Goal: Answer question/provide support

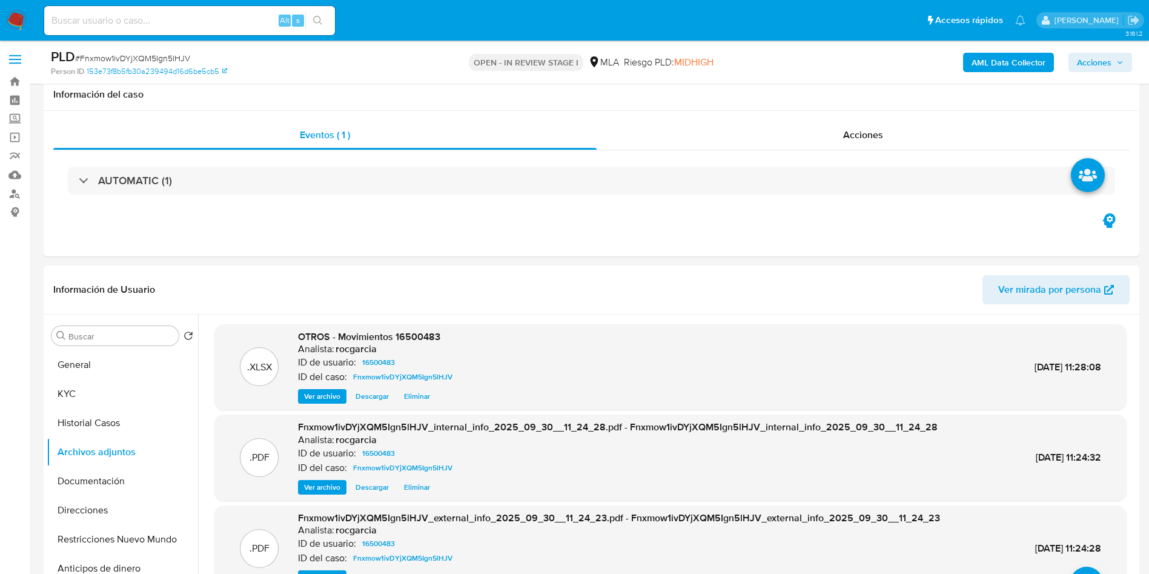
select select "10"
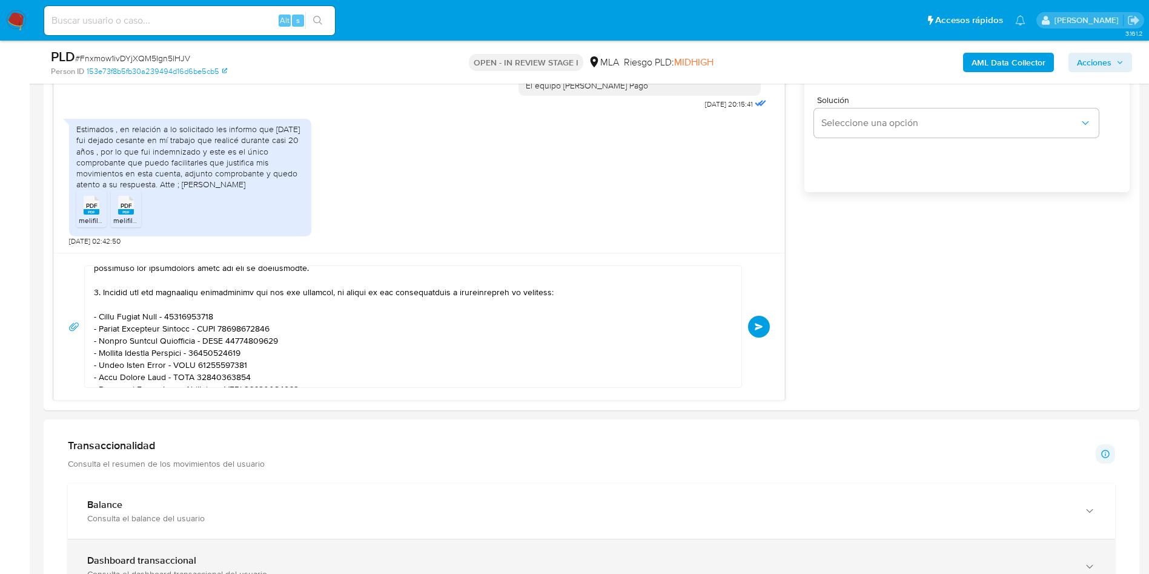
scroll to position [818, 0]
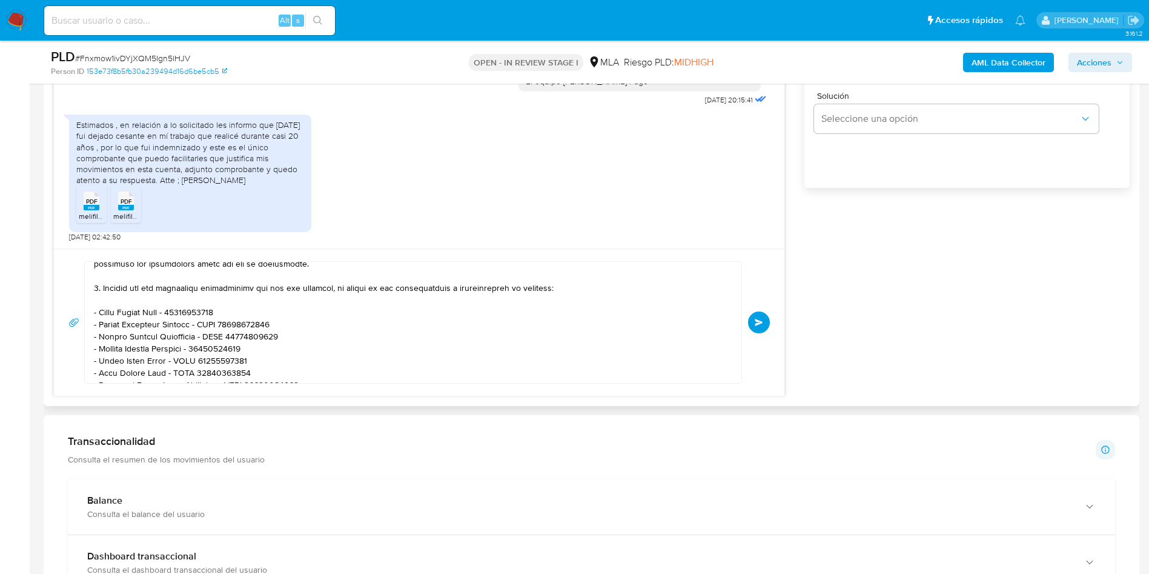
click at [764, 316] on button "Enviar" at bounding box center [759, 322] width 22 height 22
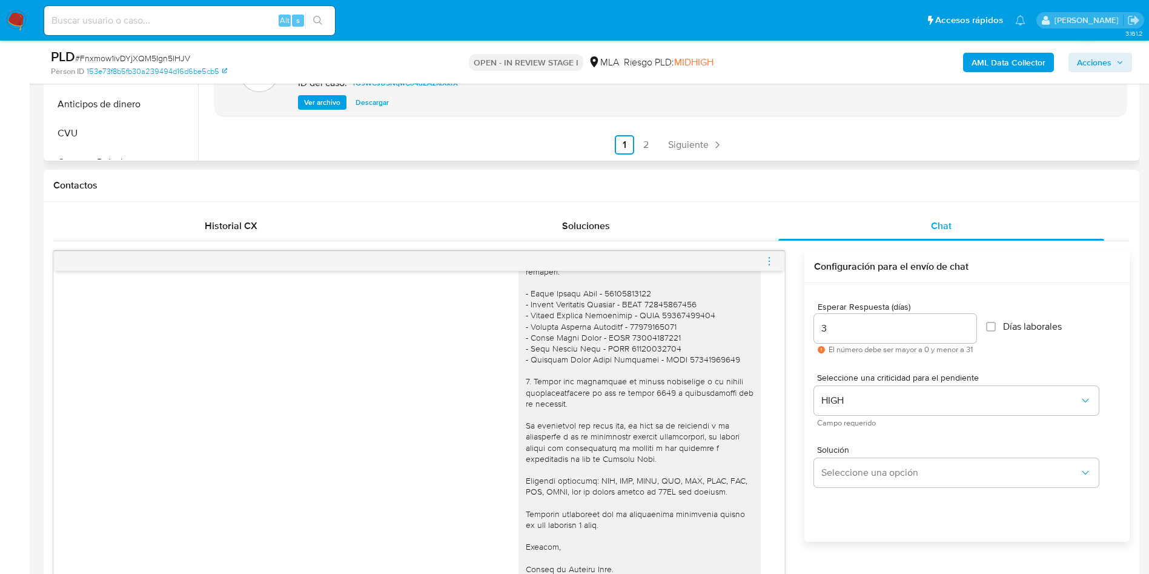
scroll to position [454, 0]
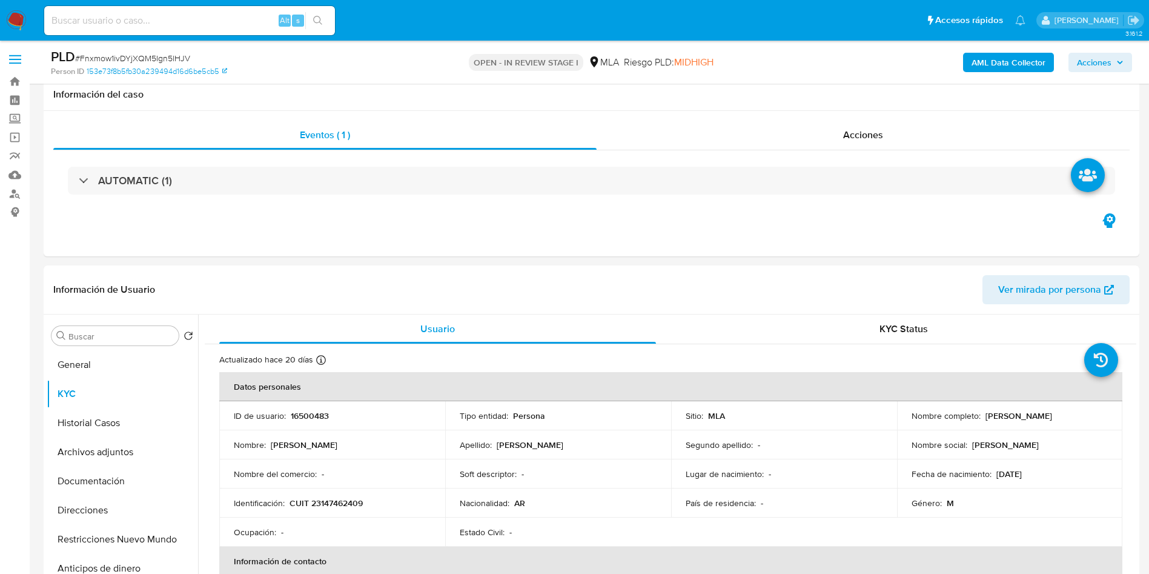
select select "10"
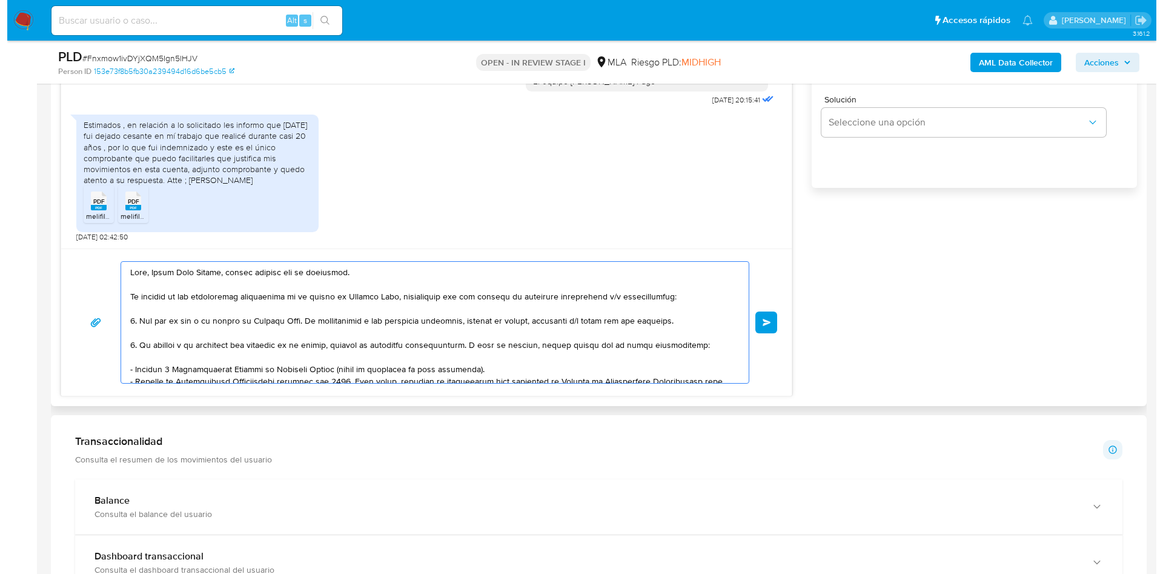
scroll to position [545, 0]
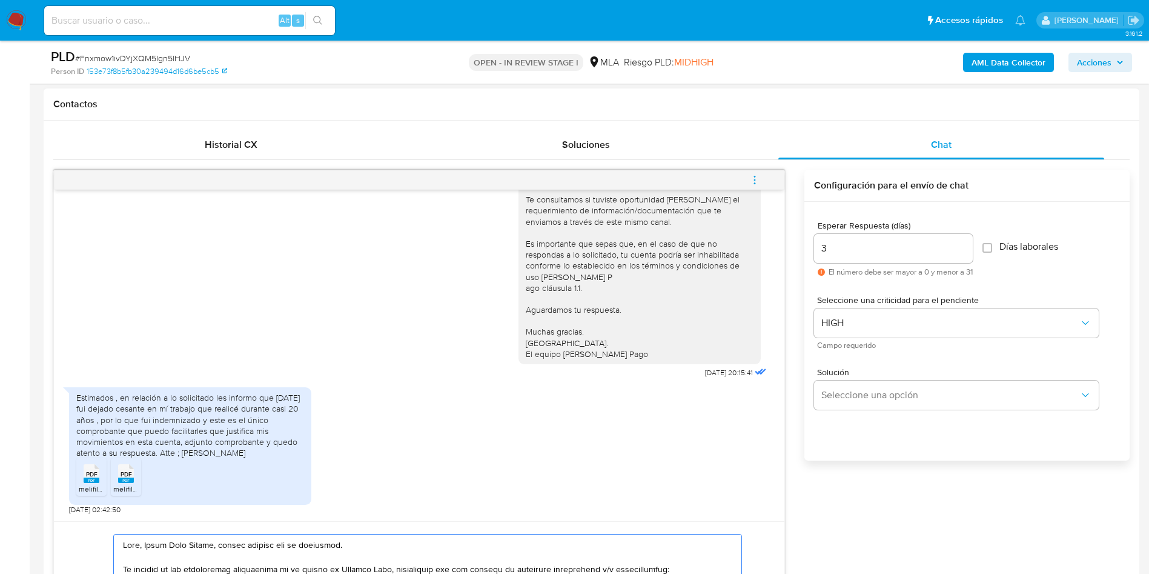
click at [747, 172] on button "menu-action" at bounding box center [755, 179] width 40 height 29
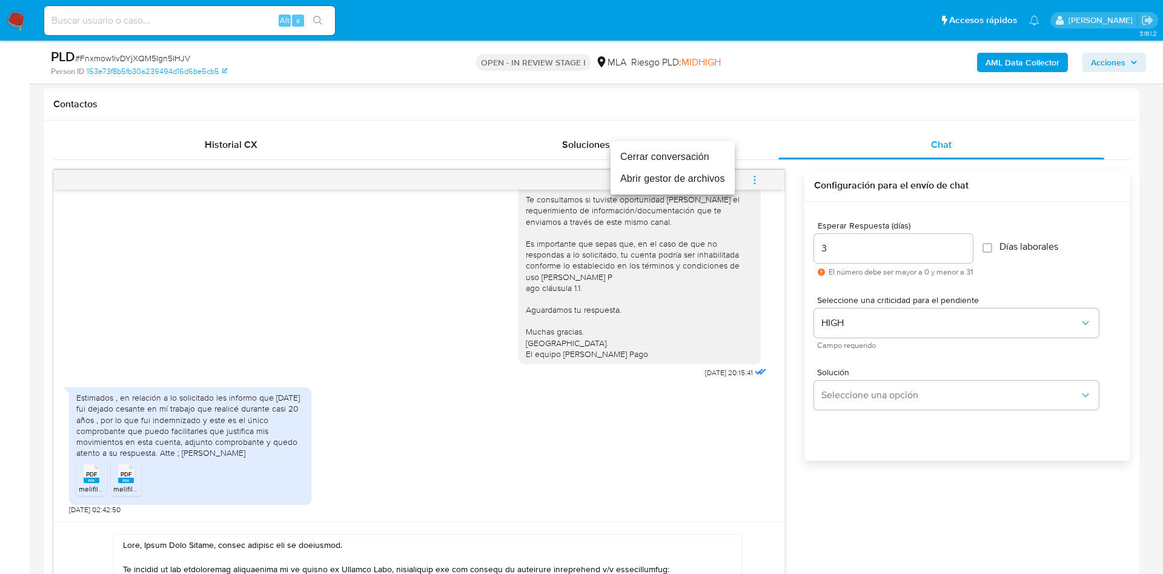
click at [646, 170] on li "Abrir gestor de archivos" at bounding box center [673, 179] width 124 height 22
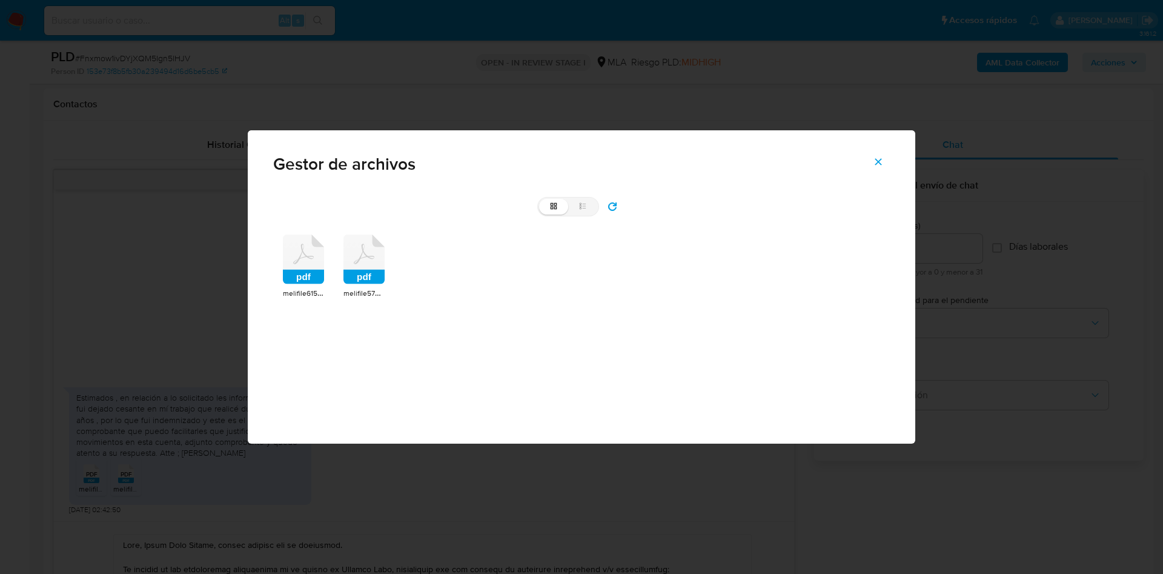
click at [303, 279] on rect at bounding box center [303, 277] width 41 height 15
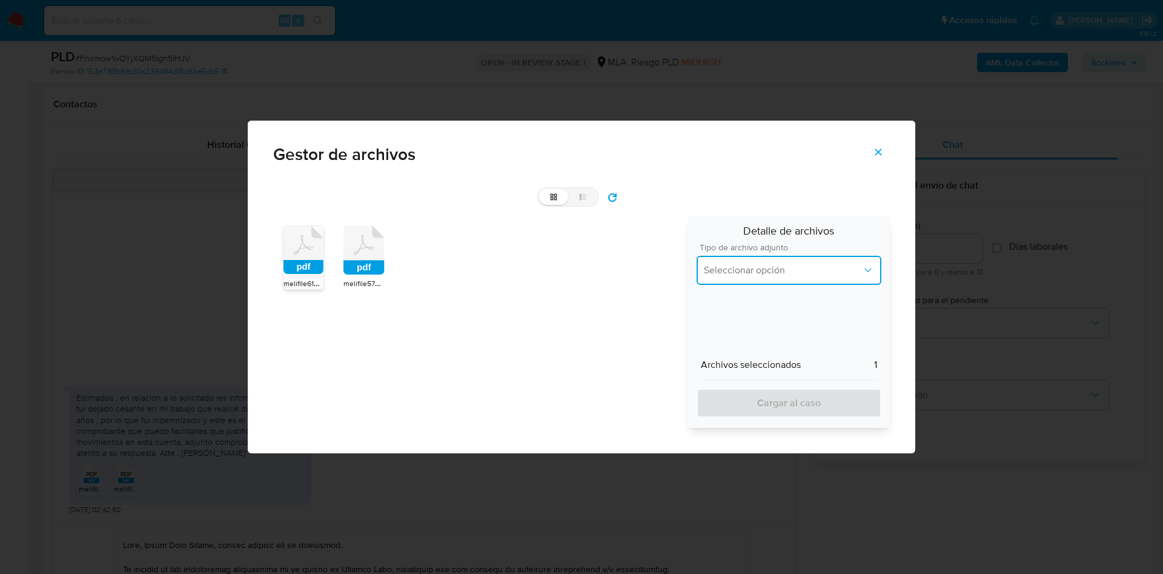
click at [706, 268] on span "Seleccionar opción" at bounding box center [783, 270] width 158 height 12
click at [778, 345] on span "Recibos de sueldo" at bounding box center [743, 350] width 78 height 12
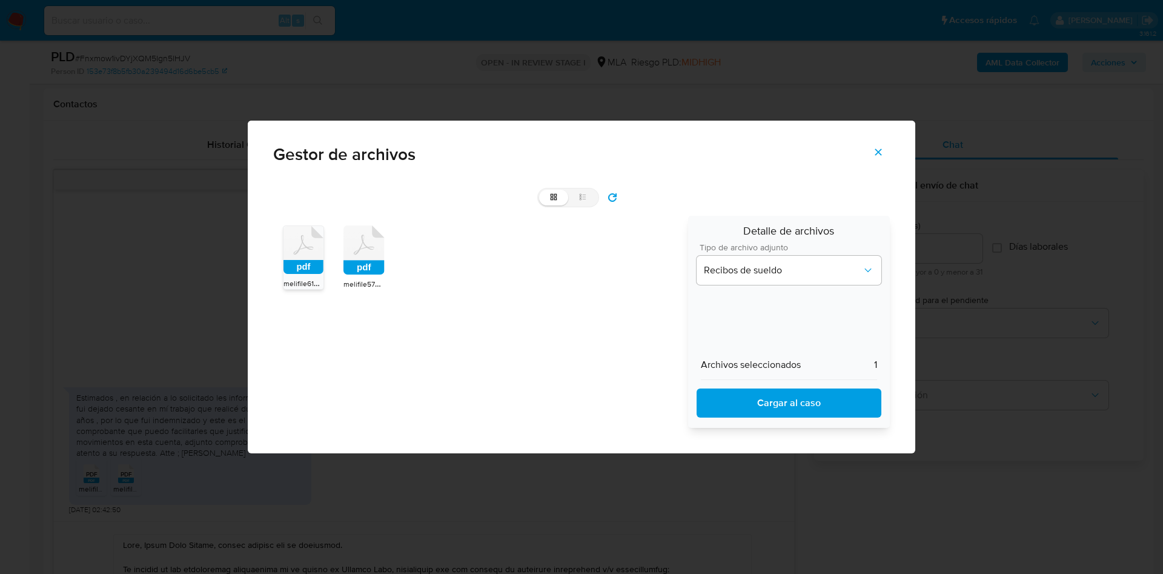
click at [781, 409] on span "Cargar al caso" at bounding box center [788, 403] width 153 height 27
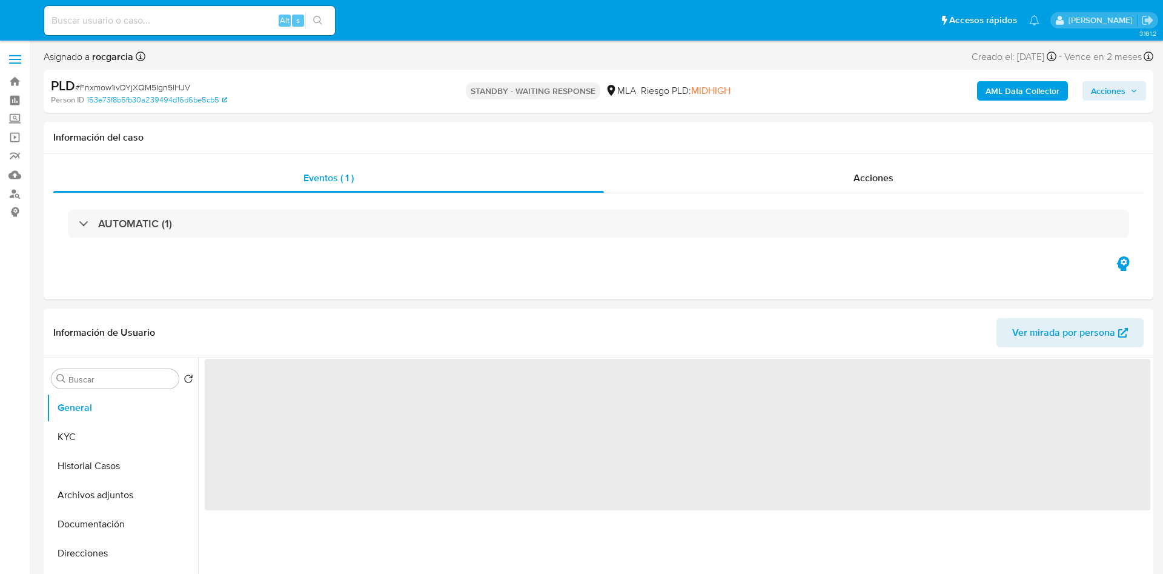
select select "10"
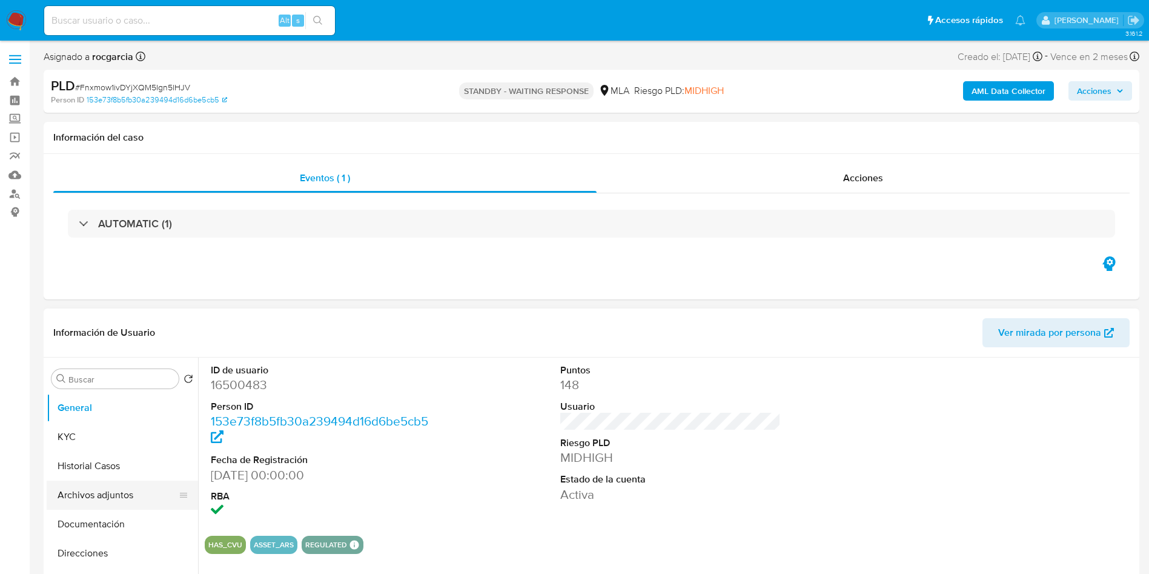
click at [96, 503] on button "Archivos adjuntos" at bounding box center [118, 494] width 142 height 29
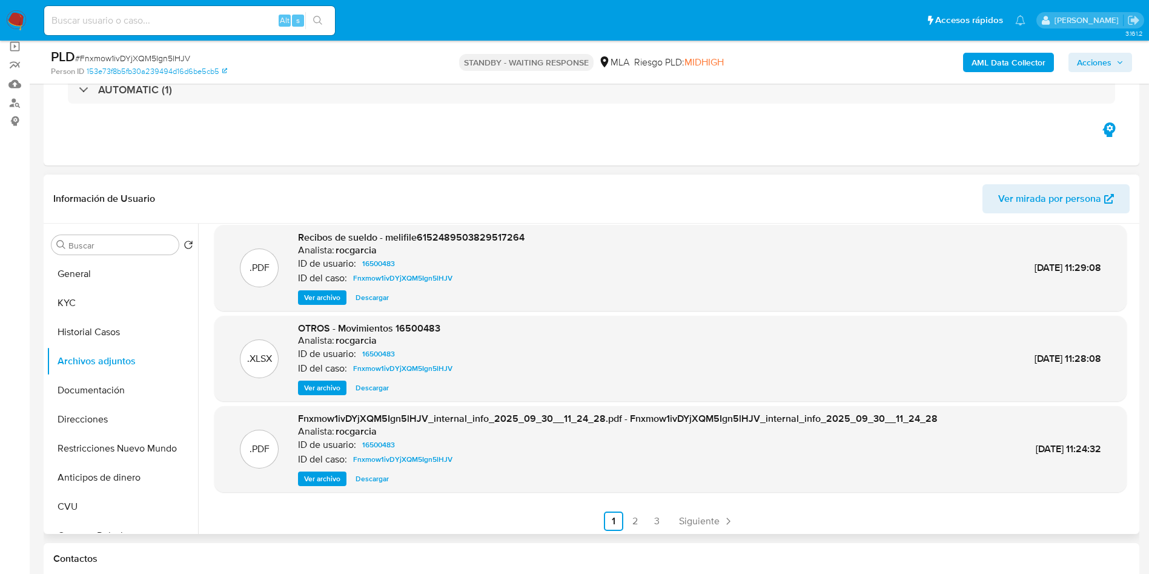
scroll to position [102, 0]
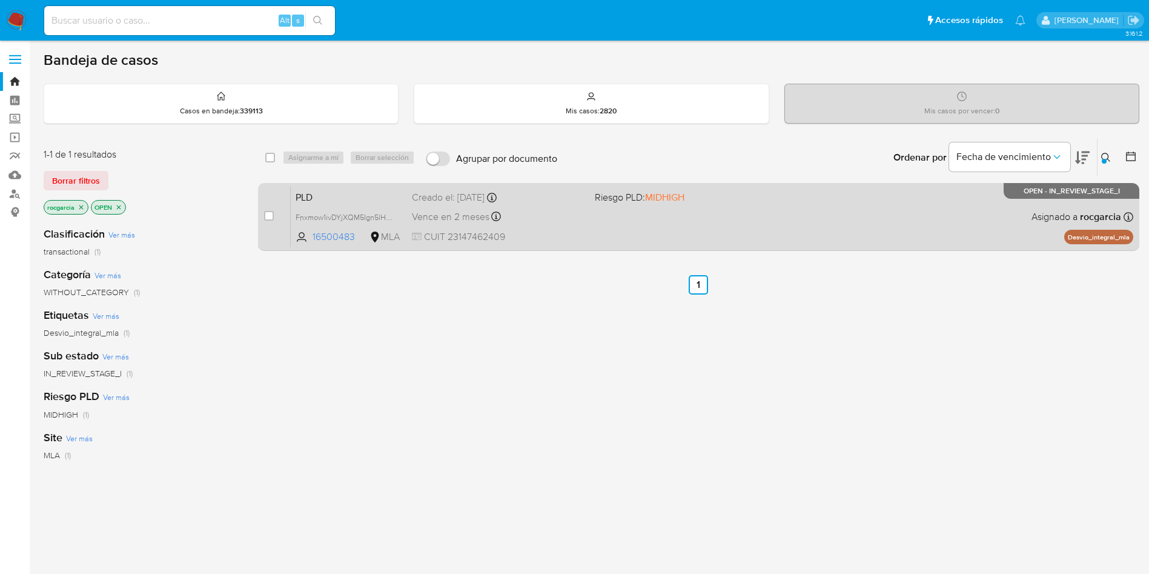
click at [819, 239] on div "PLD Fnxmow1ivDYjXQM5Ign5lHJV 16500483 MLA Riesgo PLD: MIDHIGH Creado el: 12/09/…" at bounding box center [712, 216] width 843 height 61
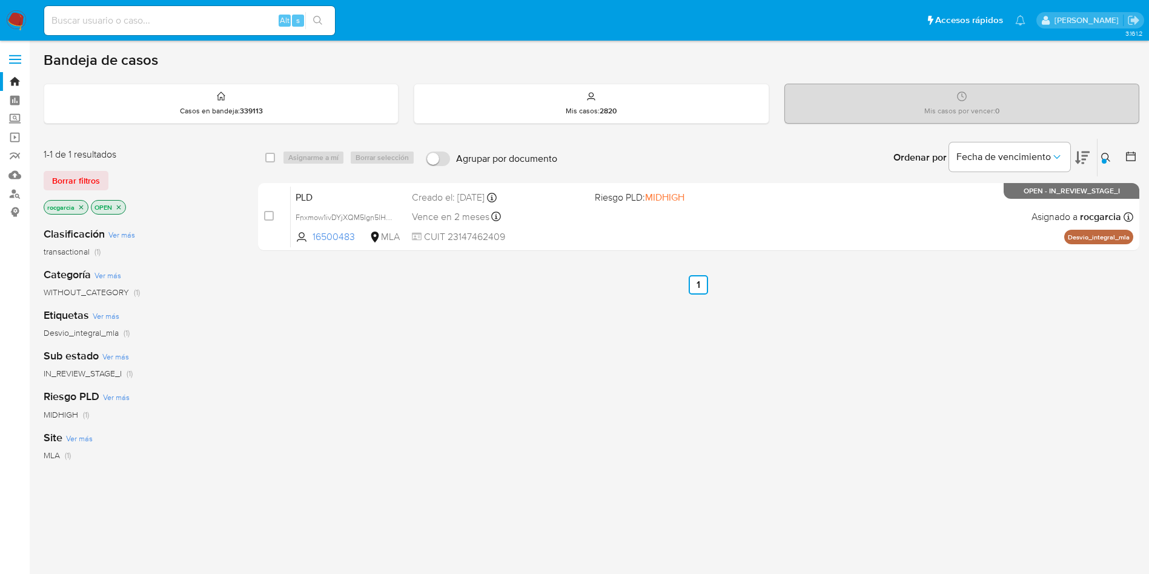
click at [1107, 150] on button at bounding box center [1108, 157] width 20 height 15
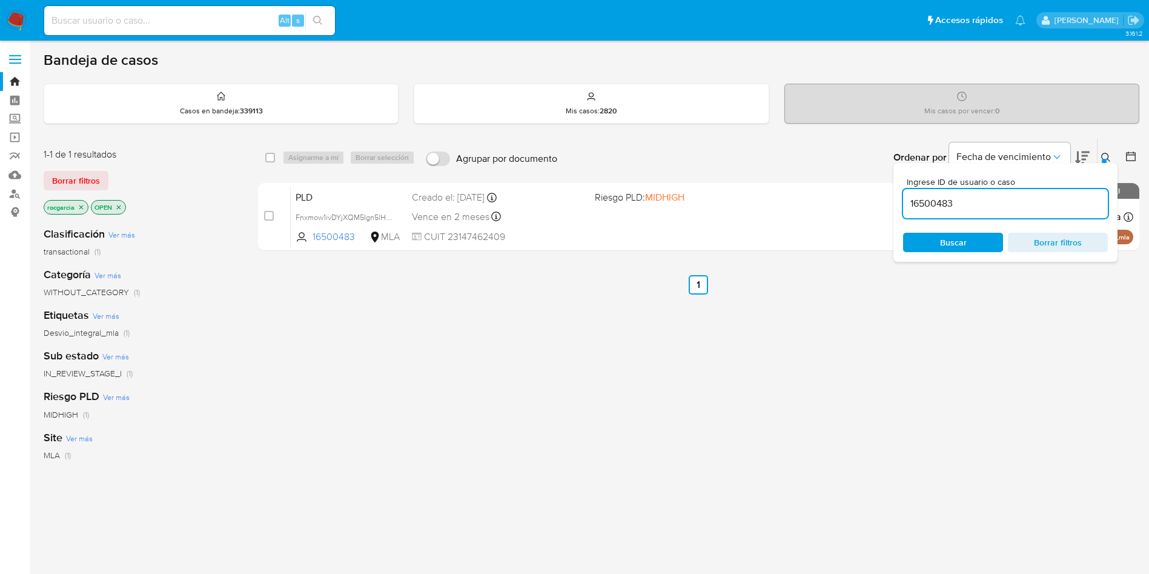
click at [924, 204] on input "16500483" at bounding box center [1005, 204] width 205 height 16
type input "7126203"
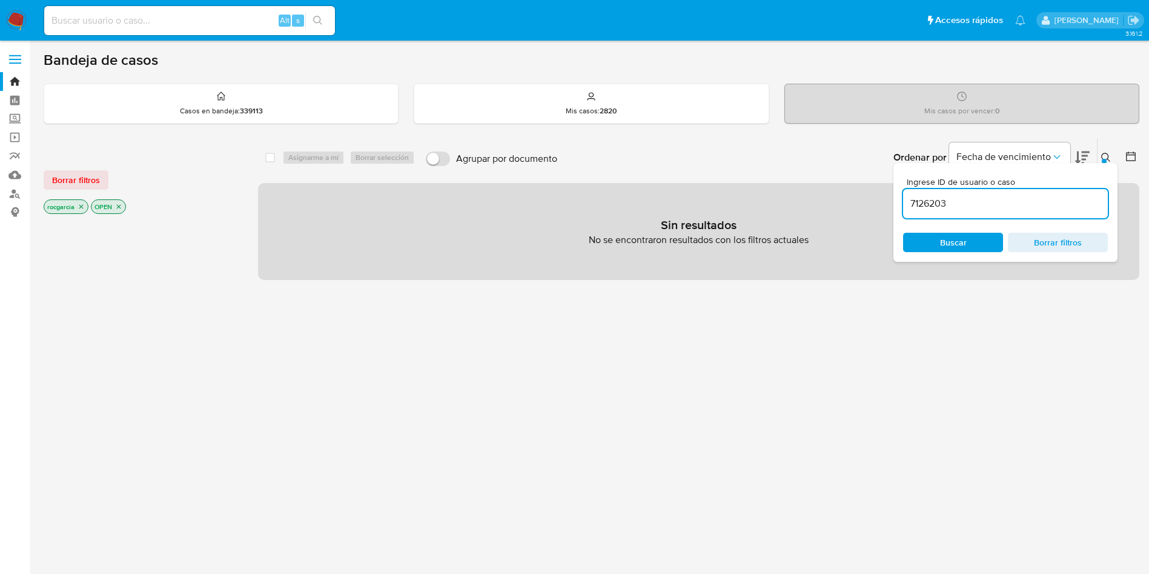
click at [1110, 157] on icon at bounding box center [1106, 158] width 10 height 10
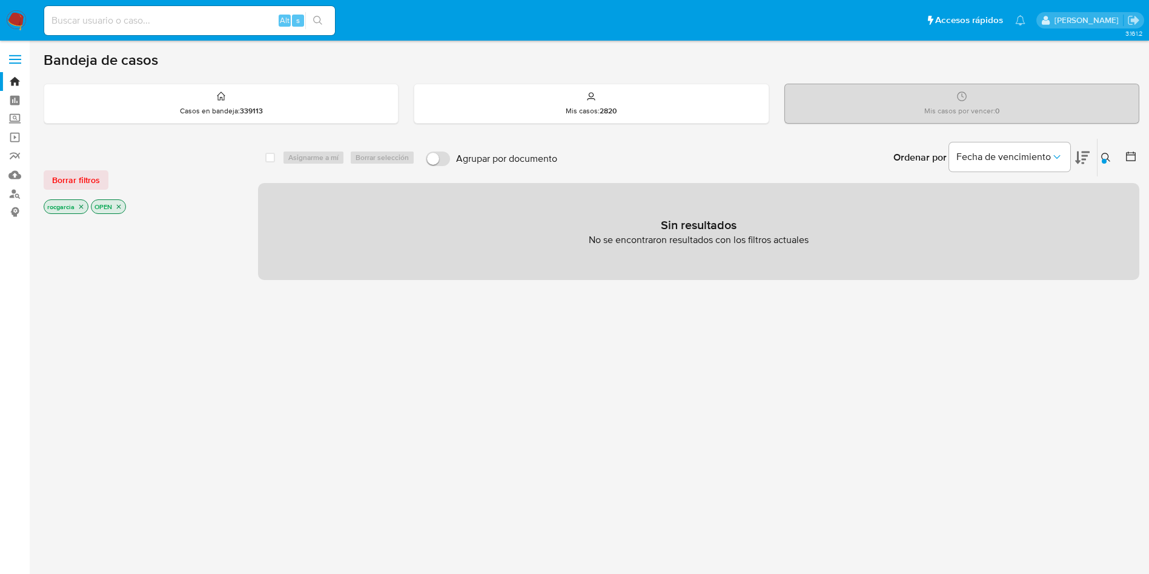
click at [1102, 158] on icon at bounding box center [1106, 158] width 10 height 10
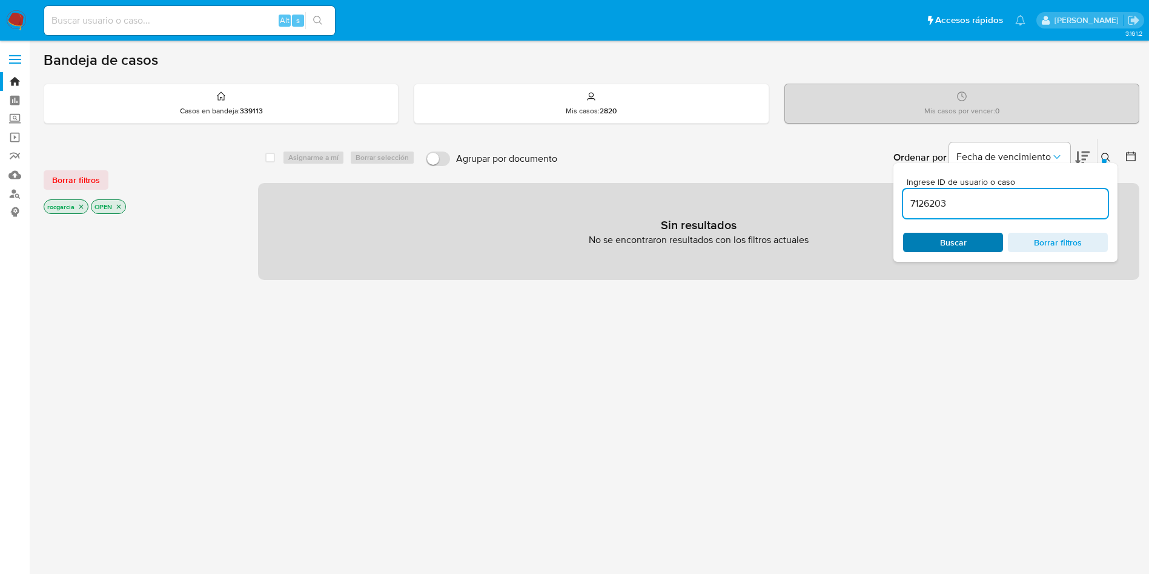
click at [960, 244] on span "Buscar" at bounding box center [953, 242] width 27 height 19
click at [122, 18] on input at bounding box center [189, 21] width 291 height 16
paste input "7126203"
type input "7126203"
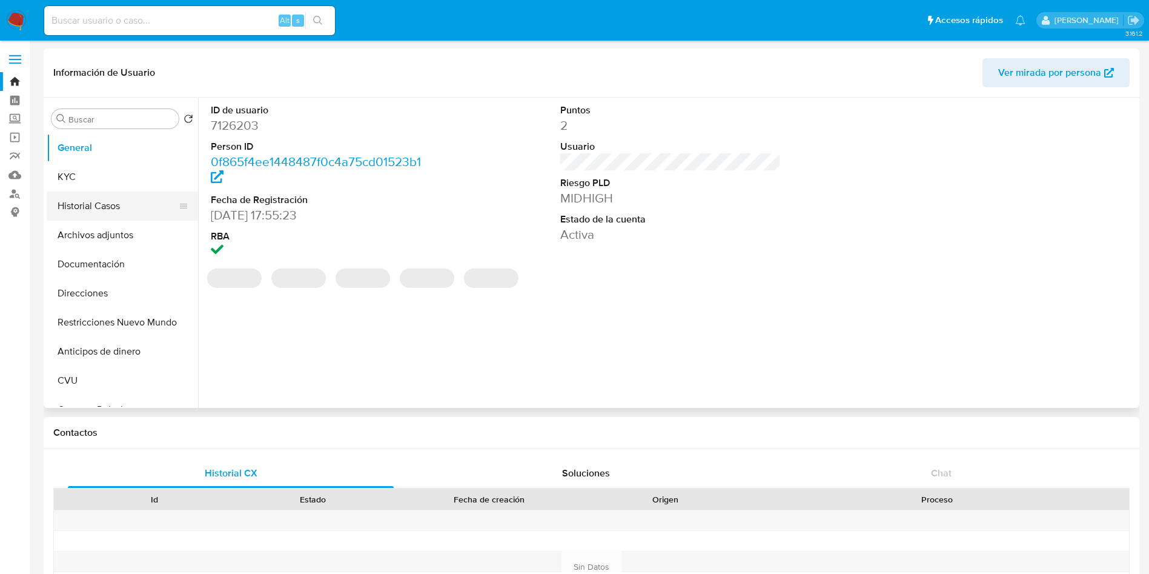
select select "10"
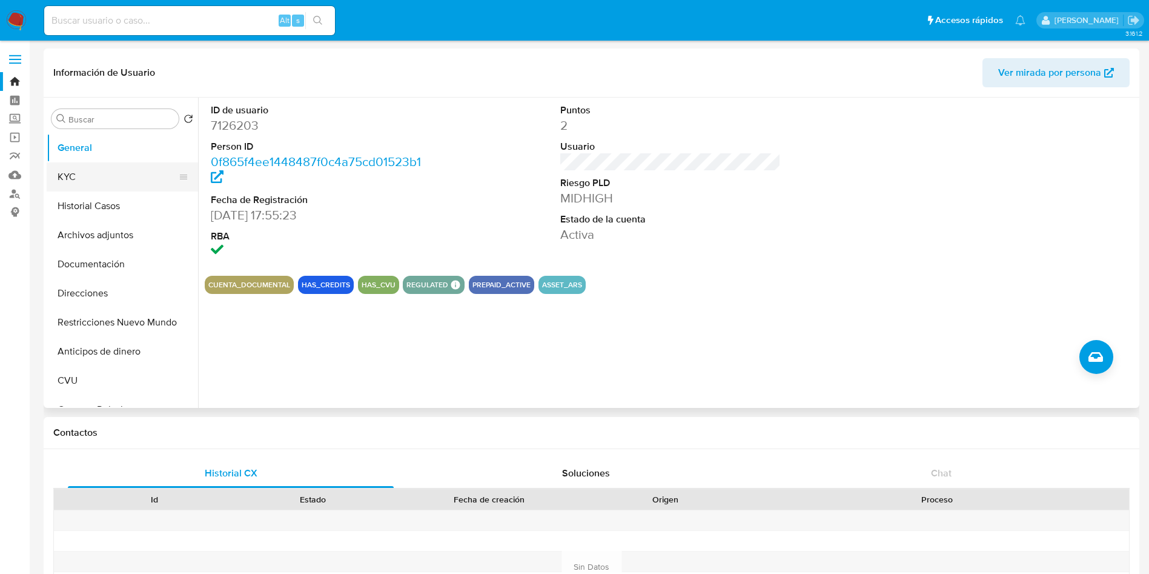
click at [97, 180] on button "KYC" at bounding box center [118, 176] width 142 height 29
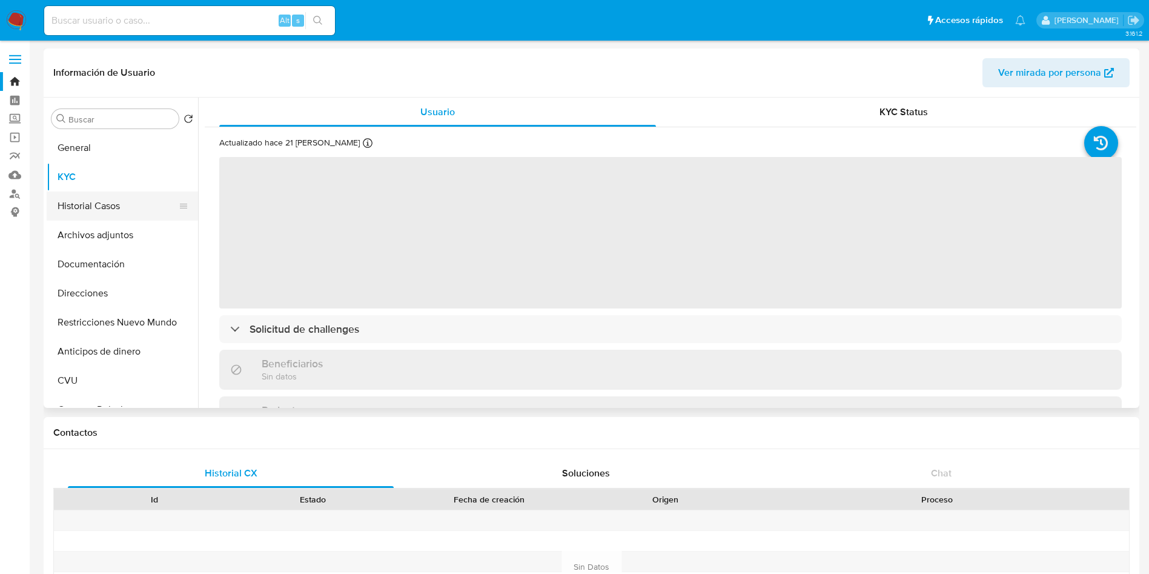
click at [98, 205] on button "Historial Casos" at bounding box center [118, 205] width 142 height 29
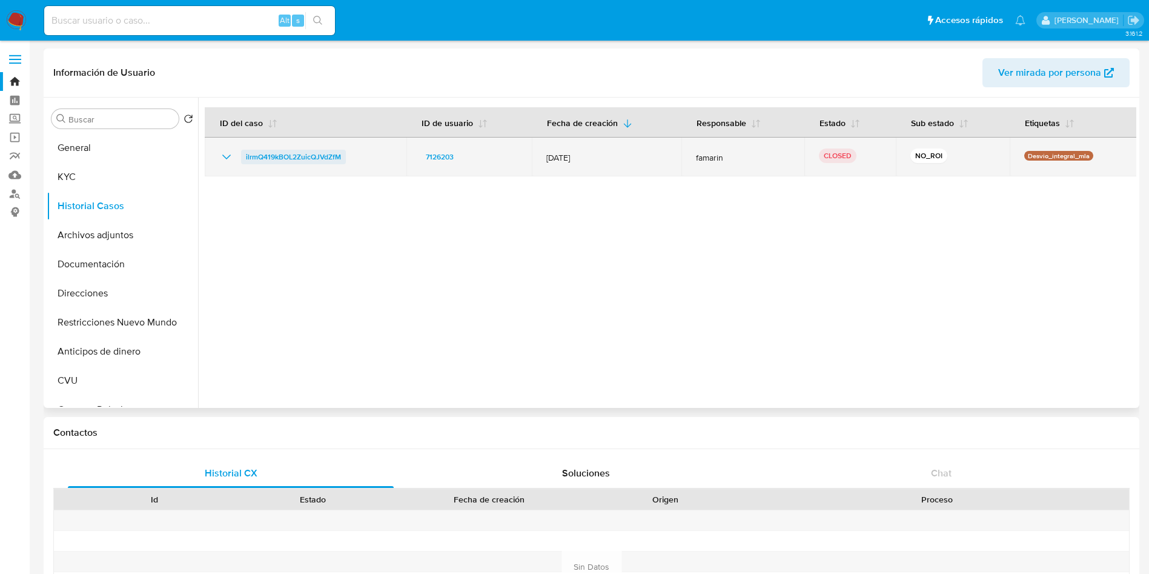
click at [270, 156] on span "ilrmQ419kBOL2ZuicQJVdZfM" at bounding box center [293, 157] width 95 height 15
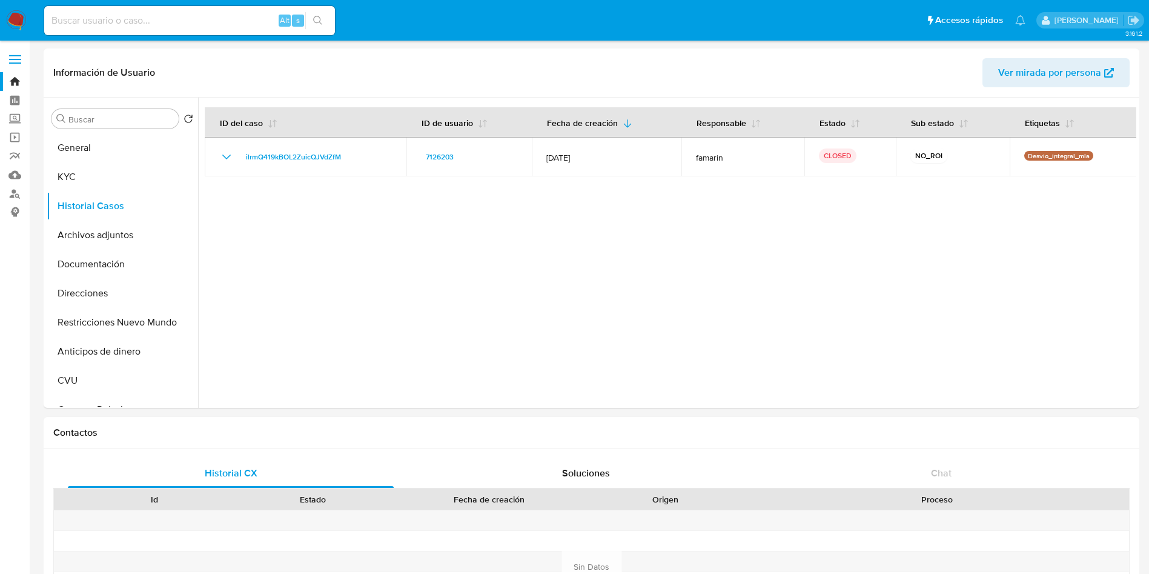
click at [19, 19] on img at bounding box center [16, 20] width 21 height 21
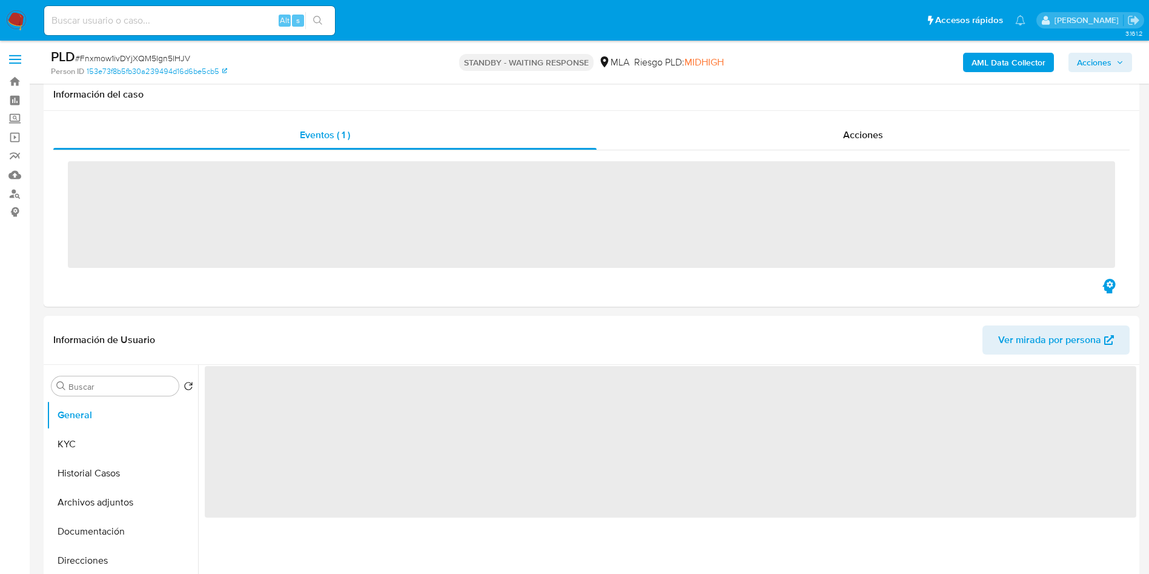
scroll to position [454, 0]
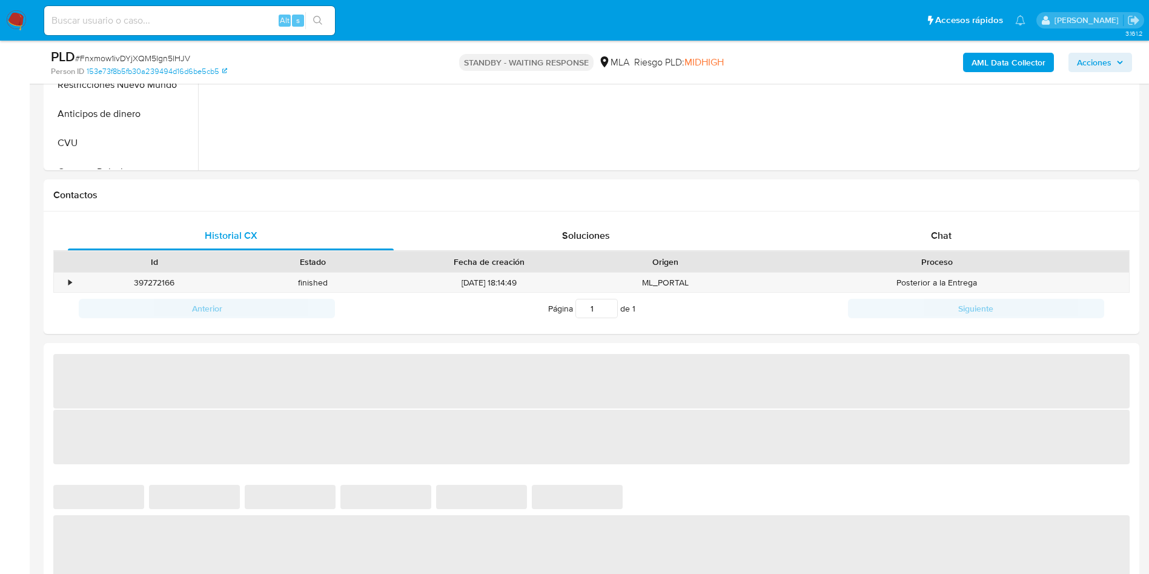
select select "10"
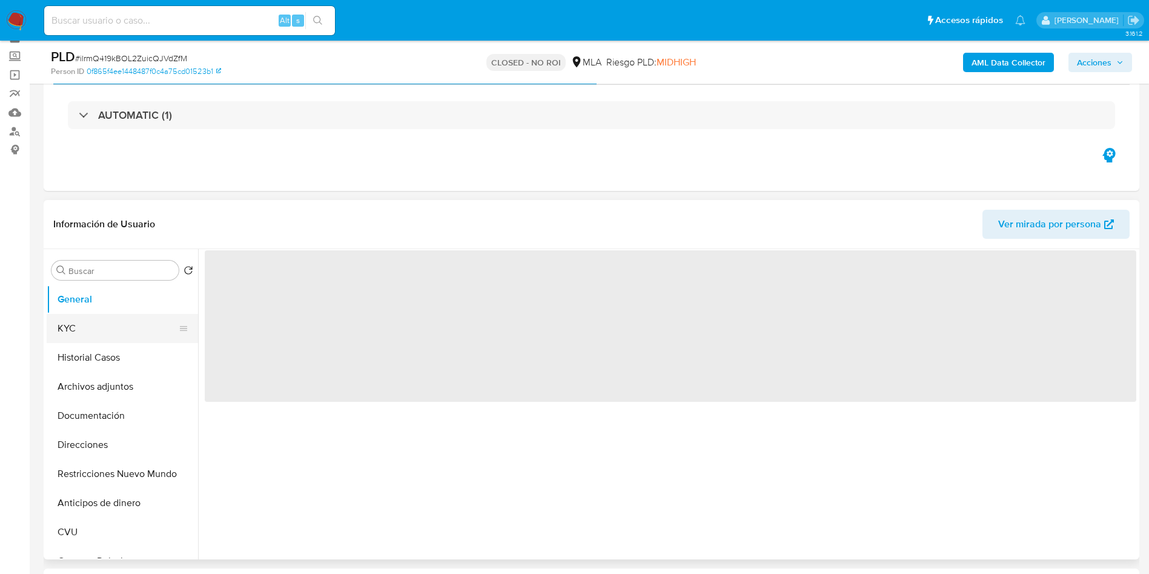
scroll to position [91, 0]
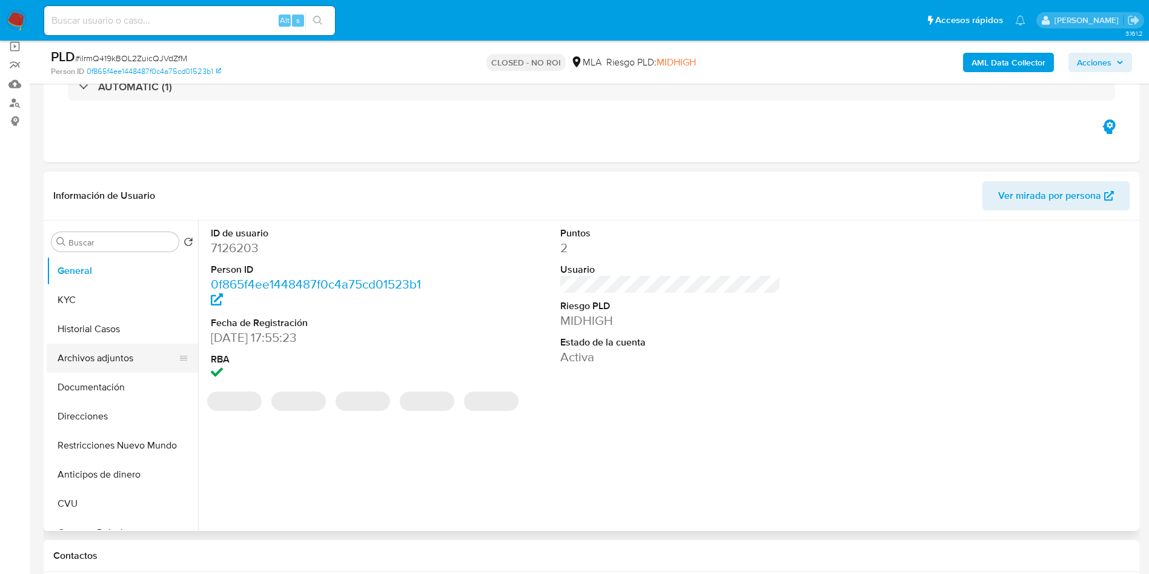
select select "10"
click at [129, 360] on button "Archivos adjuntos" at bounding box center [118, 357] width 142 height 29
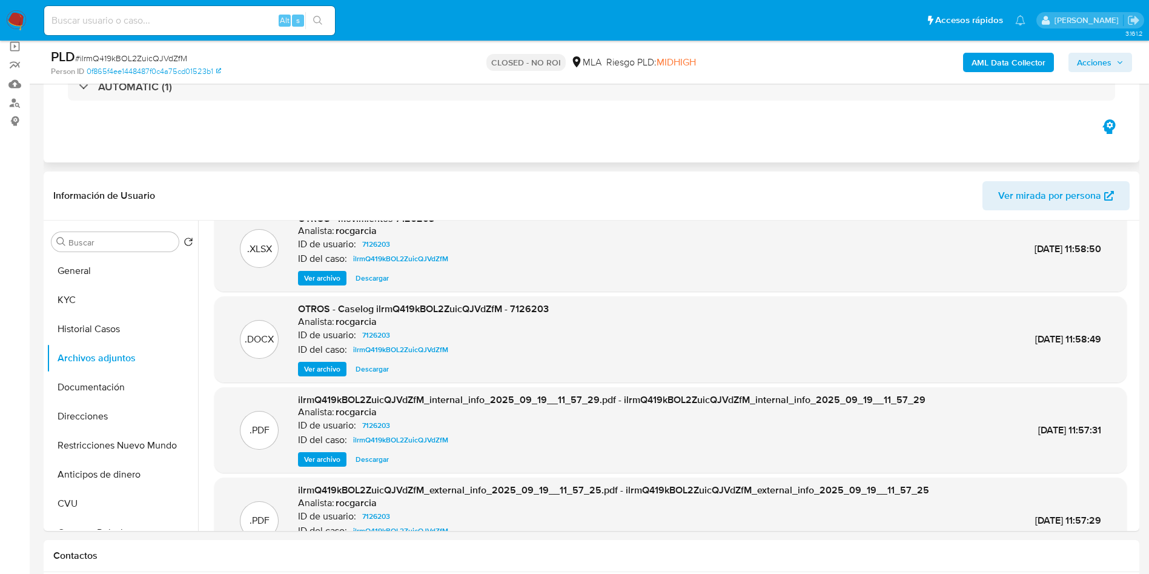
scroll to position [0, 0]
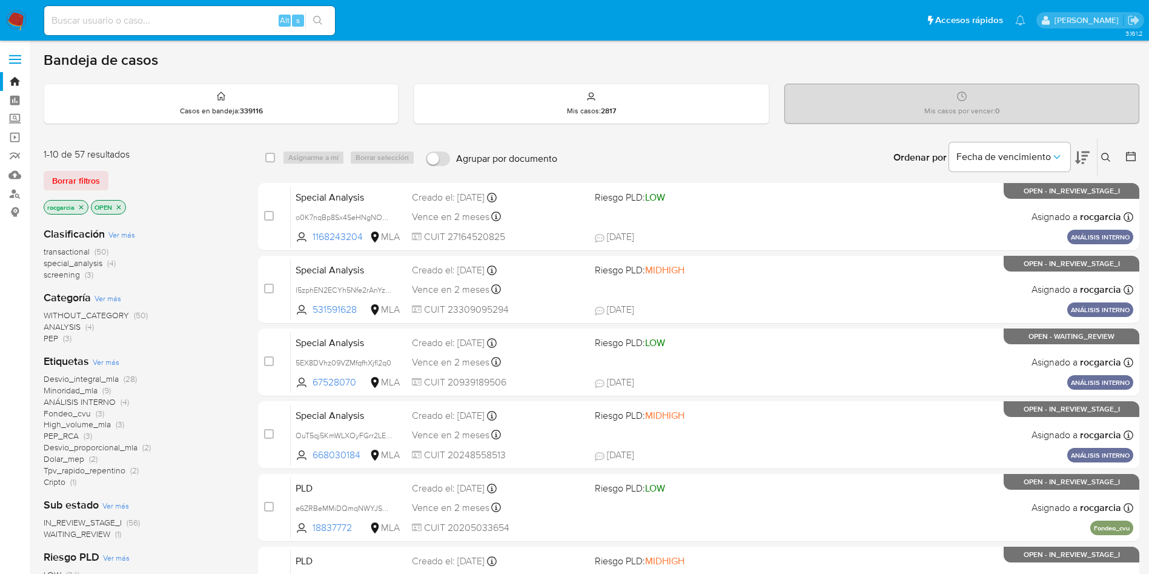
click at [1110, 159] on icon at bounding box center [1106, 158] width 10 height 10
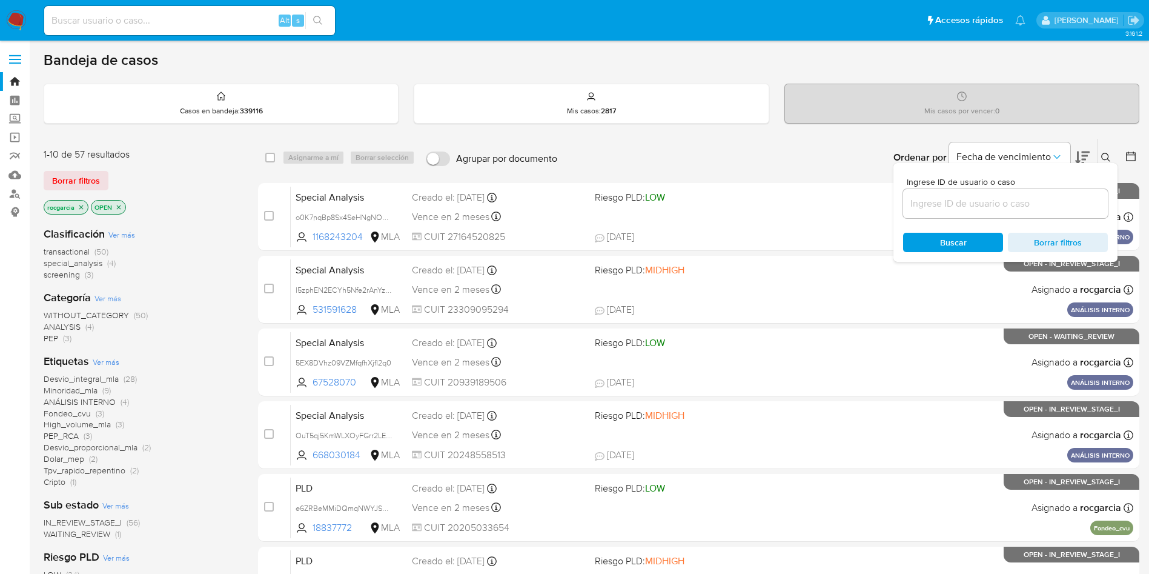
click at [952, 209] on input at bounding box center [1005, 204] width 205 height 16
type input "1837193224"
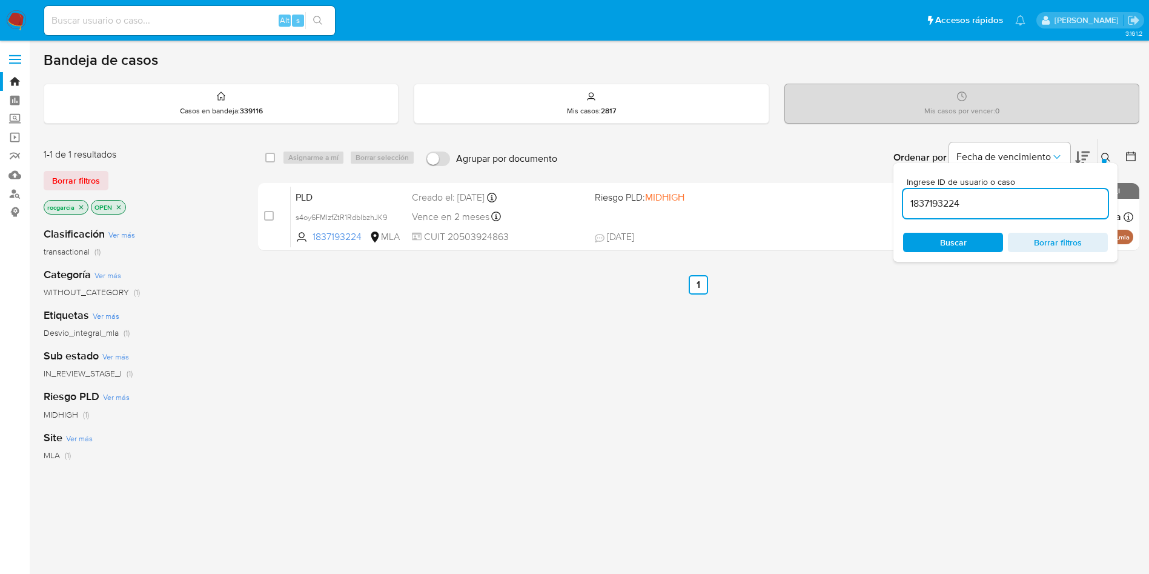
click at [1110, 154] on icon at bounding box center [1106, 158] width 10 height 10
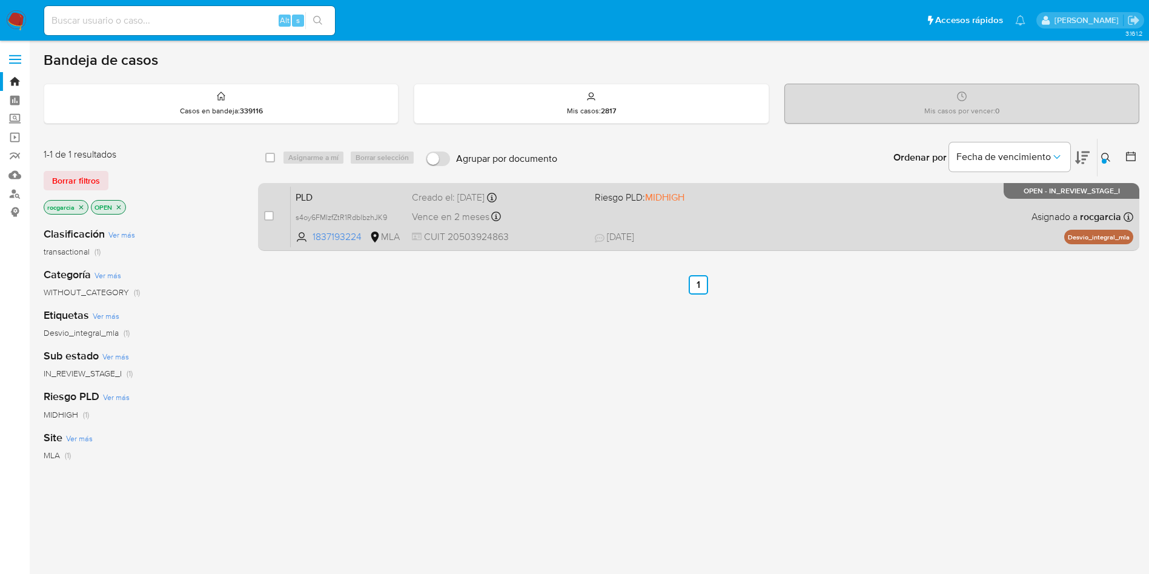
click at [799, 199] on div "PLD s4oy6FMIzfZtR1RdblbzhJK9 1837193224 MLA Riesgo PLD: MIDHIGH Creado el: 12/0…" at bounding box center [712, 216] width 843 height 61
click at [268, 212] on input "checkbox" at bounding box center [269, 216] width 10 height 10
checkbox input "true"
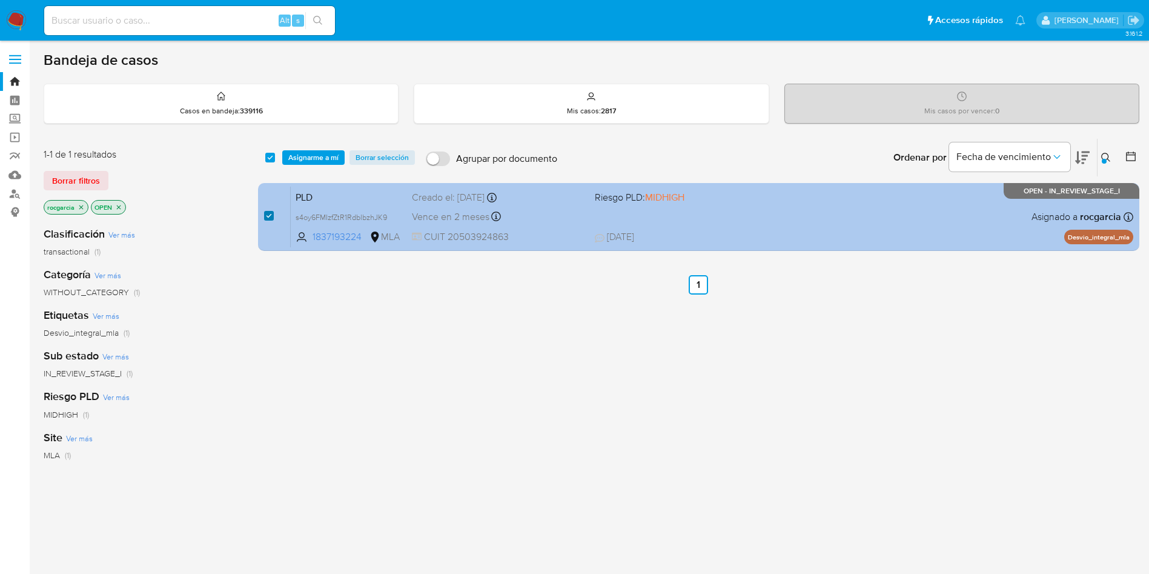
checkbox input "true"
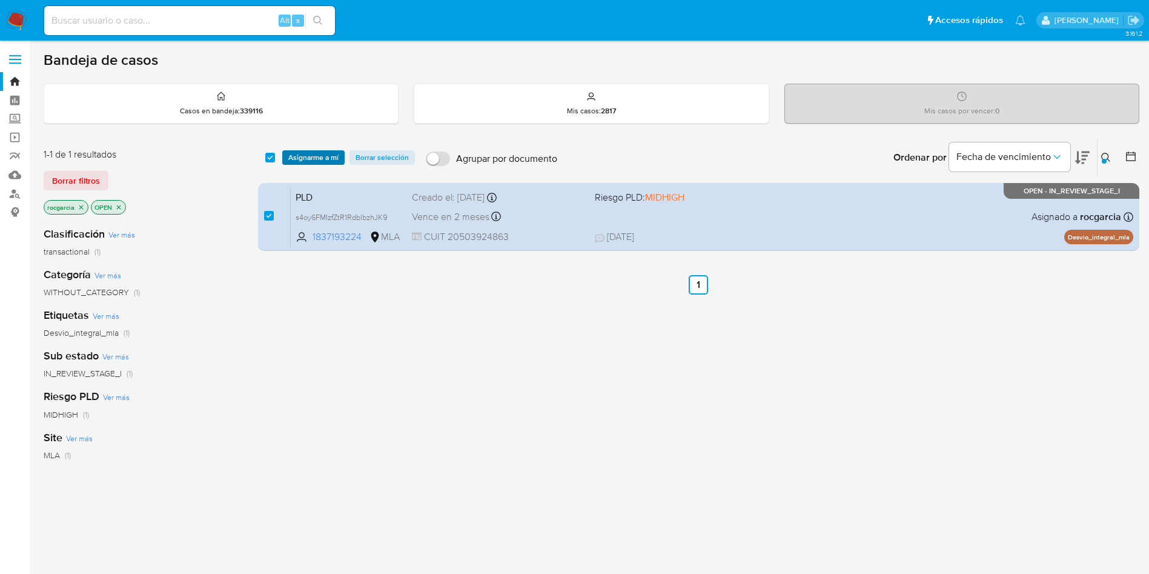
click at [303, 158] on span "Asignarme a mí" at bounding box center [313, 157] width 50 height 12
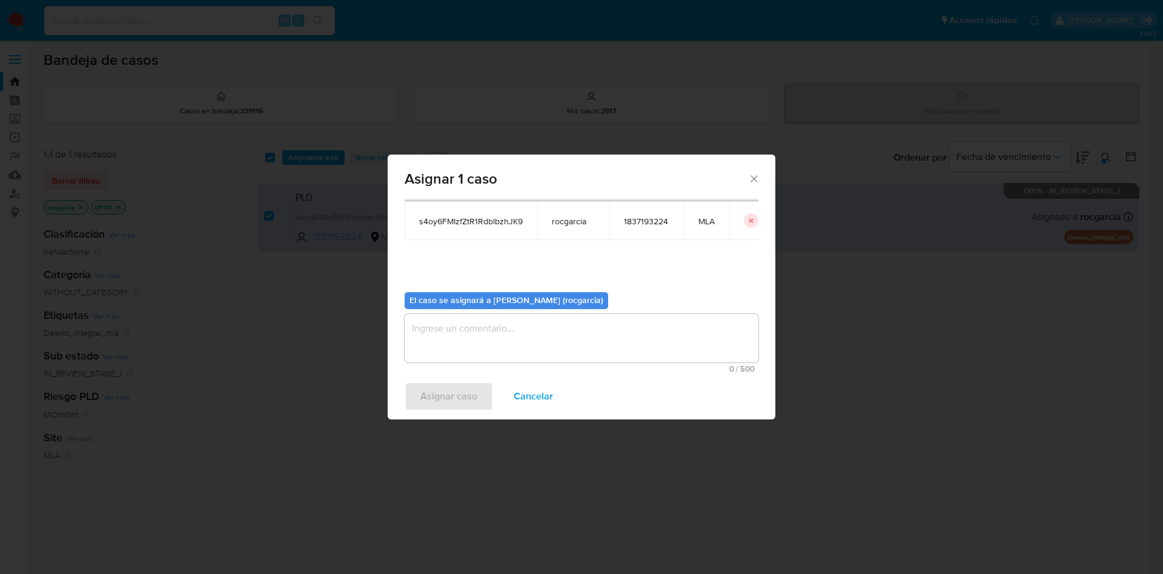
scroll to position [63, 0]
click at [469, 334] on textarea "assign-modal" at bounding box center [582, 337] width 354 height 48
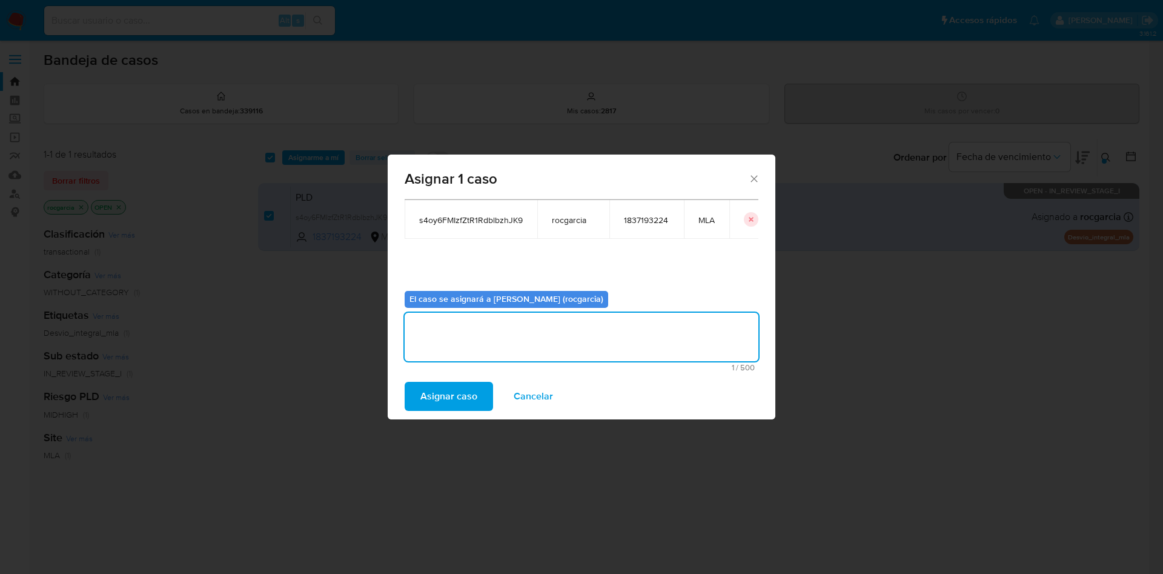
drag, startPoint x: 437, startPoint y: 403, endPoint x: 430, endPoint y: 7, distance: 396.2
click at [437, 401] on span "Asignar caso" at bounding box center [448, 396] width 57 height 27
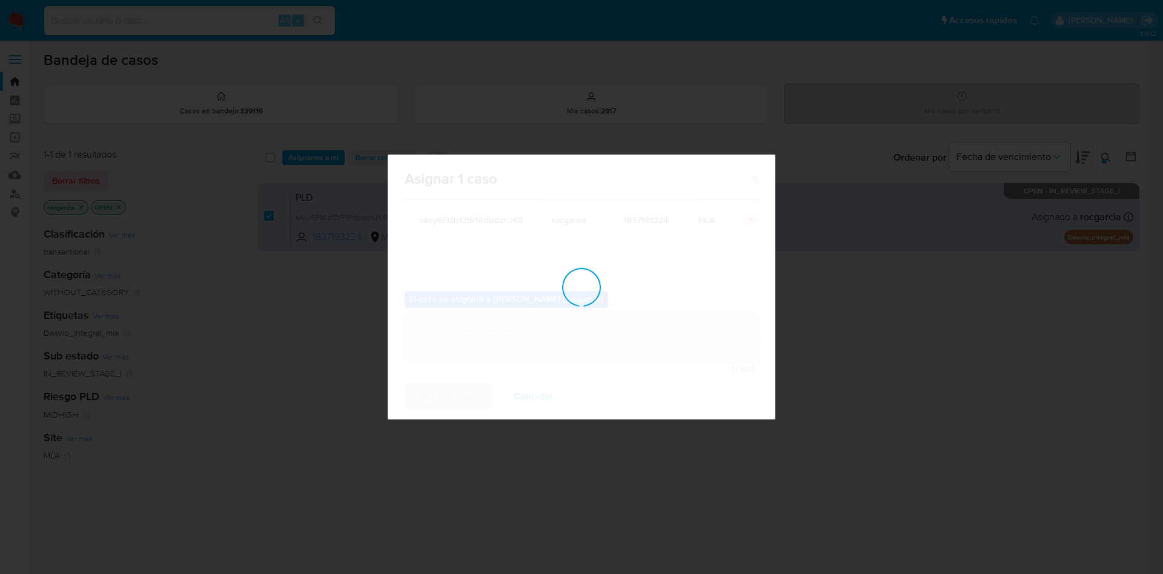
checkbox input "false"
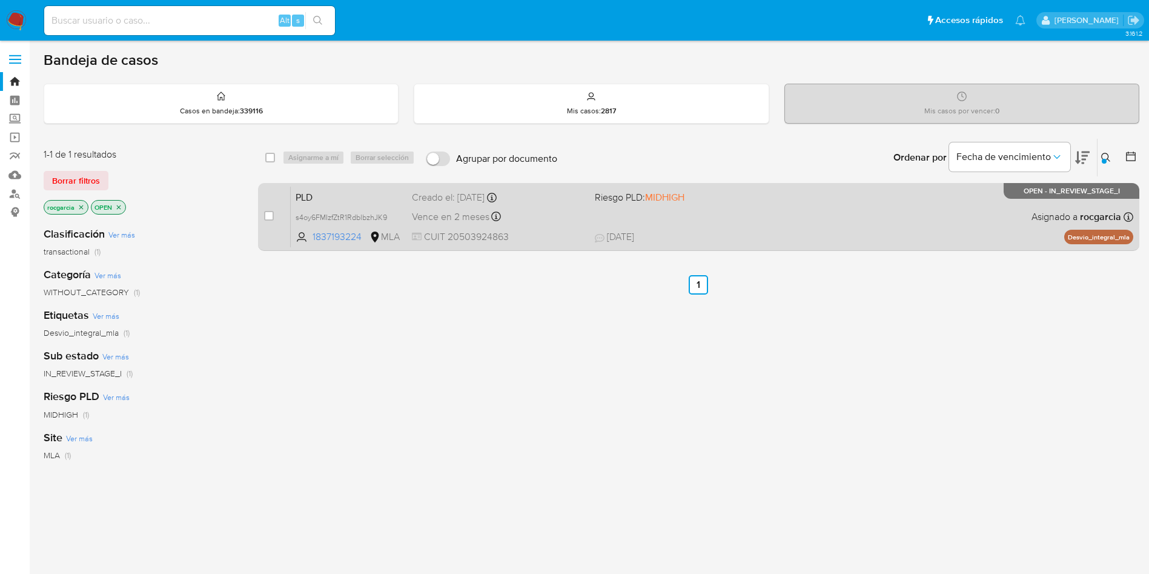
click at [755, 218] on div "PLD s4oy6FMIzfZtR1RdblbzhJK9 1837193224 MLA Riesgo PLD: MIDHIGH Creado el: 12/0…" at bounding box center [712, 216] width 843 height 61
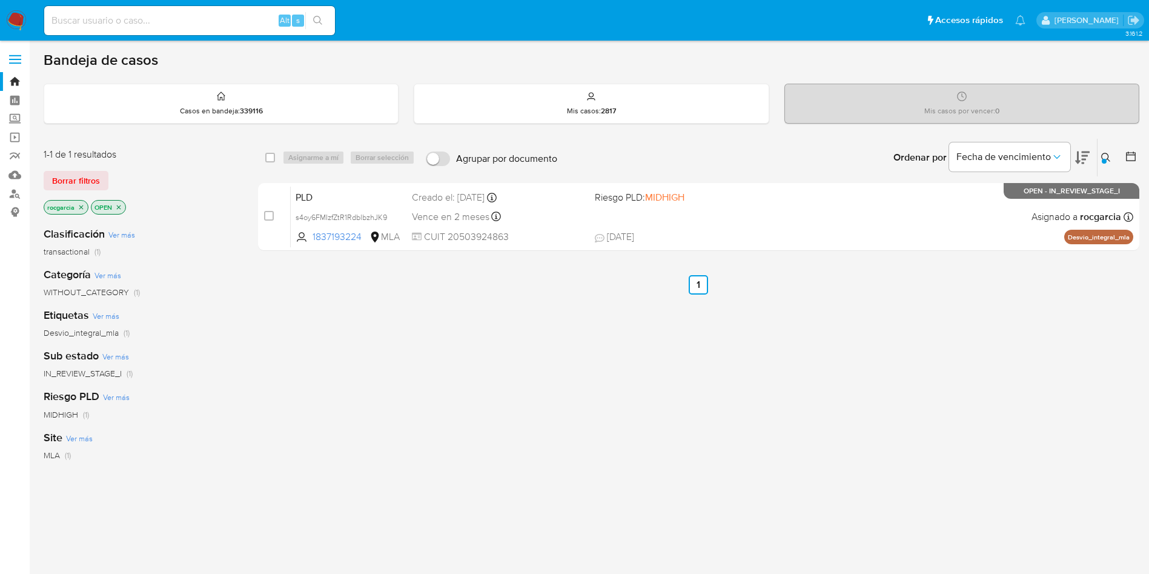
click at [1107, 153] on icon at bounding box center [1106, 158] width 10 height 10
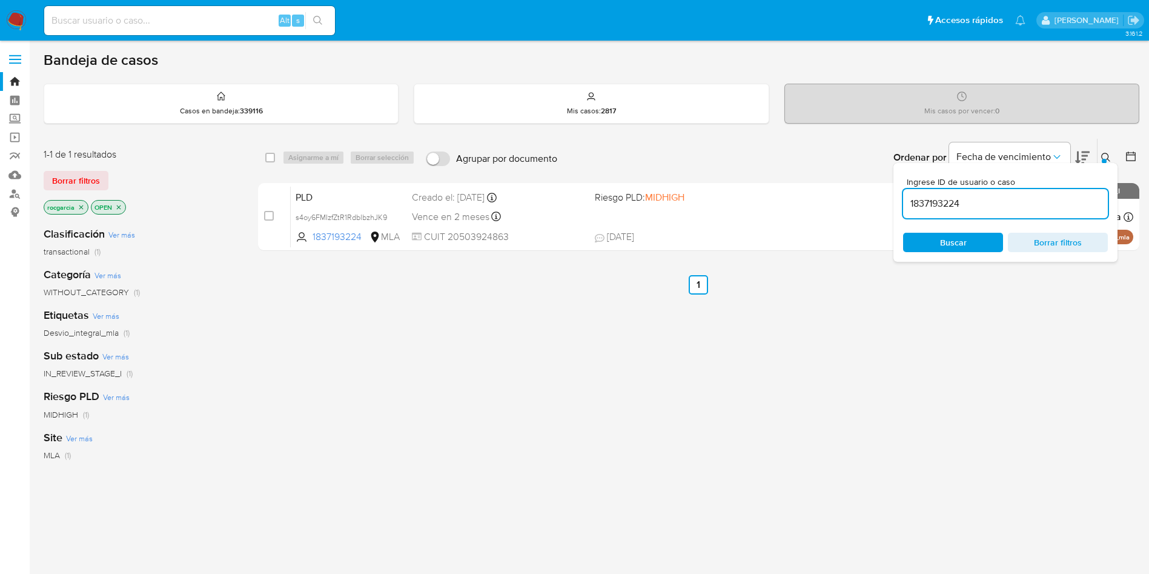
click at [939, 205] on input "1837193224" at bounding box center [1005, 204] width 205 height 16
click at [1102, 153] on icon at bounding box center [1106, 158] width 10 height 10
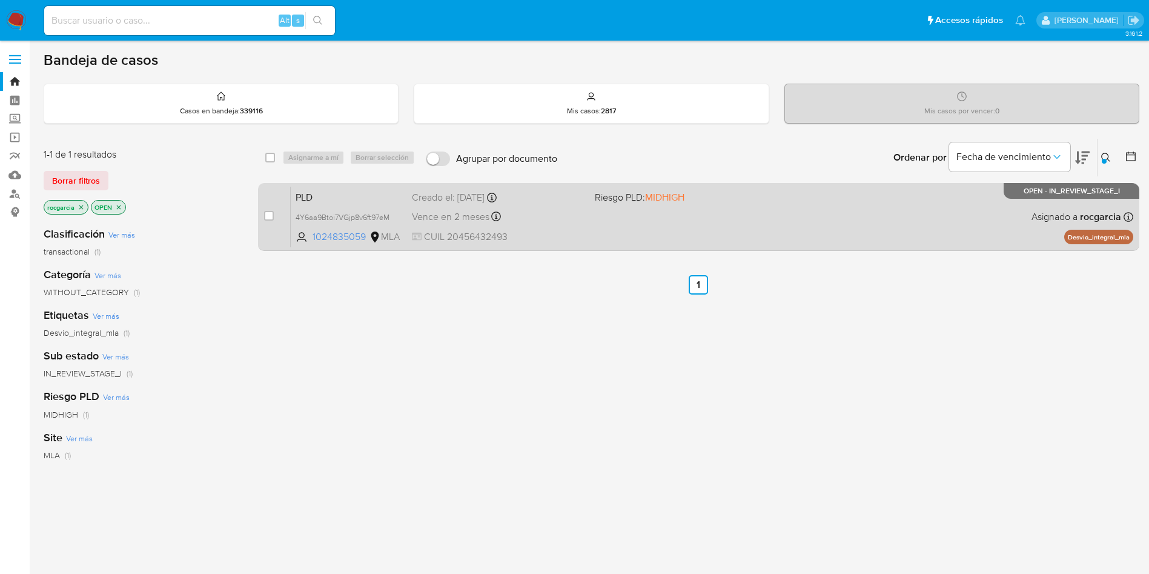
click at [725, 232] on div "PLD 4Y6aa9Btoi7VGjp8v6ft97eM 1024835059 MLA Riesgo PLD: MIDHIGH Creado el: 12/0…" at bounding box center [712, 216] width 843 height 61
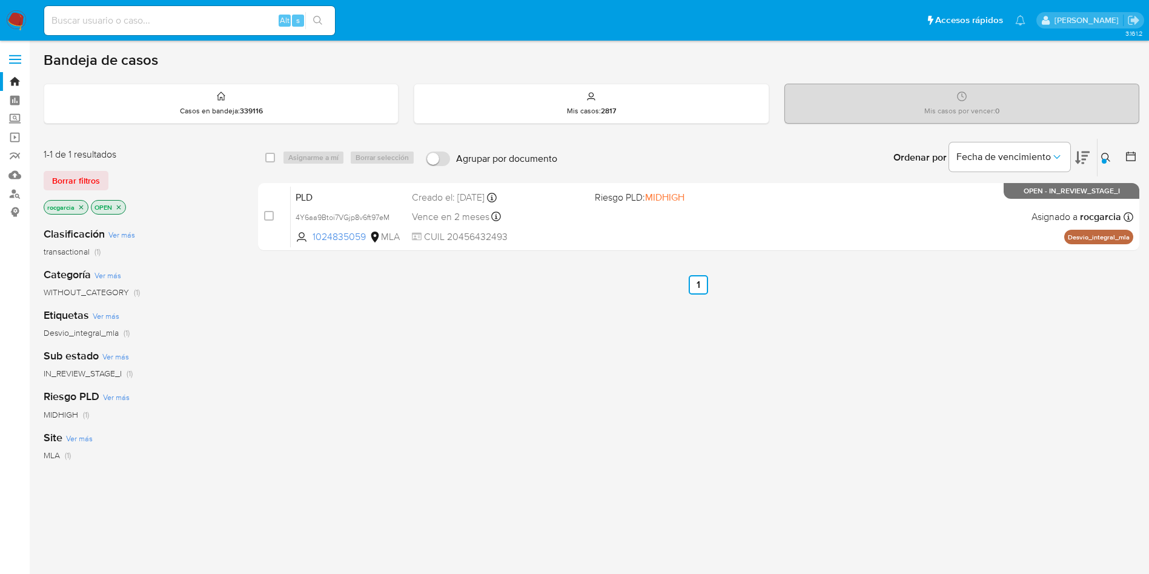
click at [1099, 159] on button at bounding box center [1108, 157] width 20 height 15
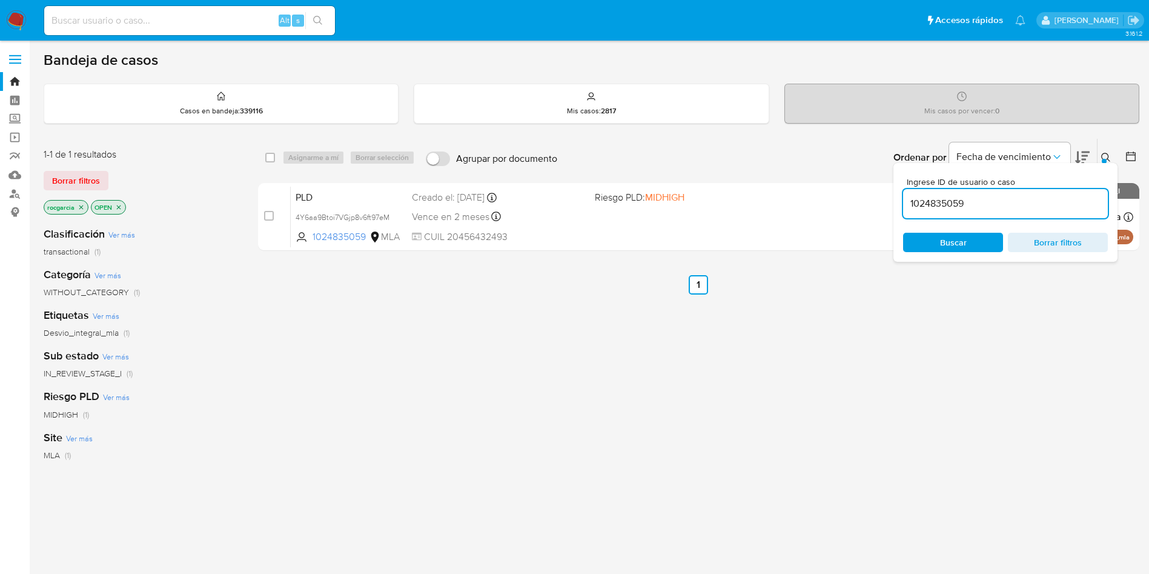
click at [968, 204] on input "1024835059" at bounding box center [1005, 204] width 205 height 16
type input "139467192"
click at [1109, 156] on icon at bounding box center [1106, 158] width 10 height 10
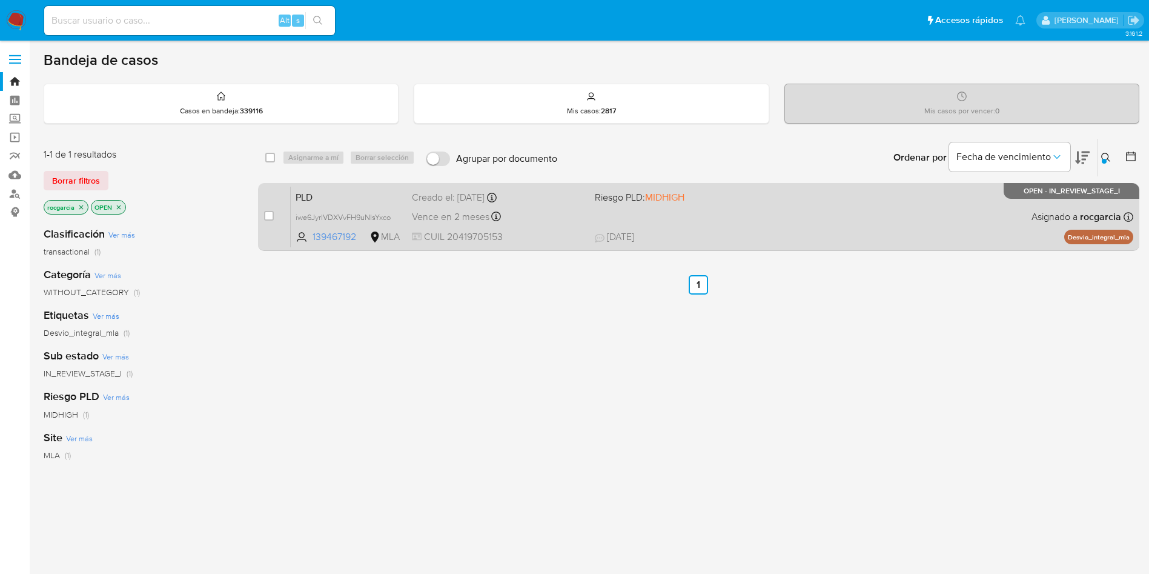
click at [811, 231] on span "19/09/2025 19/09/2025 04:47" at bounding box center [773, 236] width 356 height 13
click at [267, 213] on input "checkbox" at bounding box center [269, 216] width 10 height 10
checkbox input "true"
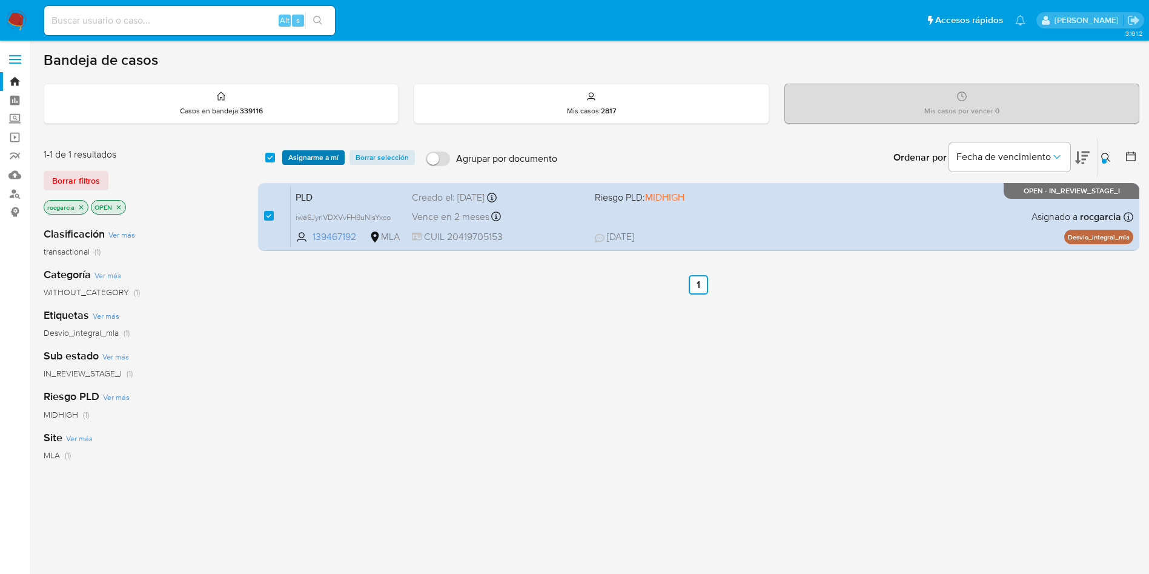
click at [305, 161] on span "Asignarme a mí" at bounding box center [313, 157] width 50 height 12
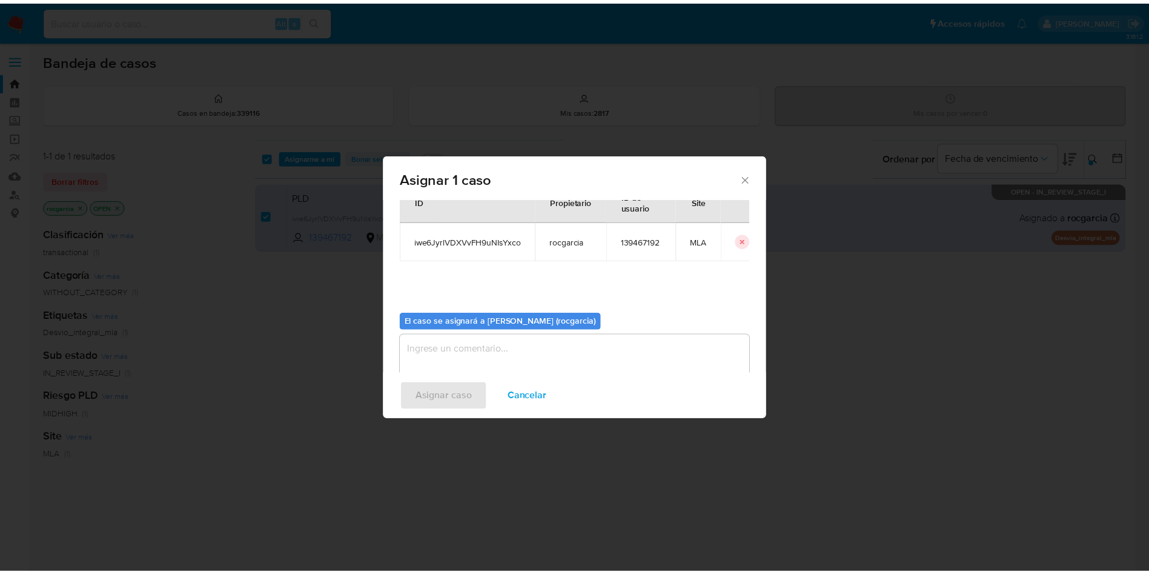
scroll to position [63, 0]
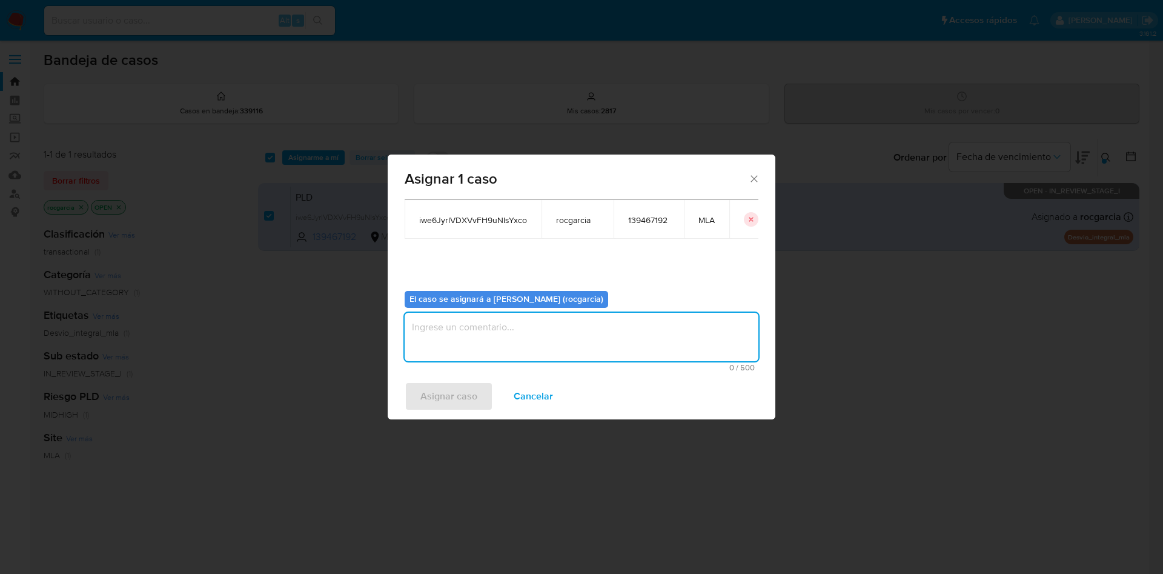
click at [449, 323] on textarea "assign-modal" at bounding box center [582, 337] width 354 height 48
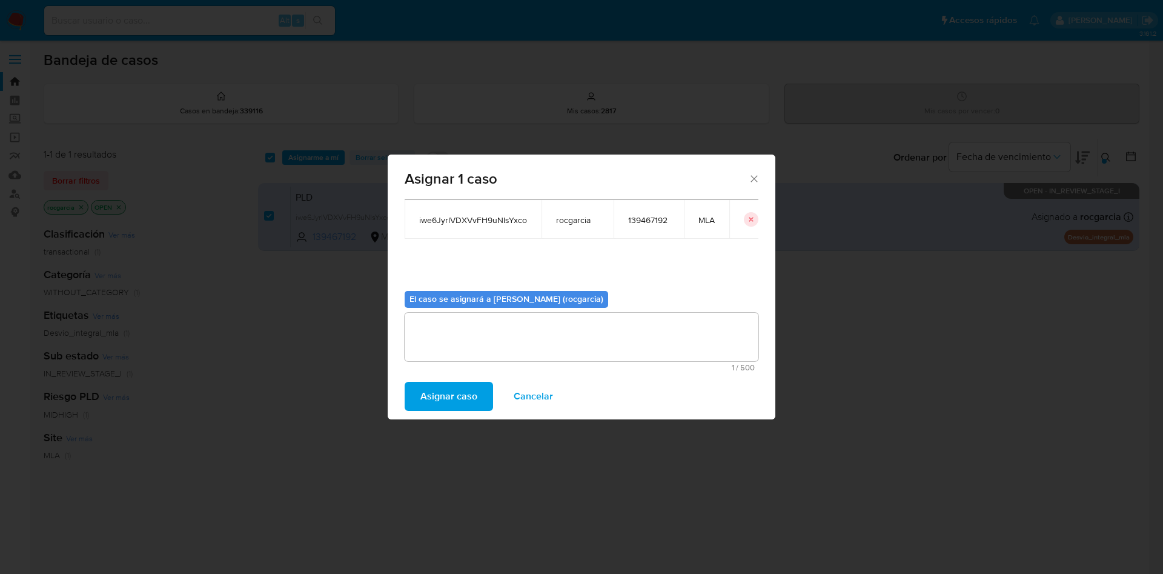
click at [458, 405] on span "Asignar caso" at bounding box center [448, 396] width 57 height 27
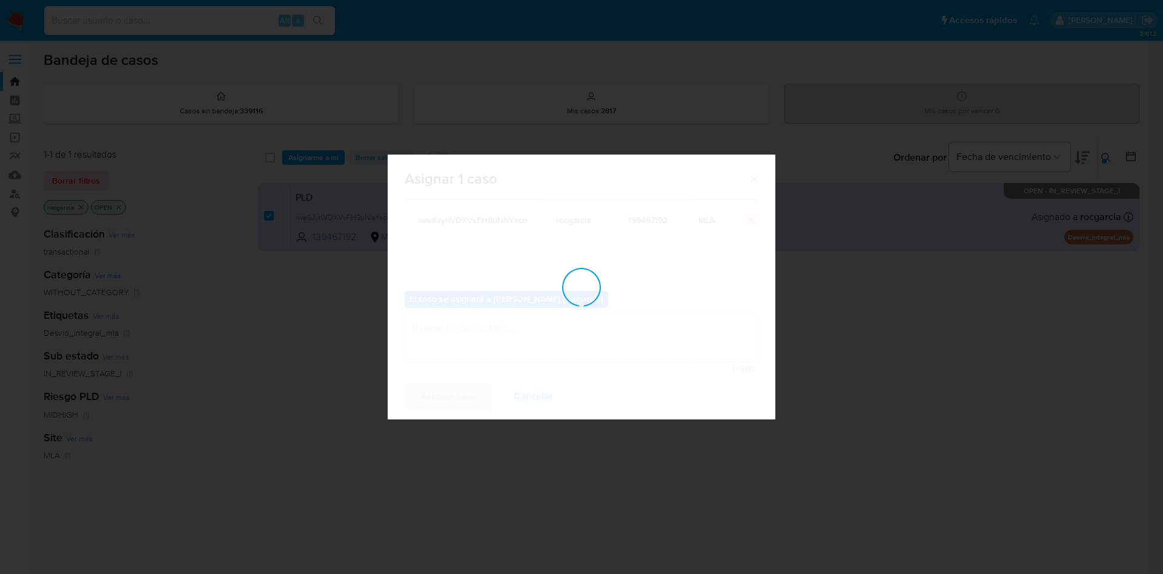
checkbox input "false"
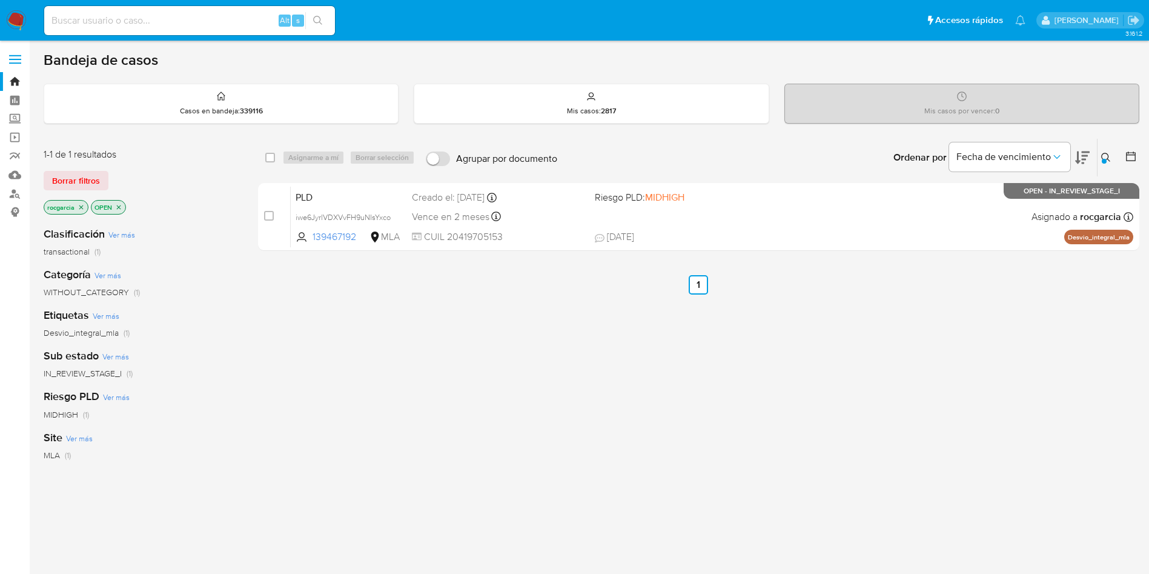
click at [113, 24] on input at bounding box center [189, 21] width 291 height 16
paste input "2404634752"
type input "2404634752"
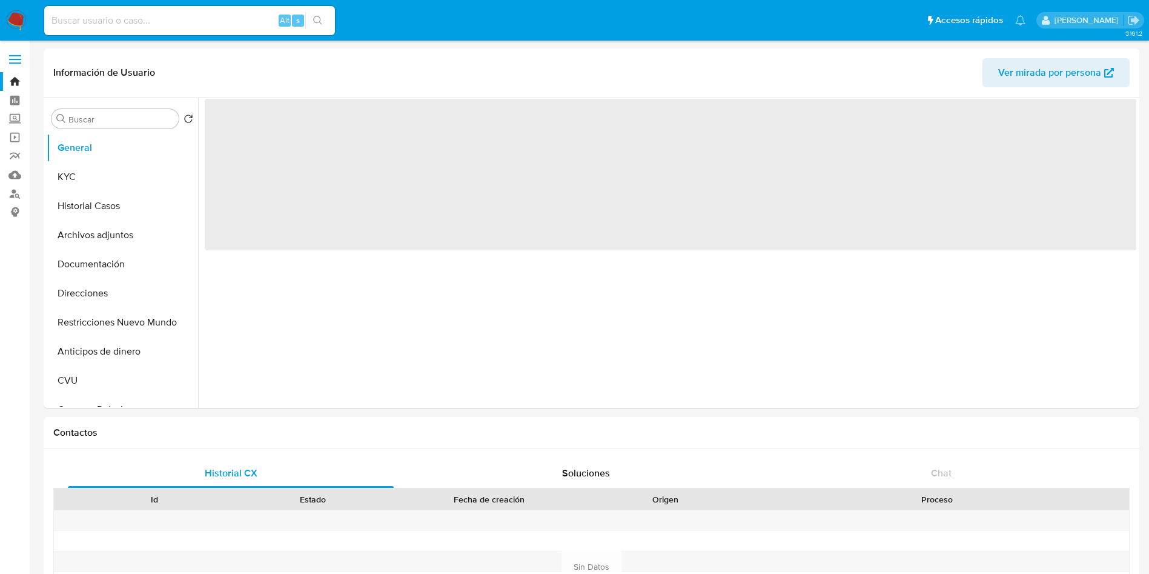
select select "10"
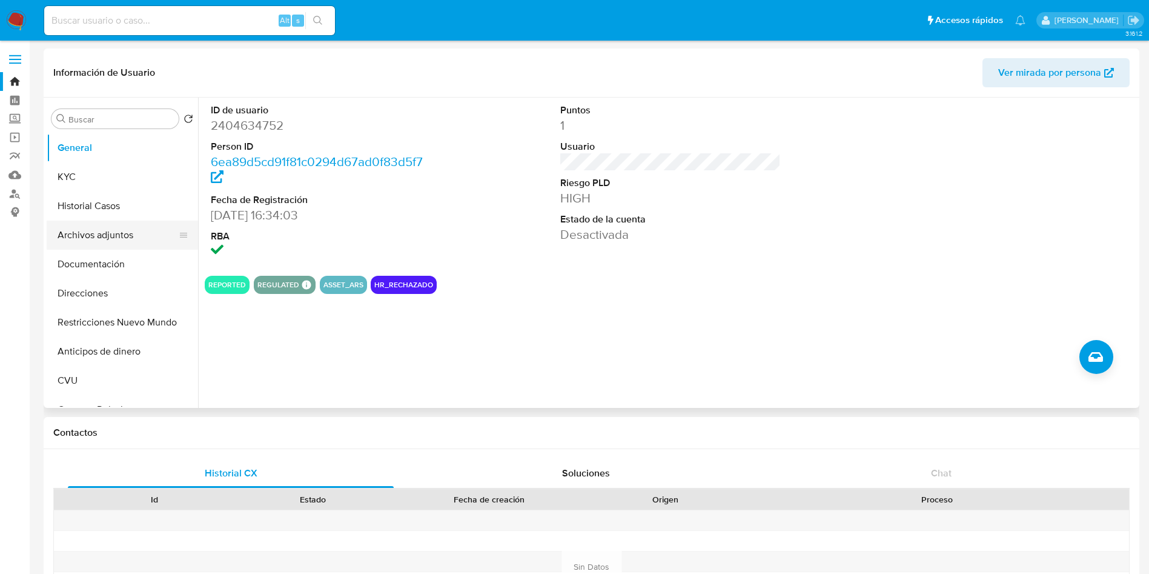
click at [78, 229] on button "Archivos adjuntos" at bounding box center [118, 234] width 142 height 29
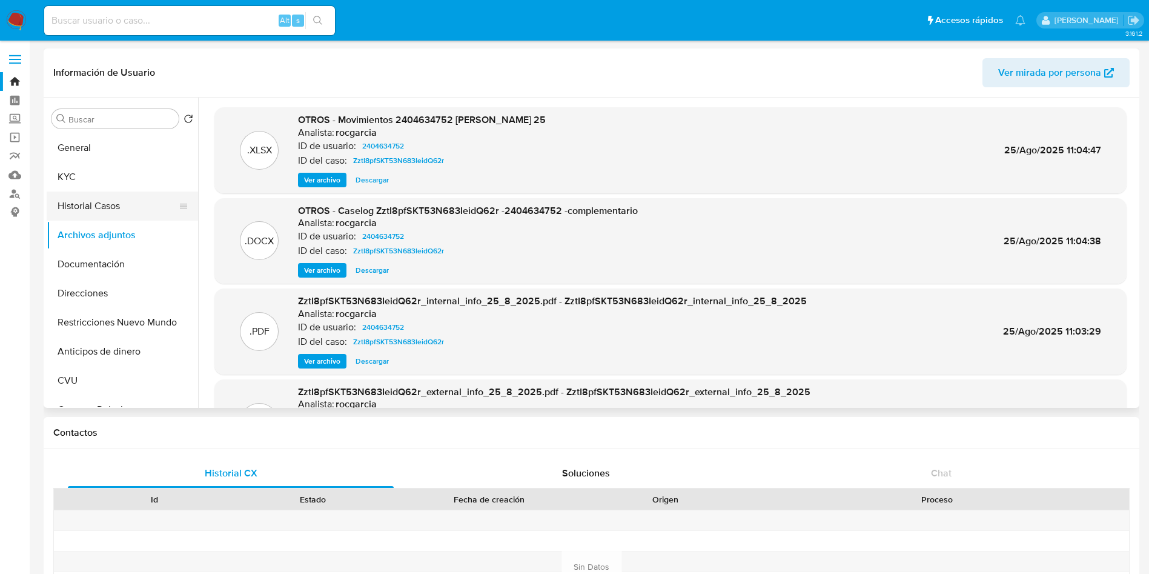
click at [75, 215] on button "Historial Casos" at bounding box center [118, 205] width 142 height 29
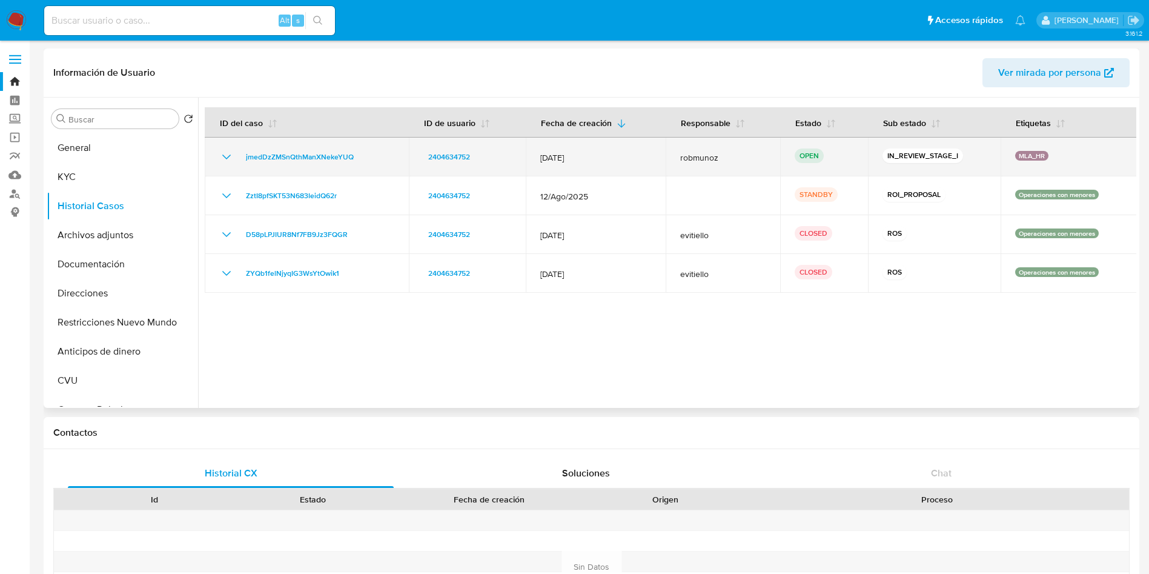
click at [224, 153] on icon "Mostrar/Ocultar" at bounding box center [226, 157] width 15 height 15
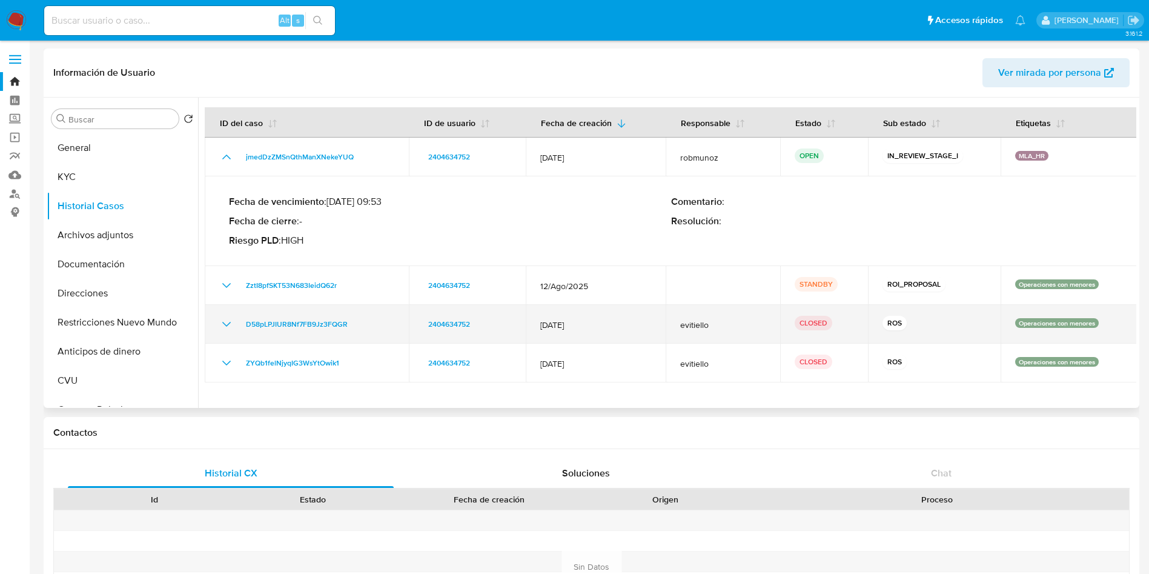
click at [214, 319] on td "D58pLPJIUR8Nf7FB9Jz3FQGR" at bounding box center [307, 324] width 204 height 39
click at [220, 322] on icon "Mostrar/Ocultar" at bounding box center [226, 324] width 15 height 15
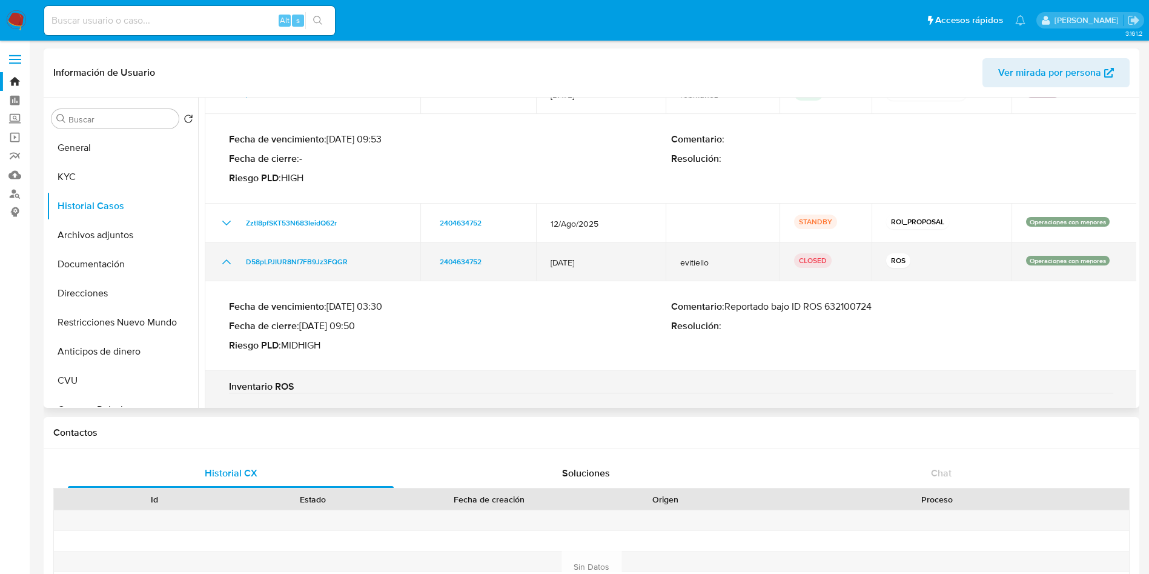
scroll to position [91, 0]
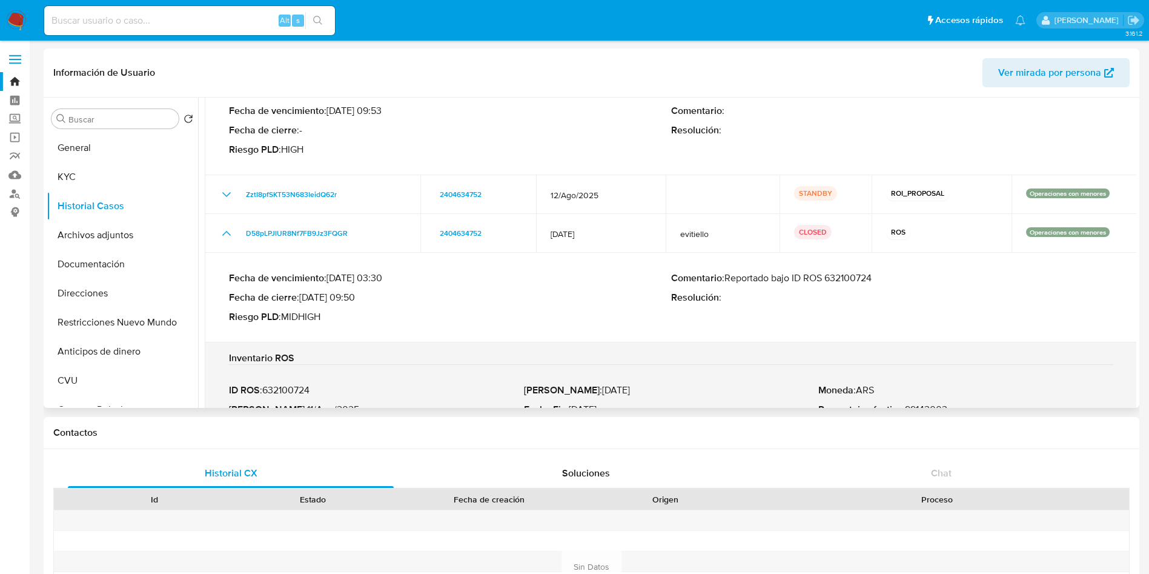
click at [841, 272] on p "Comentario : Reportado bajo ID ROS 632100724" at bounding box center [892, 278] width 442 height 12
click at [136, 21] on input at bounding box center [189, 21] width 291 height 16
paste input "2452520241"
type input "2452520241"
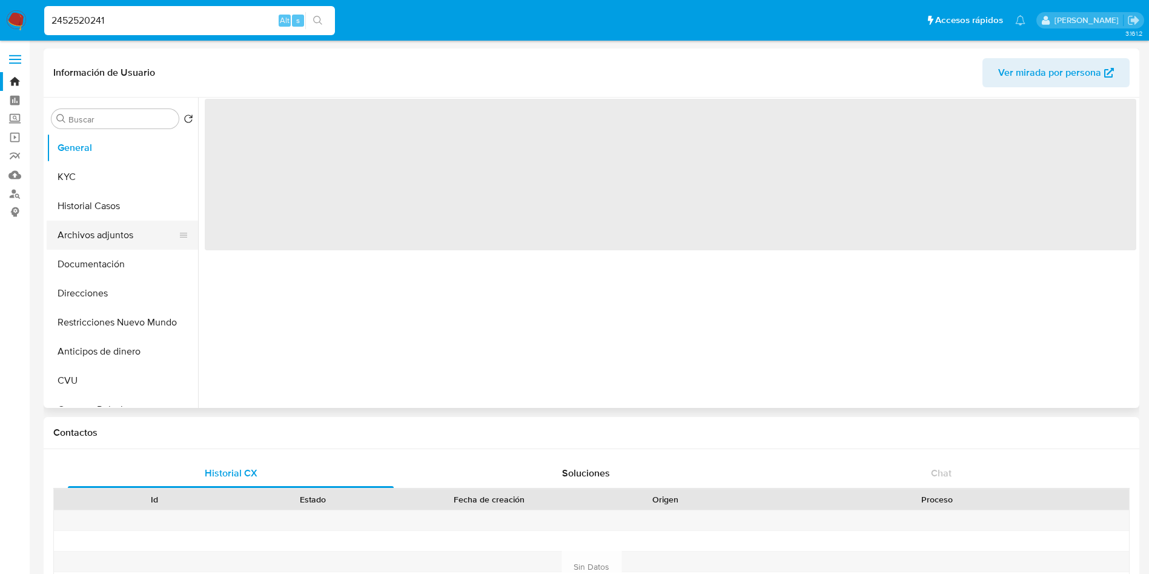
select select "10"
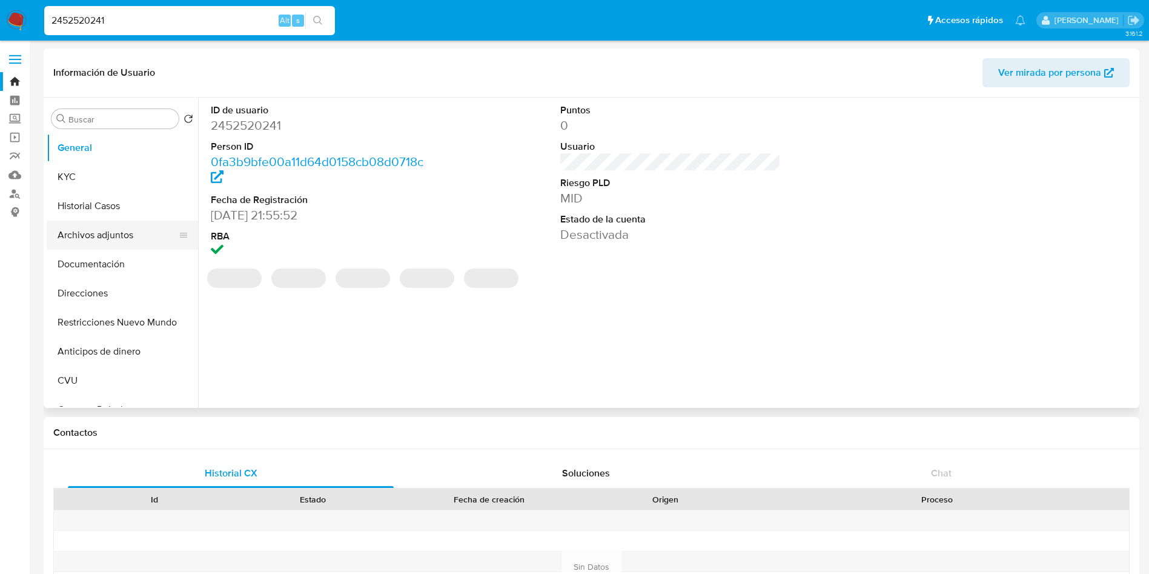
click at [68, 243] on button "Archivos adjuntos" at bounding box center [118, 234] width 142 height 29
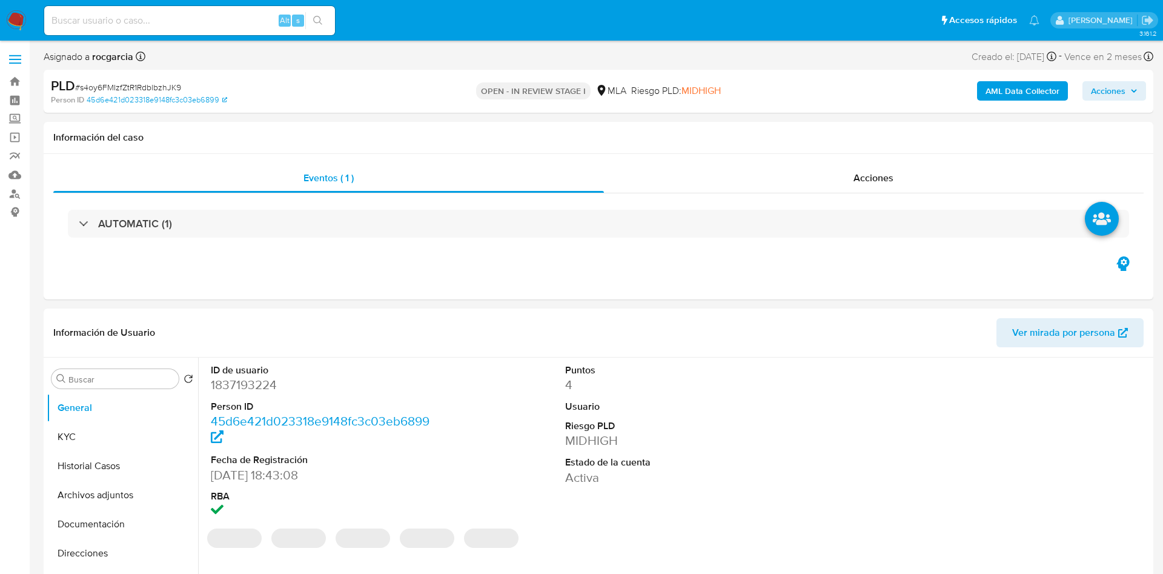
select select "10"
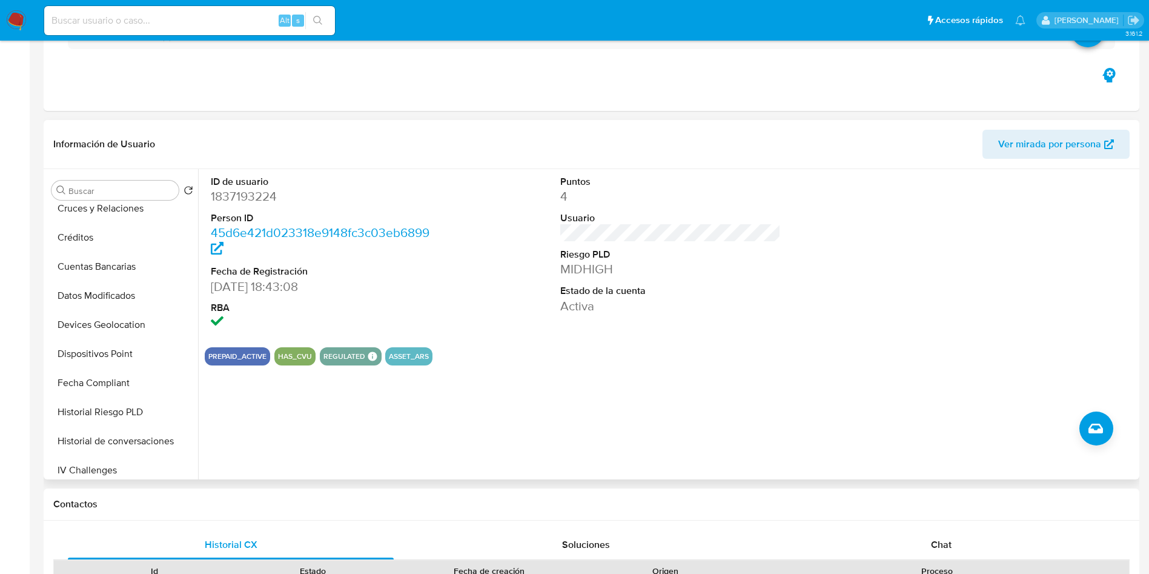
scroll to position [363, 0]
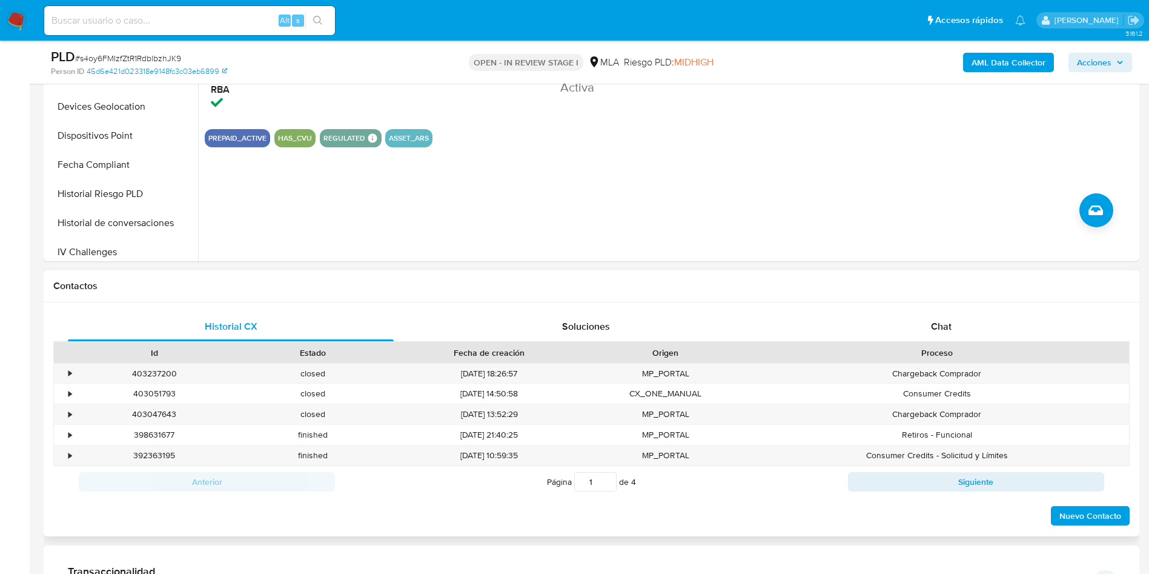
drag, startPoint x: 1003, startPoint y: 330, endPoint x: 872, endPoint y: 311, distance: 132.8
click at [1003, 330] on div "Chat" at bounding box center [941, 326] width 326 height 29
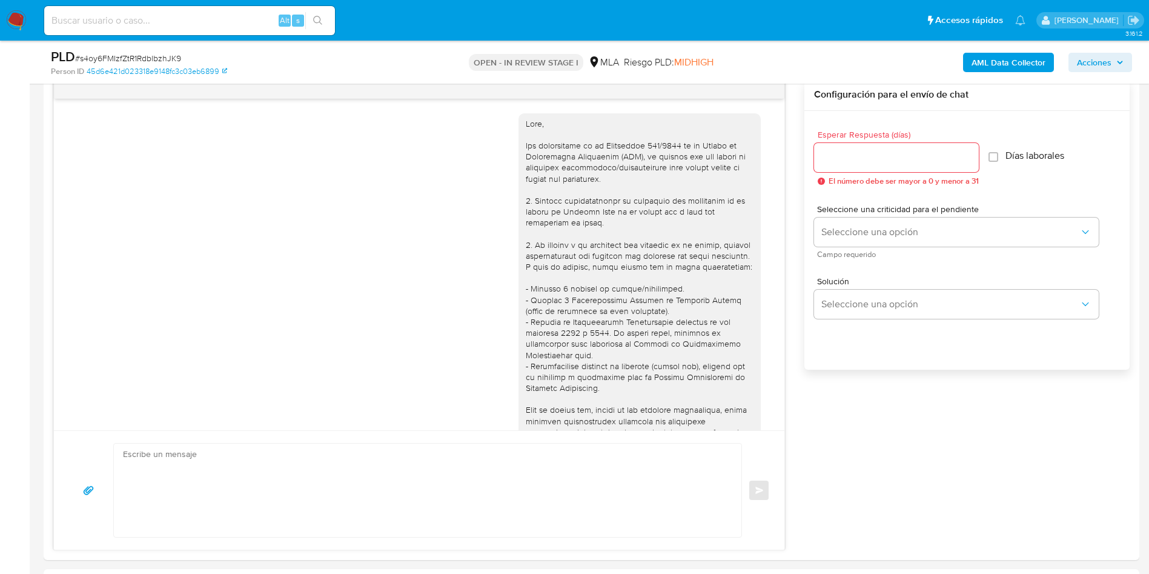
scroll to position [524, 0]
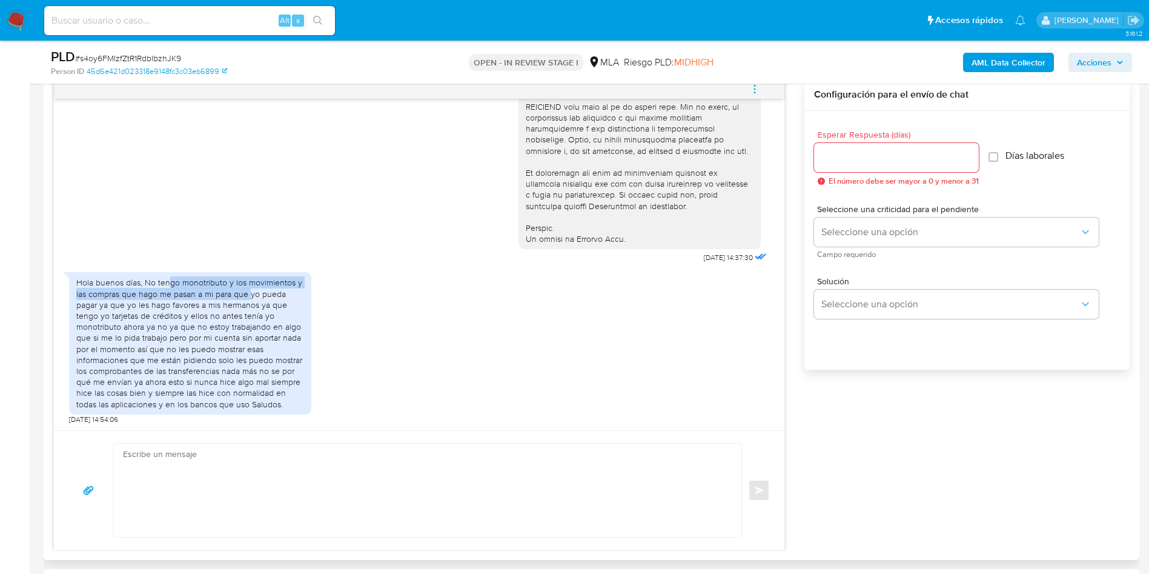
drag, startPoint x: 168, startPoint y: 281, endPoint x: 318, endPoint y: 308, distance: 152.6
click at [311, 306] on div "Hola buenos días, No tengo monotributo y los movimientos y las compras que hago…" at bounding box center [190, 343] width 242 height 142
click at [194, 296] on div "Hola buenos días, No tengo monotributo y los movimientos y las compras que hago…" at bounding box center [190, 343] width 228 height 132
drag, startPoint x: 81, startPoint y: 294, endPoint x: 230, endPoint y: 303, distance: 148.7
click at [230, 303] on div "Hola buenos días, No tengo monotributo y los movimientos y las compras que hago…" at bounding box center [190, 343] width 228 height 132
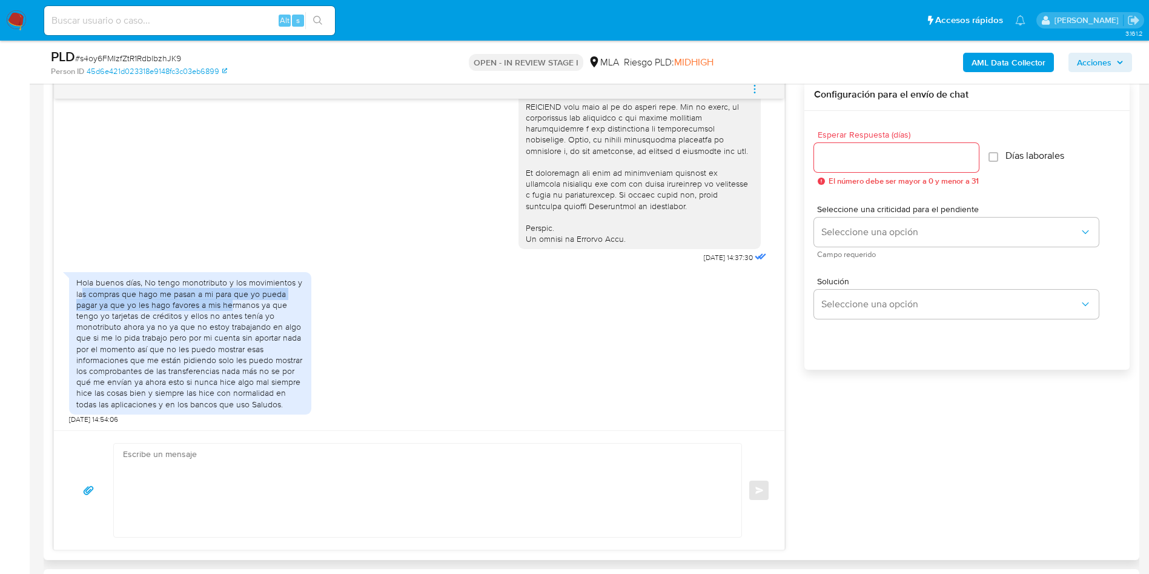
click at [230, 303] on div "Hola buenos días, No tengo monotributo y los movimientos y las compras que hago…" at bounding box center [190, 343] width 228 height 132
drag, startPoint x: 109, startPoint y: 305, endPoint x: 203, endPoint y: 317, distance: 94.7
click at [203, 317] on div "Hola buenos días, No tengo monotributo y los movimientos y las compras que hago…" at bounding box center [190, 343] width 228 height 132
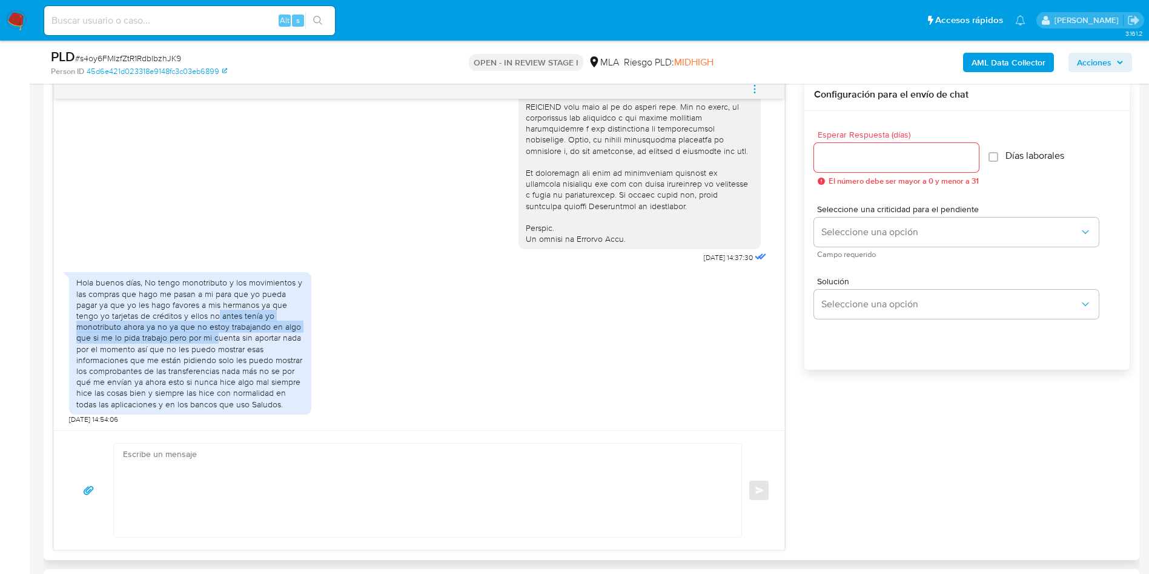
drag, startPoint x: 218, startPoint y: 316, endPoint x: 217, endPoint y: 335, distance: 19.4
click at [217, 335] on div "Hola buenos días, No tengo monotributo y los movimientos y las compras que hago…" at bounding box center [190, 343] width 228 height 132
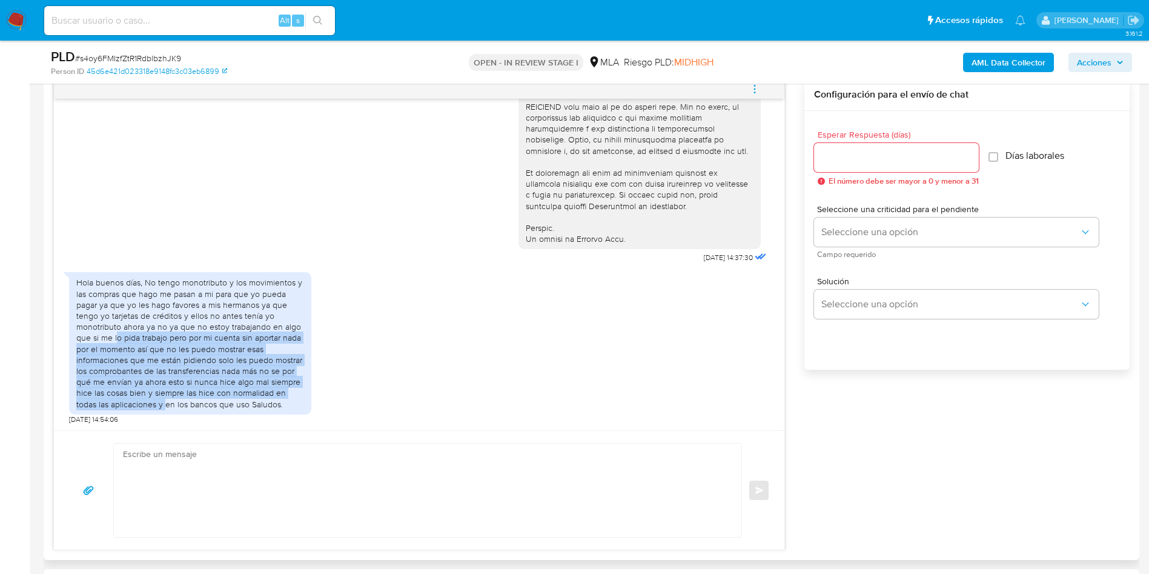
drag, startPoint x: 118, startPoint y: 338, endPoint x: 167, endPoint y: 408, distance: 85.7
click at [167, 408] on div "Hola buenos días, No tengo monotributo y los movimientos y las compras que hago…" at bounding box center [190, 343] width 228 height 132
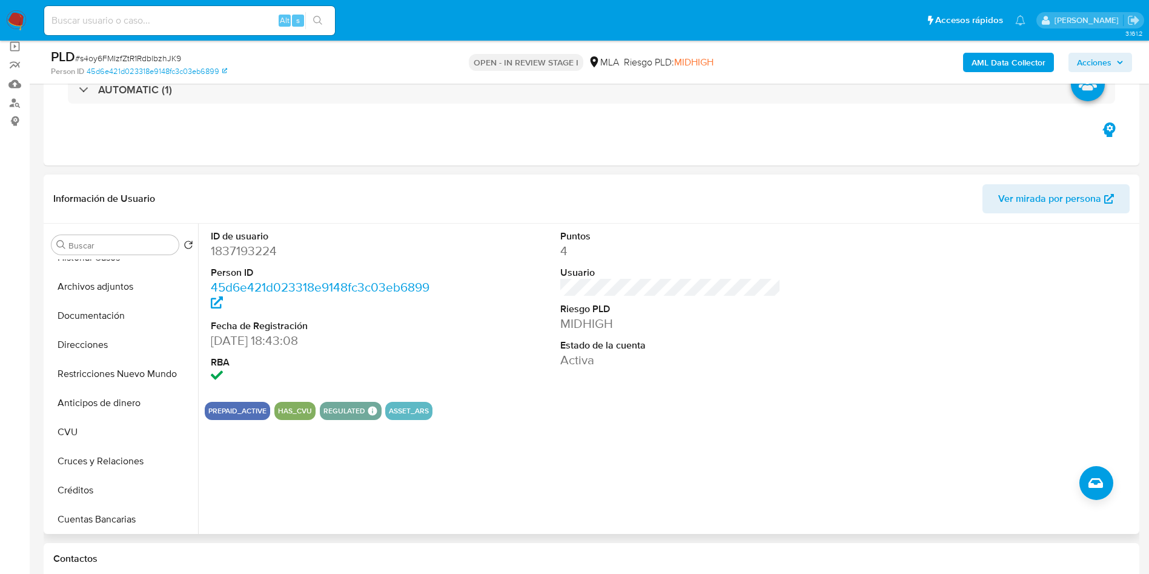
scroll to position [0, 0]
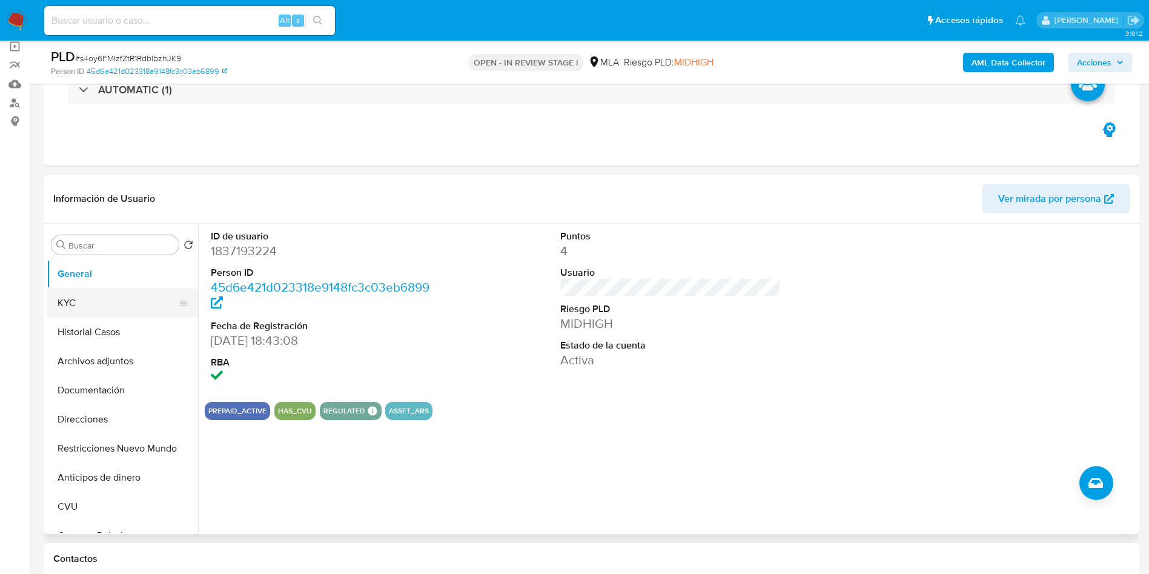
click at [88, 307] on button "KYC" at bounding box center [118, 302] width 142 height 29
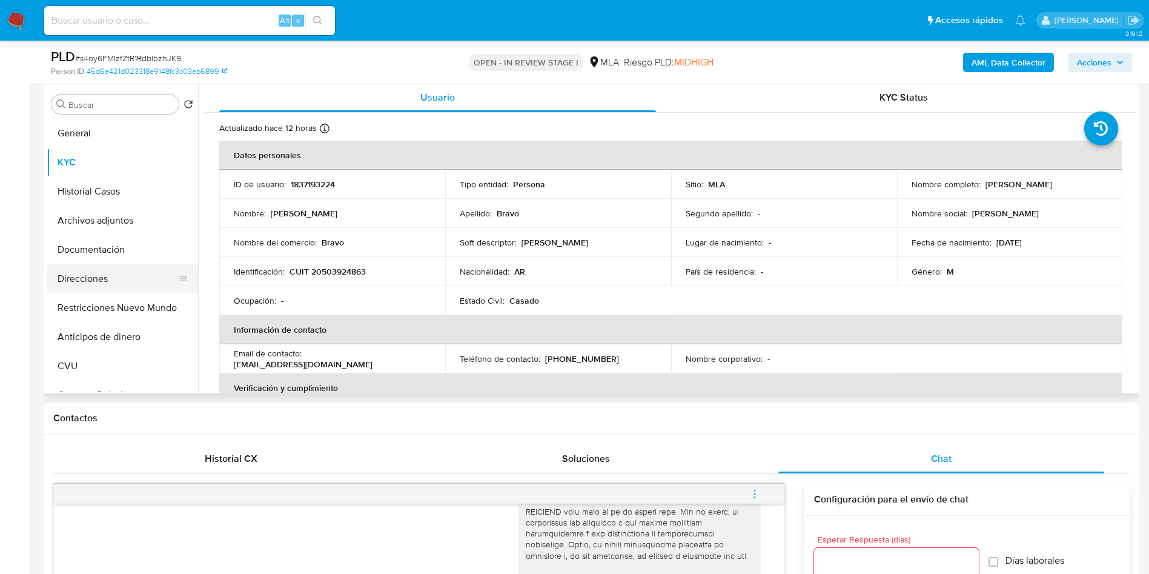
scroll to position [91, 0]
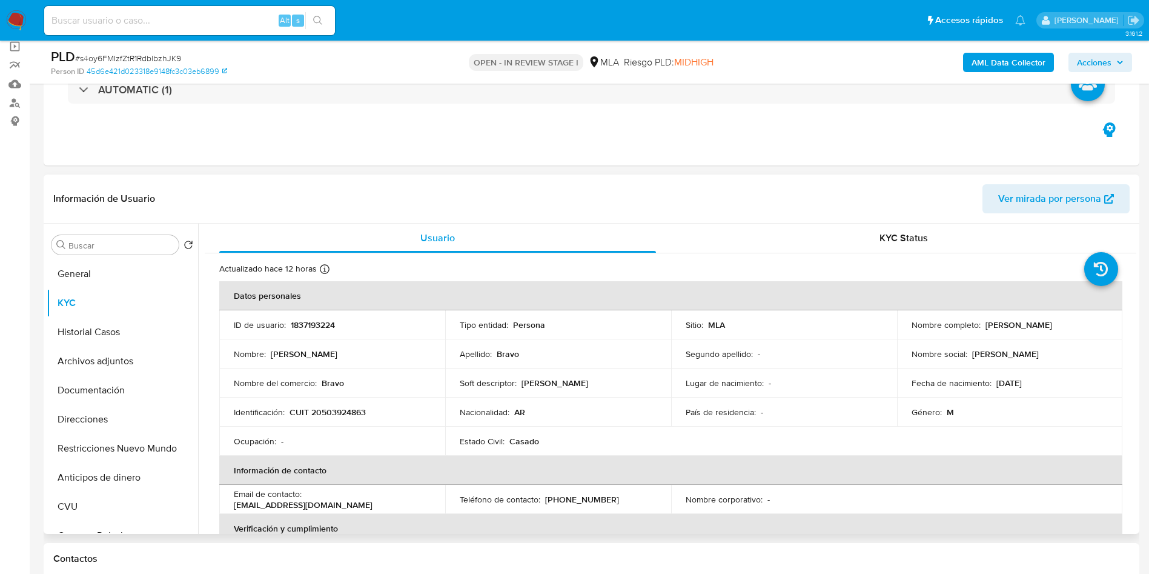
click at [343, 406] on p "CUIT 20503924863" at bounding box center [328, 411] width 76 height 11
copy p "20503924863"
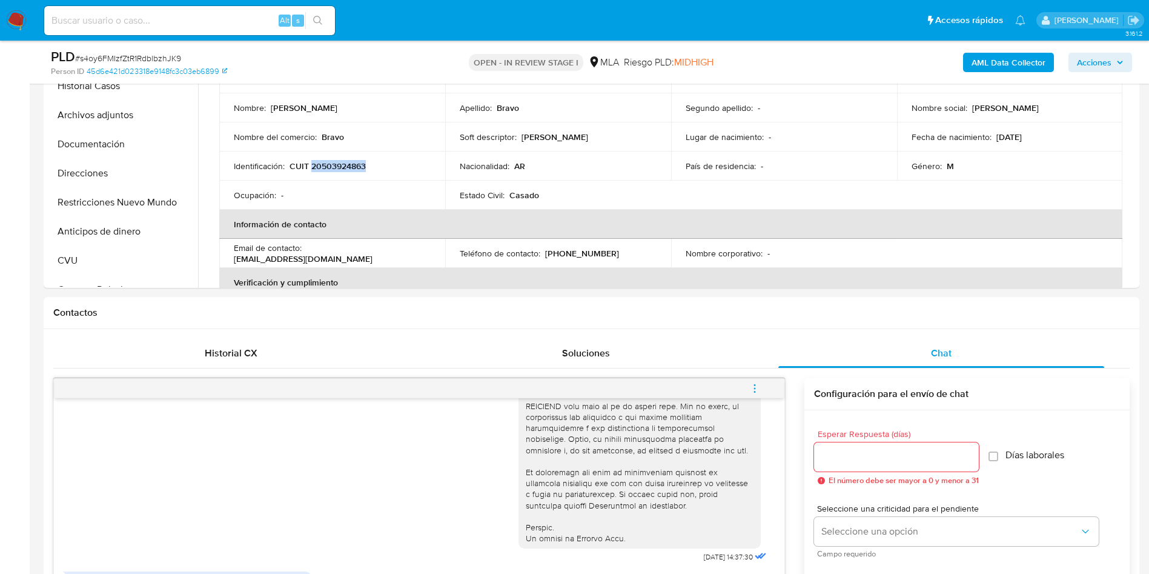
scroll to position [636, 0]
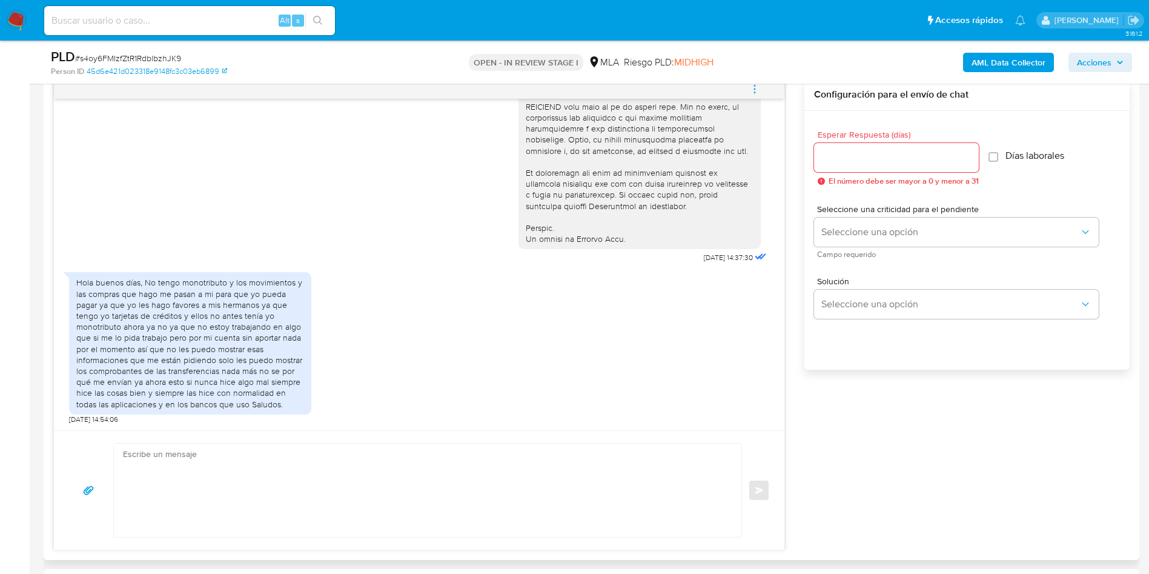
click at [225, 313] on div "Hola buenos días, No tengo monotributo y los movimientos y las compras que hago…" at bounding box center [190, 343] width 228 height 132
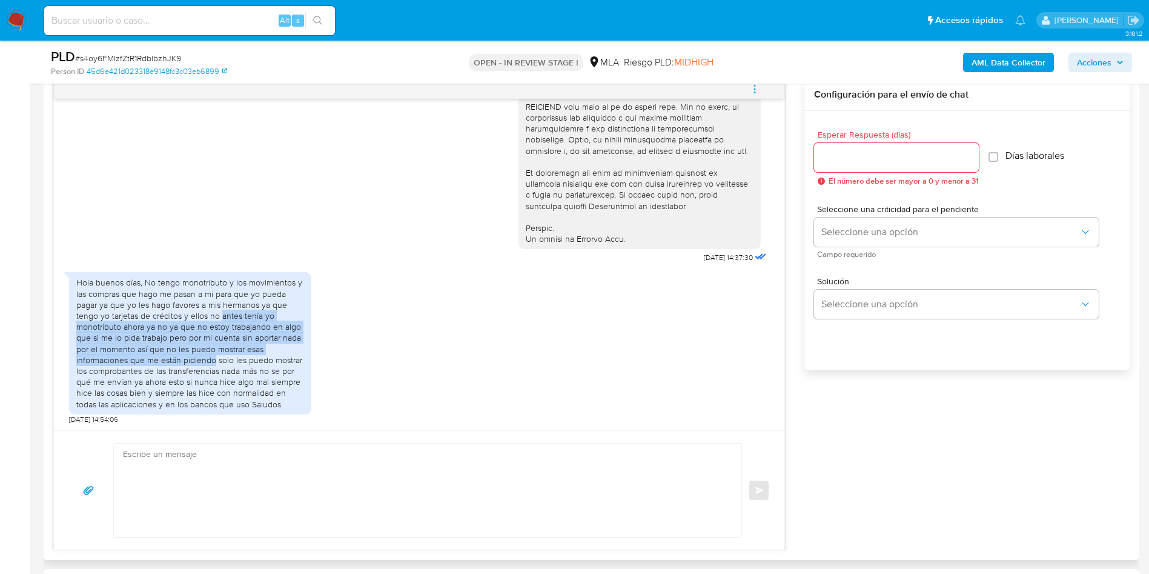
drag, startPoint x: 220, startPoint y: 314, endPoint x: 213, endPoint y: 355, distance: 41.8
click at [213, 355] on div "Hola buenos días, No tengo monotributo y los movimientos y las compras que hago…" at bounding box center [190, 343] width 228 height 132
copy div "antes tenía yo monotributo ahora ya no ya que no estoy trabajando en algo que s…"
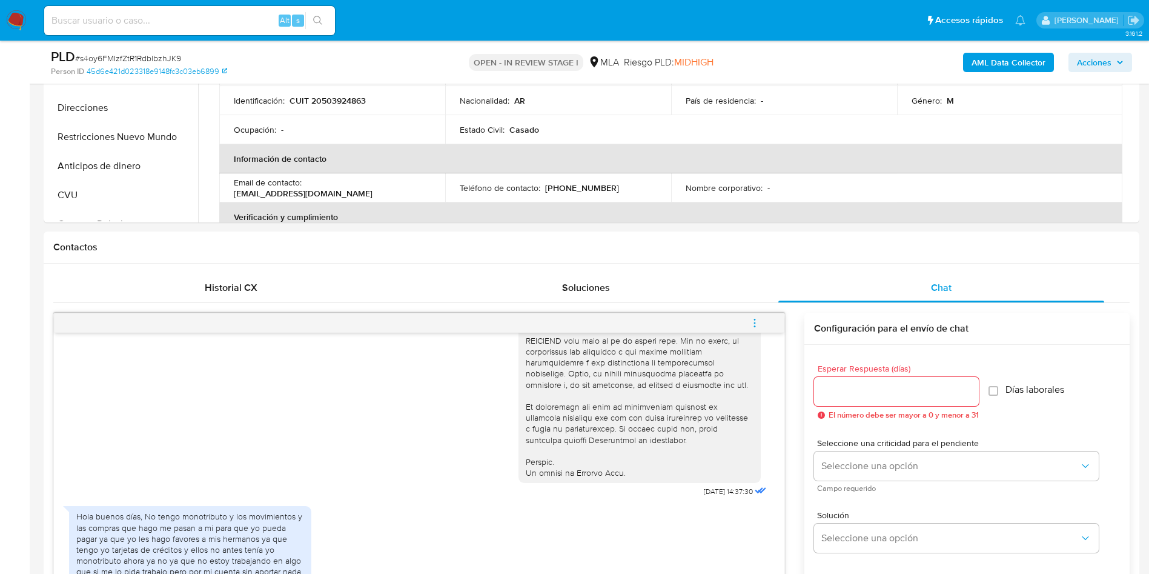
scroll to position [182, 0]
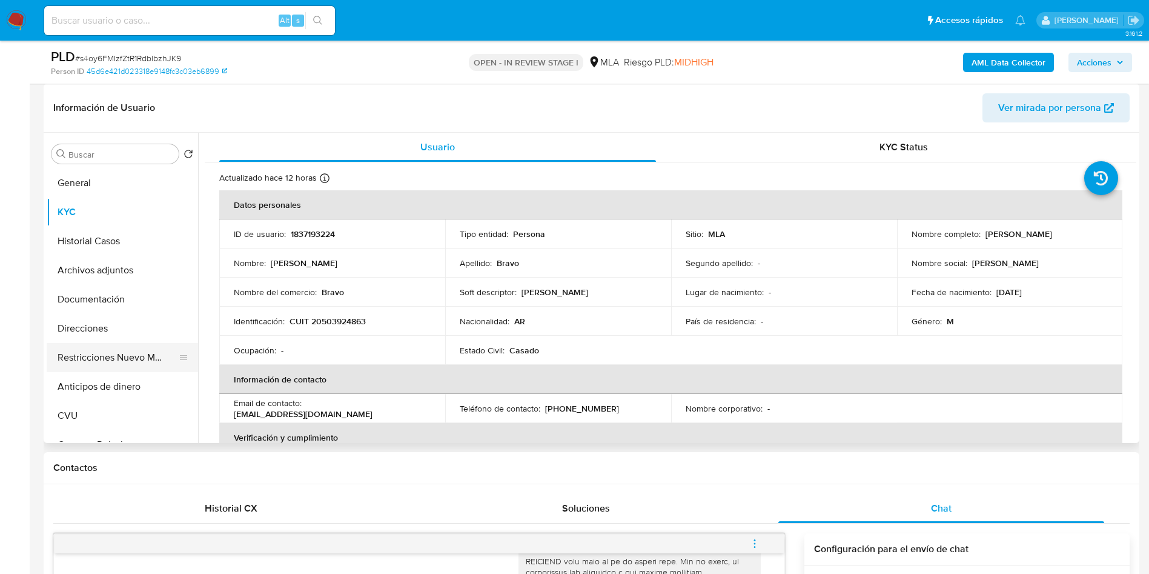
click at [94, 354] on button "Restricciones Nuevo Mundo" at bounding box center [118, 357] width 142 height 29
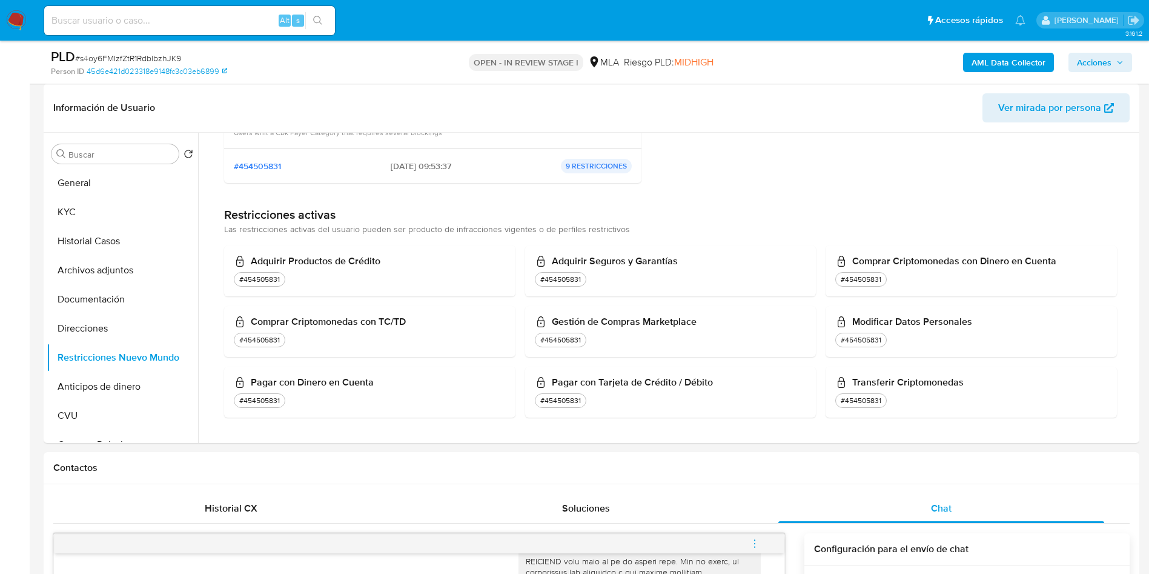
scroll to position [727, 0]
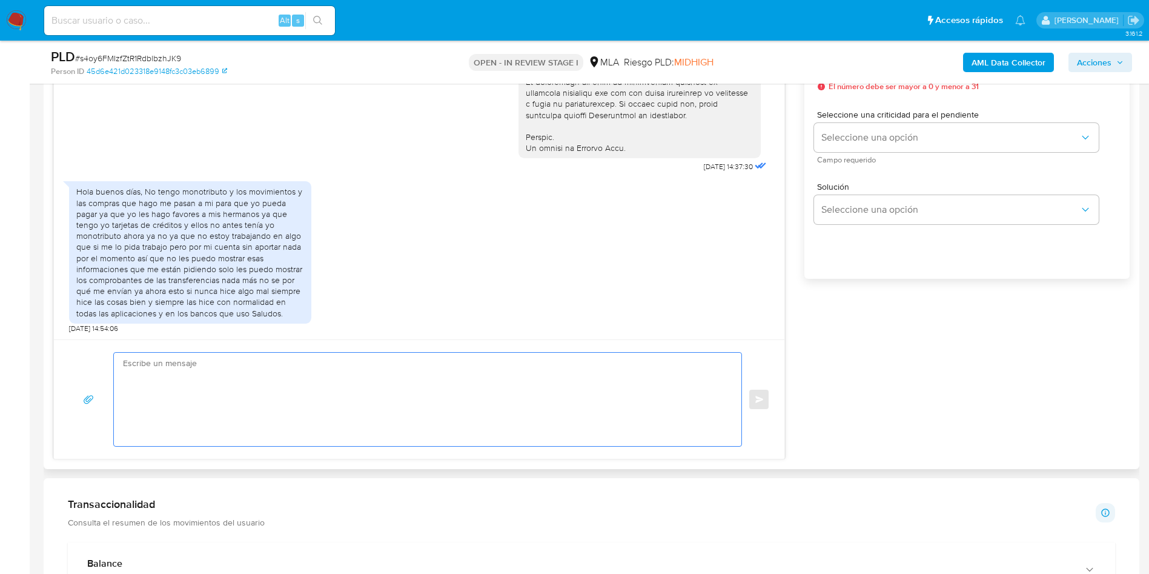
click at [189, 400] on textarea at bounding box center [424, 399] width 603 height 93
paste textarea "Muchas gracias por tu respuesta. Analizamos tu caso y verificamos que no te enc…"
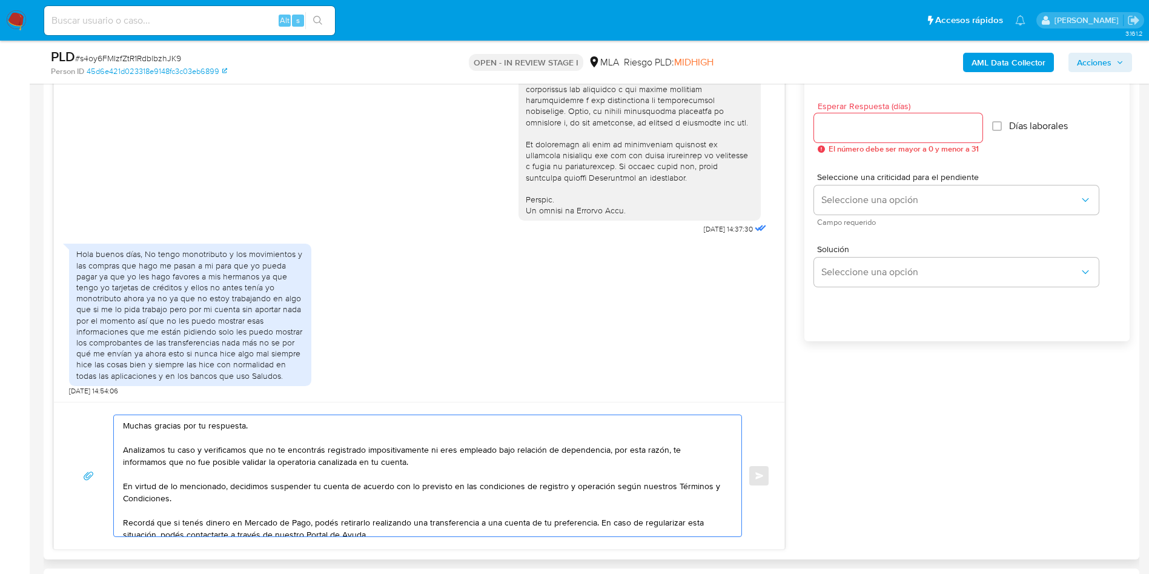
scroll to position [636, 0]
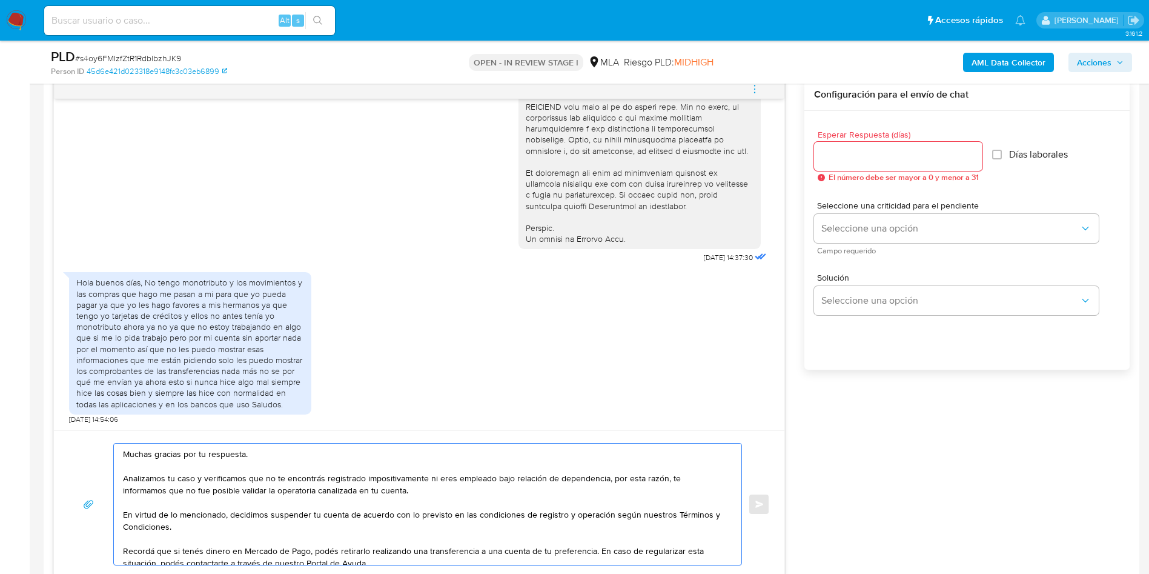
type textarea "Muchas gracias por tu respuesta. Analizamos tu caso y verificamos que no te enc…"
click at [880, 162] on input "Esperar Respuesta (días)" at bounding box center [898, 156] width 168 height 16
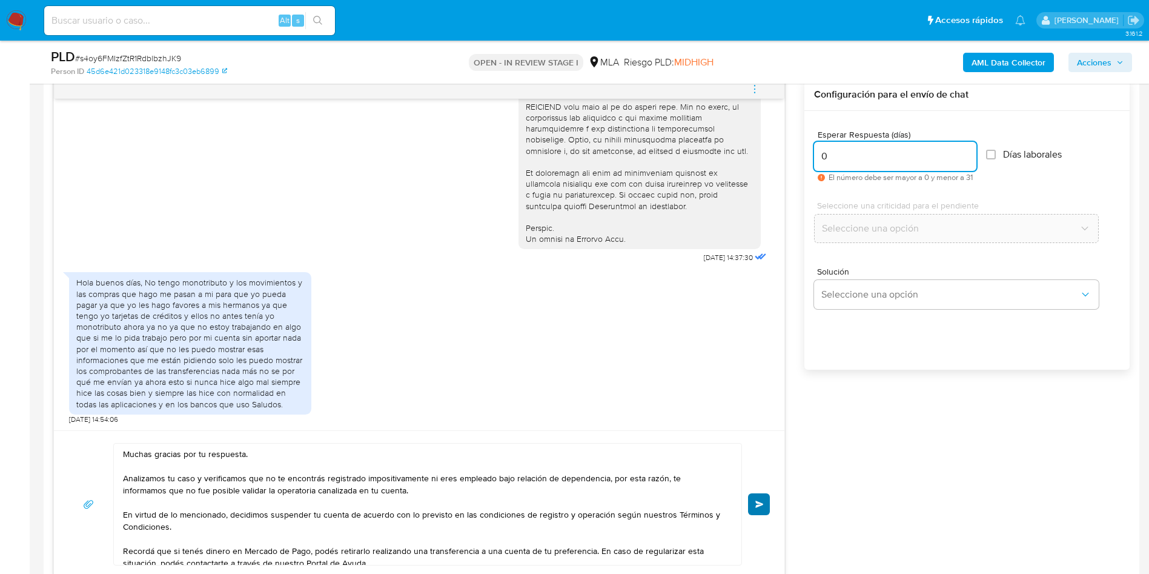
type input "0"
click at [754, 496] on button "Enviar" at bounding box center [759, 504] width 22 height 22
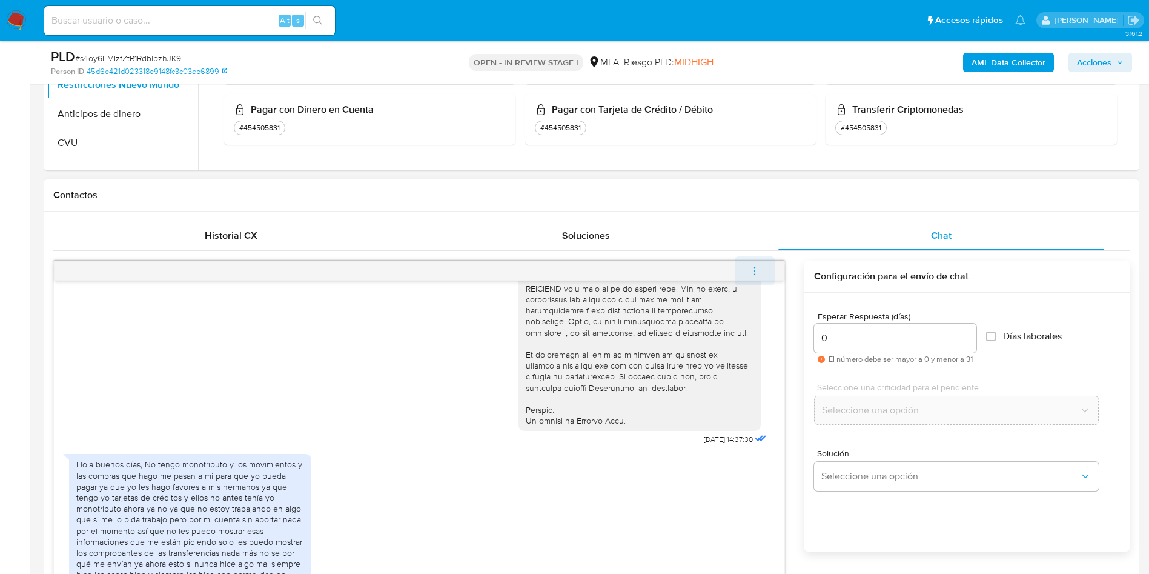
scroll to position [746, 0]
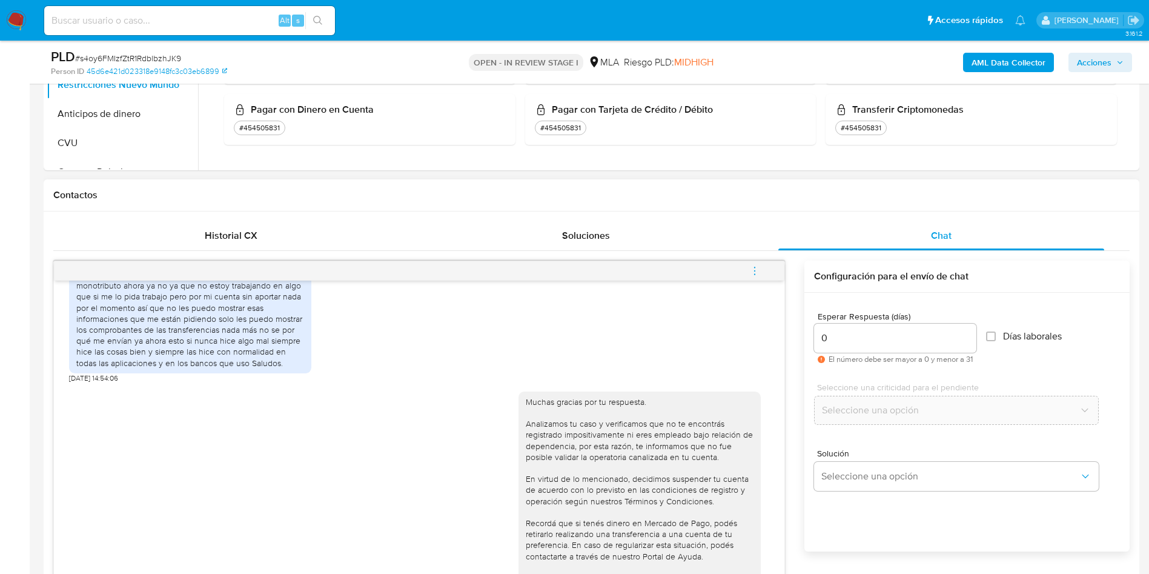
click at [757, 262] on span "menu-action" at bounding box center [754, 270] width 11 height 29
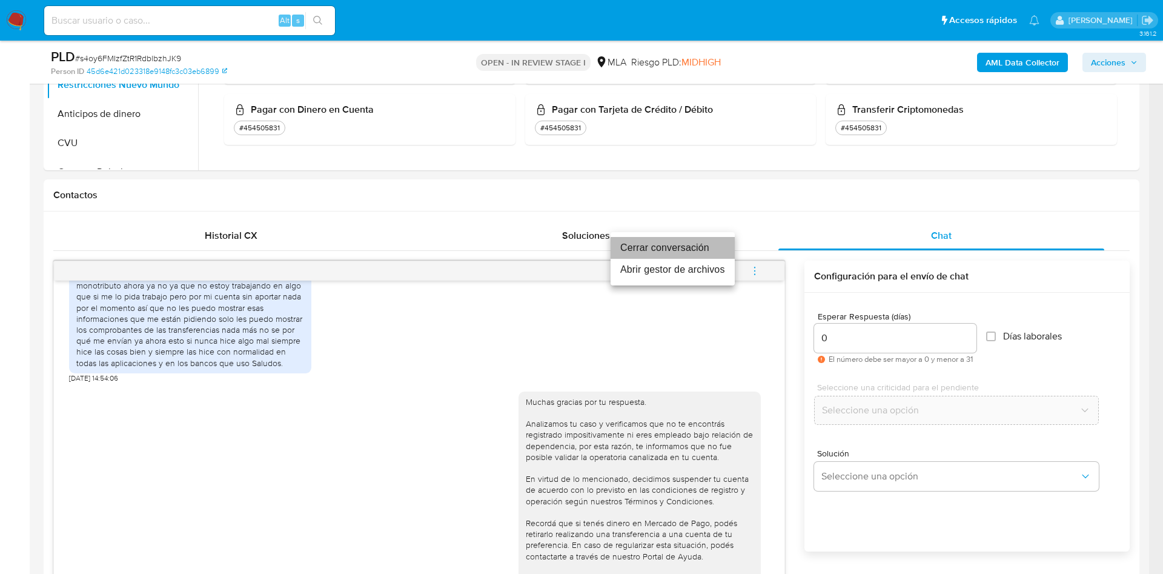
click at [668, 244] on li "Cerrar conversación" at bounding box center [673, 248] width 124 height 22
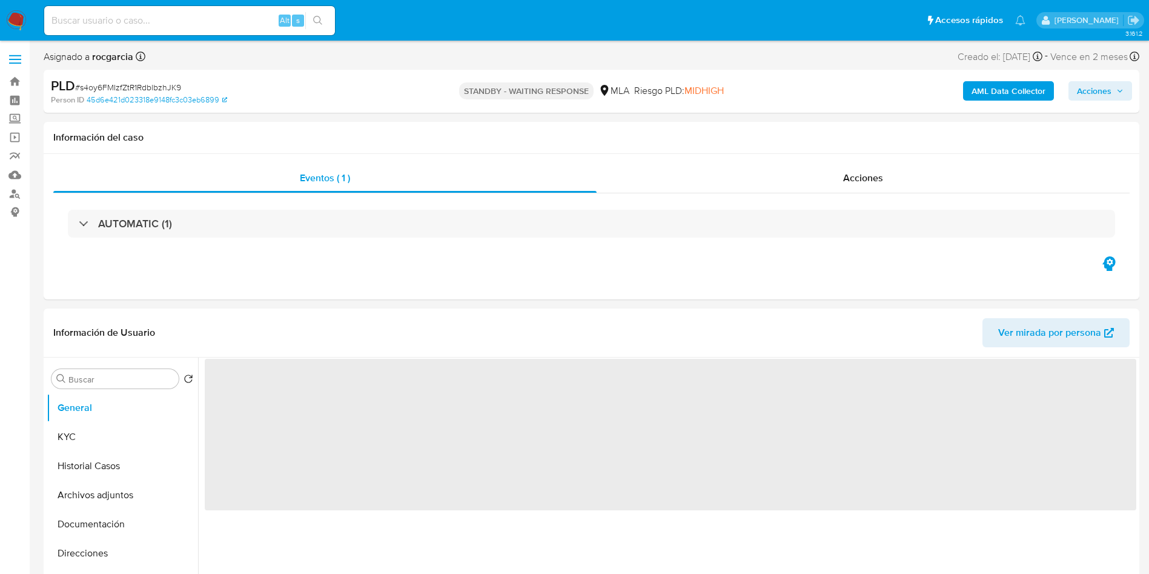
select select "10"
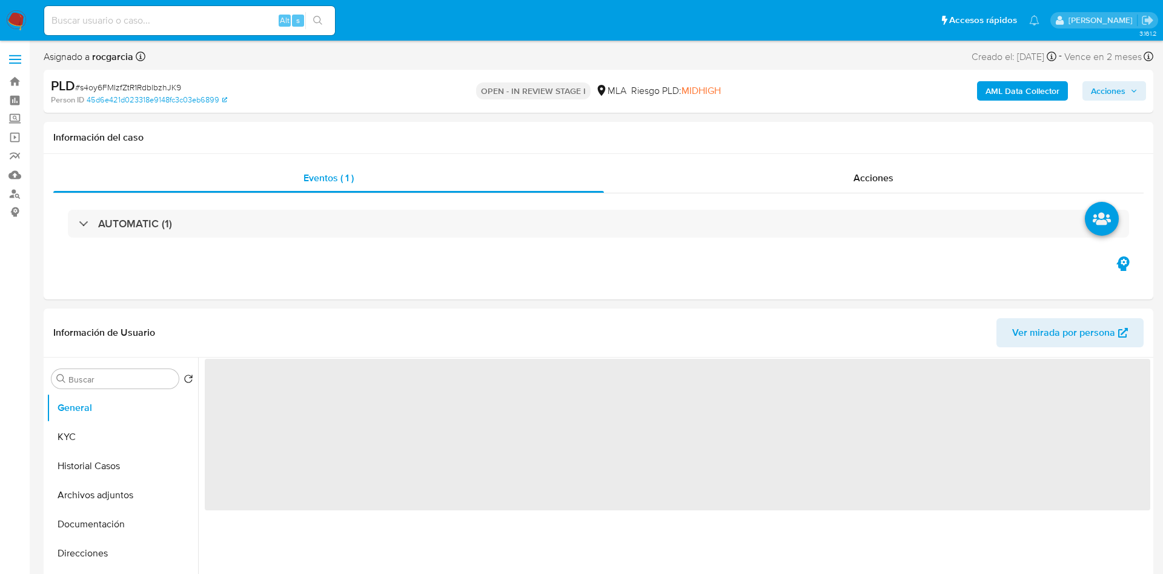
select select "10"
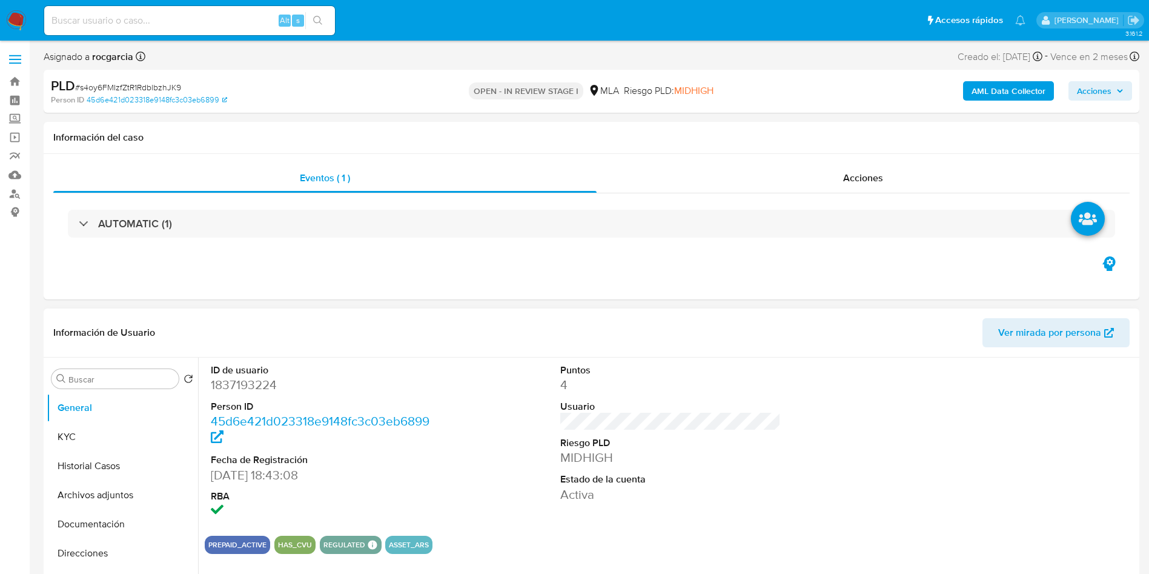
click at [256, 383] on dd "1837193224" at bounding box center [321, 384] width 221 height 17
copy dd "1837193224"
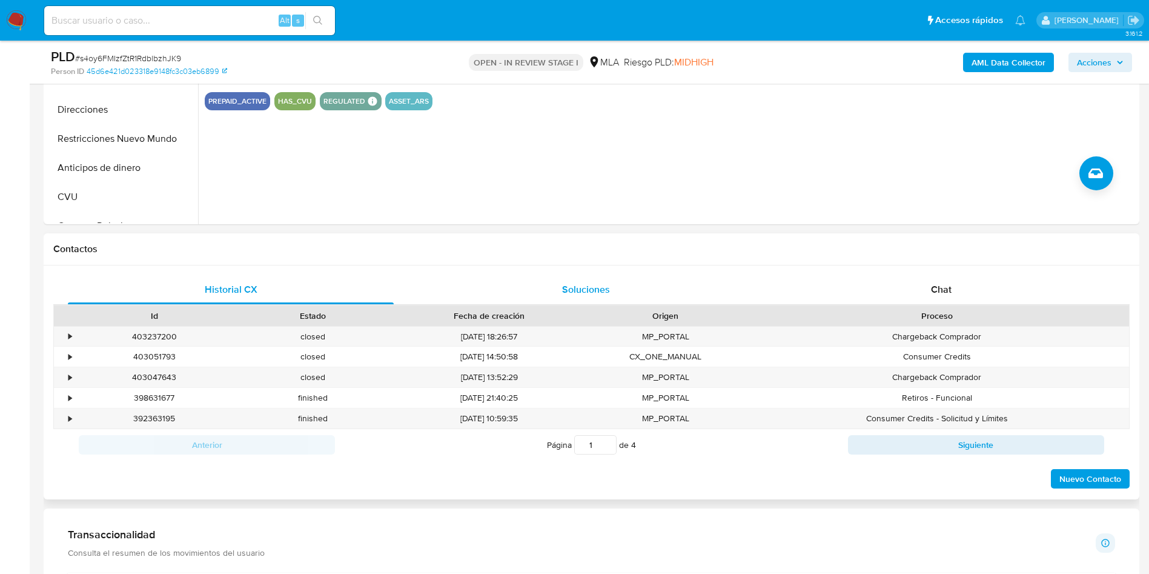
scroll to position [273, 0]
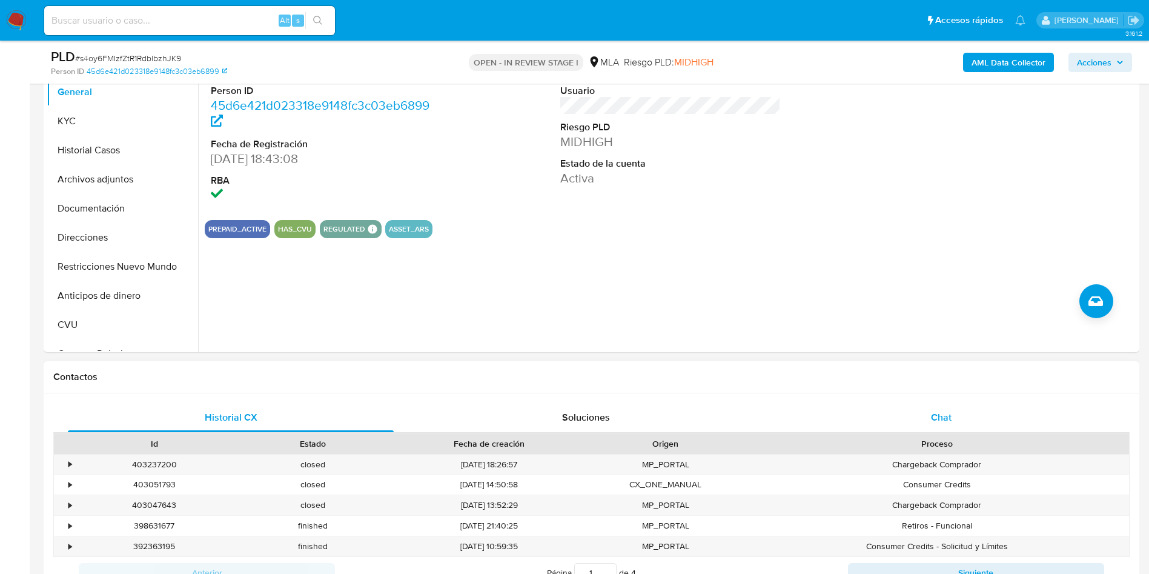
click at [937, 423] on span "Chat" at bounding box center [941, 417] width 21 height 14
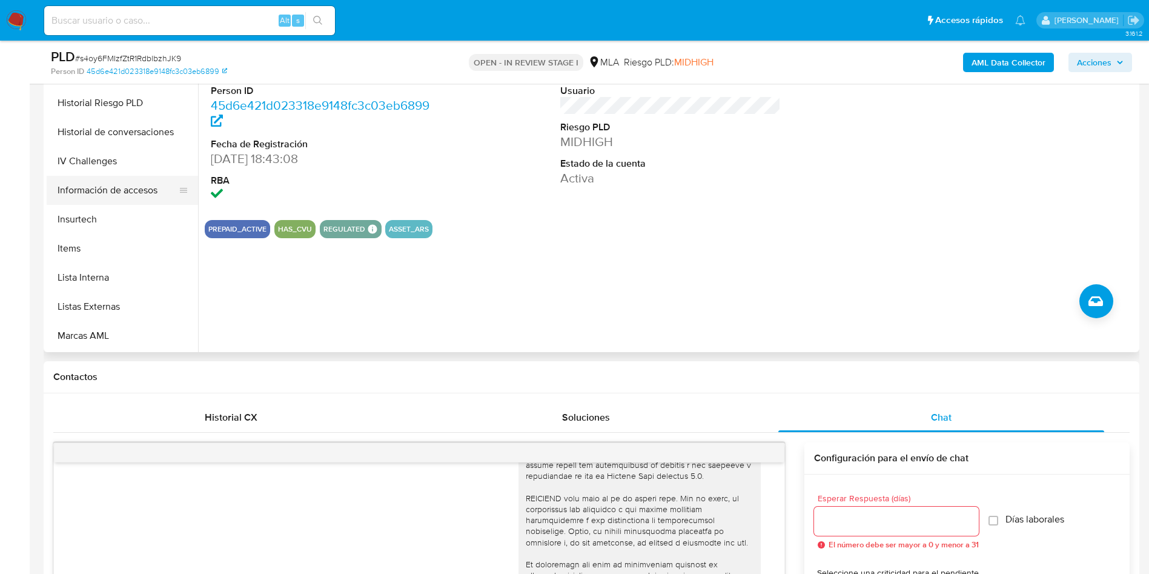
click at [126, 191] on button "Información de accesos" at bounding box center [118, 190] width 142 height 29
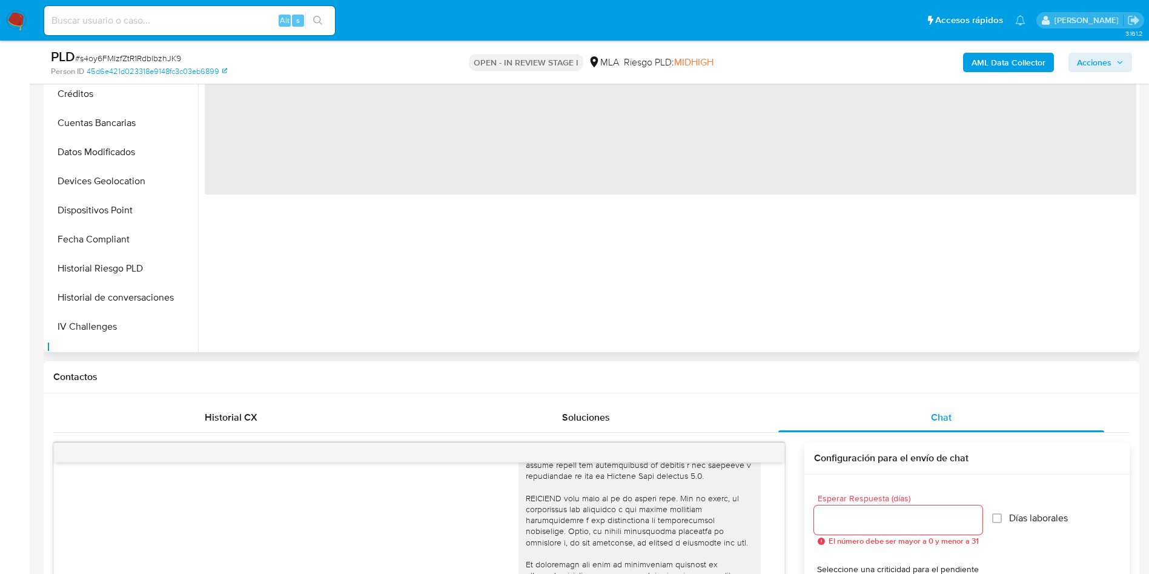
scroll to position [91, 0]
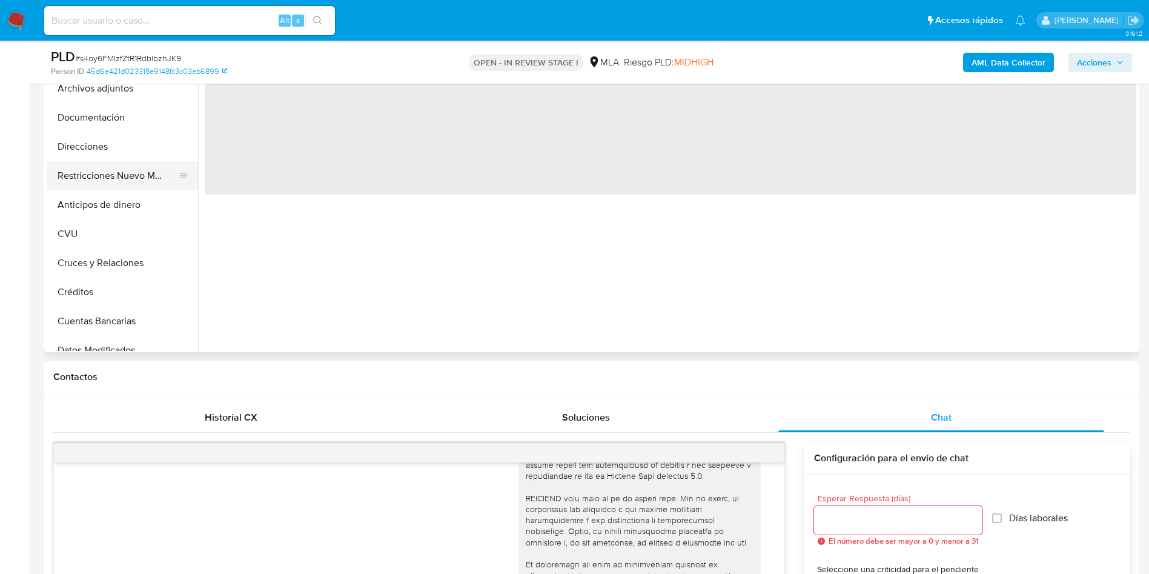
click at [129, 185] on button "Restricciones Nuevo Mundo" at bounding box center [118, 175] width 142 height 29
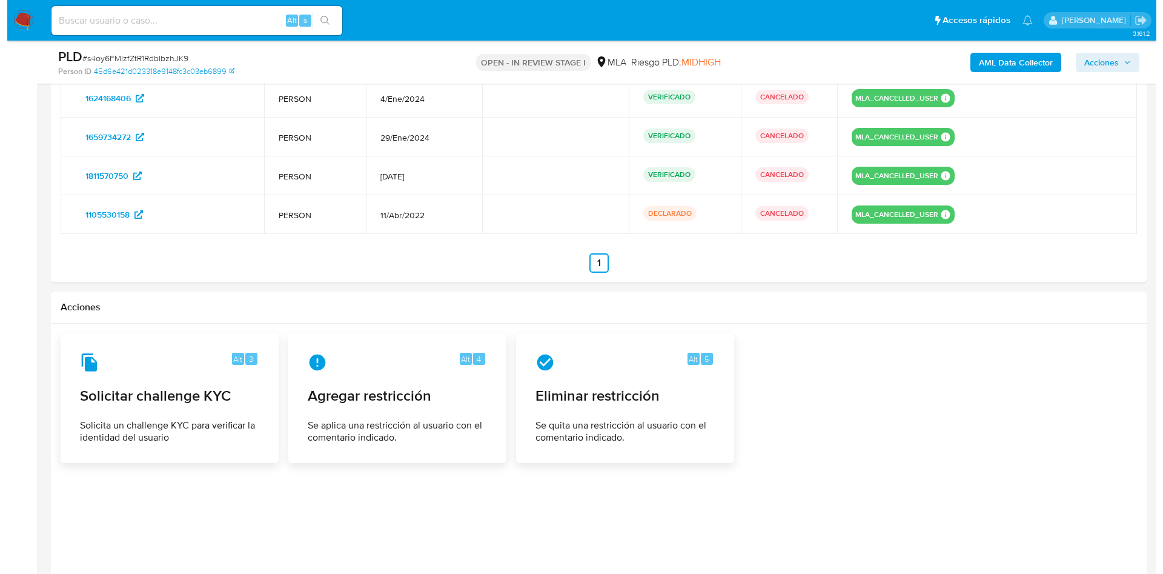
scroll to position [2047, 0]
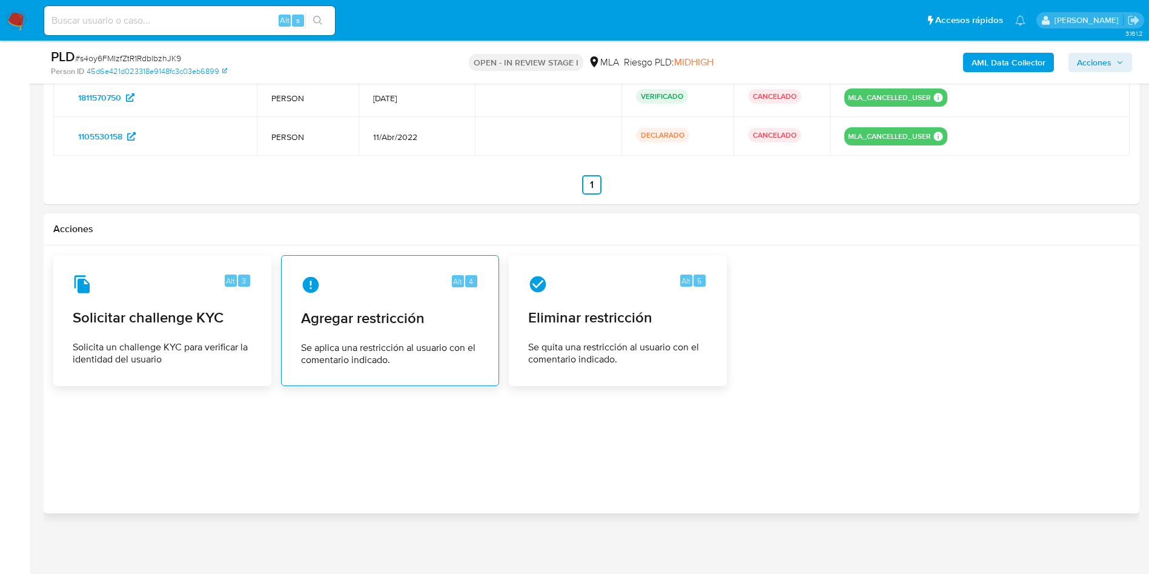
click at [337, 327] on span "Agregar restricción" at bounding box center [390, 318] width 178 height 18
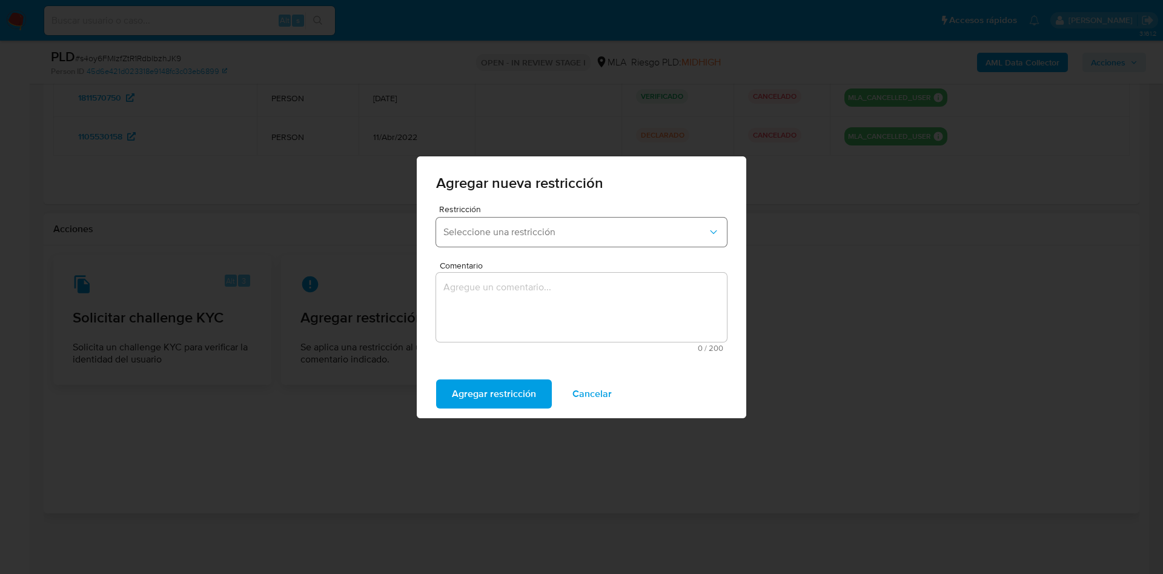
click at [485, 220] on button "Seleccione una restricción" at bounding box center [581, 231] width 291 height 29
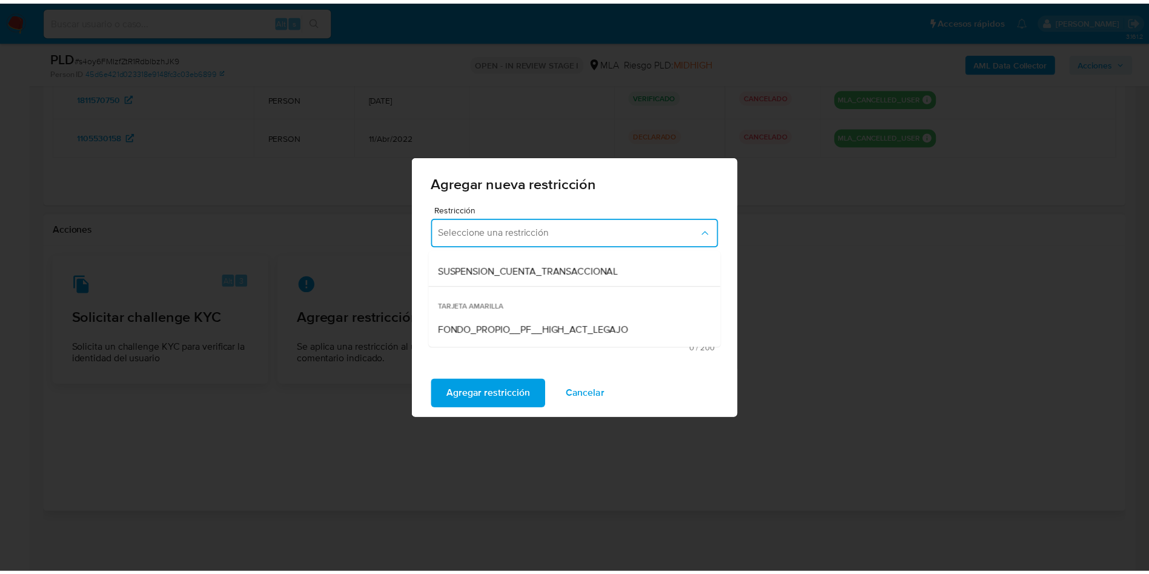
scroll to position [182, 0]
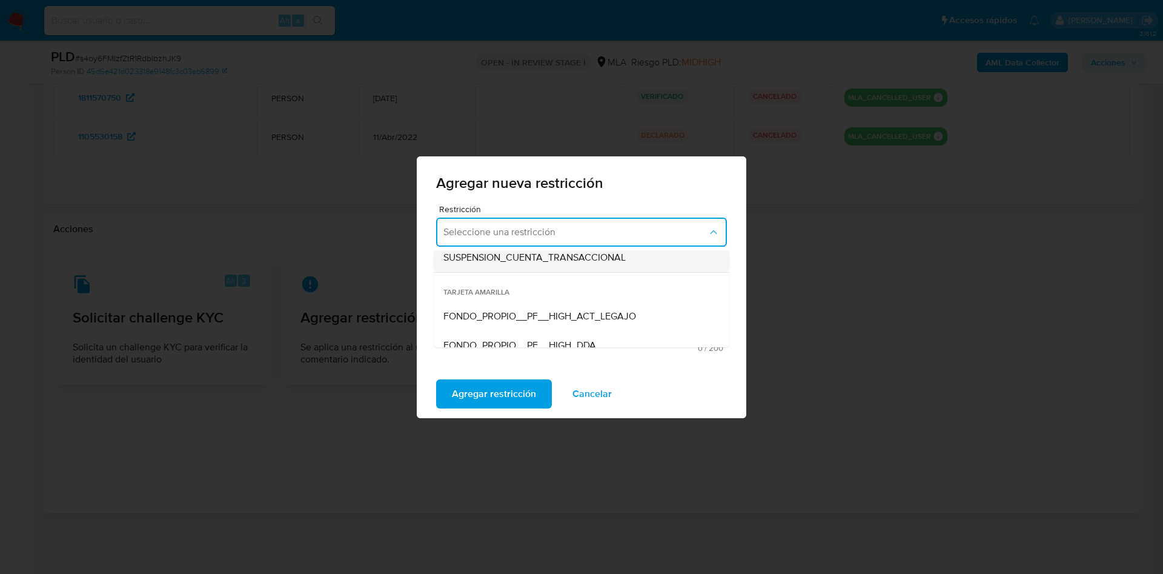
click at [505, 268] on div "SUSPENSION_CUENTA_TRANSACCIONAL" at bounding box center [577, 257] width 269 height 29
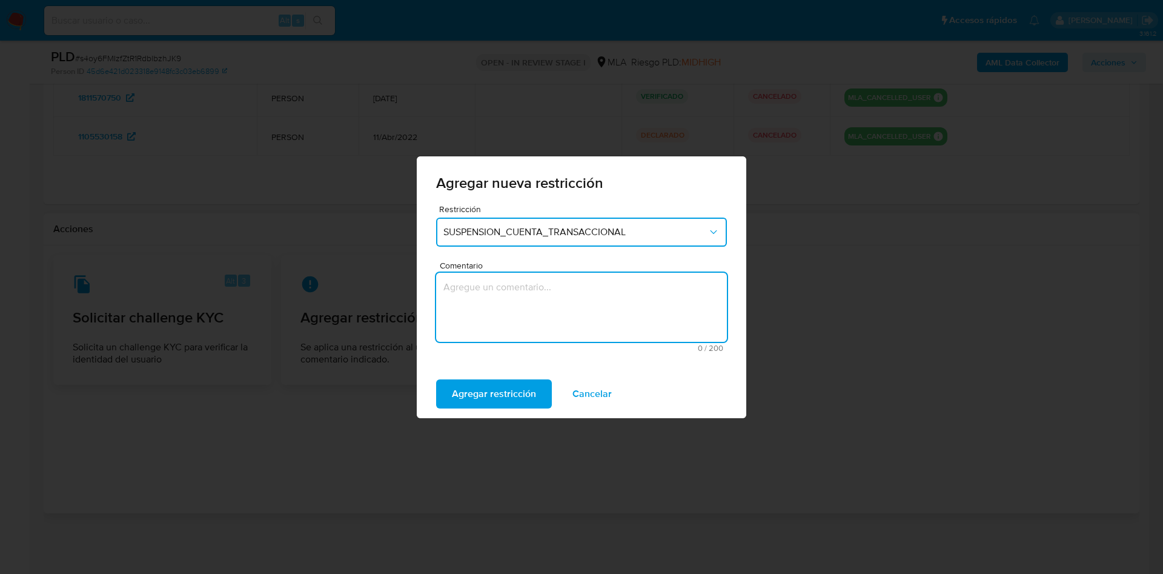
click at [506, 287] on textarea "Comentario" at bounding box center [581, 307] width 291 height 69
type textarea "AML"
click at [499, 405] on span "Agregar restricción" at bounding box center [494, 393] width 84 height 27
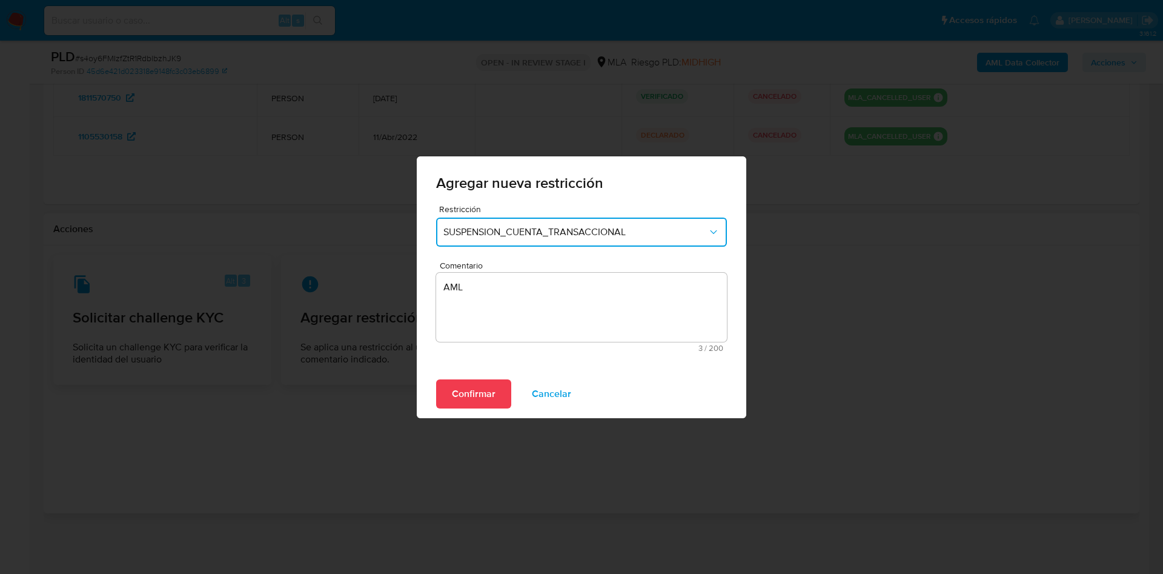
click at [485, 408] on div "Confirmar Cancelar" at bounding box center [582, 394] width 330 height 48
click at [483, 400] on span "Confirmar" at bounding box center [474, 393] width 44 height 27
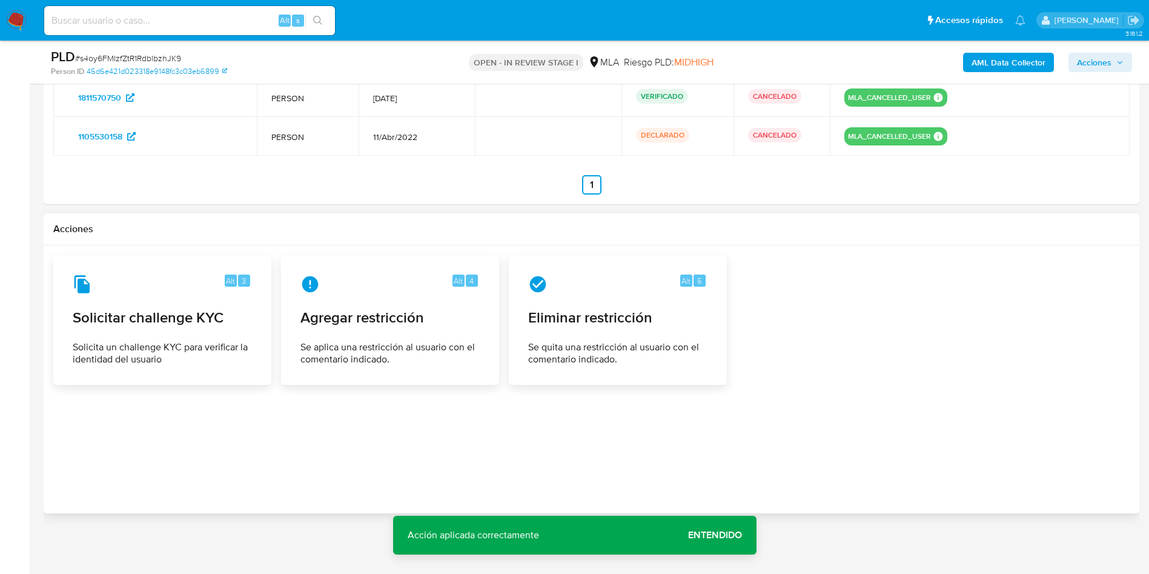
click at [718, 535] on span "Entendido" at bounding box center [715, 535] width 54 height 0
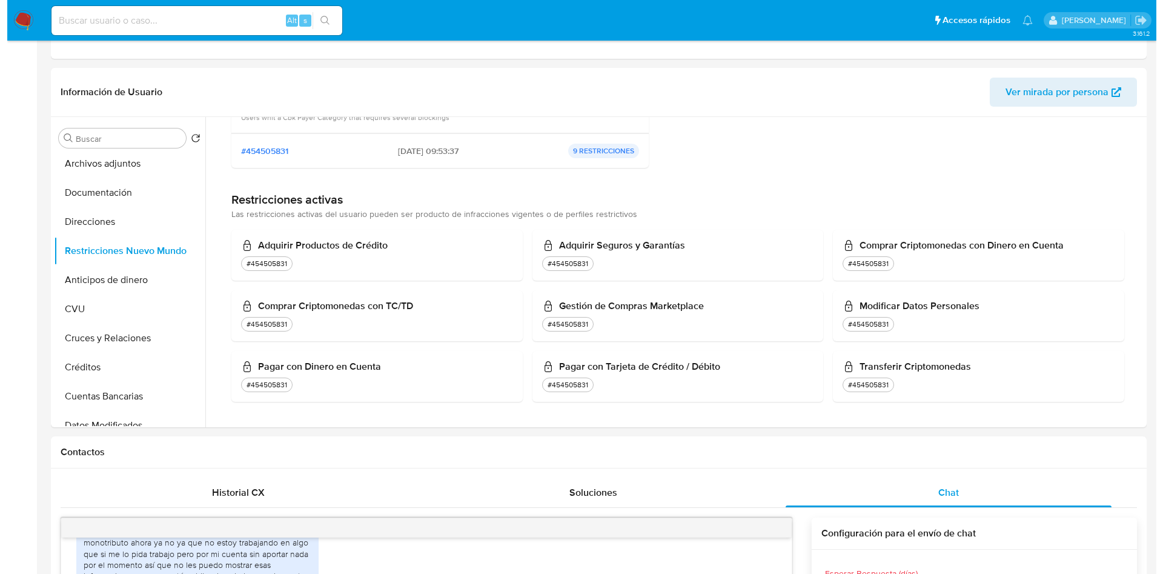
scroll to position [0, 0]
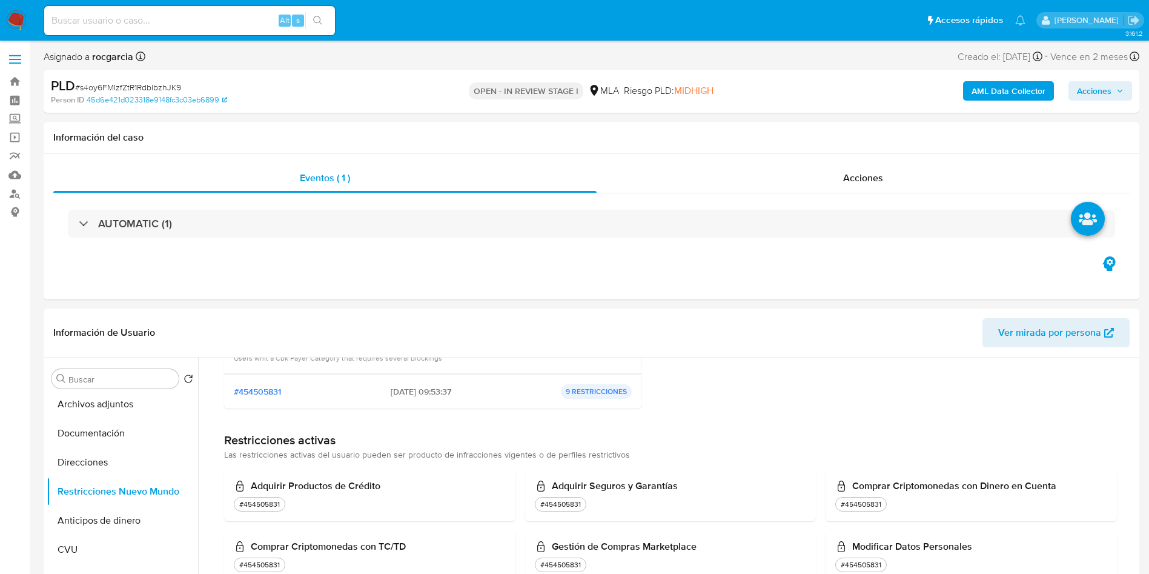
click at [1026, 91] on b "AML Data Collector" at bounding box center [1009, 90] width 74 height 19
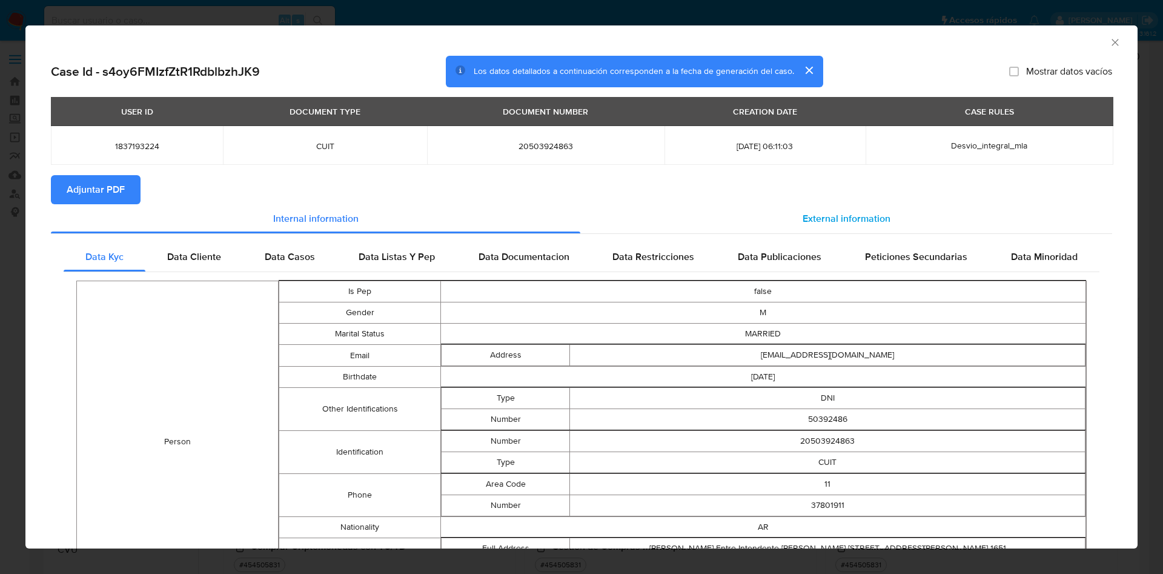
click at [835, 222] on span "External information" at bounding box center [847, 218] width 88 height 14
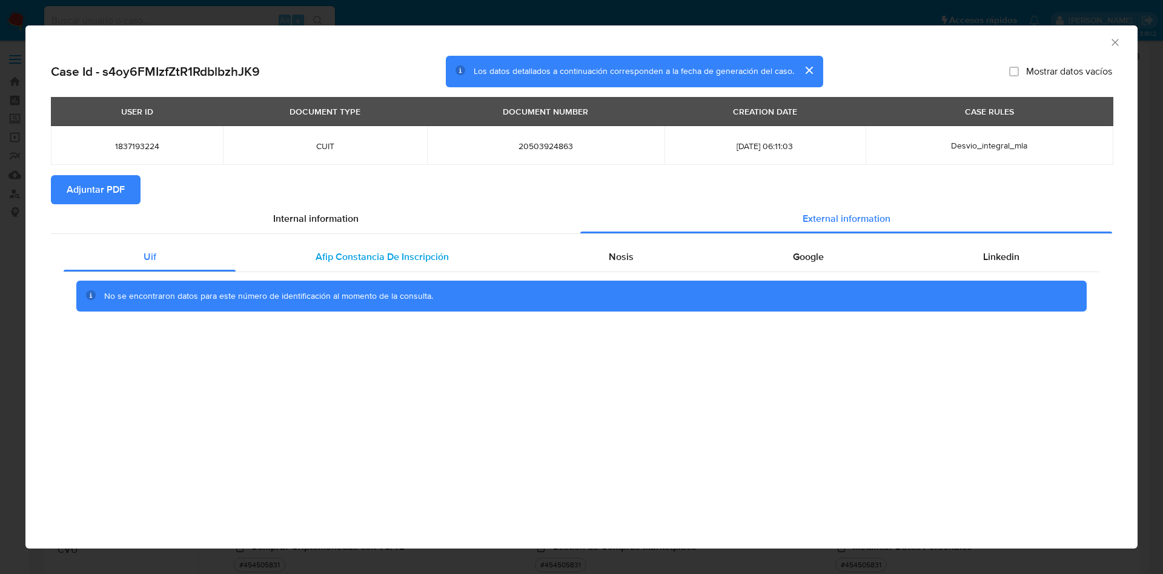
click at [436, 259] on span "Afip Constancia De Inscripción" at bounding box center [382, 257] width 133 height 14
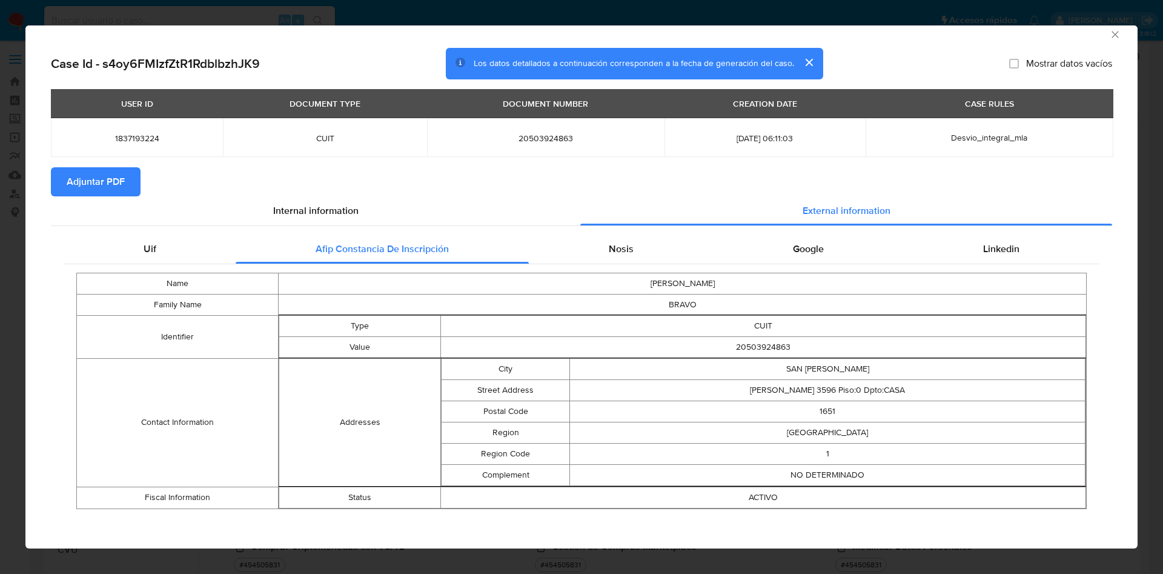
scroll to position [10, 0]
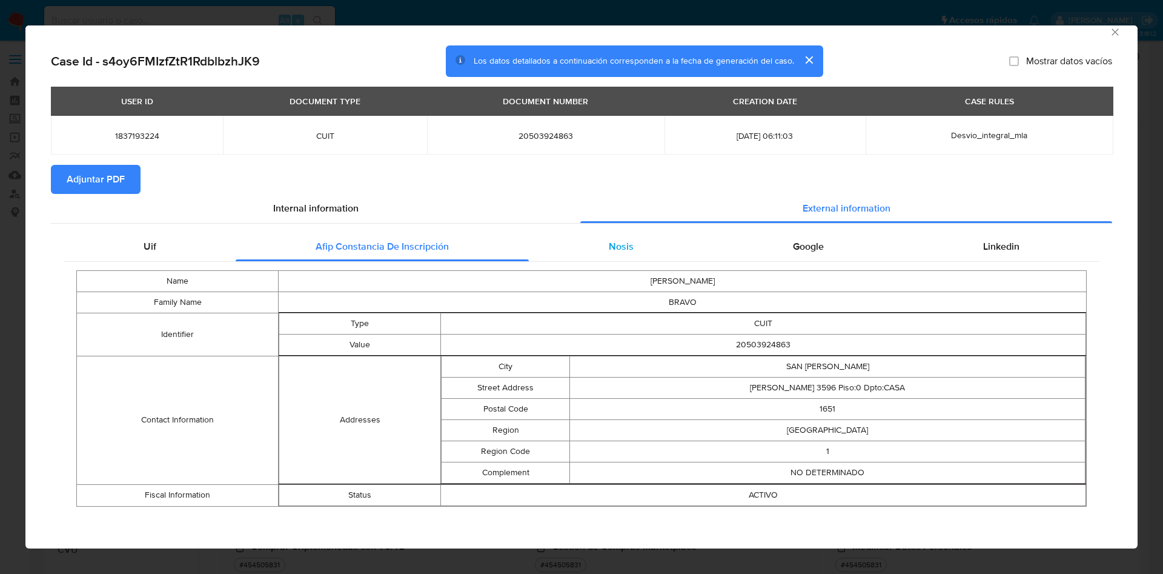
drag, startPoint x: 609, startPoint y: 248, endPoint x: 671, endPoint y: 240, distance: 62.9
click at [610, 247] on span "Nosis" at bounding box center [621, 246] width 25 height 14
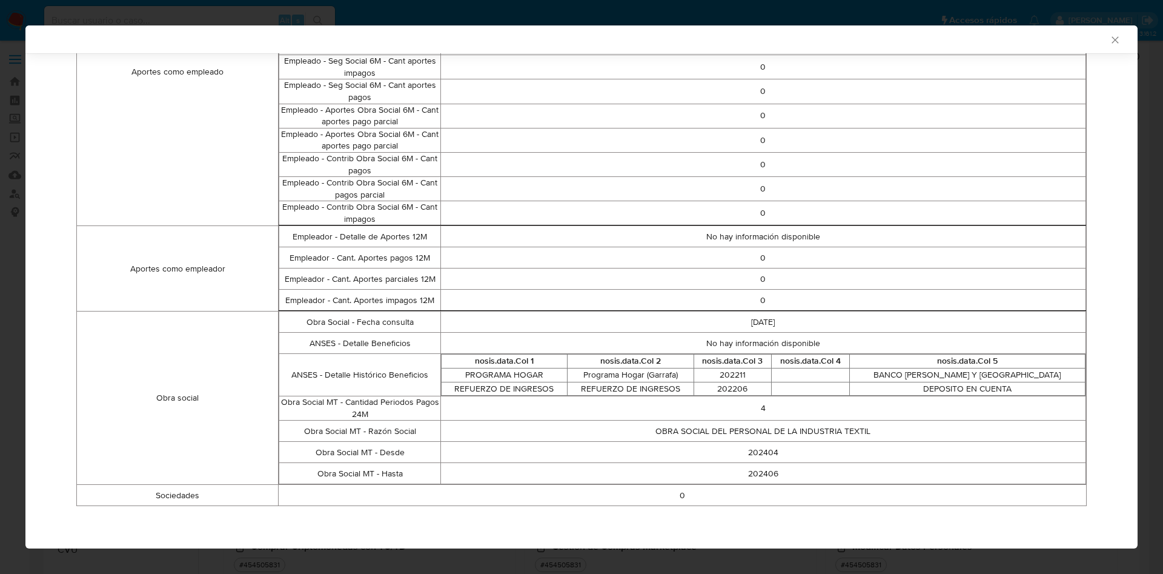
scroll to position [65, 0]
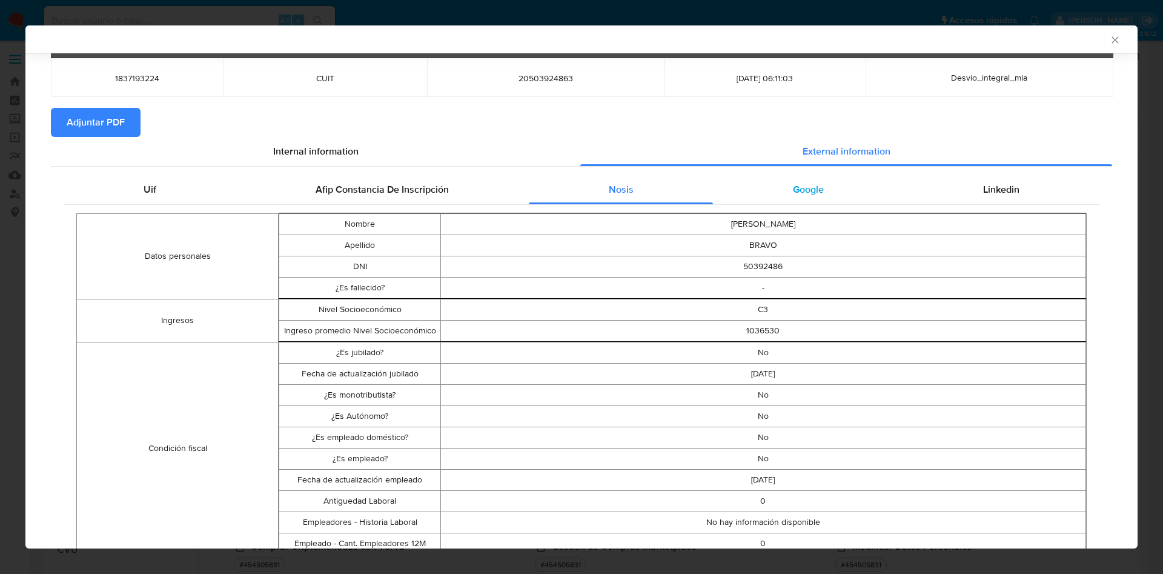
click at [817, 195] on div "Google" at bounding box center [808, 189] width 190 height 29
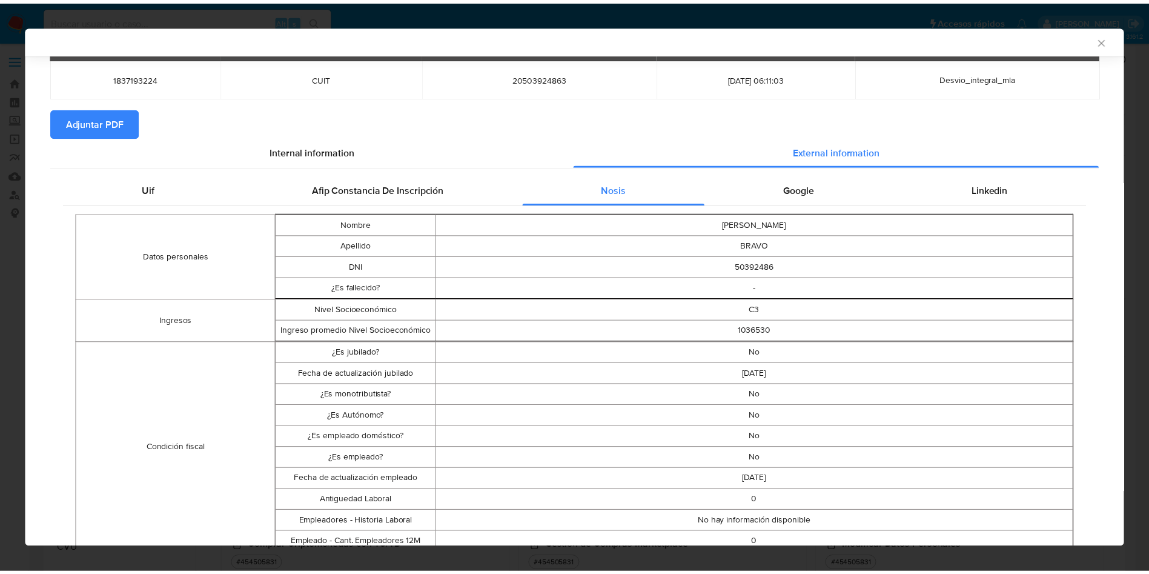
scroll to position [0, 0]
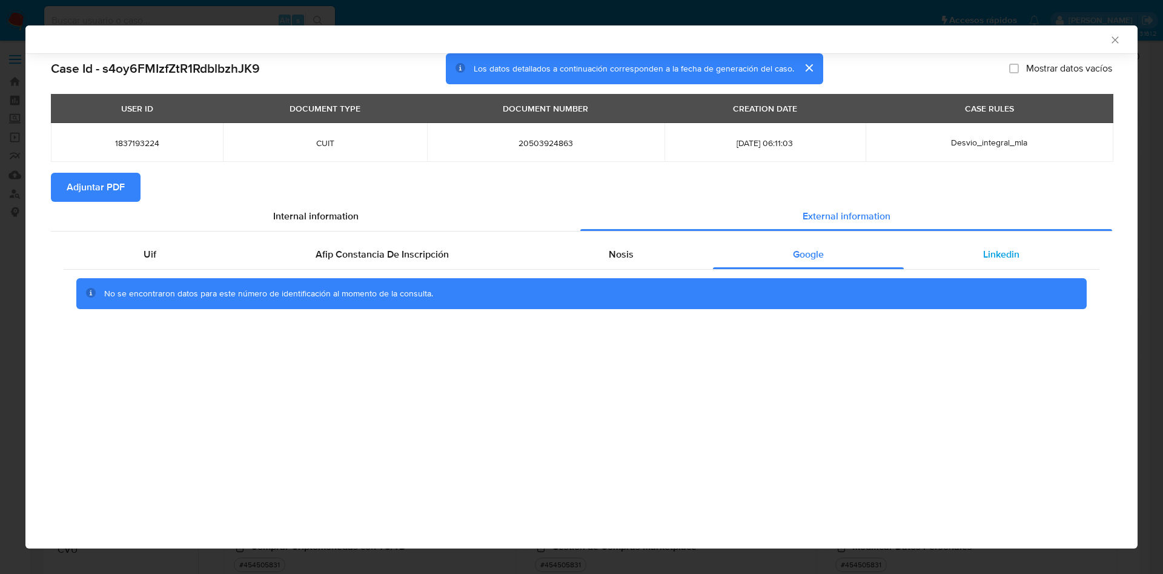
click at [992, 248] on span "Linkedin" at bounding box center [1001, 254] width 36 height 14
click at [107, 197] on span "Adjuntar PDF" at bounding box center [96, 187] width 58 height 27
click at [1111, 38] on icon "Cerrar ventana" at bounding box center [1115, 40] width 12 height 12
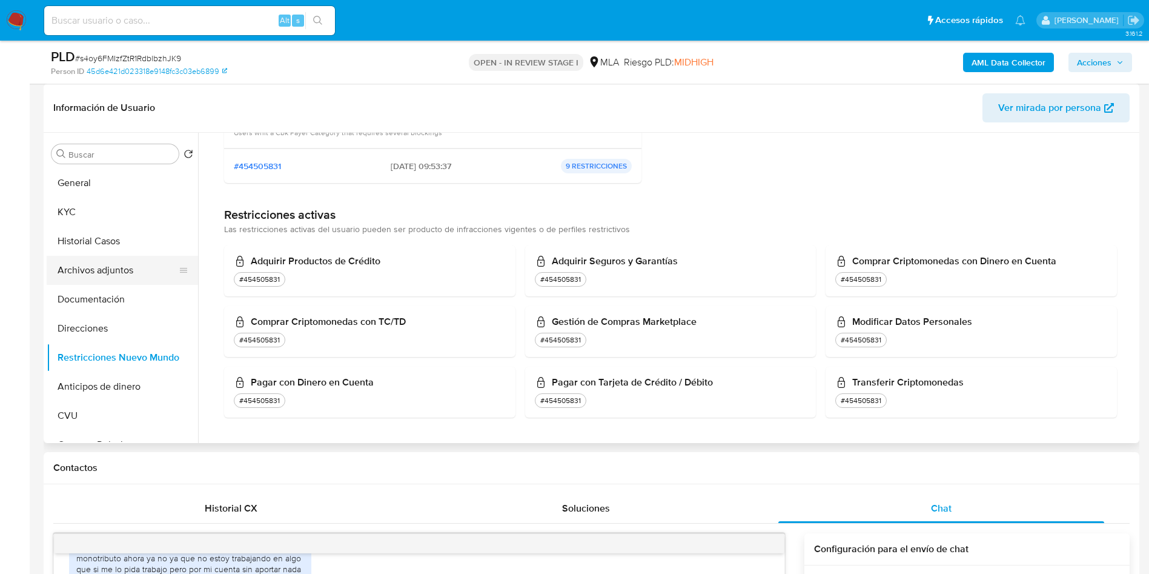
click at [110, 282] on button "Archivos adjuntos" at bounding box center [118, 270] width 142 height 29
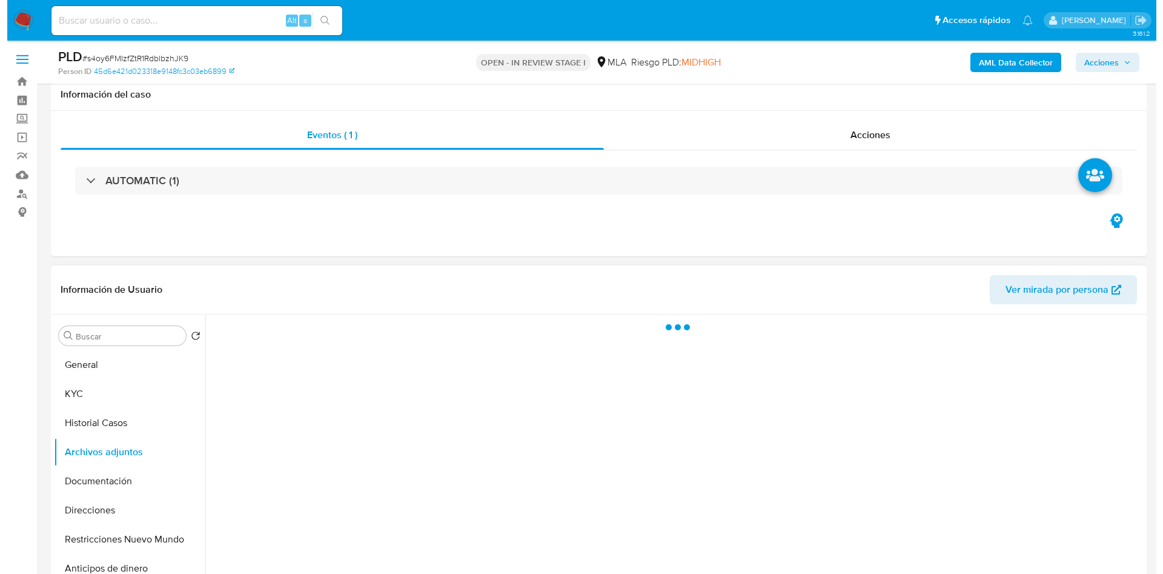
scroll to position [91, 0]
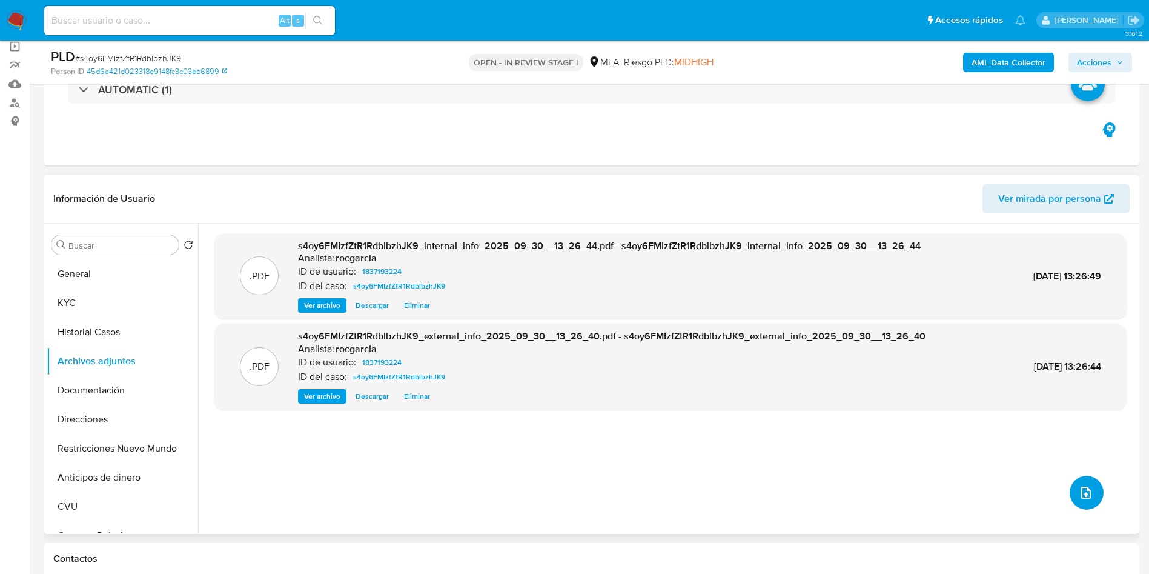
click at [1079, 493] on icon "upload-file" at bounding box center [1086, 492] width 15 height 15
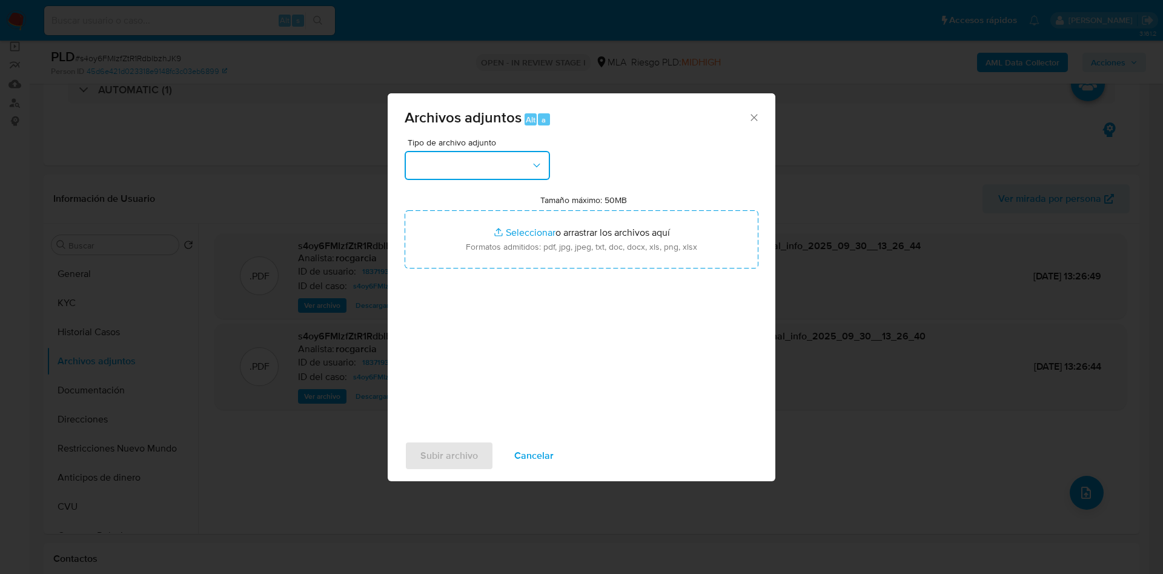
click at [445, 154] on button "button" at bounding box center [477, 165] width 145 height 29
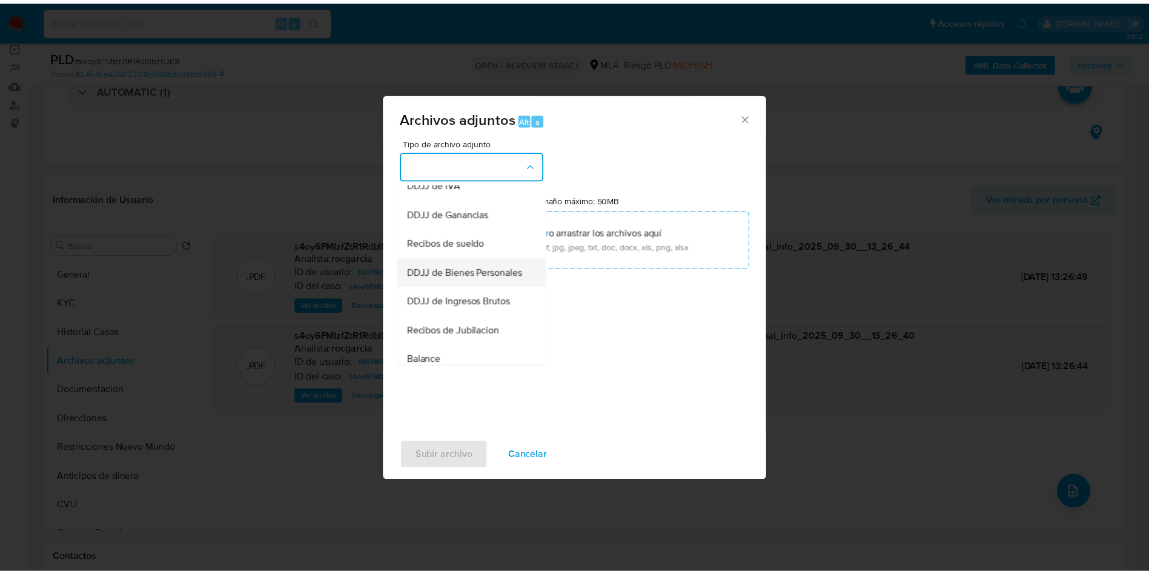
scroll to position [184, 0]
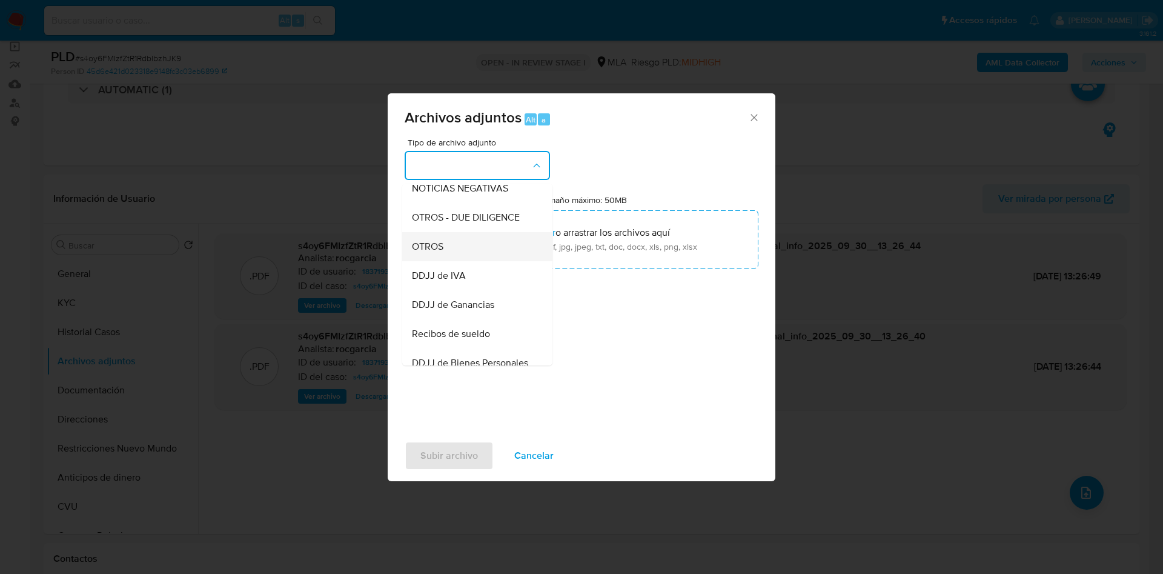
click at [443, 251] on div "OTROS" at bounding box center [474, 246] width 124 height 29
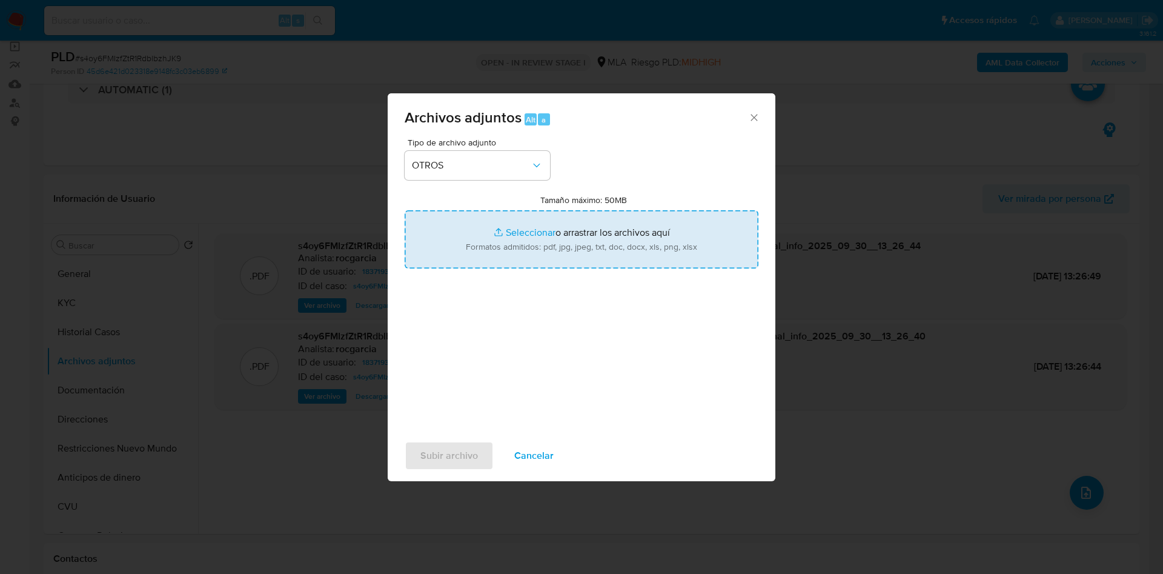
click at [523, 249] on input "Tamaño máximo: 50MB Seleccionar archivos" at bounding box center [582, 239] width 354 height 58
type input "C:\fakepath\Movimientos 1837193224.xlsx"
click at [515, 229] on input "Tamaño máximo: 50MB Seleccionar archivos" at bounding box center [582, 239] width 354 height 58
type input "C:\fakepath\Caselog s4oy6FMIzfZtR1RdblbzhJK9 - 1837193224.docx"
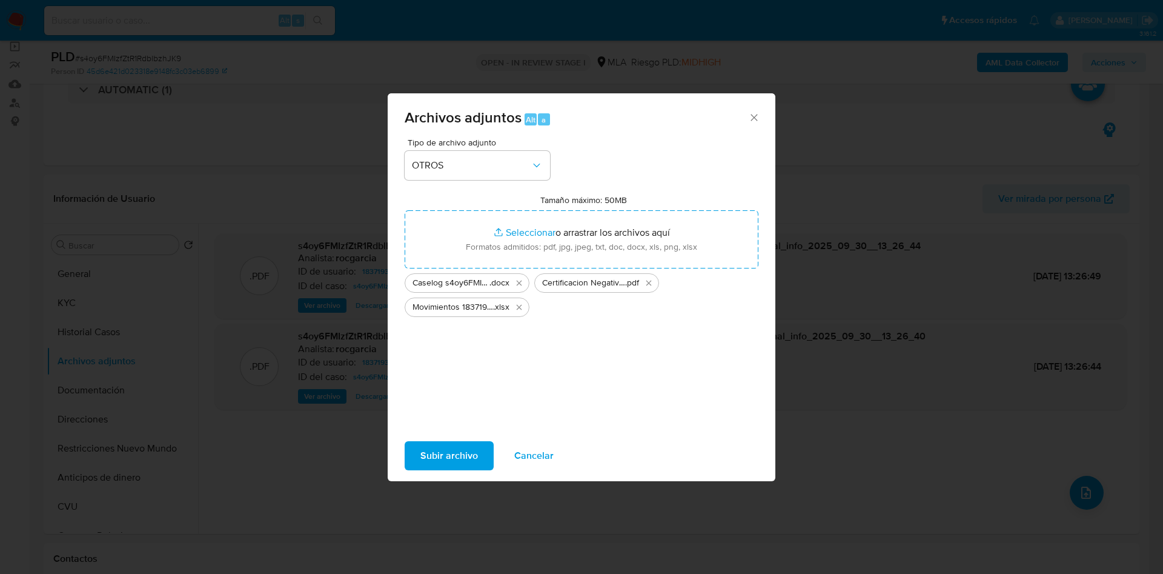
click at [465, 449] on span "Subir archivo" at bounding box center [449, 455] width 58 height 27
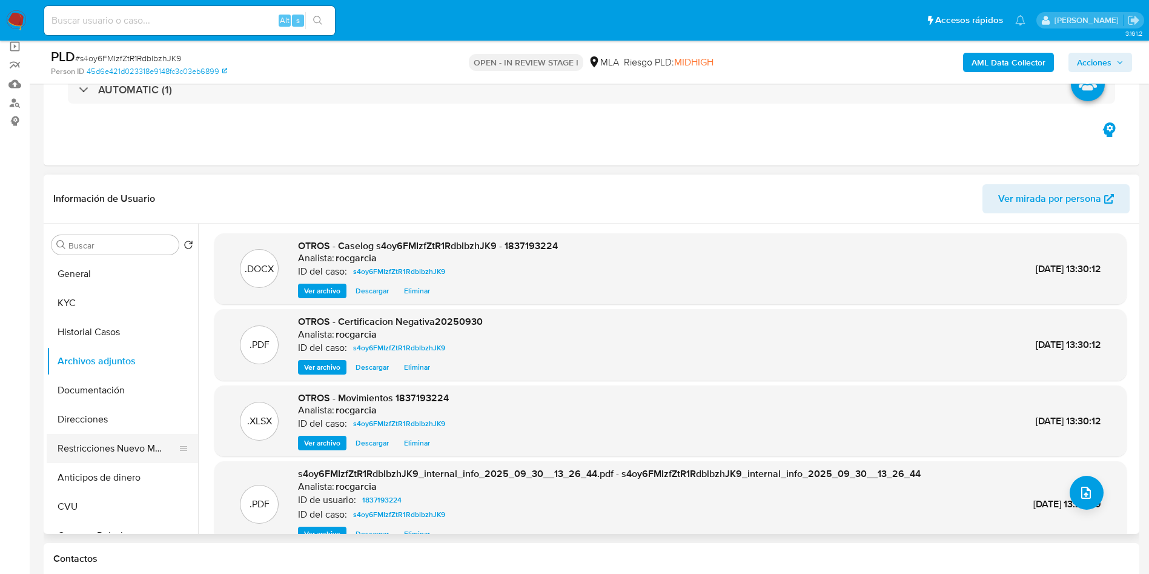
click at [81, 443] on button "Restricciones Nuevo Mundo" at bounding box center [118, 448] width 142 height 29
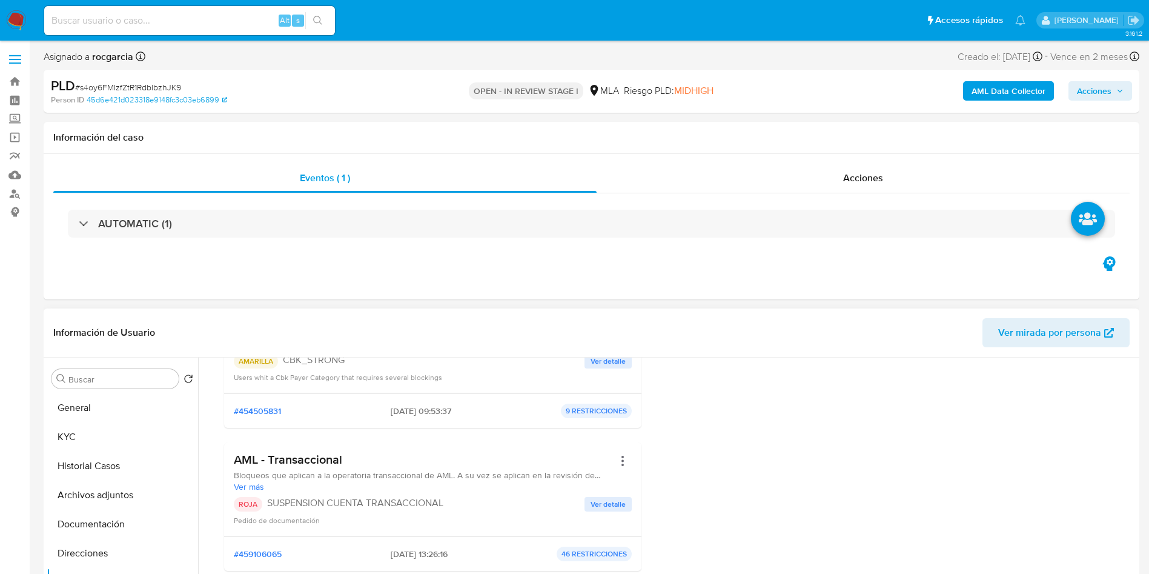
scroll to position [182, 0]
click at [1102, 88] on span "Acciones" at bounding box center [1094, 90] width 35 height 19
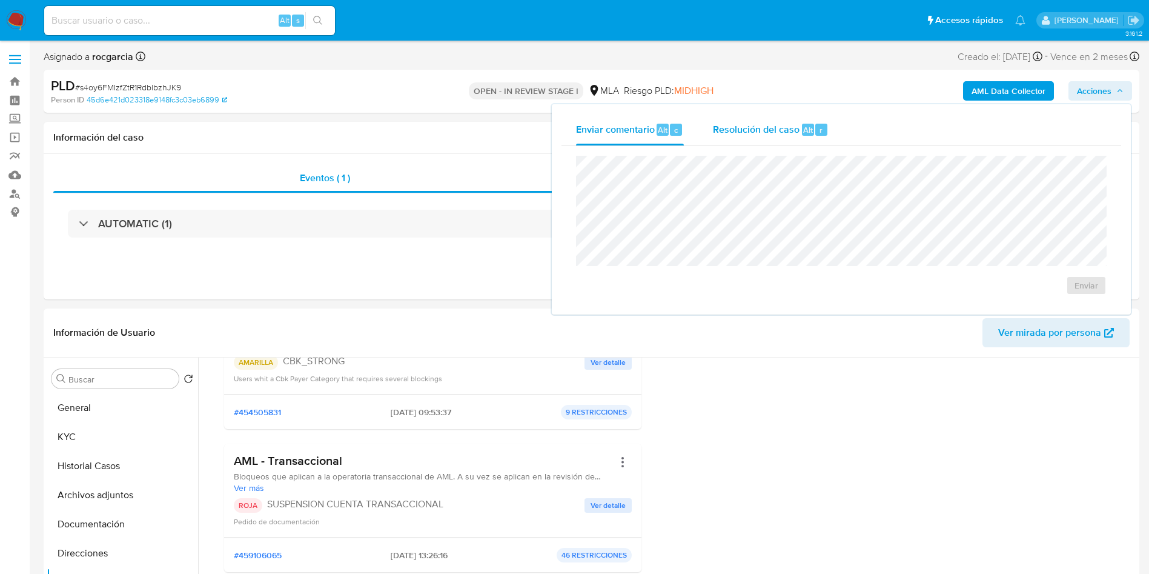
click at [778, 141] on div "Resolución del caso Alt r" at bounding box center [771, 129] width 116 height 31
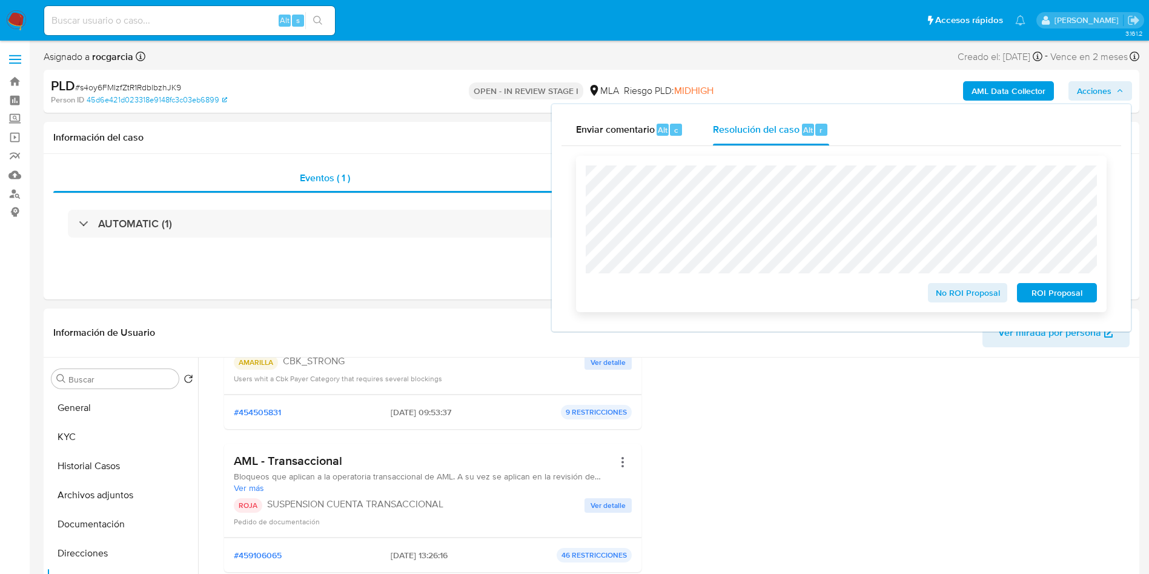
click at [1065, 291] on span "ROI Proposal" at bounding box center [1057, 292] width 63 height 17
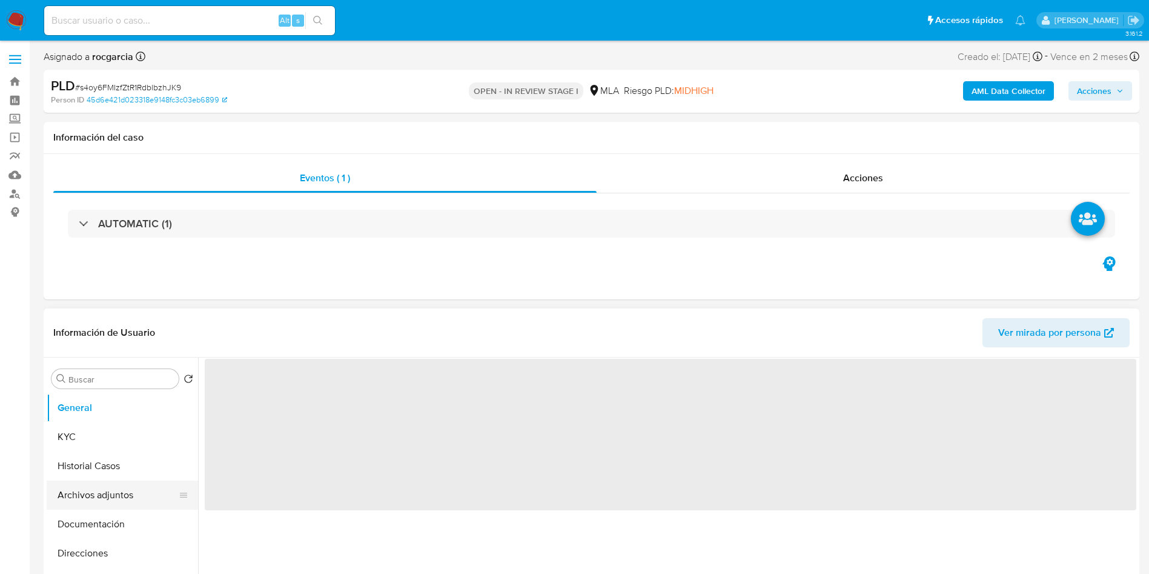
click at [75, 486] on button "Archivos adjuntos" at bounding box center [118, 494] width 142 height 29
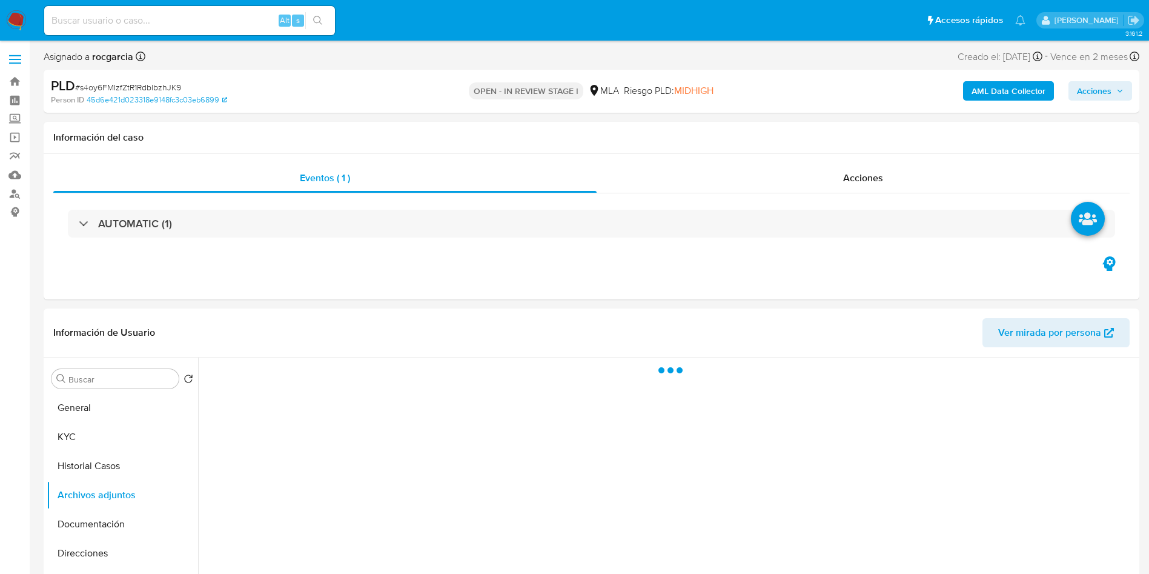
select select "10"
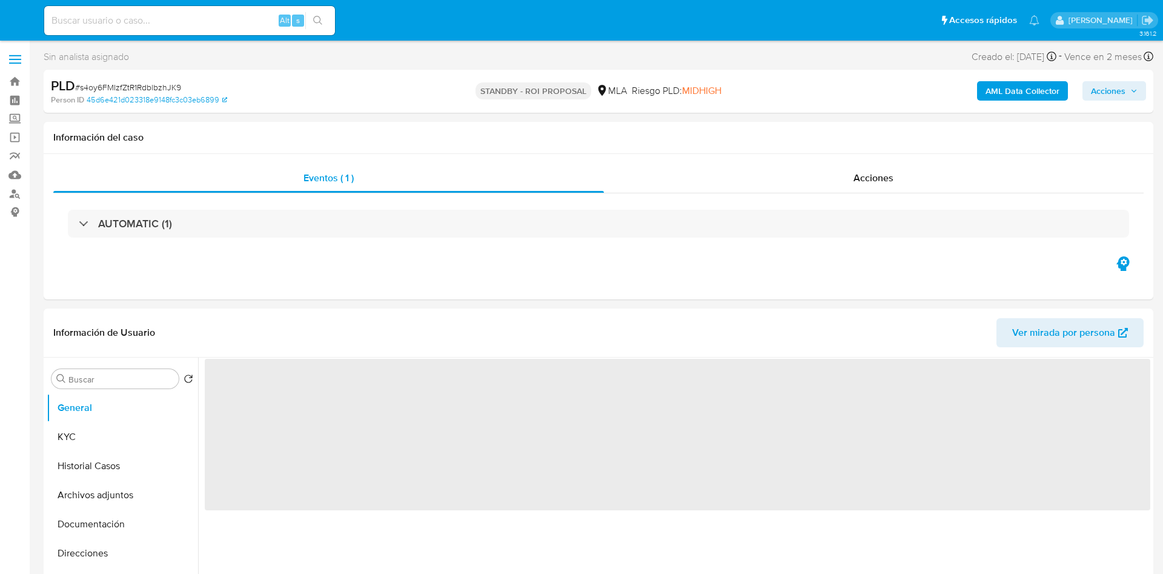
select select "10"
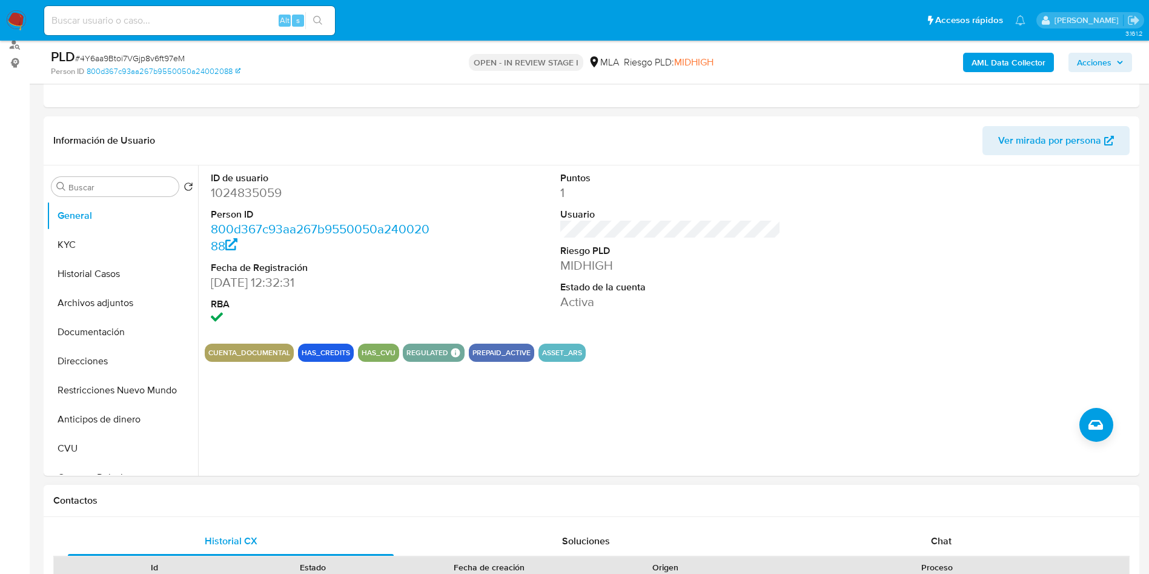
scroll to position [454, 0]
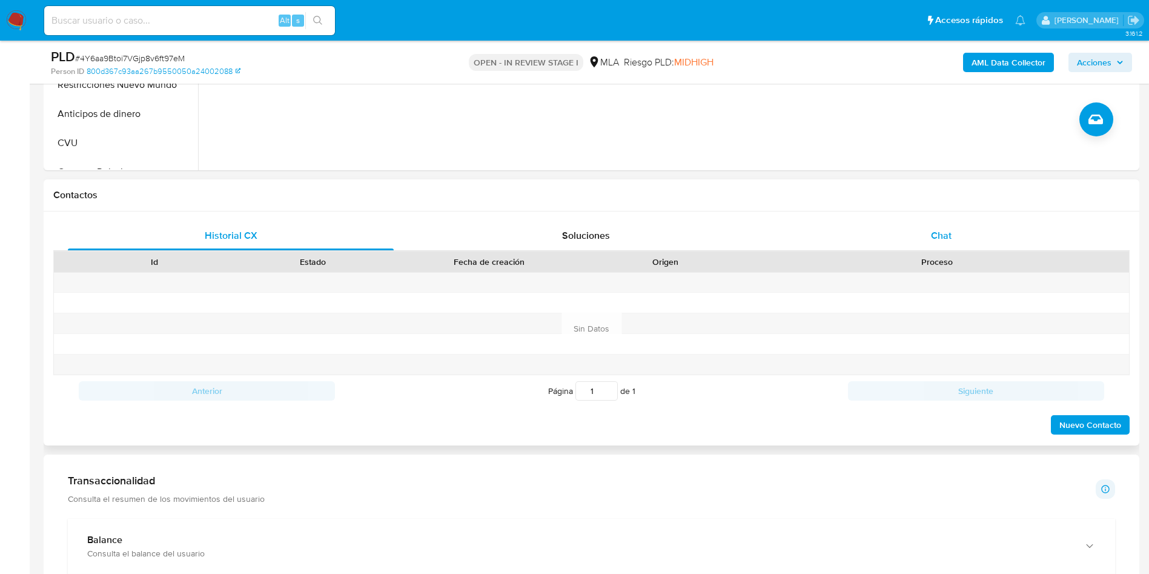
click at [901, 245] on div "Chat" at bounding box center [941, 235] width 326 height 29
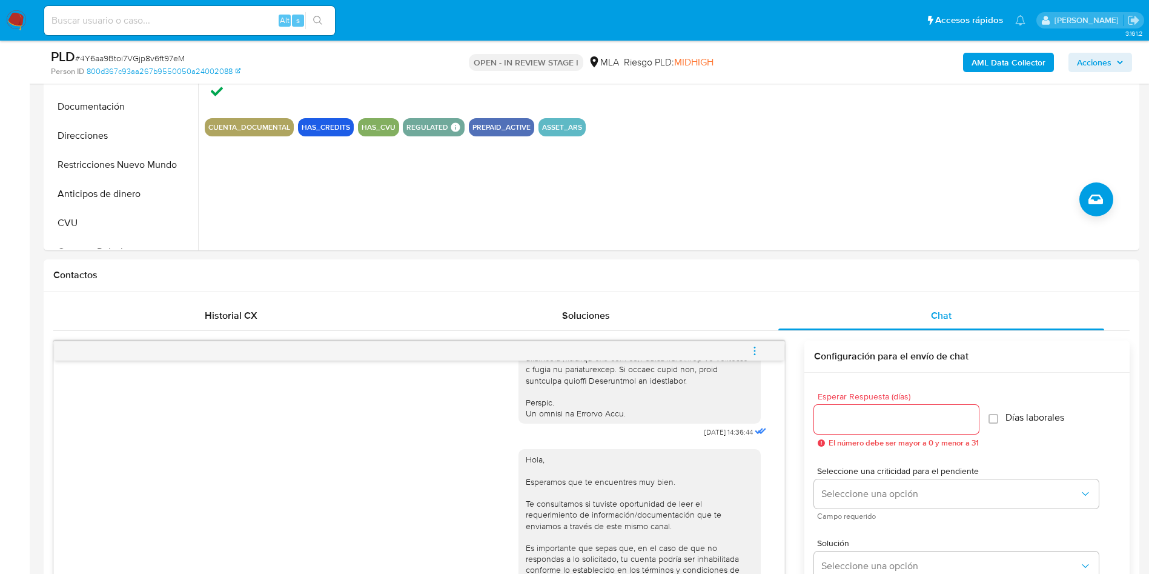
scroll to position [182, 0]
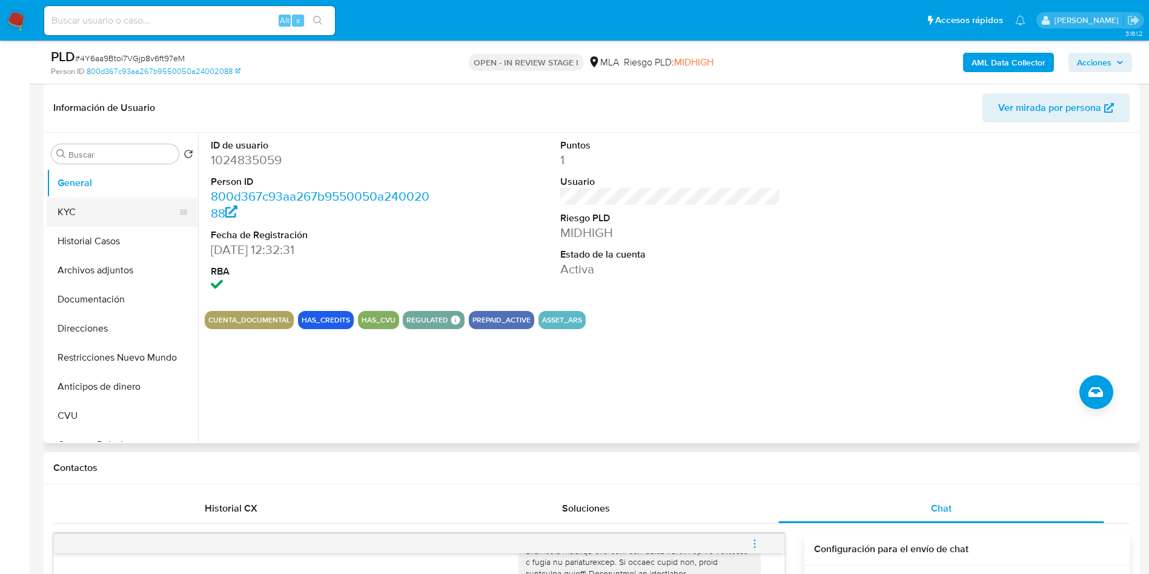
click at [83, 219] on button "KYC" at bounding box center [118, 211] width 142 height 29
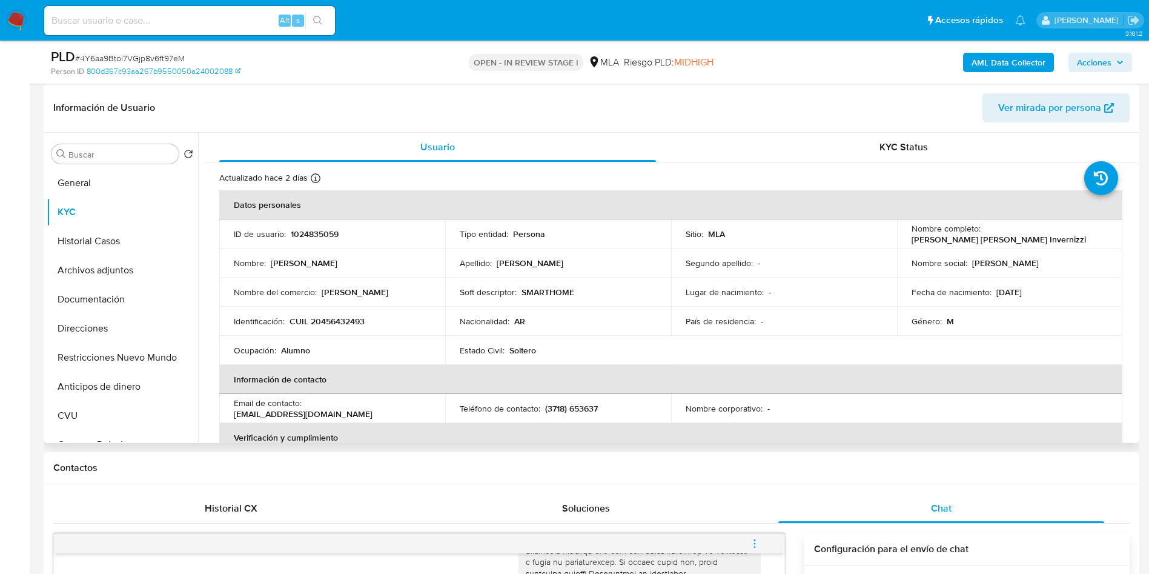
click at [322, 319] on p "CUIL 20456432493" at bounding box center [327, 321] width 75 height 11
copy p "20456432493"
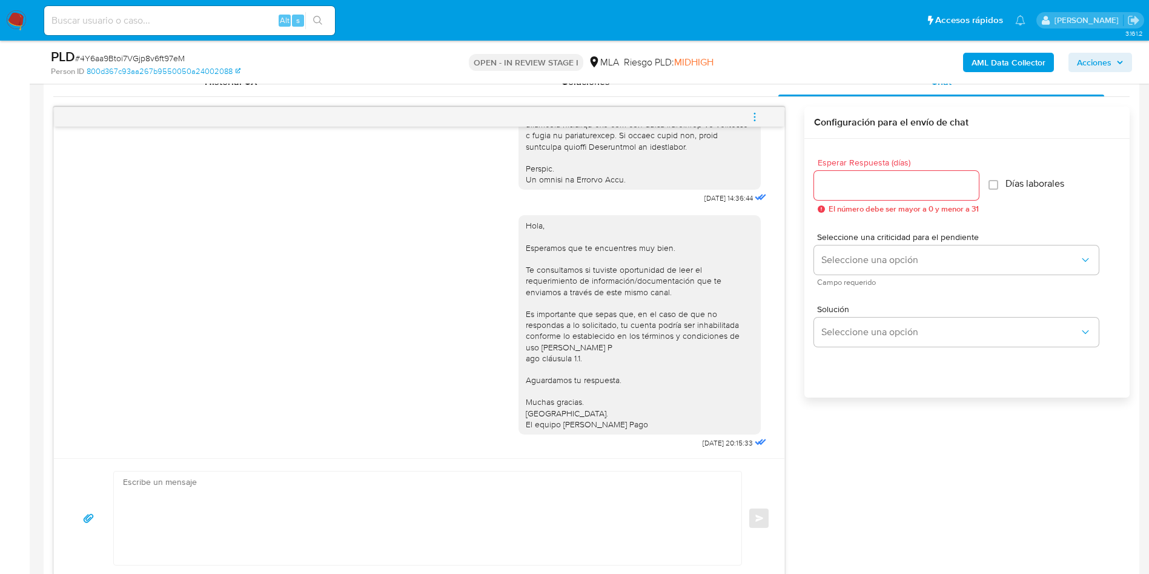
scroll to position [545, 0]
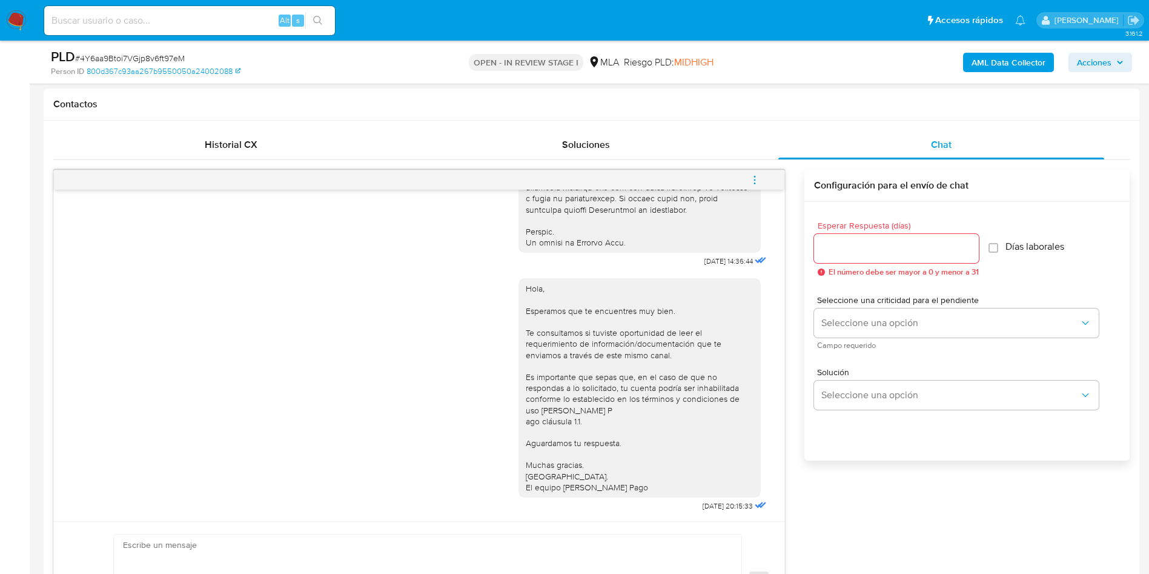
click at [754, 184] on icon "menu-action" at bounding box center [754, 179] width 11 height 11
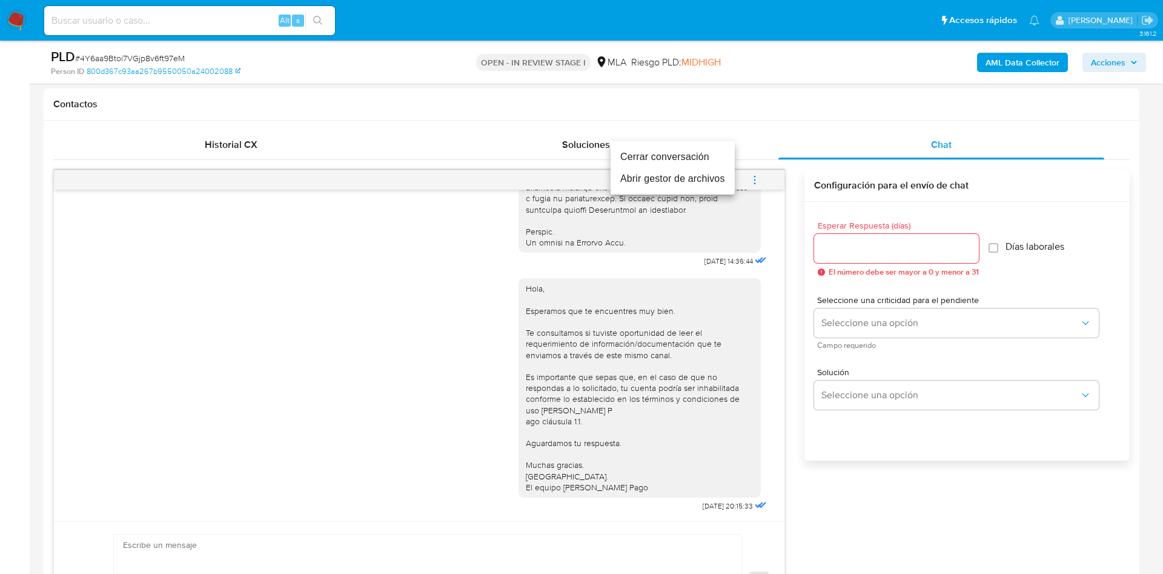
click at [705, 150] on li "Cerrar conversación" at bounding box center [673, 157] width 124 height 22
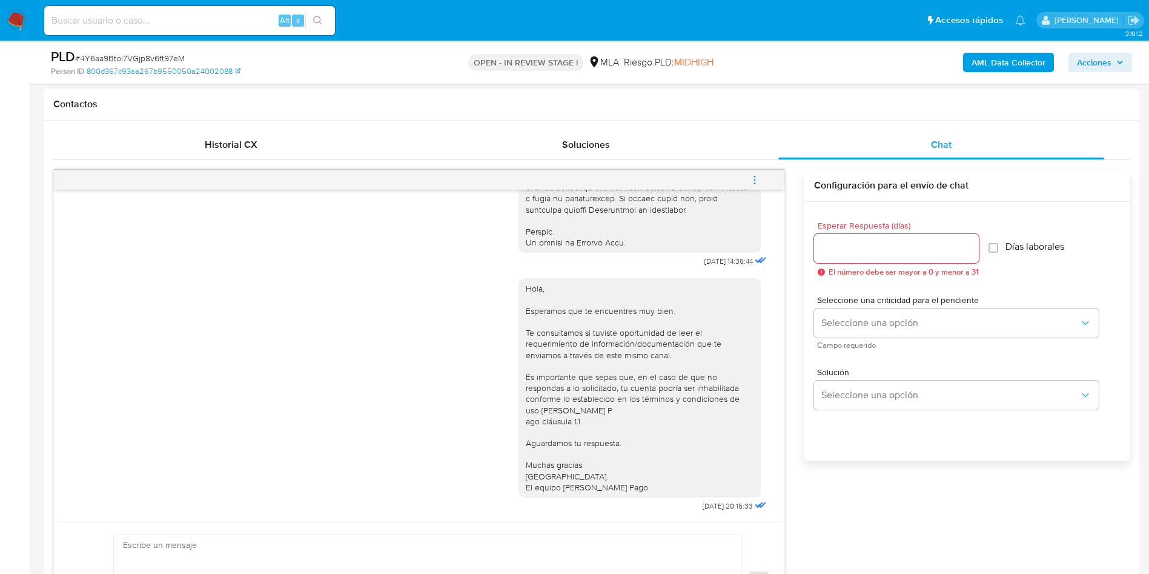
scroll to position [363, 0]
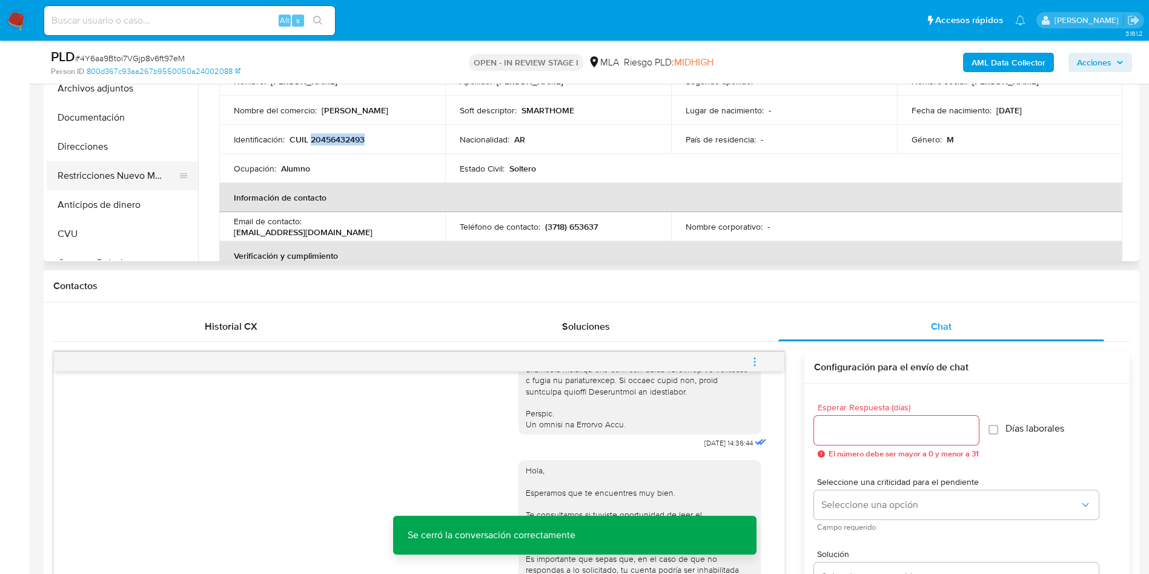
click at [132, 168] on button "Restricciones Nuevo Mundo" at bounding box center [118, 175] width 142 height 29
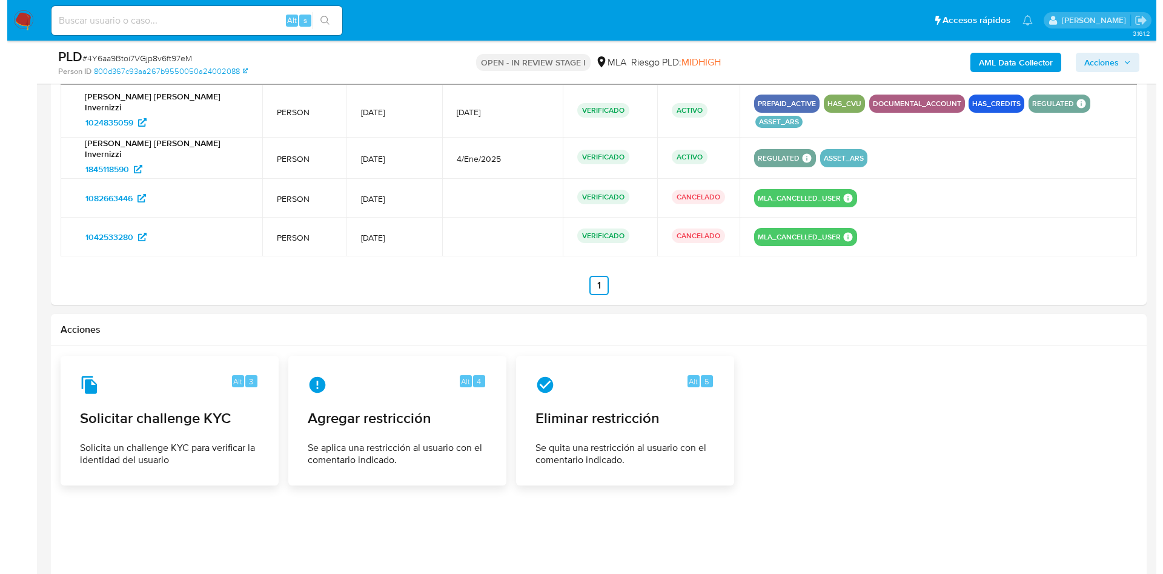
scroll to position [1981, 0]
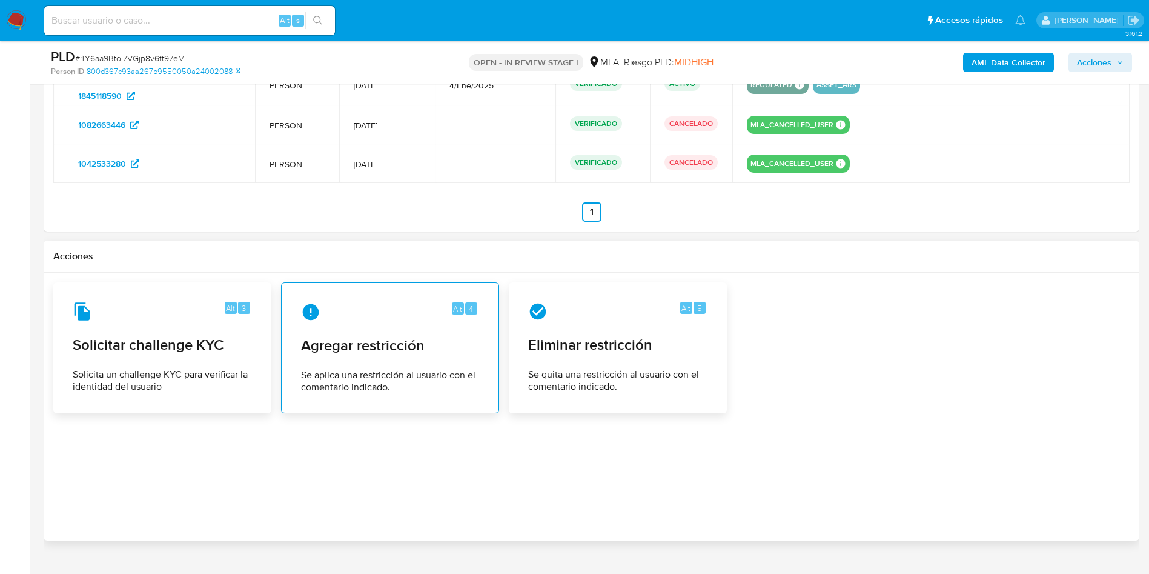
click at [394, 302] on div "Alt 4" at bounding box center [390, 311] width 178 height 19
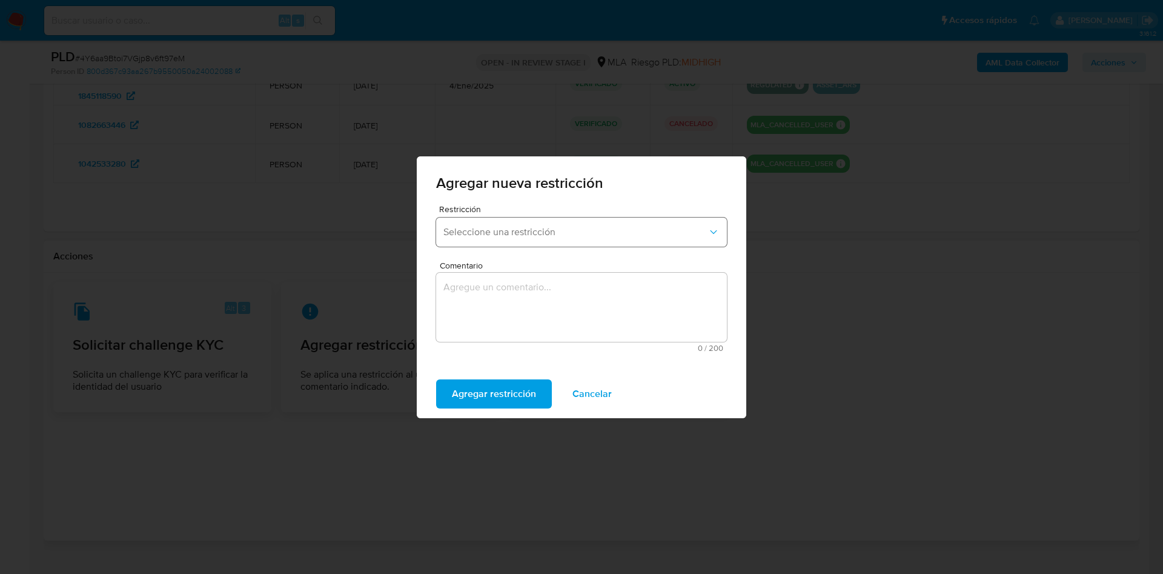
click at [449, 219] on button "Seleccione una restricción" at bounding box center [581, 231] width 291 height 29
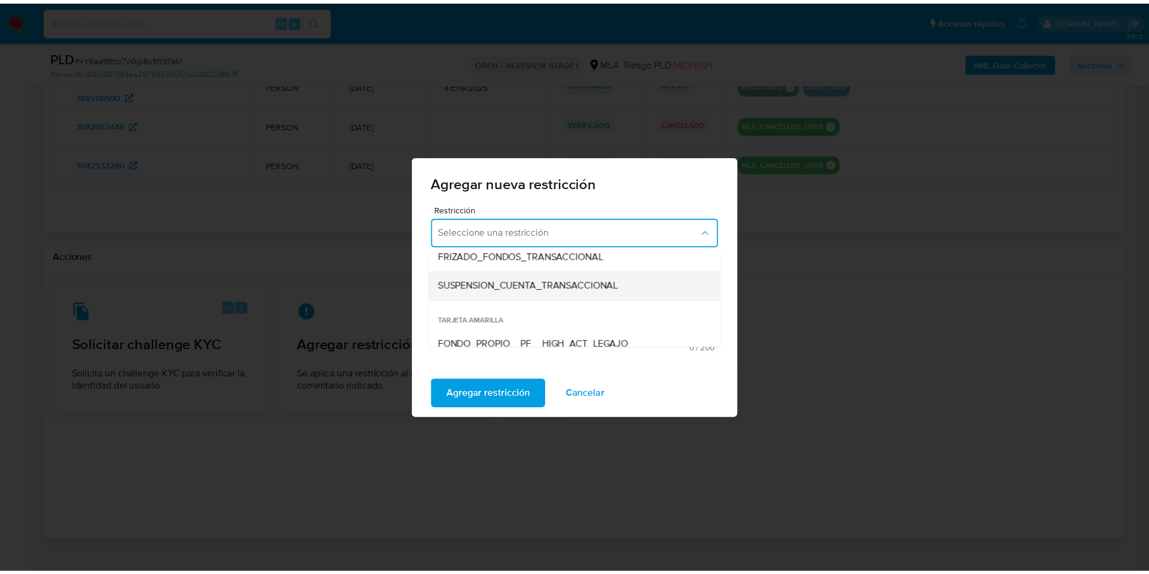
scroll to position [182, 0]
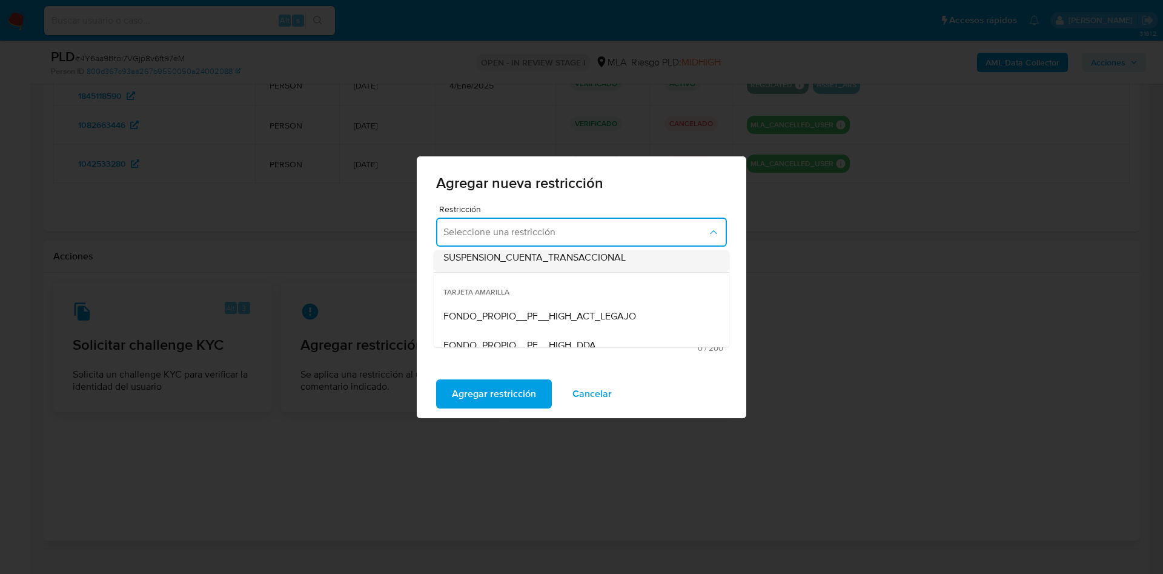
click at [503, 269] on div "SUSPENSION_CUENTA_TRANSACCIONAL" at bounding box center [577, 257] width 269 height 29
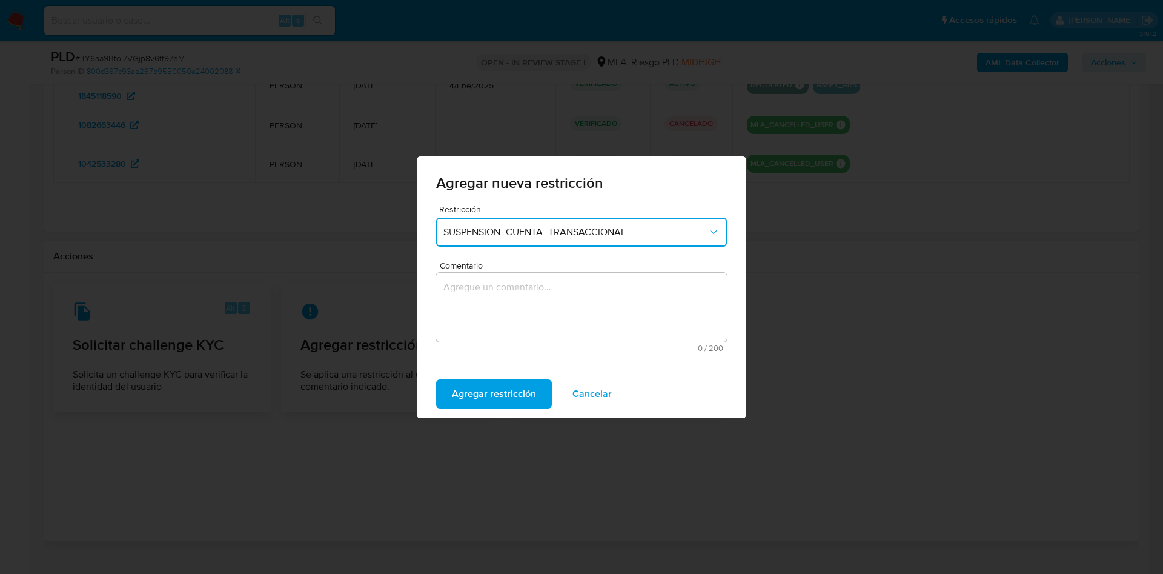
click at [499, 288] on textarea "Comentario" at bounding box center [581, 307] width 291 height 69
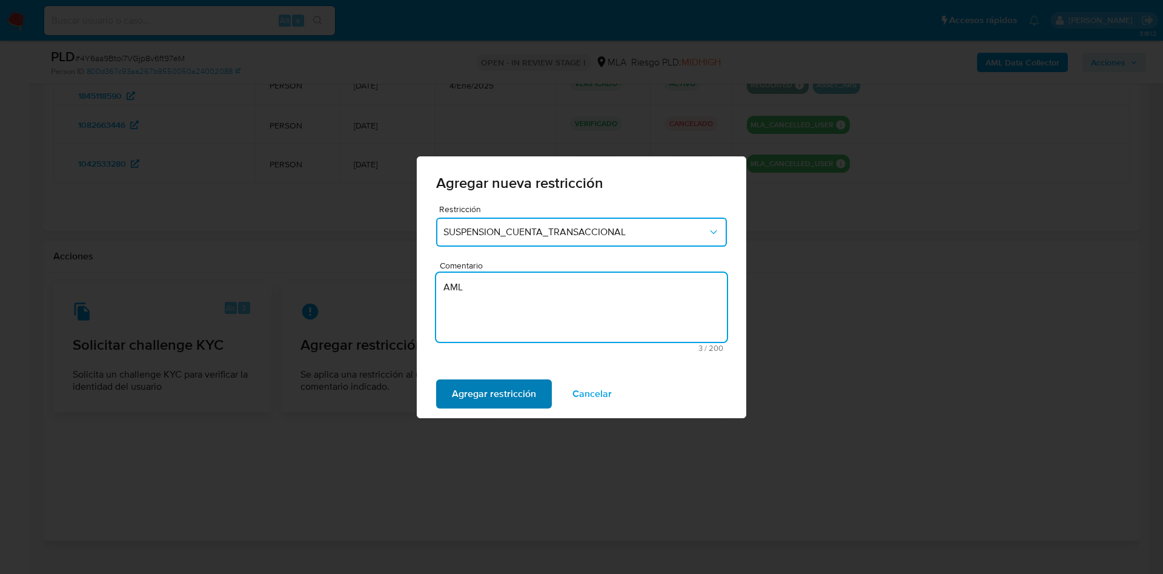
type textarea "AML"
click at [463, 380] on span "Agregar restricción" at bounding box center [494, 393] width 84 height 27
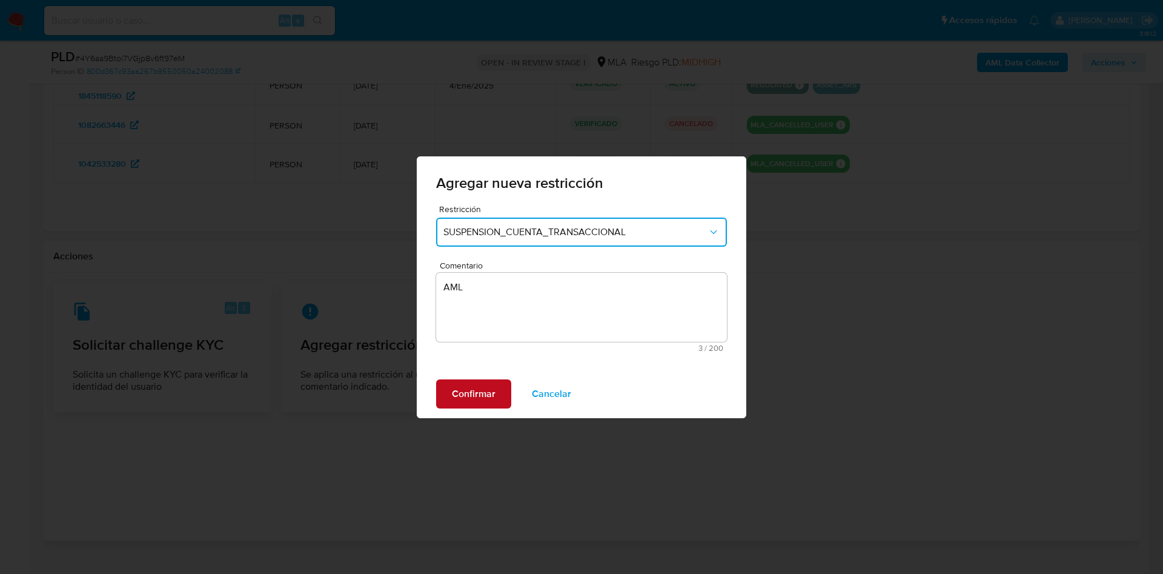
click at [458, 397] on span "Confirmar" at bounding box center [474, 393] width 44 height 27
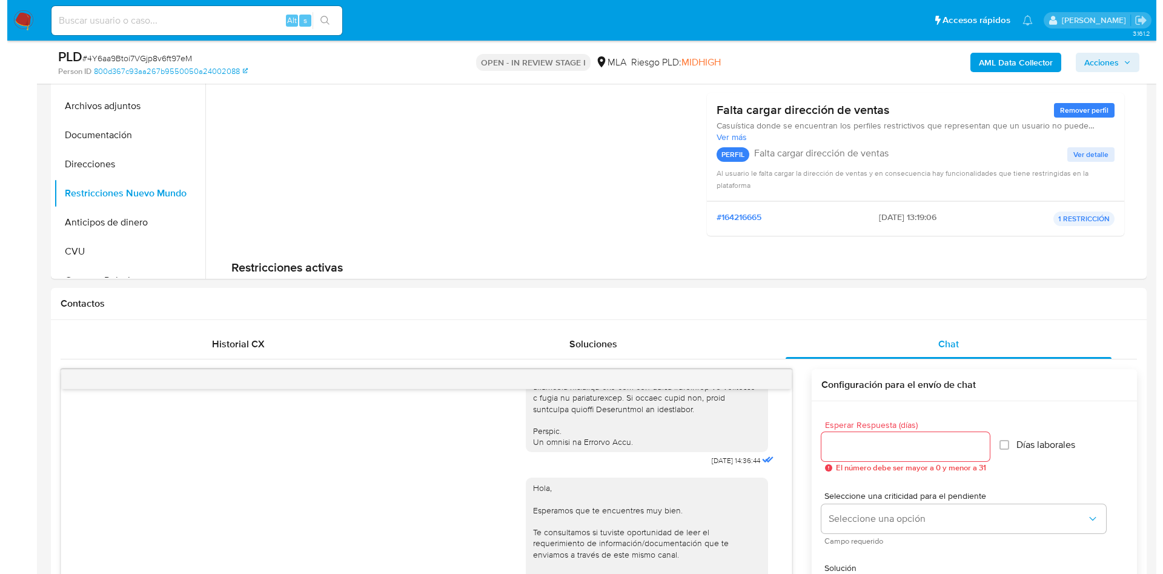
scroll to position [164, 0]
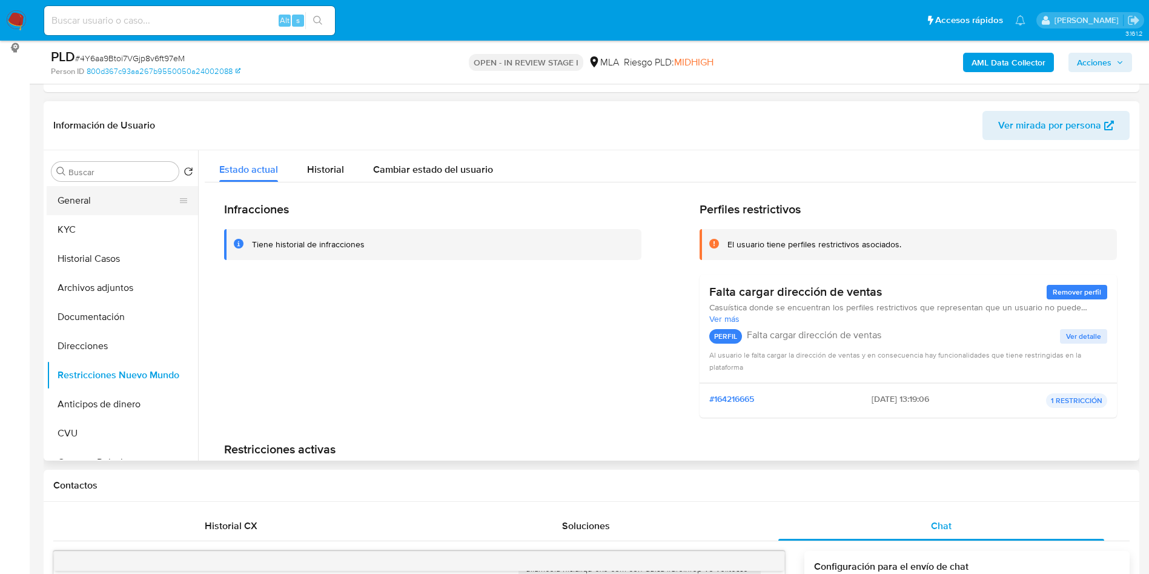
click at [94, 193] on button "General" at bounding box center [118, 200] width 142 height 29
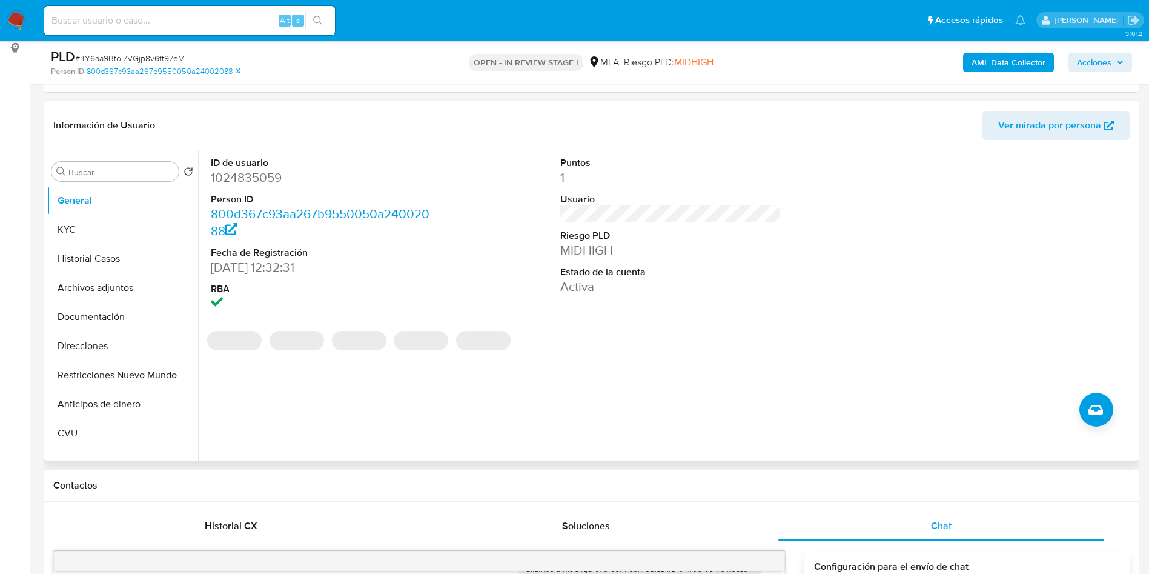
click at [267, 183] on dd "1024835059" at bounding box center [321, 177] width 221 height 17
copy dd "1024835059"
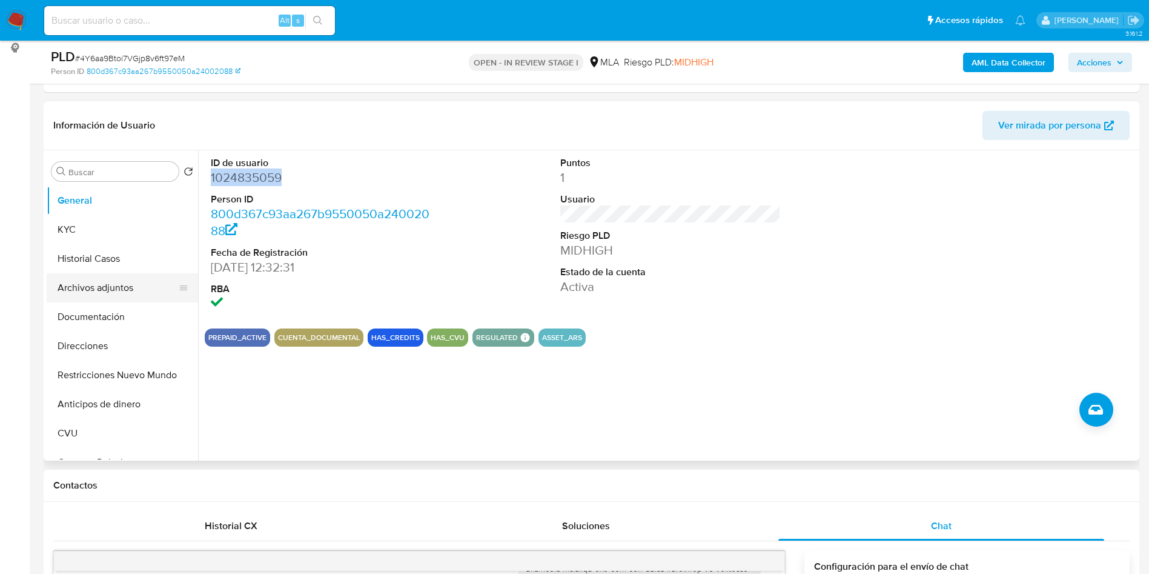
click at [89, 295] on button "Archivos adjuntos" at bounding box center [118, 287] width 142 height 29
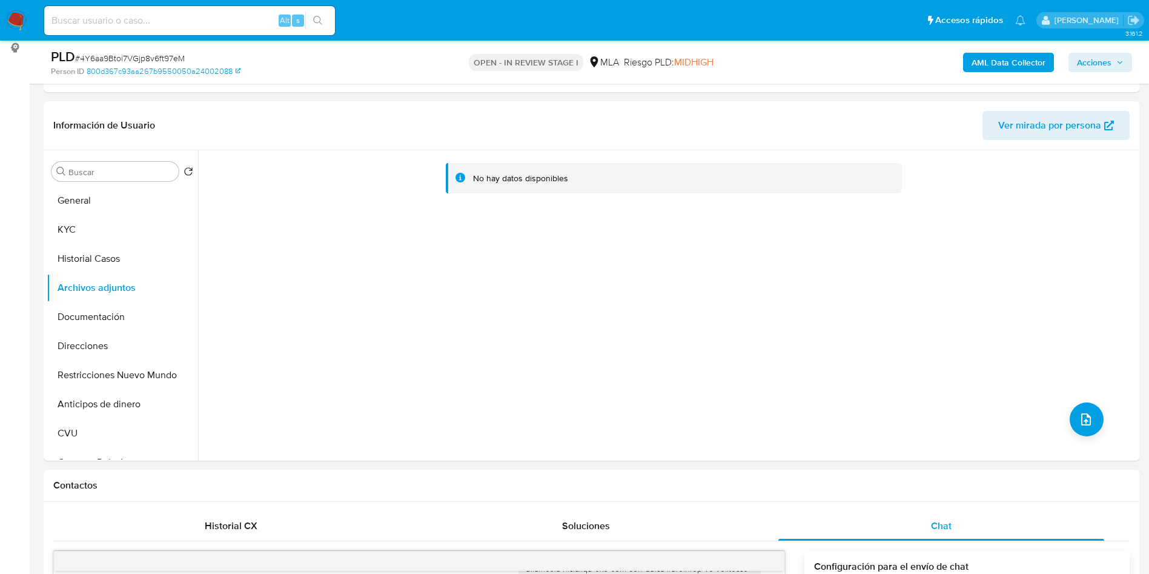
click at [979, 58] on b "AML Data Collector" at bounding box center [1009, 62] width 74 height 19
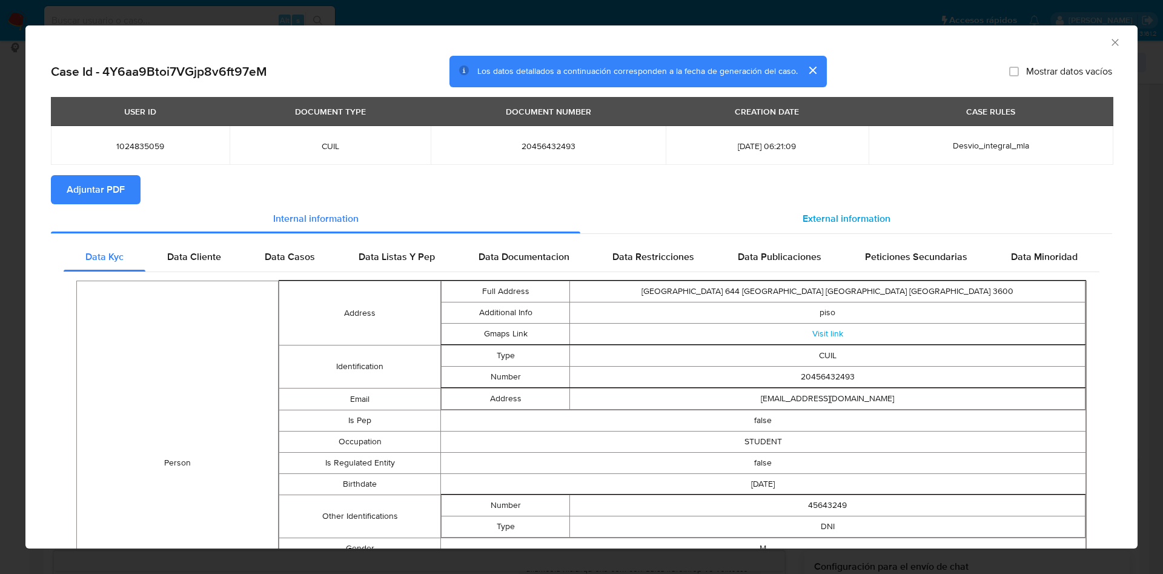
click at [803, 212] on span "External information" at bounding box center [847, 218] width 88 height 14
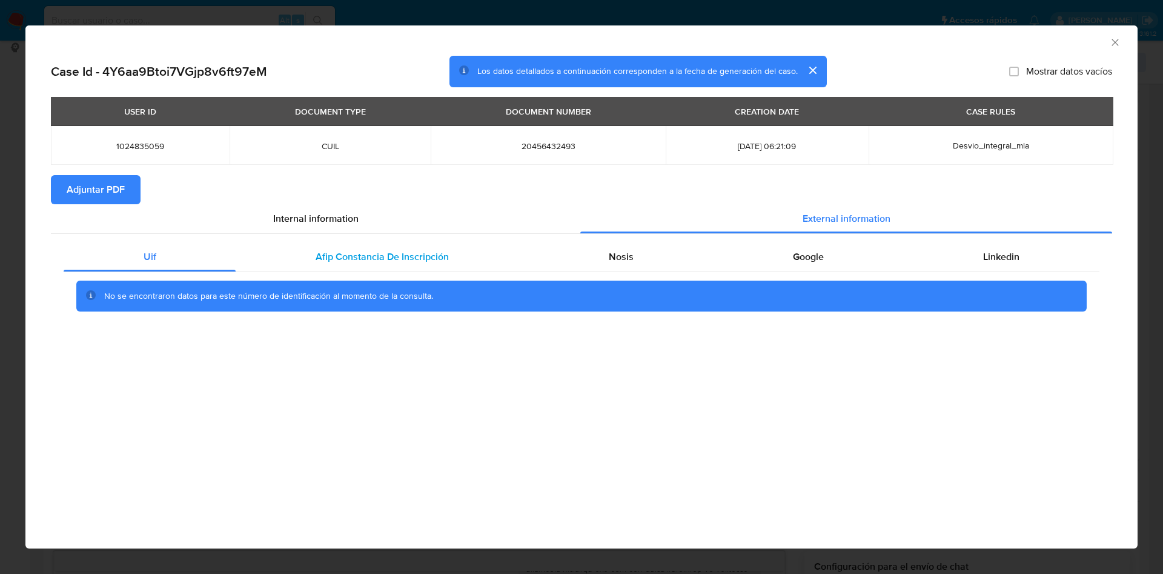
click at [431, 250] on span "Afip Constancia De Inscripción" at bounding box center [382, 257] width 133 height 14
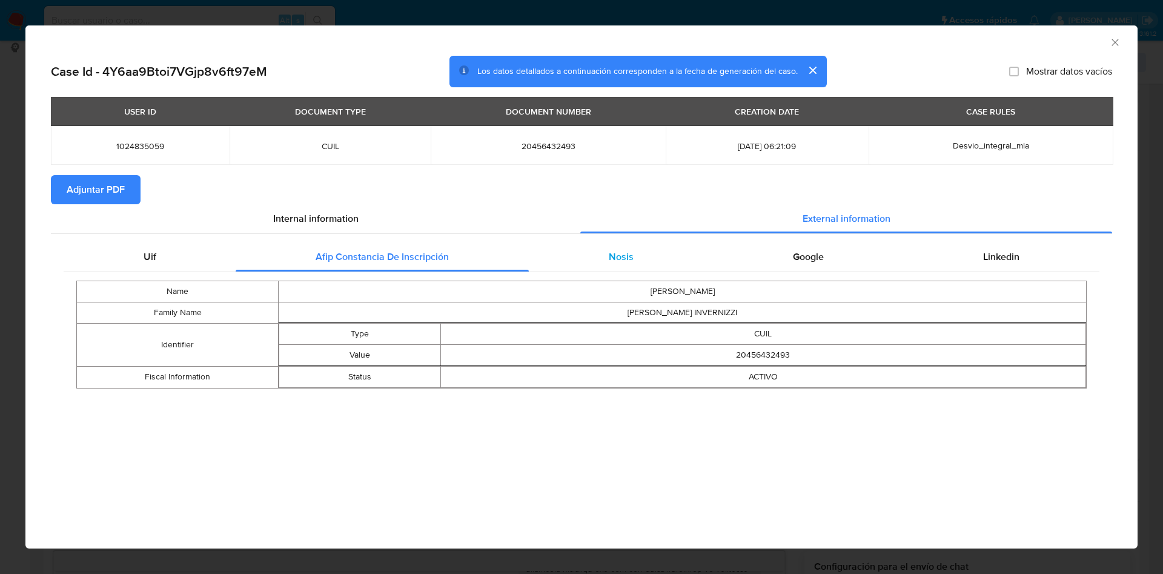
click at [649, 265] on div "Nosis" at bounding box center [621, 256] width 184 height 29
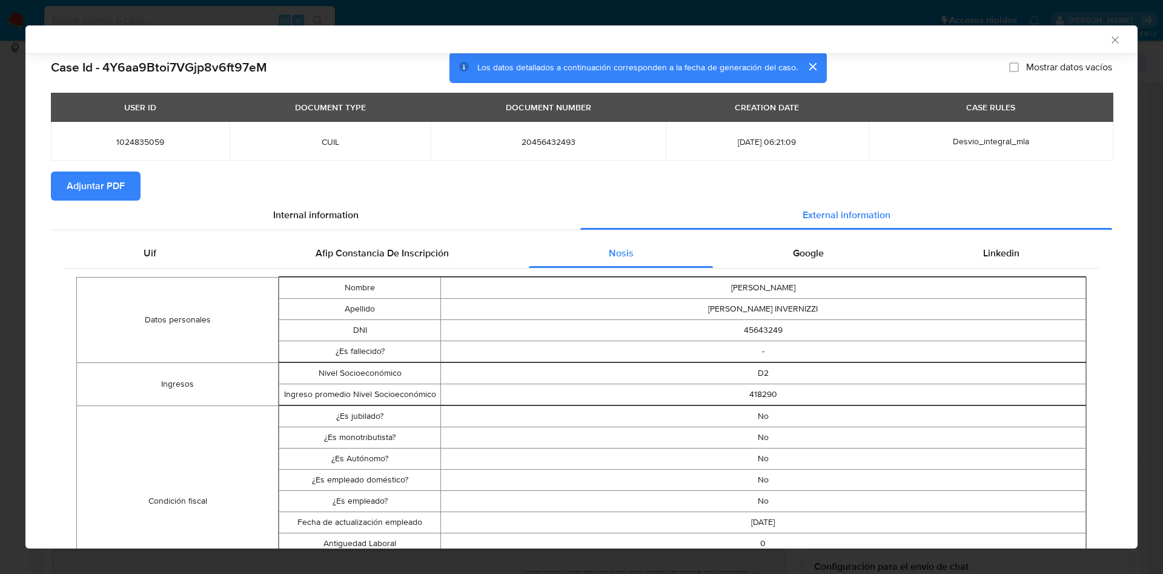
scroll to position [0, 0]
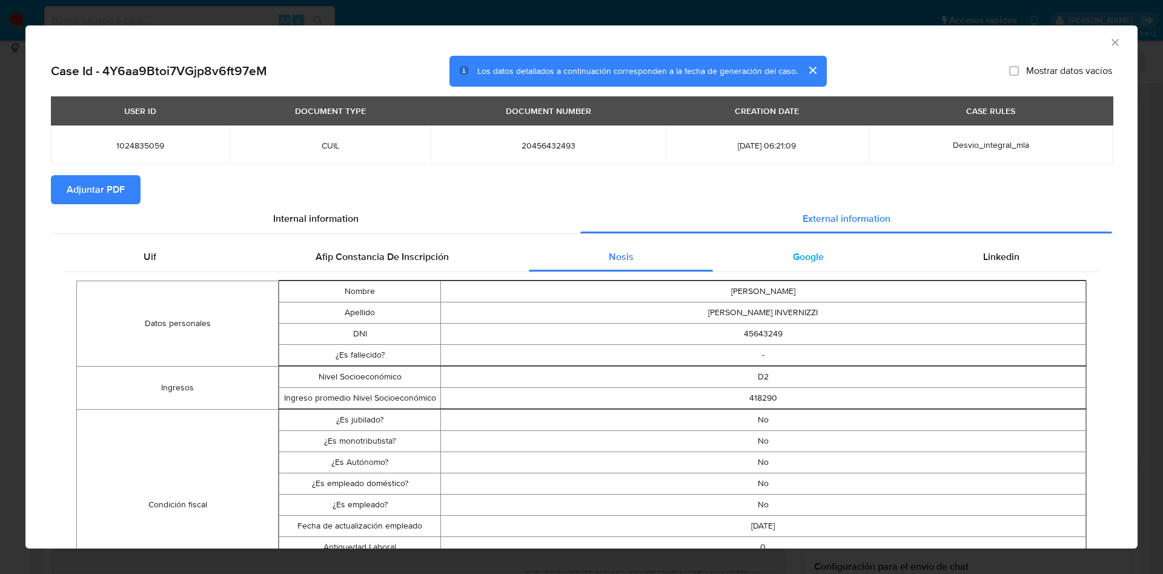
click at [798, 246] on div "Google" at bounding box center [808, 256] width 190 height 29
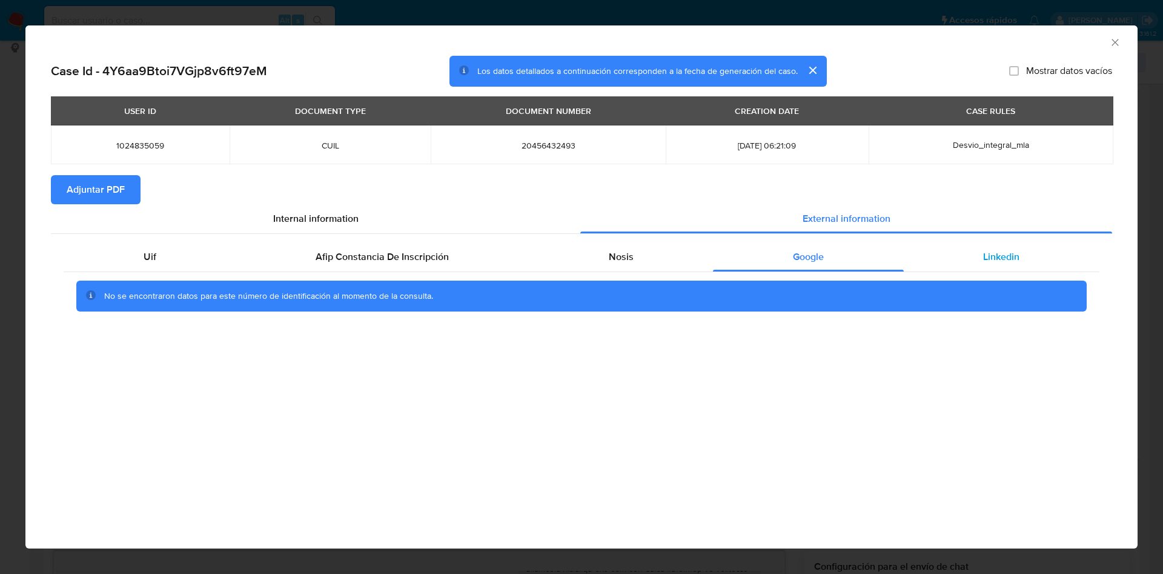
click at [1001, 265] on div "Linkedin" at bounding box center [1002, 256] width 196 height 29
click at [133, 184] on button "Adjuntar PDF" at bounding box center [96, 189] width 90 height 29
click at [1118, 44] on icon "Cerrar ventana" at bounding box center [1115, 42] width 12 height 12
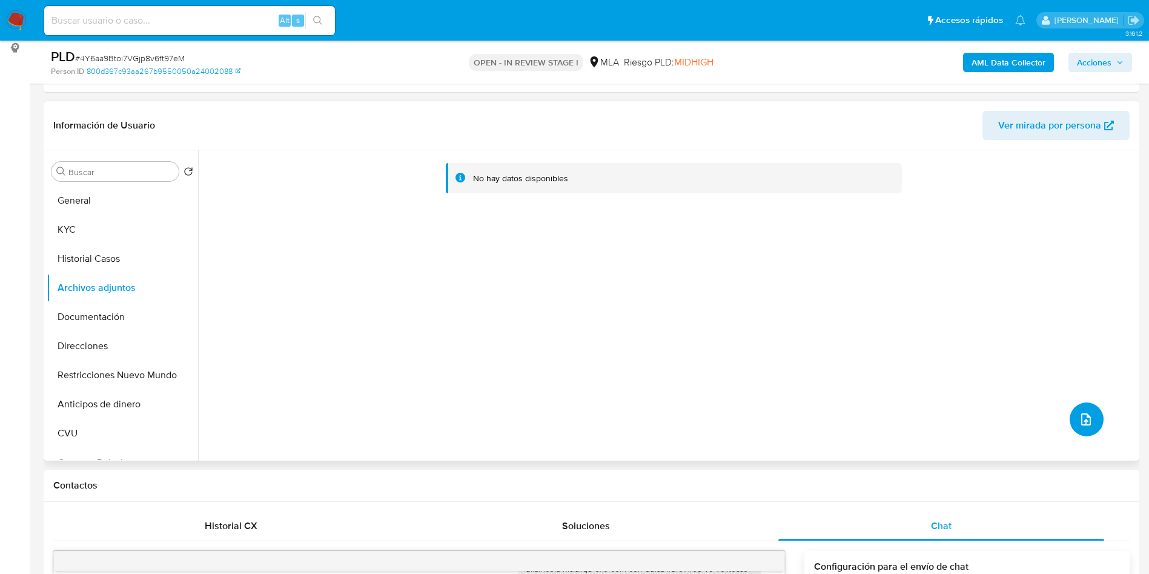
click at [1086, 428] on button "upload-file" at bounding box center [1087, 419] width 34 height 34
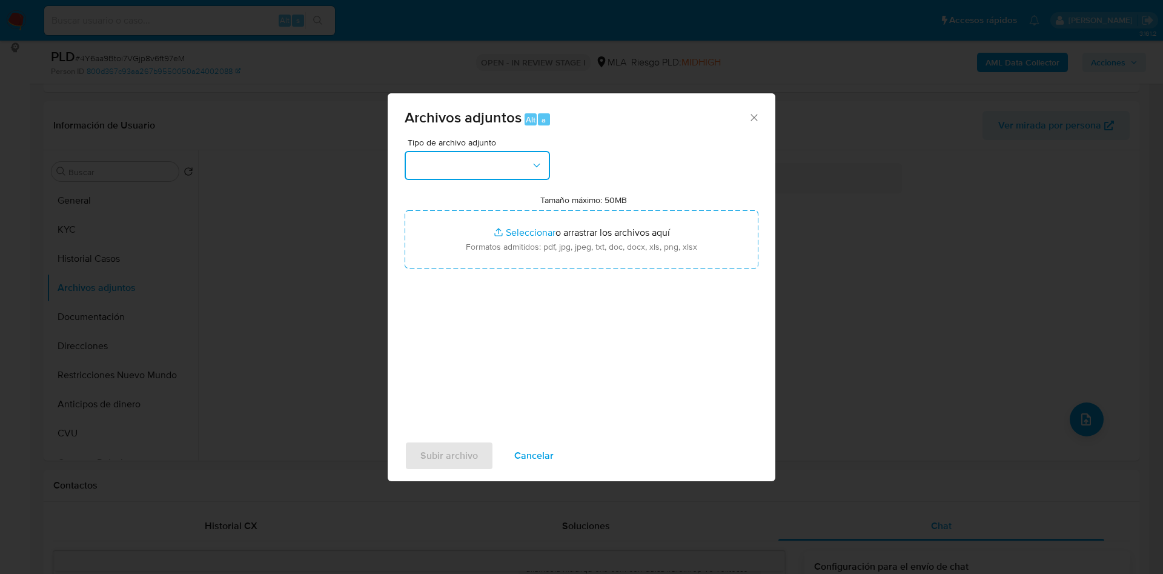
click at [440, 169] on button "button" at bounding box center [477, 165] width 145 height 29
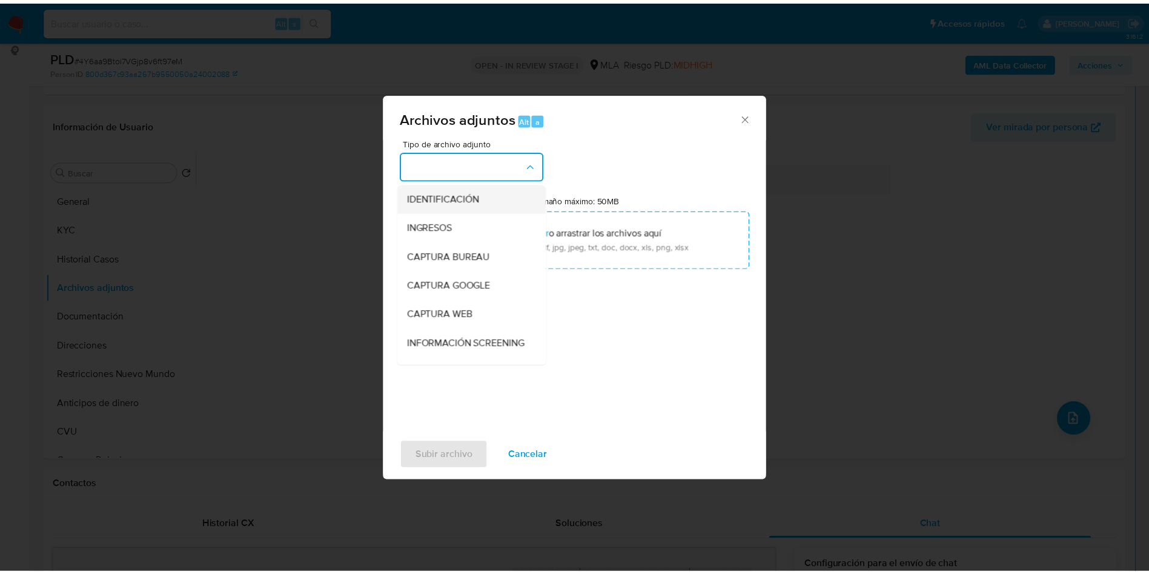
scroll to position [182, 0]
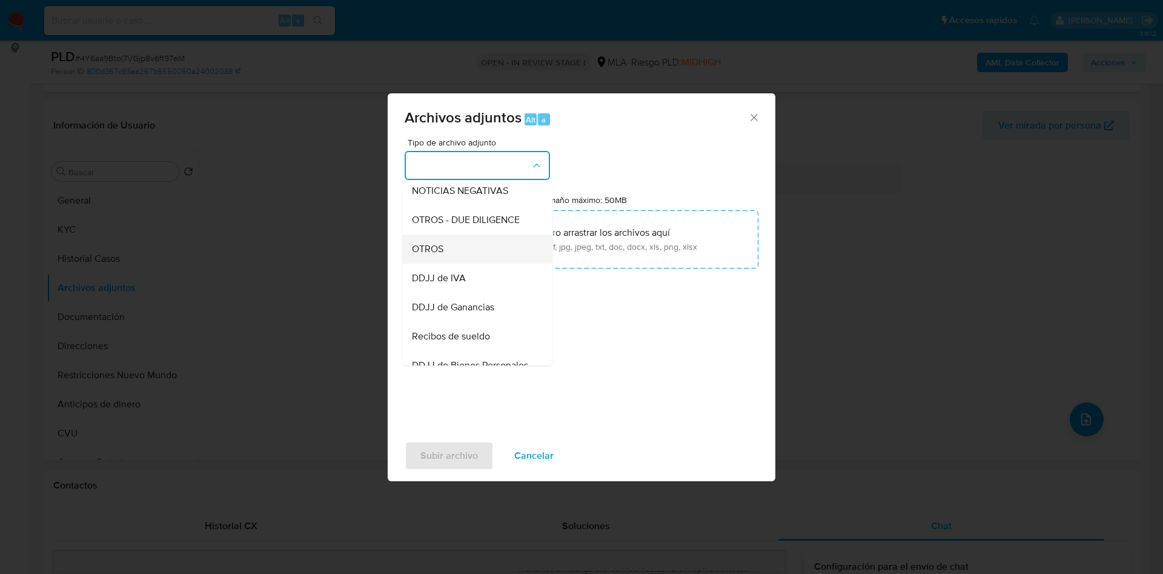
click at [434, 255] on span "OTROS" at bounding box center [427, 249] width 31 height 12
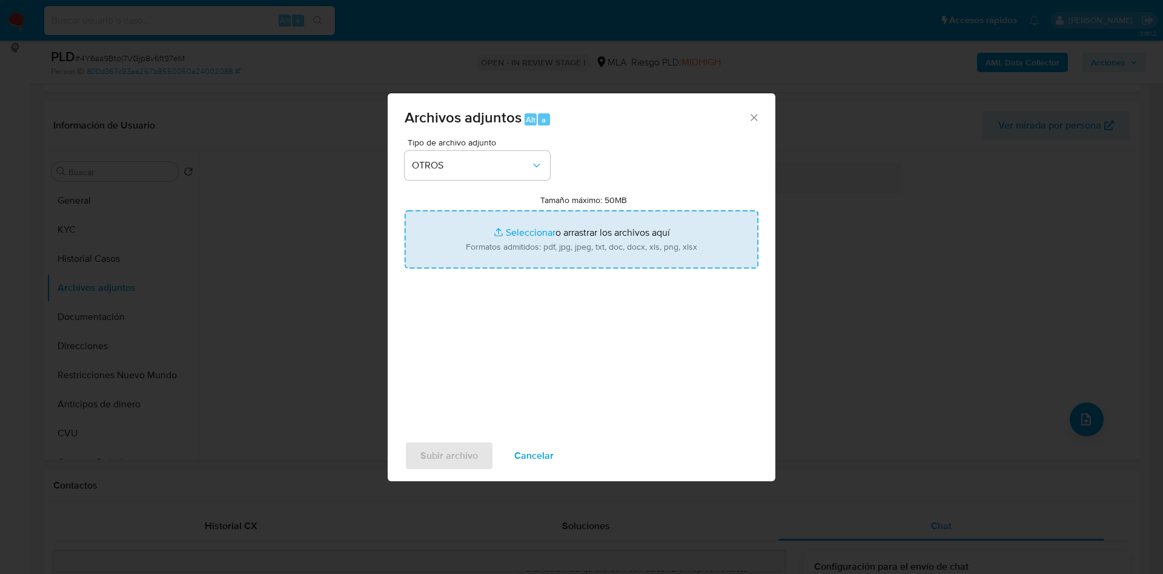
click at [507, 261] on input "Tamaño máximo: 50MB Seleccionar archivos" at bounding box center [582, 239] width 354 height 58
click at [488, 245] on input "Tamaño máximo: 50MB Seleccionar archivos" at bounding box center [582, 239] width 354 height 58
type input "C:\fakepath\Movimientos 1024835059.xlsx"
click at [514, 235] on input "Tamaño máximo: 50MB Seleccionar archivos" at bounding box center [582, 239] width 354 height 58
type input "C:\fakepath\Caselog 4Y6aa9Btoi7VGjp8v6ft97eM - 1024835059.docx"
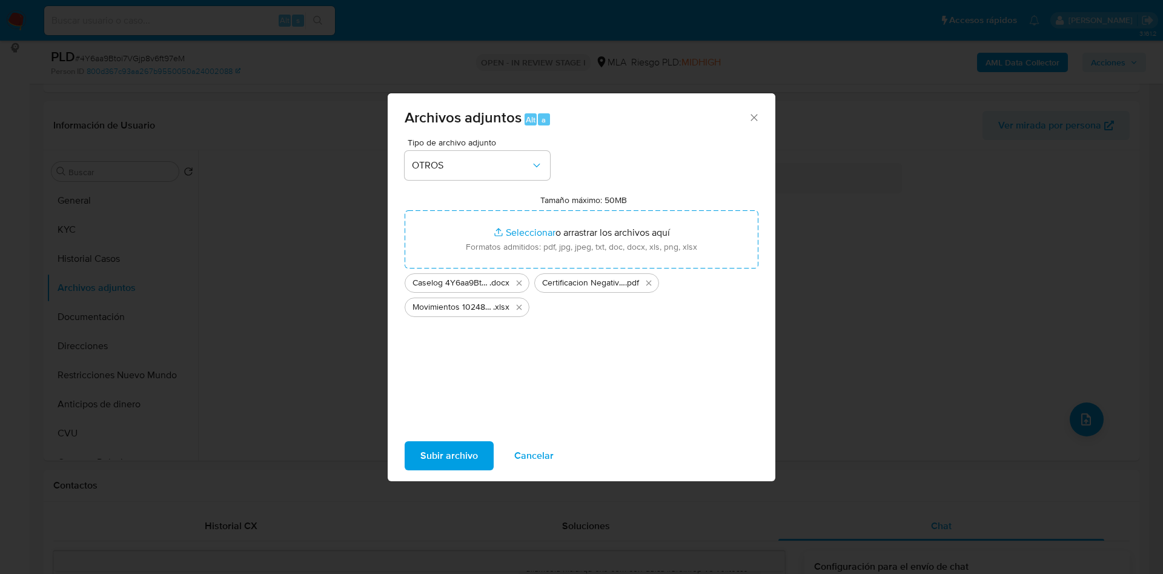
click at [454, 457] on span "Subir archivo" at bounding box center [449, 455] width 58 height 27
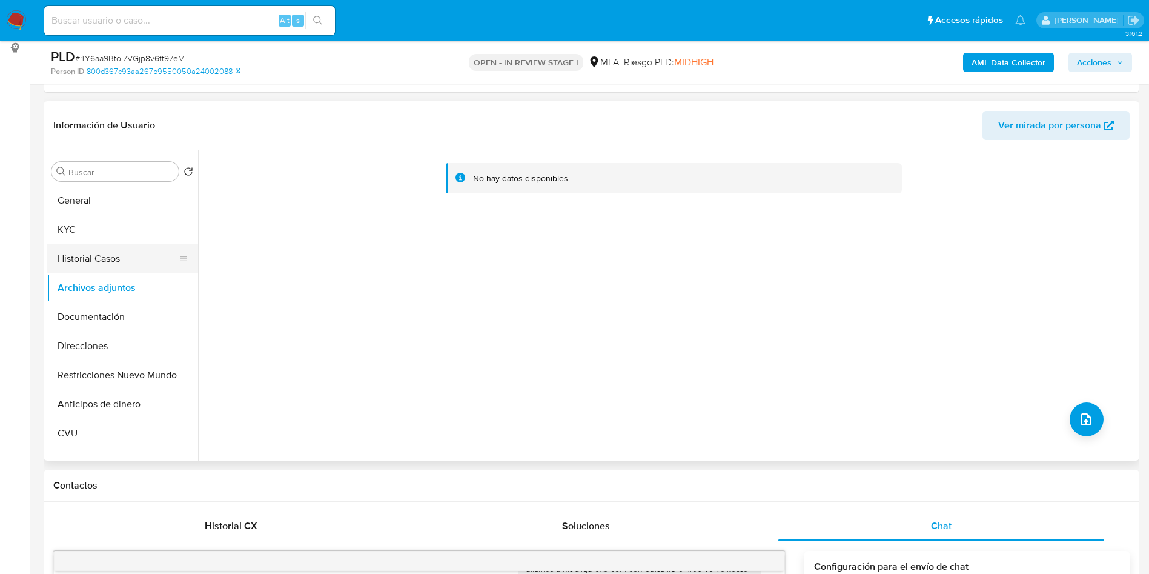
click at [76, 258] on button "Historial Casos" at bounding box center [118, 258] width 142 height 29
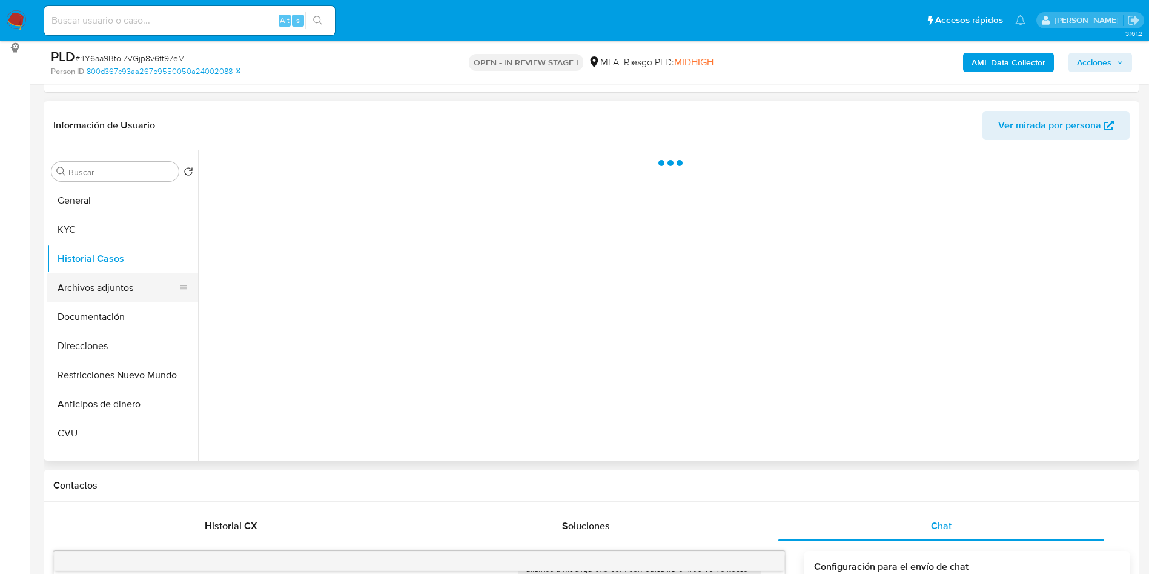
click at [77, 280] on button "Archivos adjuntos" at bounding box center [118, 287] width 142 height 29
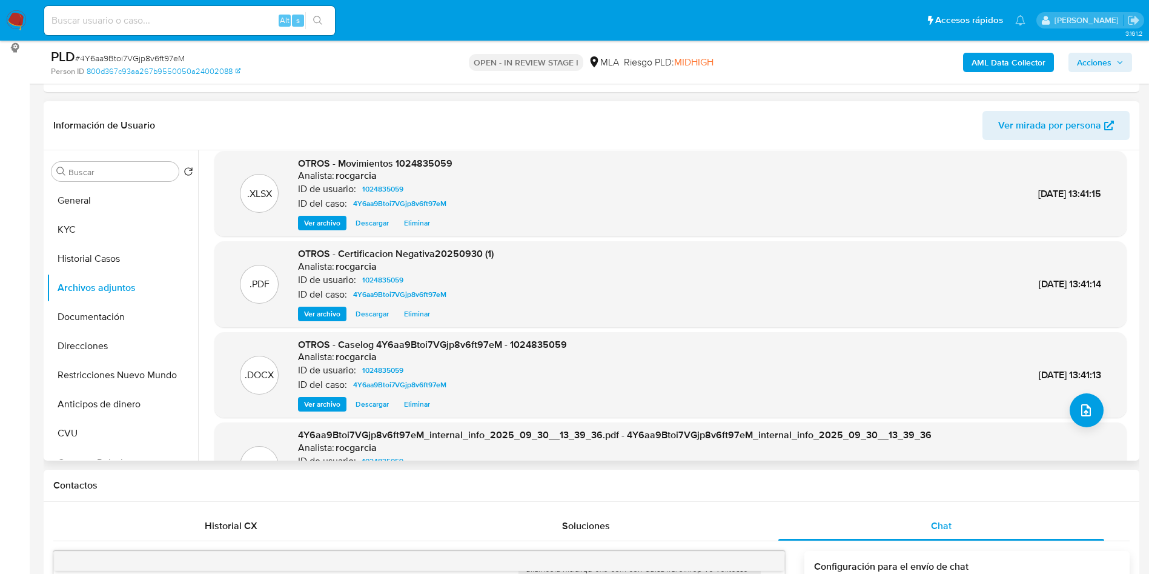
scroll to position [0, 0]
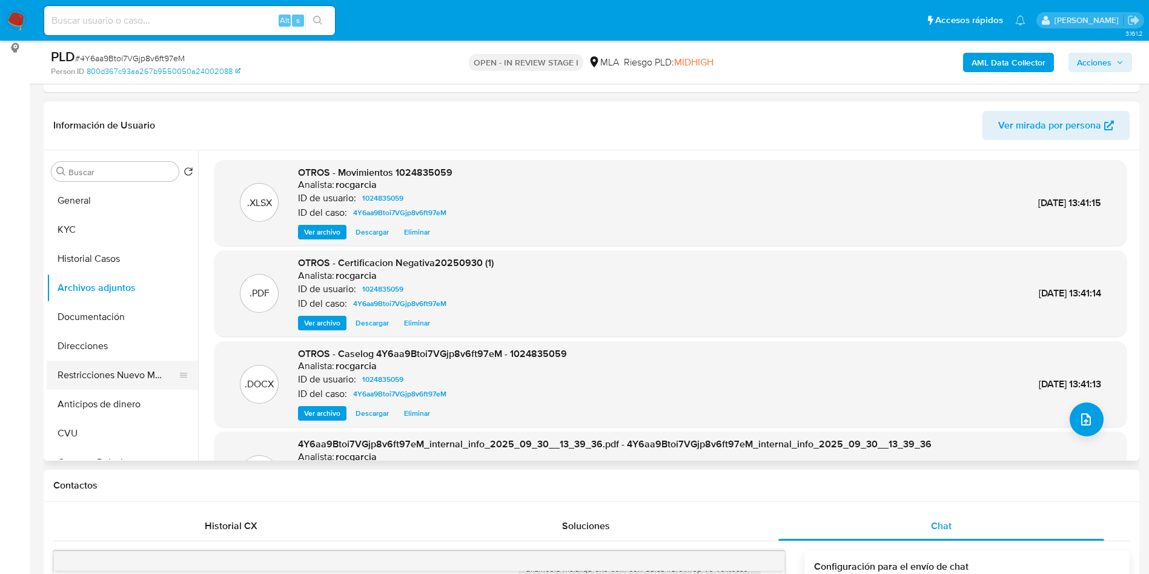
click at [155, 372] on button "Restricciones Nuevo Mundo" at bounding box center [118, 374] width 142 height 29
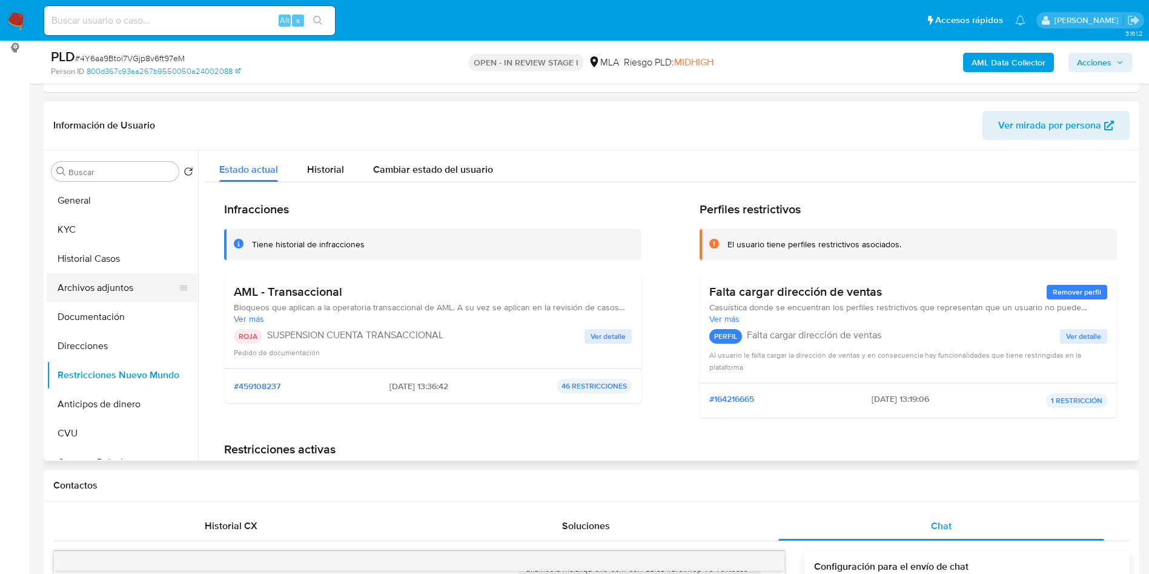
click at [117, 288] on button "Archivos adjuntos" at bounding box center [118, 287] width 142 height 29
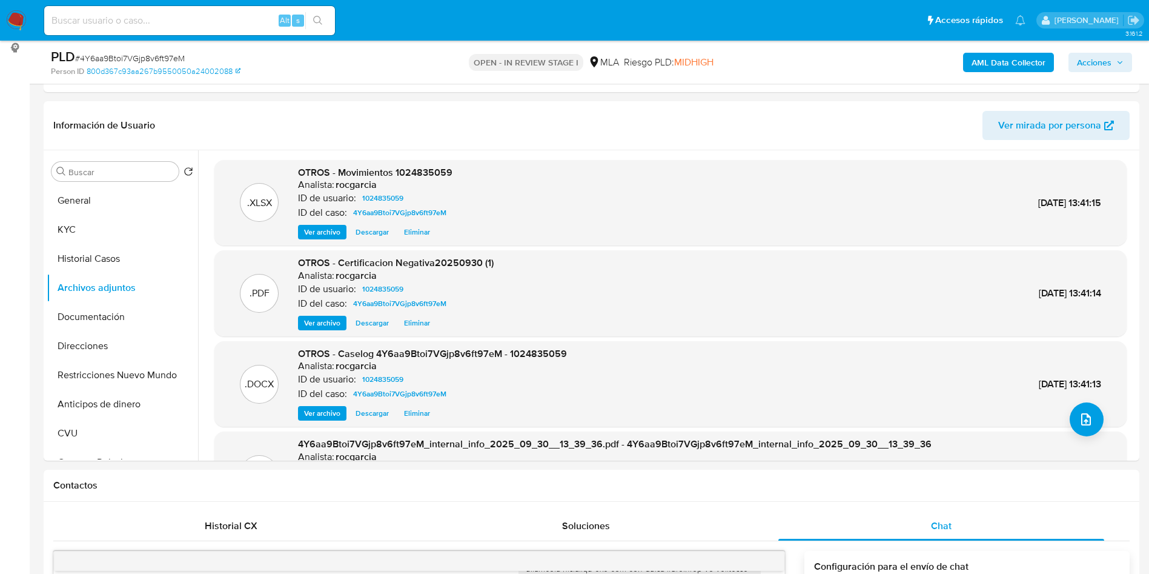
click at [1102, 56] on span "Acciones" at bounding box center [1094, 62] width 35 height 19
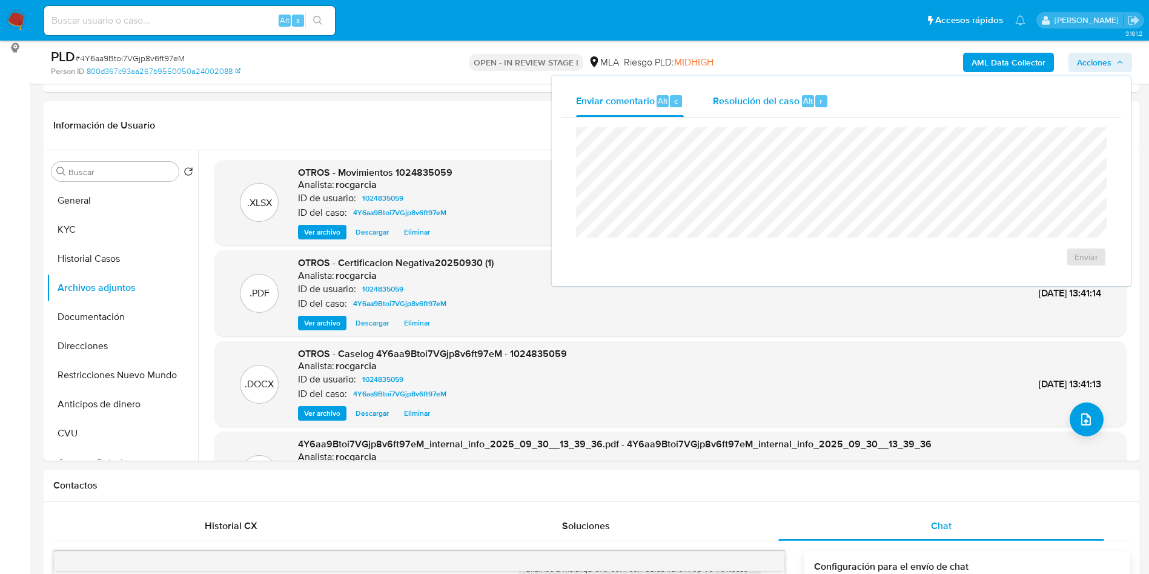
click at [766, 110] on div "Resolución del caso Alt r" at bounding box center [771, 100] width 116 height 31
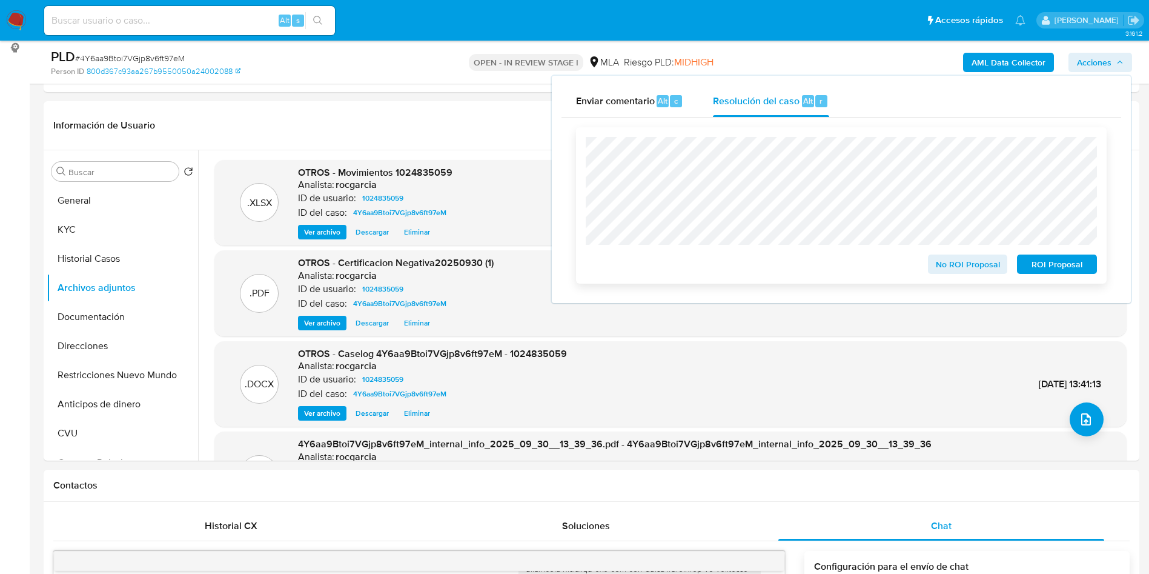
click at [1072, 259] on span "ROI Proposal" at bounding box center [1057, 264] width 63 height 17
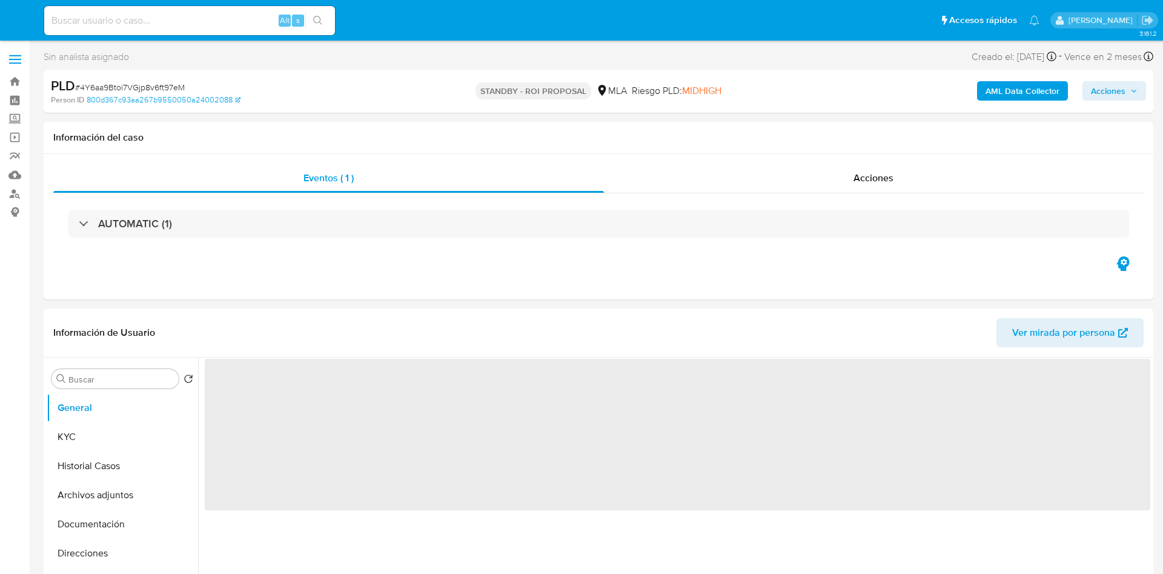
select select "10"
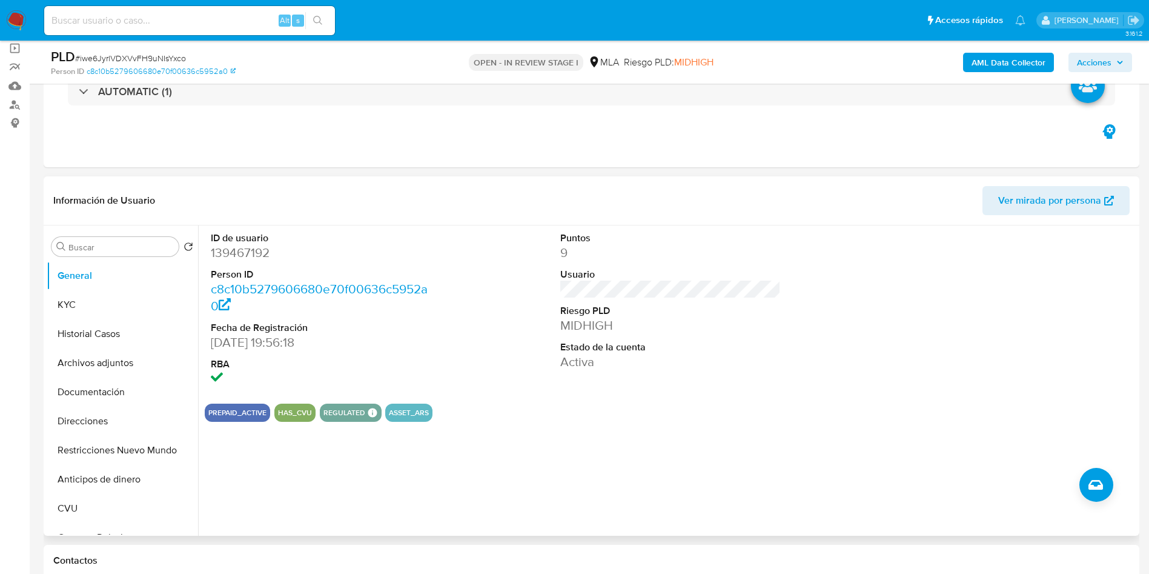
scroll to position [182, 0]
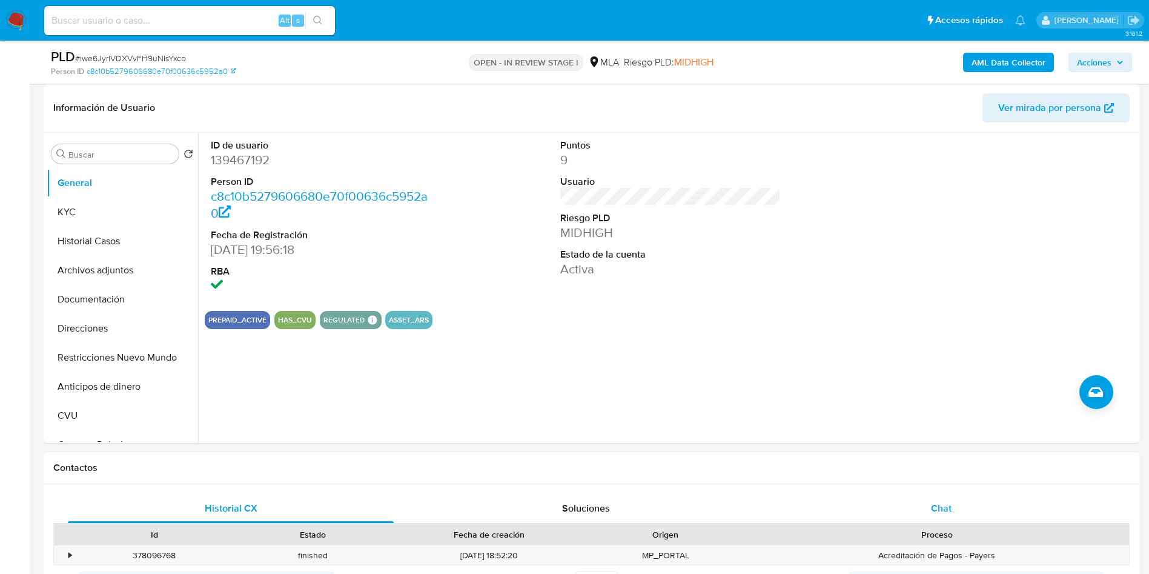
click at [932, 512] on span "Chat" at bounding box center [941, 508] width 21 height 14
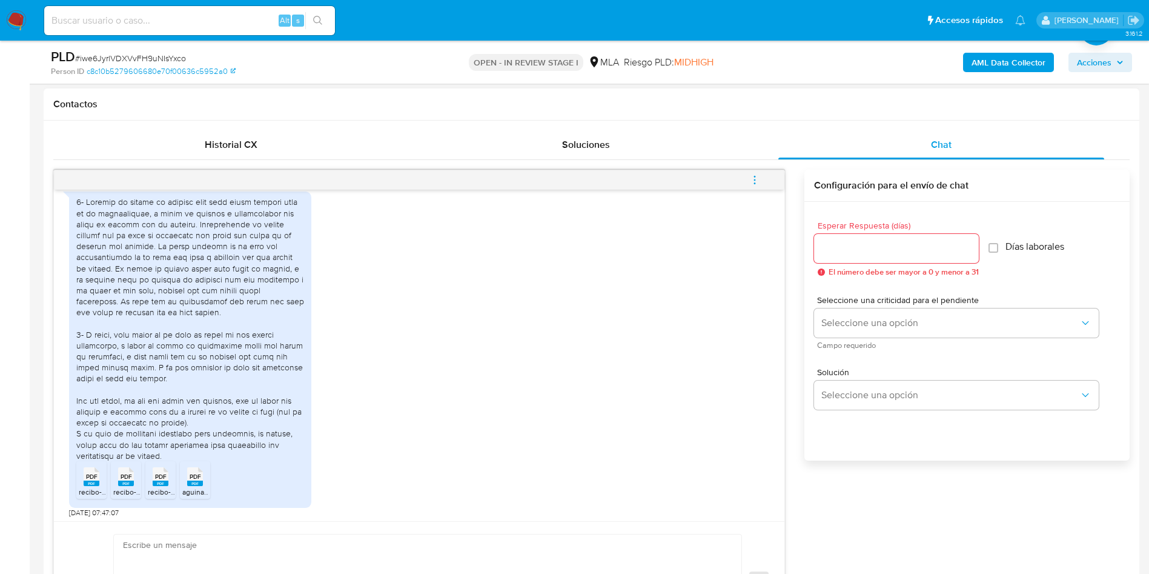
scroll to position [681, 0]
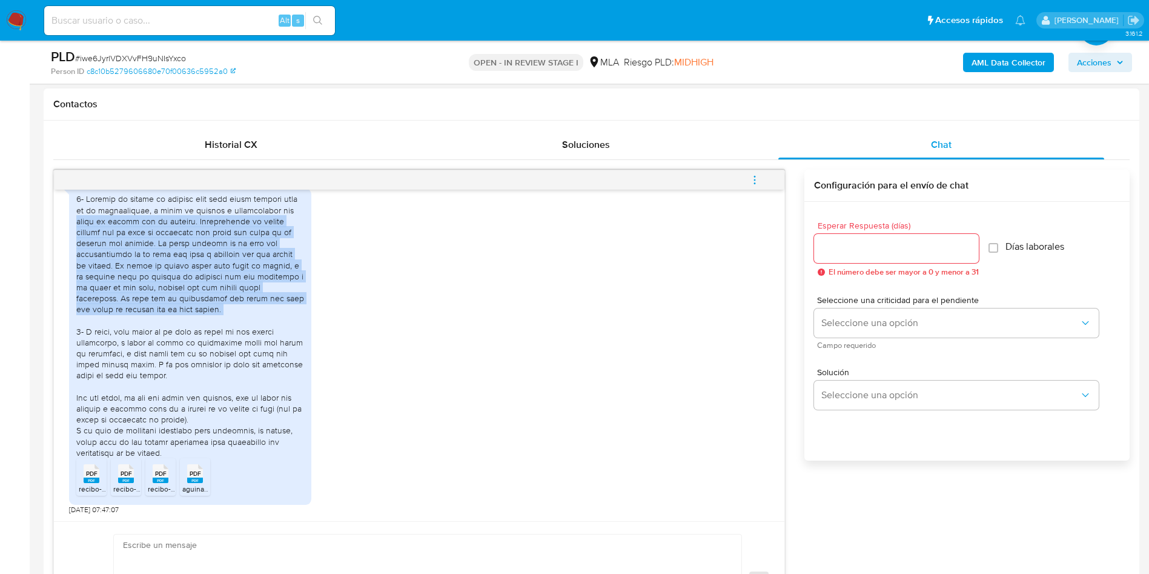
drag, startPoint x: 89, startPoint y: 240, endPoint x: 182, endPoint y: 334, distance: 131.9
click at [182, 334] on div at bounding box center [190, 325] width 228 height 265
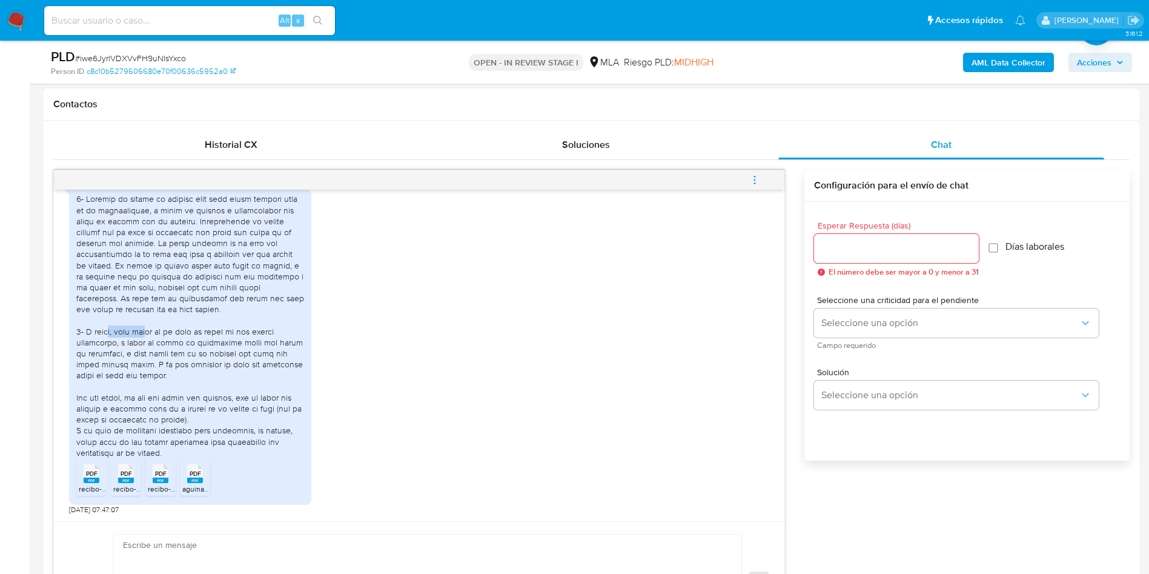
drag, startPoint x: 113, startPoint y: 348, endPoint x: 153, endPoint y: 346, distance: 40.0
click at [153, 346] on div at bounding box center [190, 325] width 228 height 265
drag, startPoint x: 138, startPoint y: 361, endPoint x: 165, endPoint y: 373, distance: 30.1
click at [165, 373] on div at bounding box center [190, 325] width 228 height 265
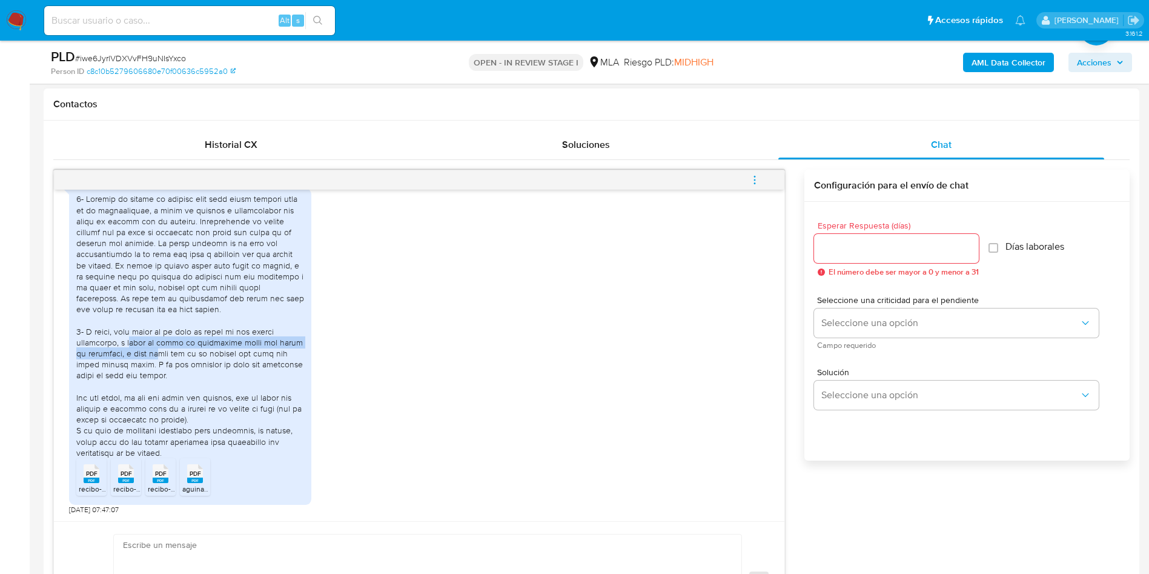
click at [165, 373] on div at bounding box center [190, 325] width 228 height 265
drag, startPoint x: 118, startPoint y: 370, endPoint x: 150, endPoint y: 380, distance: 34.3
click at [150, 380] on div at bounding box center [190, 325] width 228 height 265
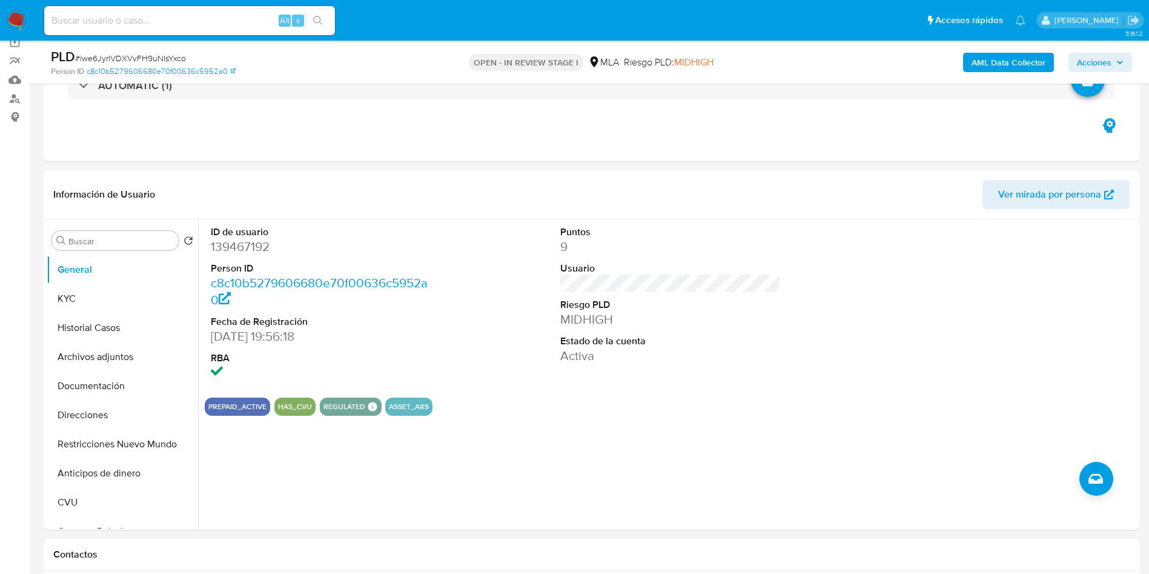
scroll to position [91, 0]
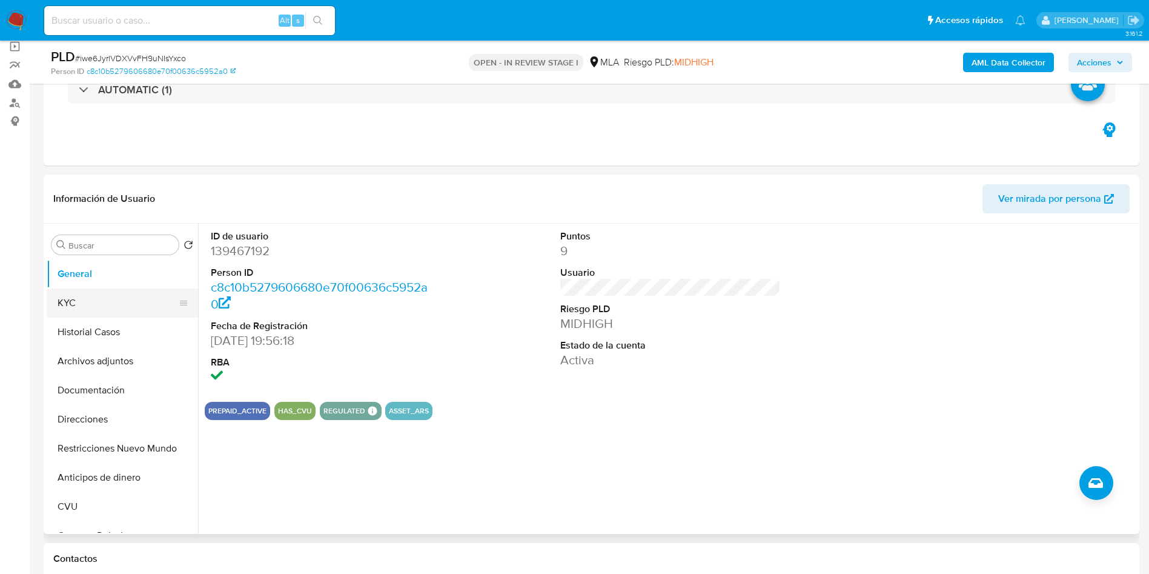
click at [78, 305] on button "KYC" at bounding box center [118, 302] width 142 height 29
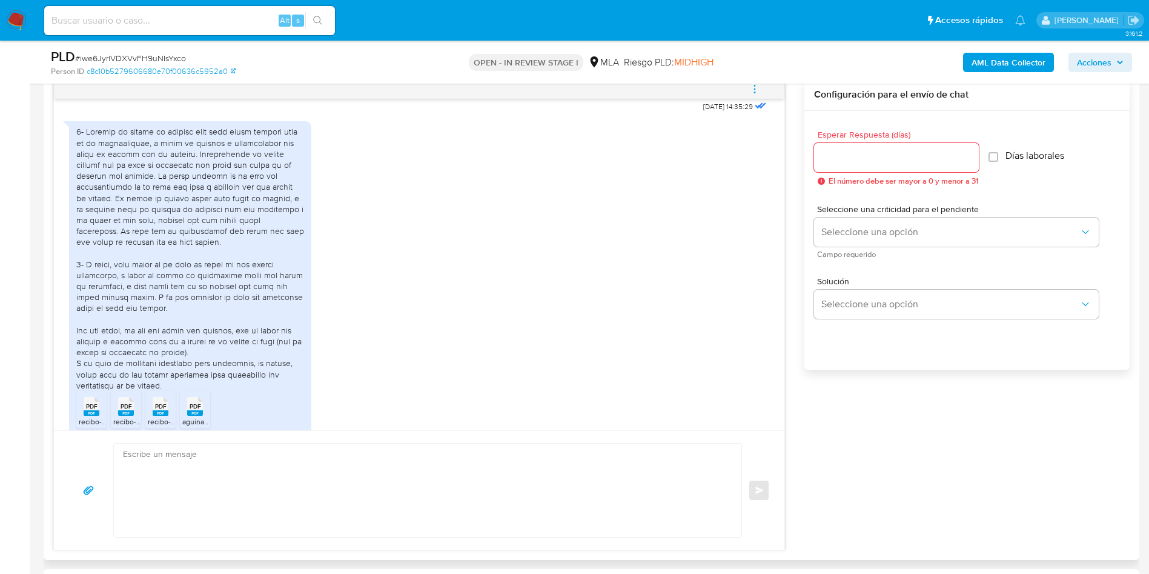
scroll to position [698, 0]
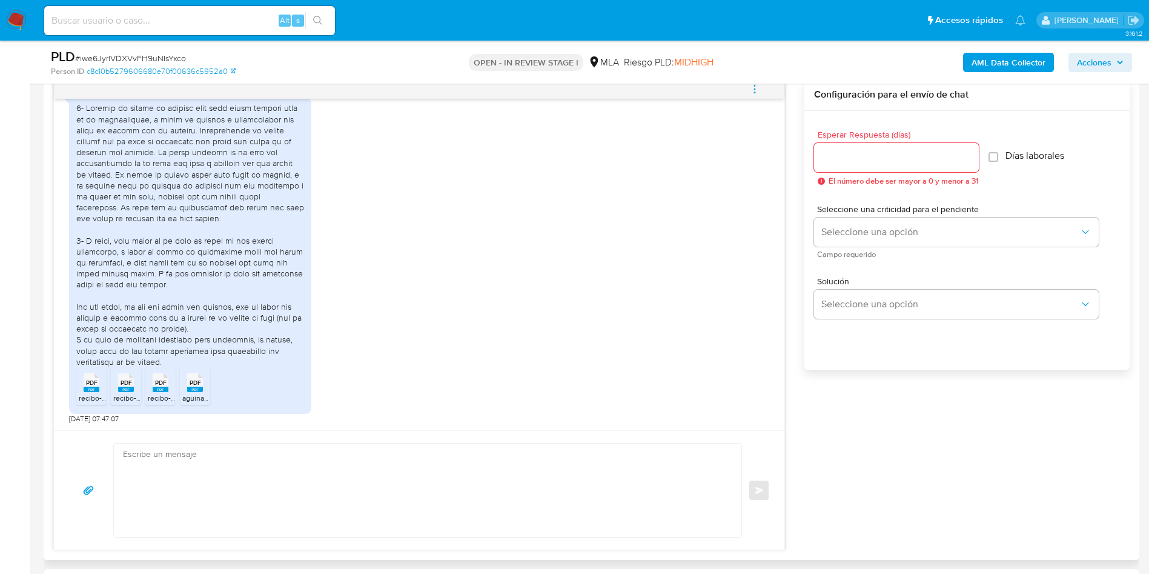
click at [92, 381] on span "PDF" at bounding box center [92, 383] width 12 height 8
click at [129, 390] on rect at bounding box center [126, 388] width 16 height 5
drag, startPoint x: 153, startPoint y: 391, endPoint x: 177, endPoint y: 394, distance: 24.4
click at [154, 391] on rect at bounding box center [161, 388] width 16 height 5
drag, startPoint x: 194, startPoint y: 394, endPoint x: 110, endPoint y: 394, distance: 84.2
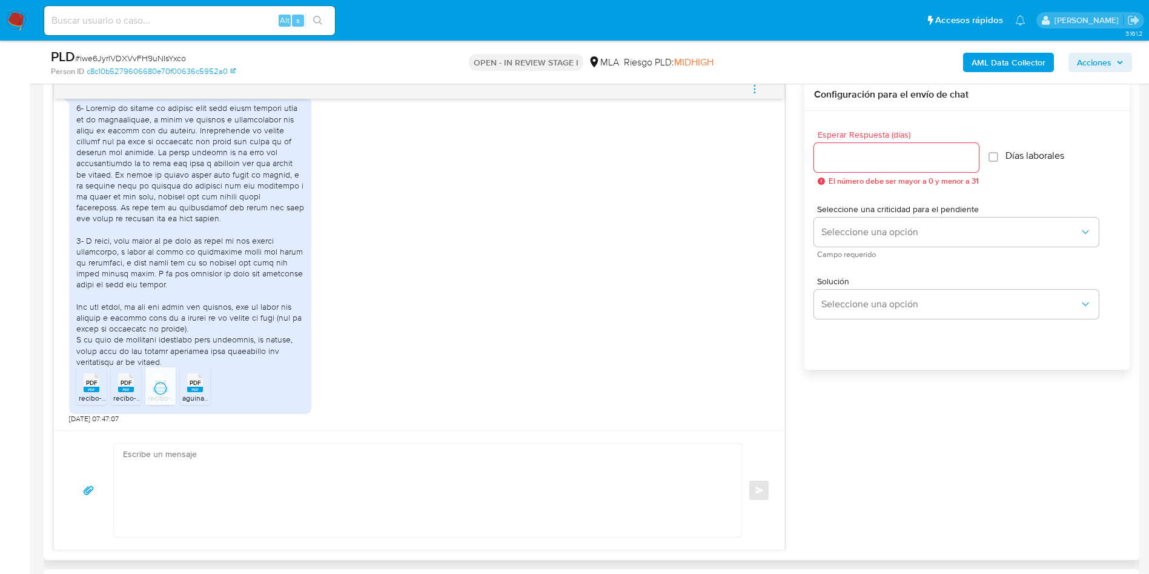
click at [195, 394] on span "aguinaldo-junio.pdf" at bounding box center [213, 398] width 63 height 10
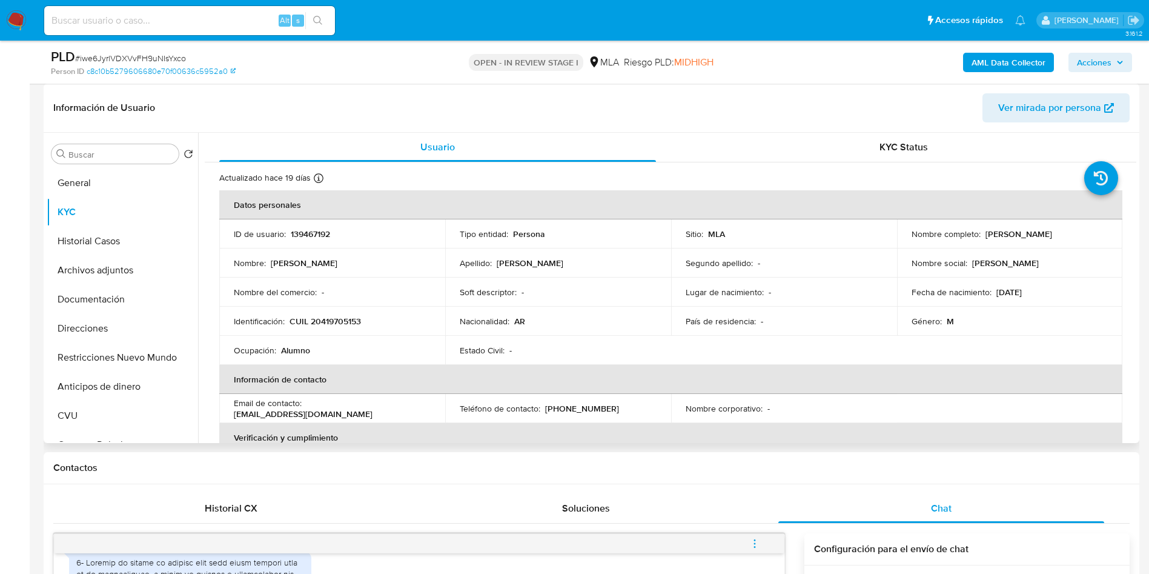
click at [305, 233] on p "139467192" at bounding box center [310, 233] width 39 height 11
click at [305, 232] on p "139467192" at bounding box center [310, 233] width 39 height 11
copy p "139467192"
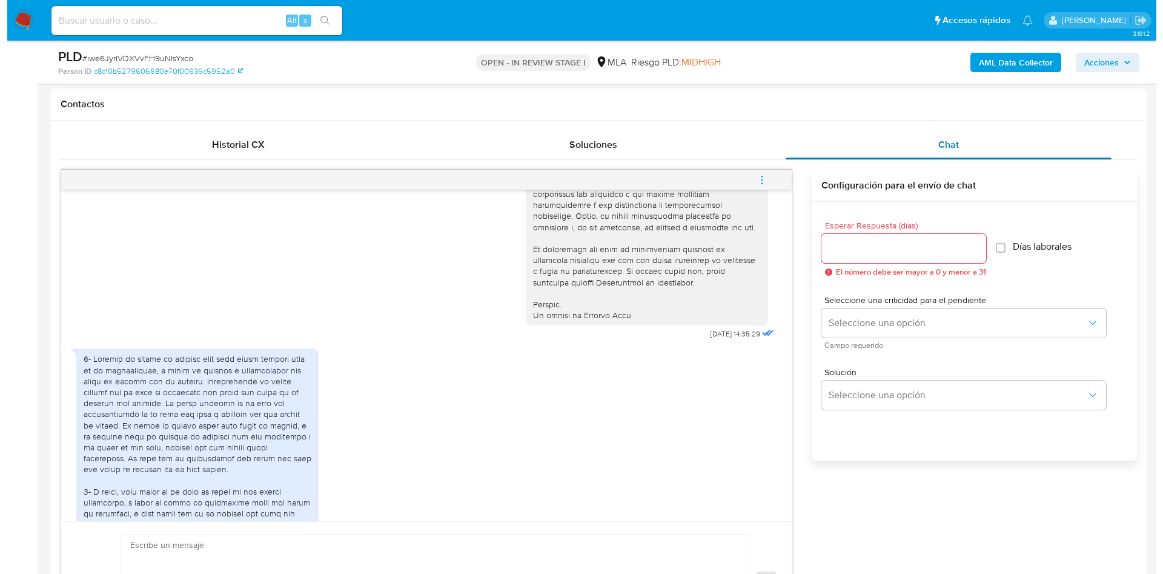
scroll to position [454, 0]
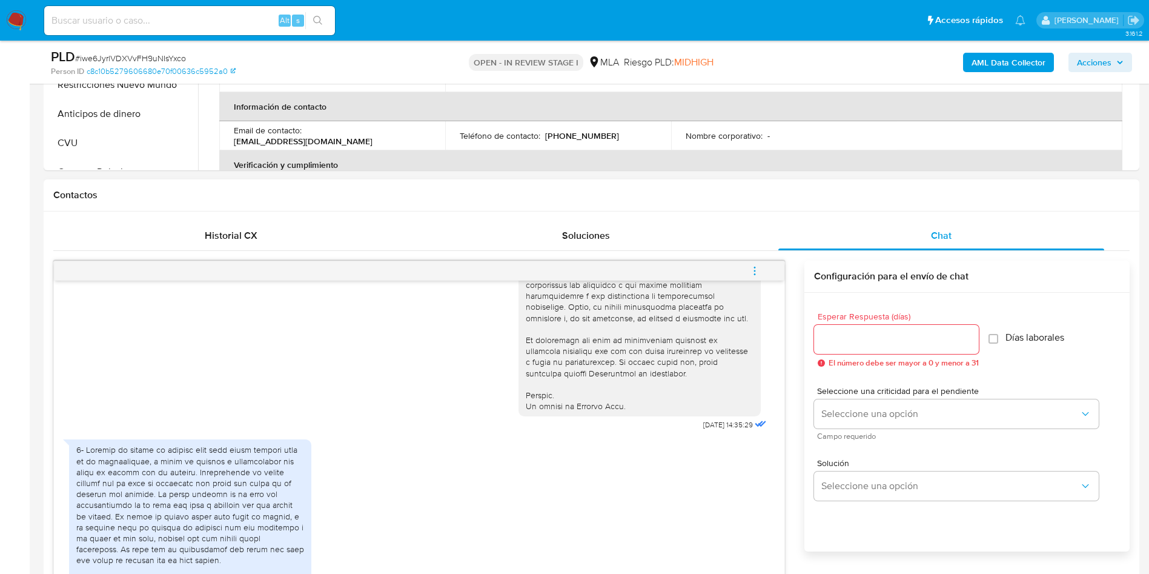
click at [755, 262] on span "menu-action" at bounding box center [754, 270] width 11 height 29
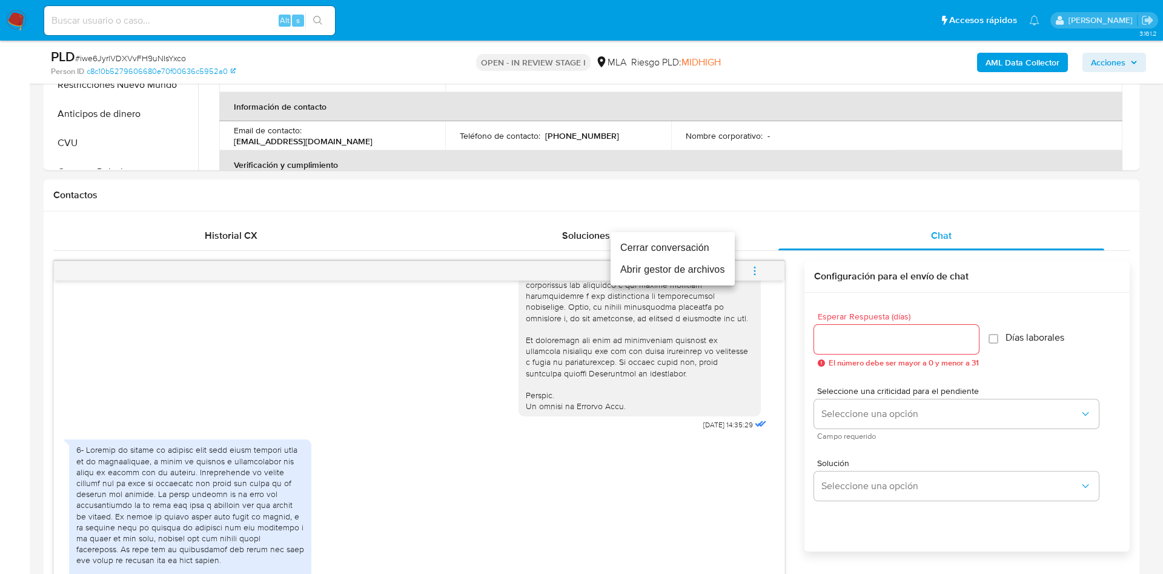
click at [706, 267] on li "Abrir gestor de archivos" at bounding box center [673, 270] width 124 height 22
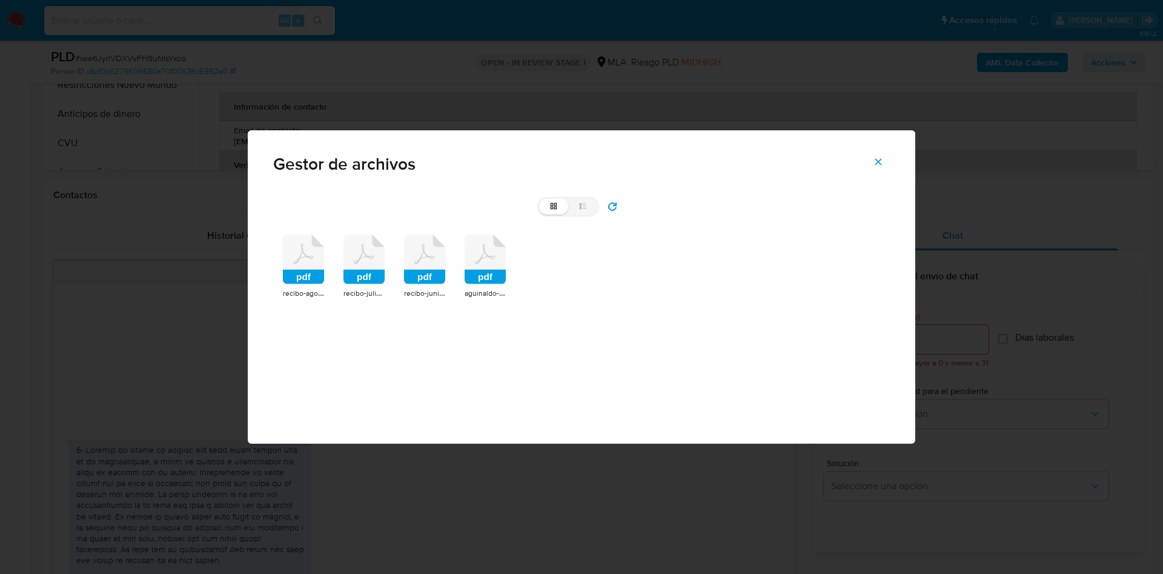
drag, startPoint x: 305, startPoint y: 270, endPoint x: 333, endPoint y: 271, distance: 28.5
click at [307, 270] on rect at bounding box center [303, 277] width 41 height 15
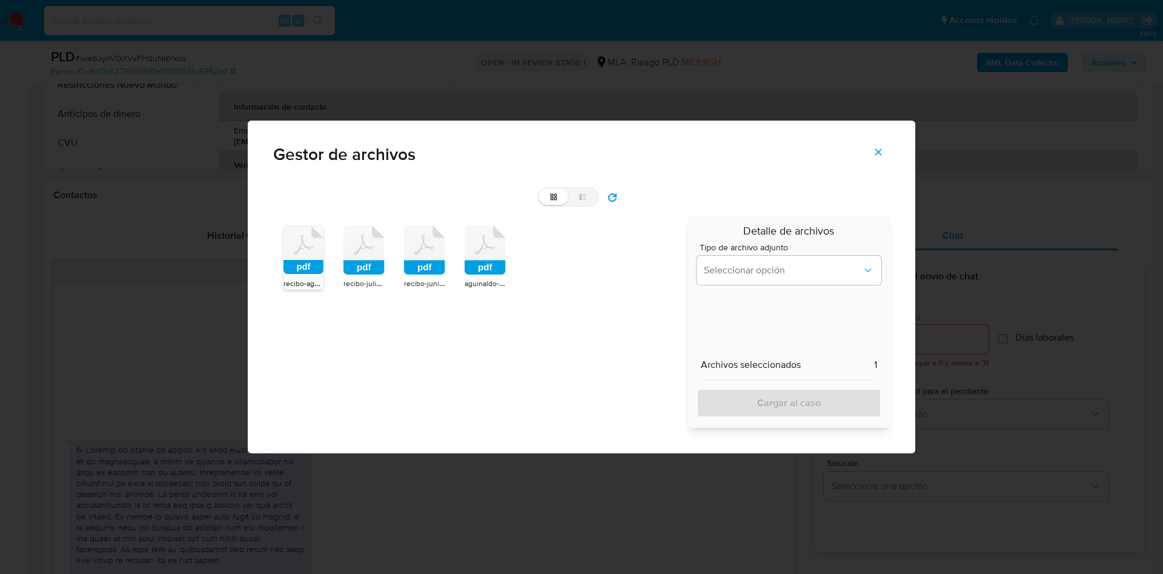
drag, startPoint x: 373, startPoint y: 273, endPoint x: 422, endPoint y: 274, distance: 49.1
click at [376, 273] on rect at bounding box center [363, 267] width 41 height 15
drag, startPoint x: 427, startPoint y: 271, endPoint x: 437, endPoint y: 270, distance: 10.4
click at [432, 271] on rect at bounding box center [424, 267] width 41 height 15
click at [489, 260] on icon at bounding box center [485, 250] width 41 height 50
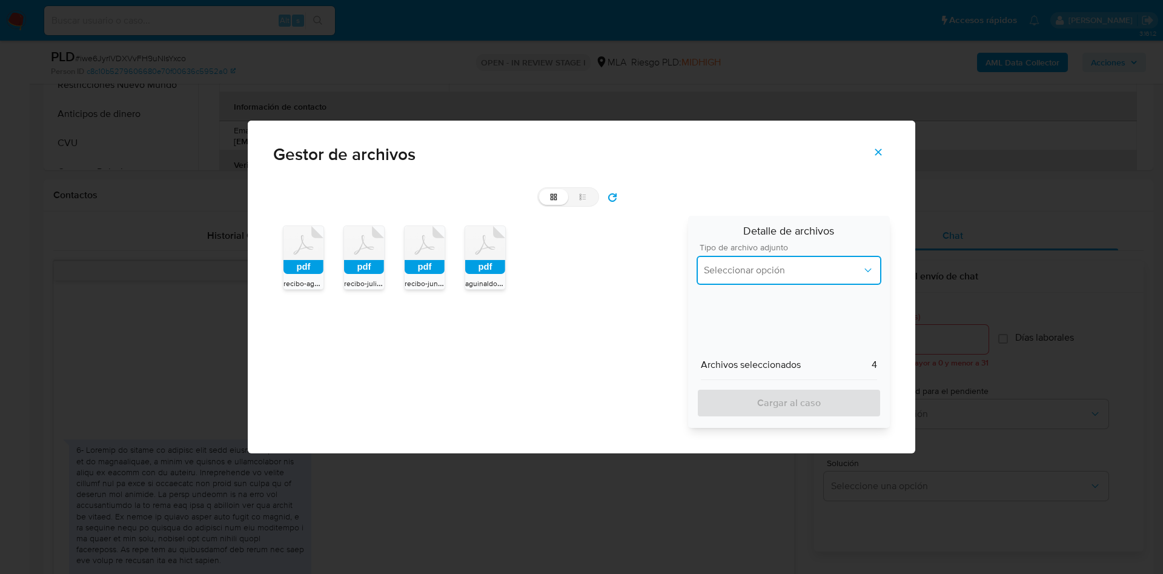
click at [769, 273] on span "Seleccionar opción" at bounding box center [783, 270] width 158 height 12
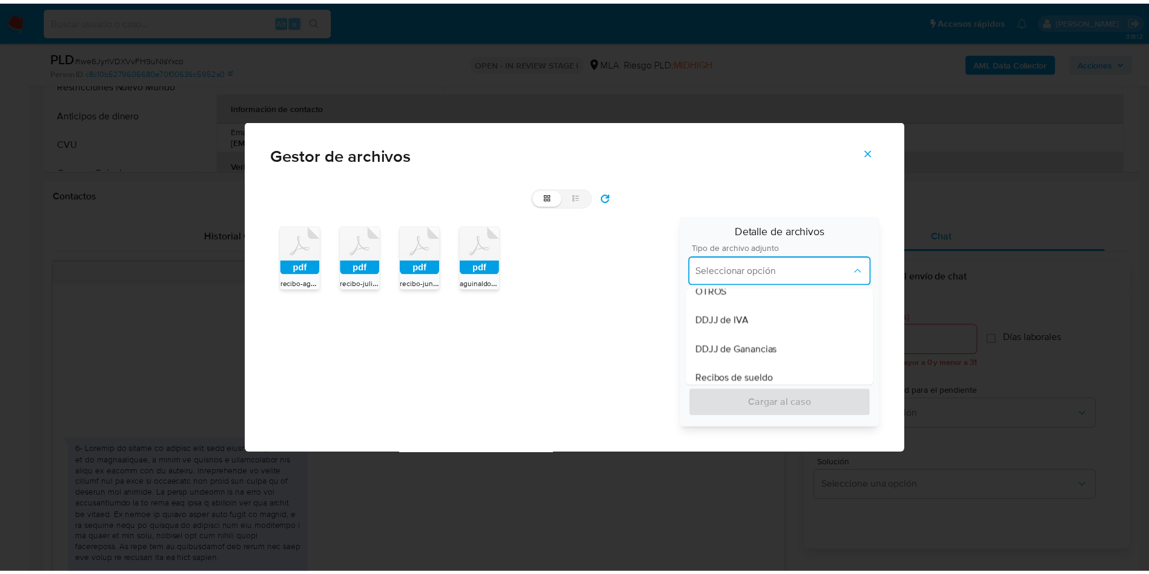
scroll to position [273, 0]
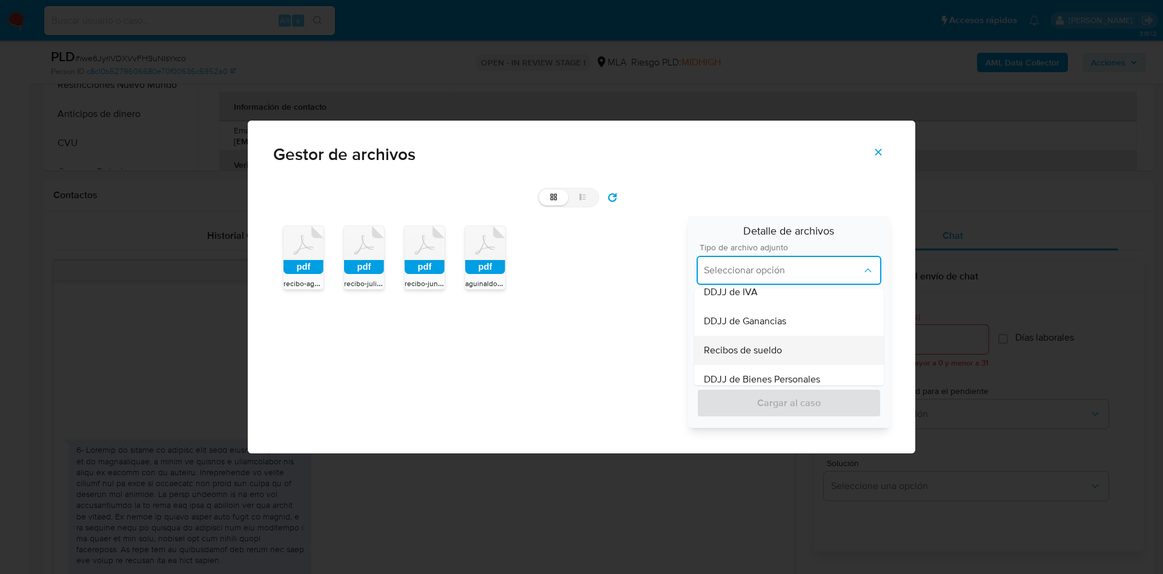
click at [748, 351] on span "Recibos de sueldo" at bounding box center [743, 350] width 78 height 12
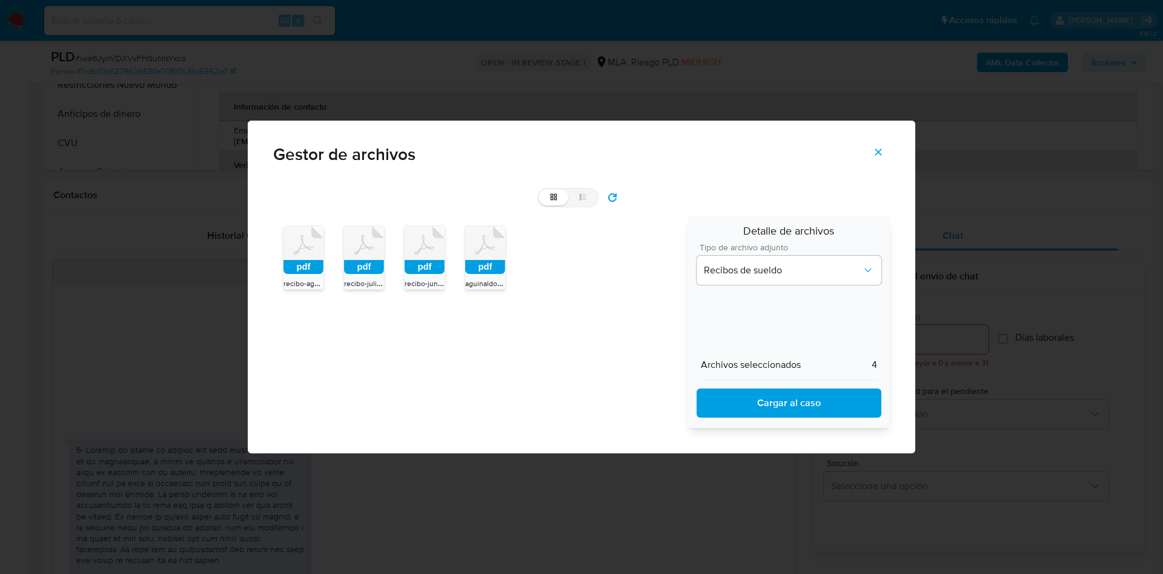
click at [757, 416] on button "Cargar al caso" at bounding box center [789, 402] width 185 height 29
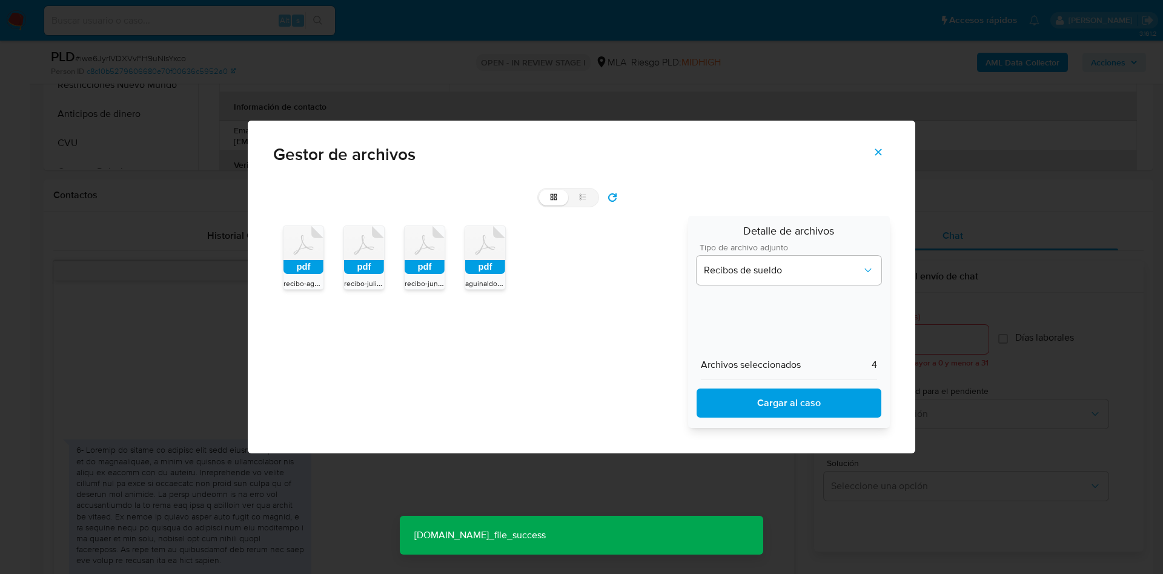
click at [878, 157] on span "Cerrar" at bounding box center [878, 152] width 11 height 27
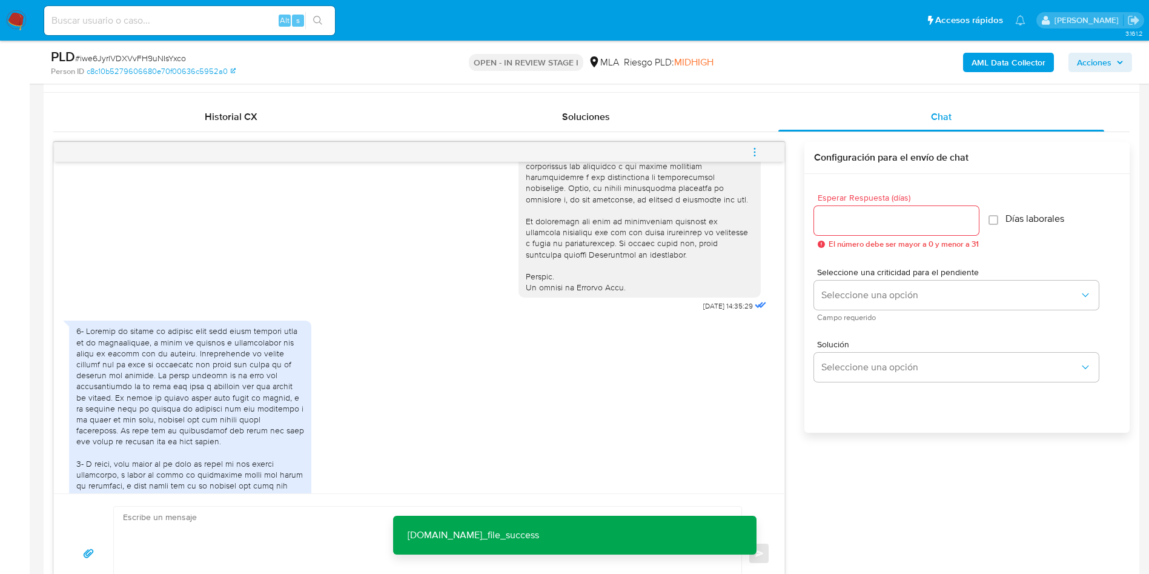
scroll to position [727, 0]
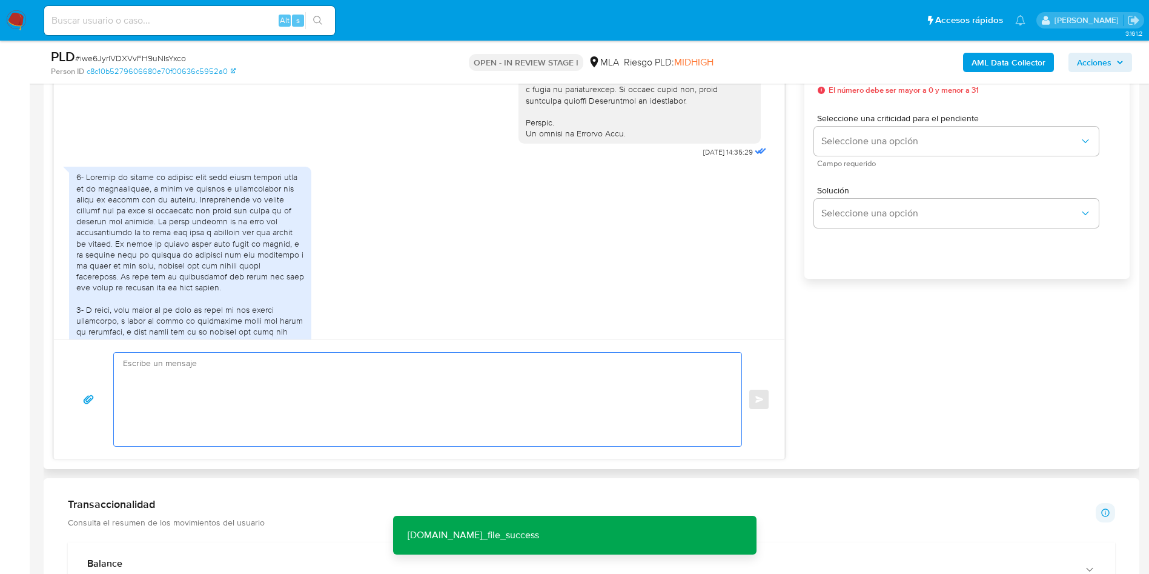
click at [329, 434] on textarea at bounding box center [424, 399] width 603 height 93
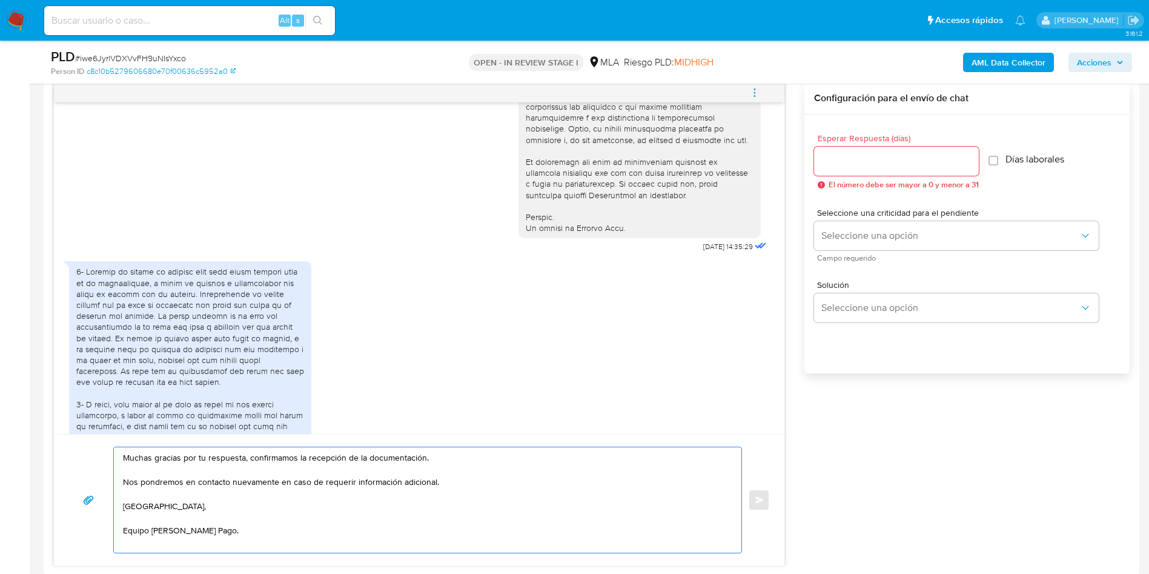
scroll to position [545, 0]
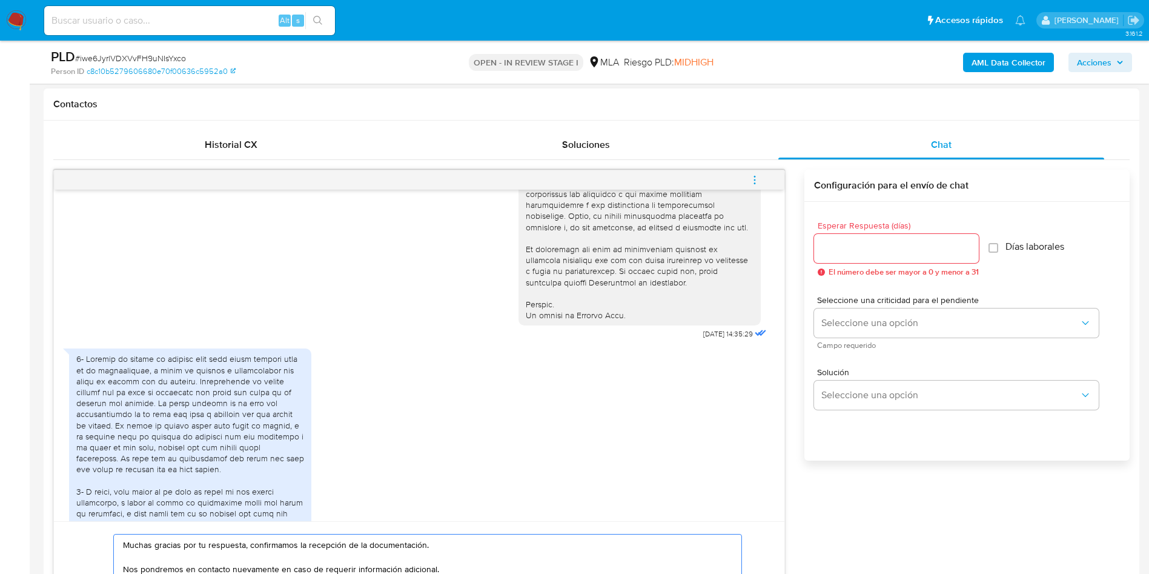
type textarea "Muchas gracias por tu respuesta, confirmamos la recepción de la documentación. …"
click at [886, 259] on div at bounding box center [896, 248] width 165 height 29
click at [867, 242] on input "Esperar Respuesta (días)" at bounding box center [896, 248] width 165 height 16
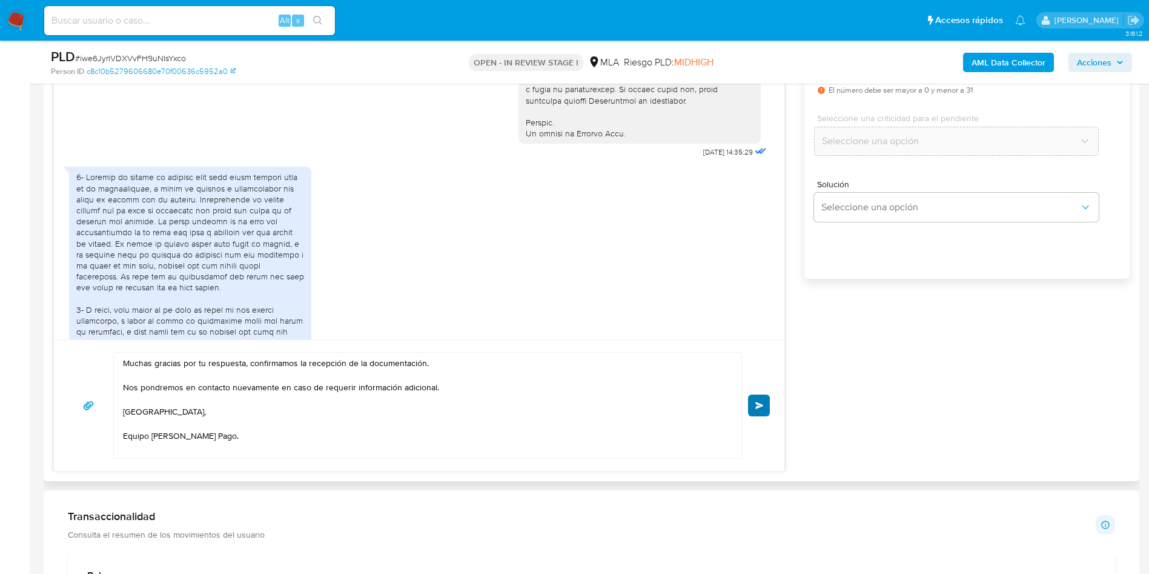
type input "0"
click at [758, 398] on button "Enviar" at bounding box center [759, 405] width 22 height 22
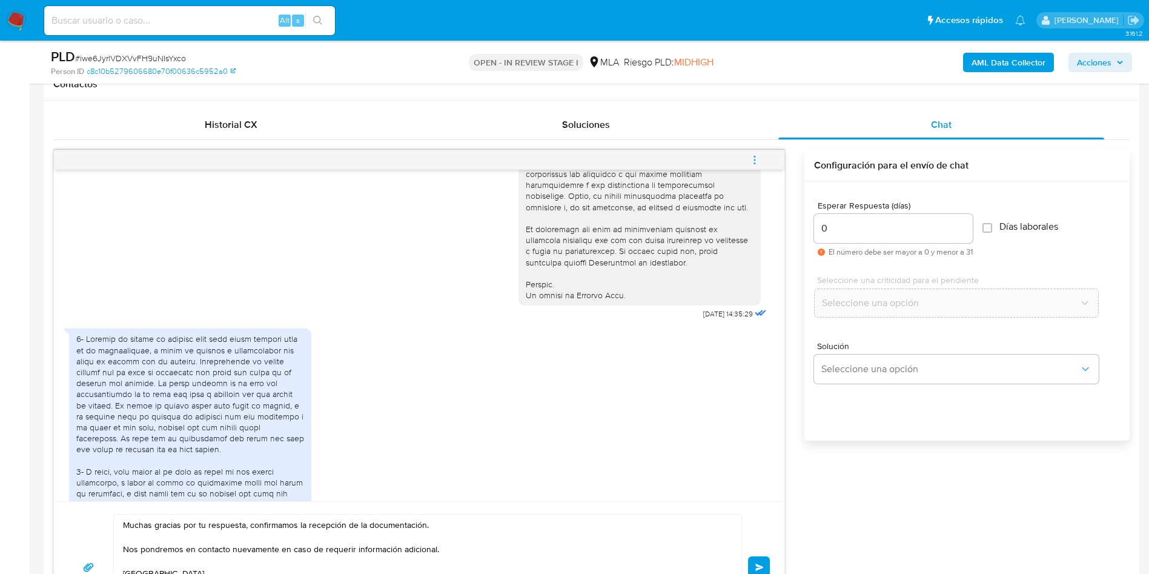
scroll to position [363, 0]
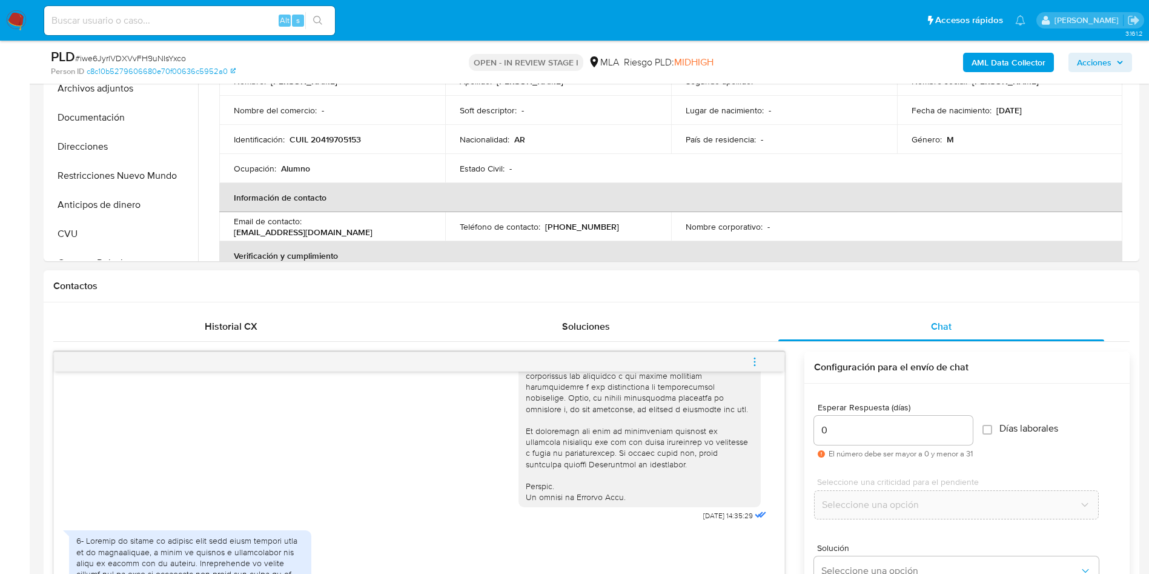
click at [760, 349] on span "menu-action" at bounding box center [754, 361] width 11 height 29
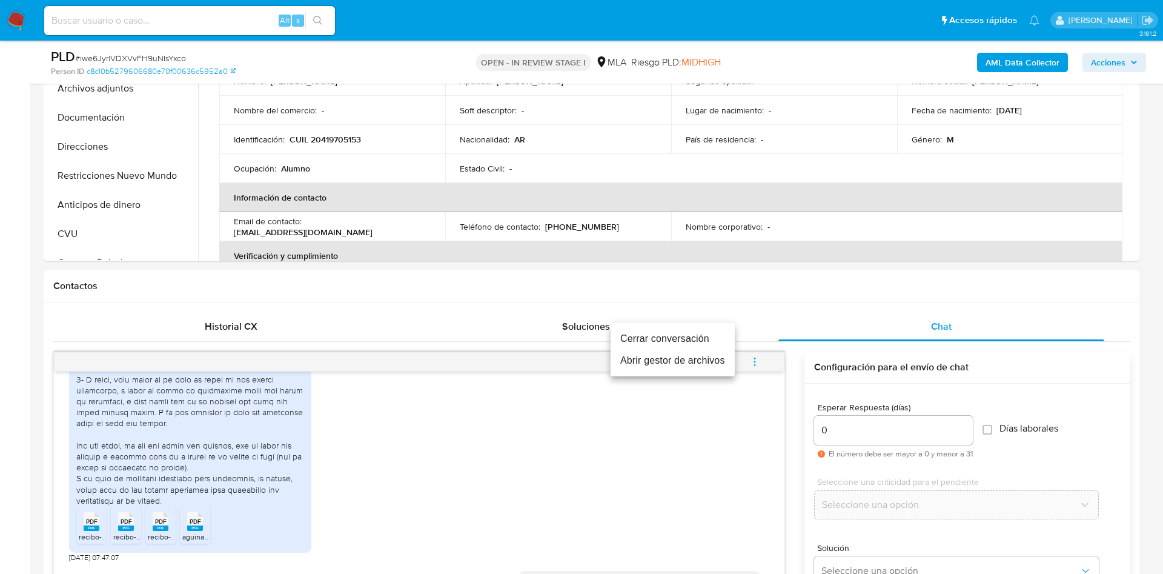
click at [706, 328] on li "Cerrar conversación" at bounding box center [673, 339] width 124 height 22
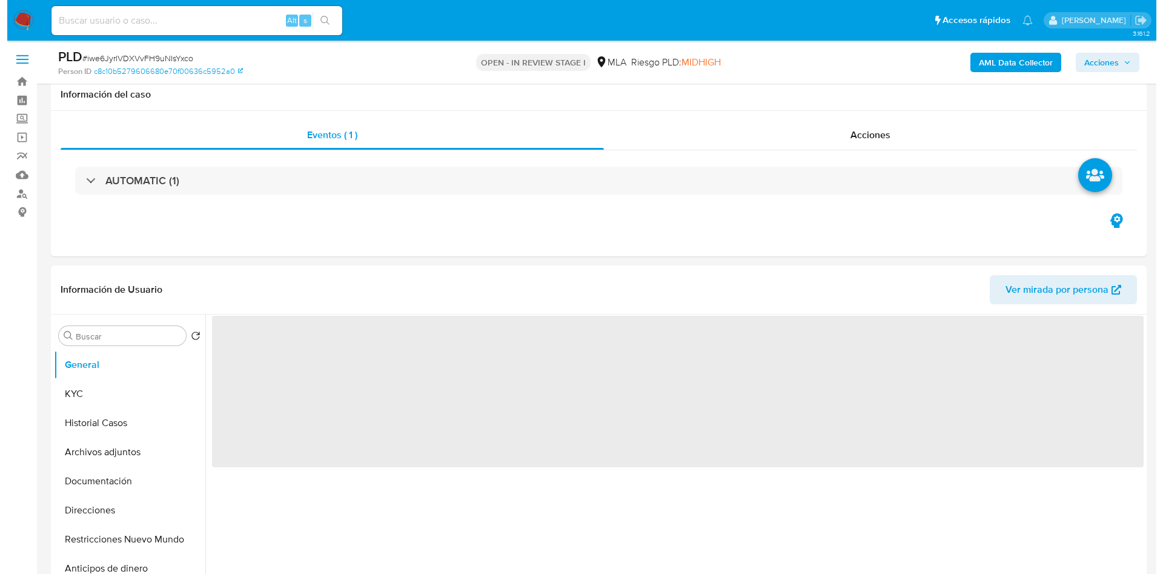
scroll to position [91, 0]
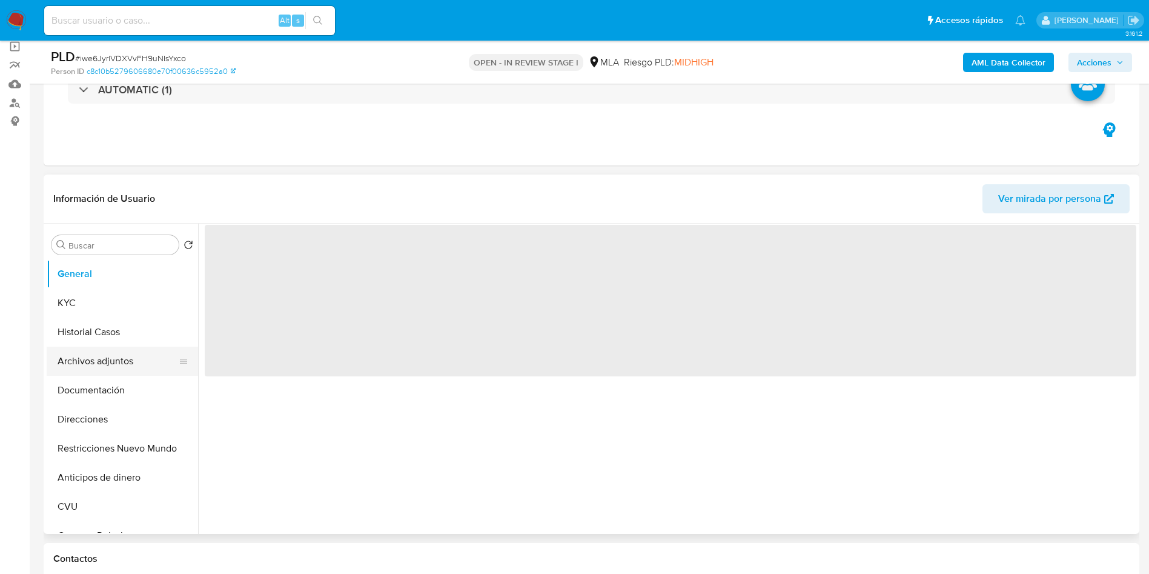
click at [86, 369] on button "Archivos adjuntos" at bounding box center [118, 360] width 142 height 29
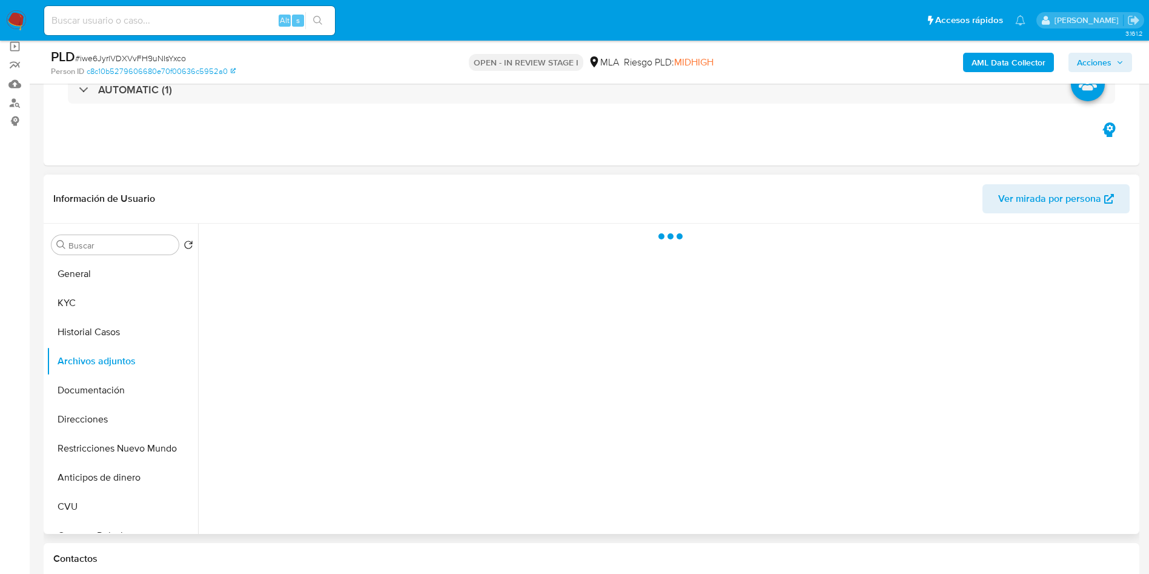
select select "10"
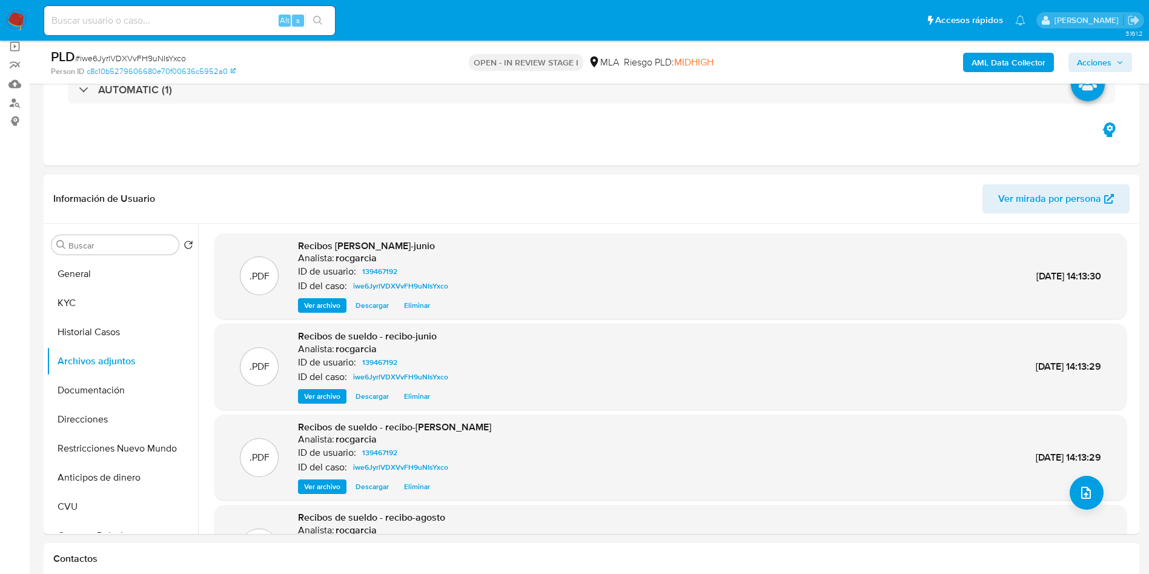
click at [990, 56] on b "AML Data Collector" at bounding box center [1009, 62] width 74 height 19
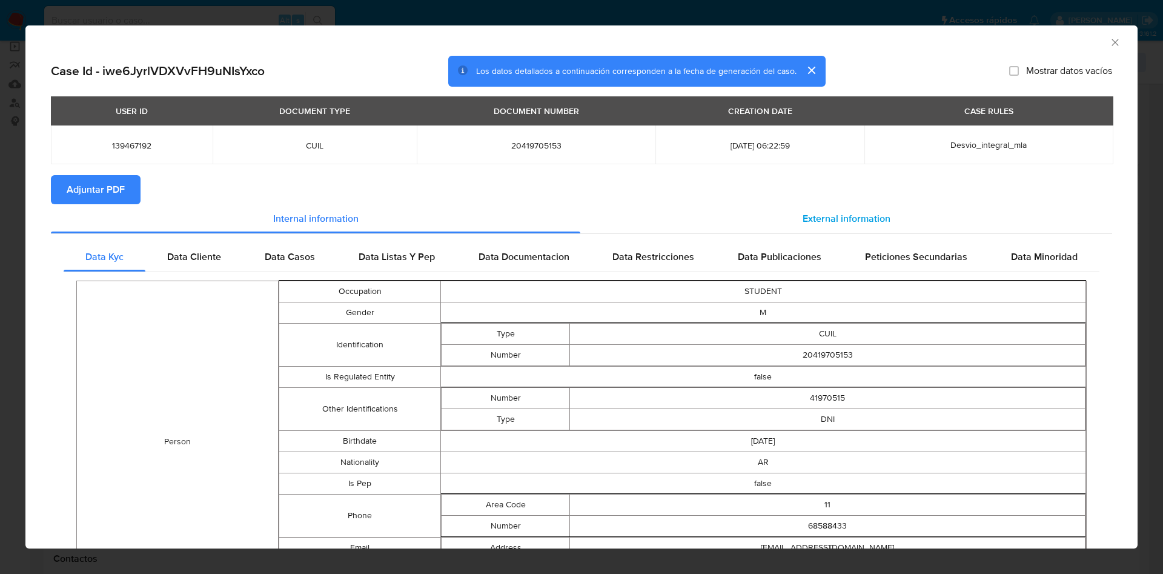
click at [815, 207] on div "External information" at bounding box center [846, 218] width 532 height 29
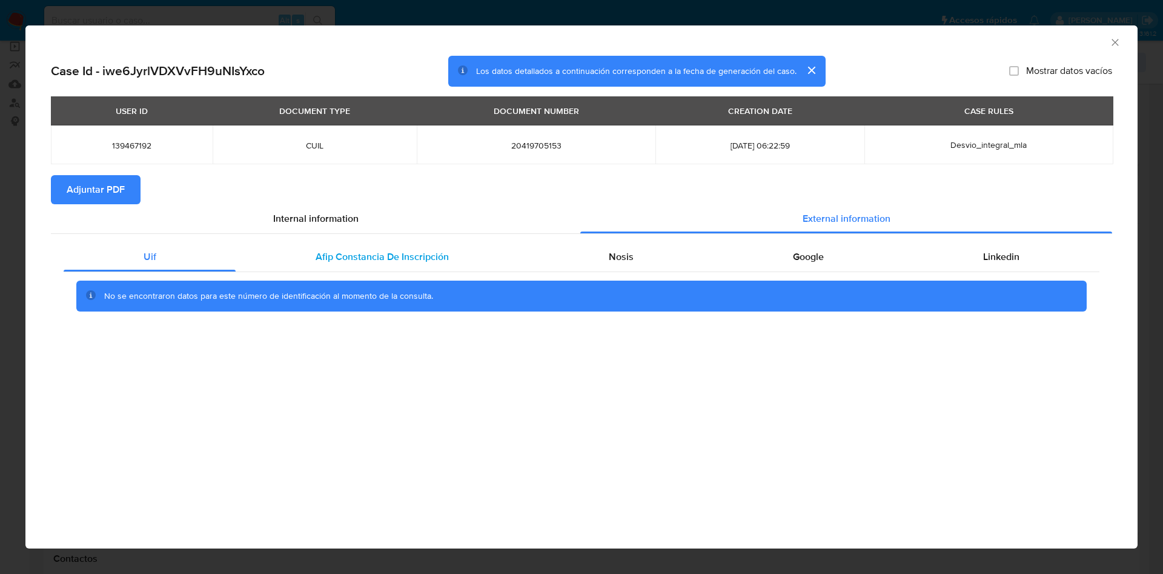
click at [380, 267] on div "Afip Constancia De Inscripción" at bounding box center [382, 256] width 293 height 29
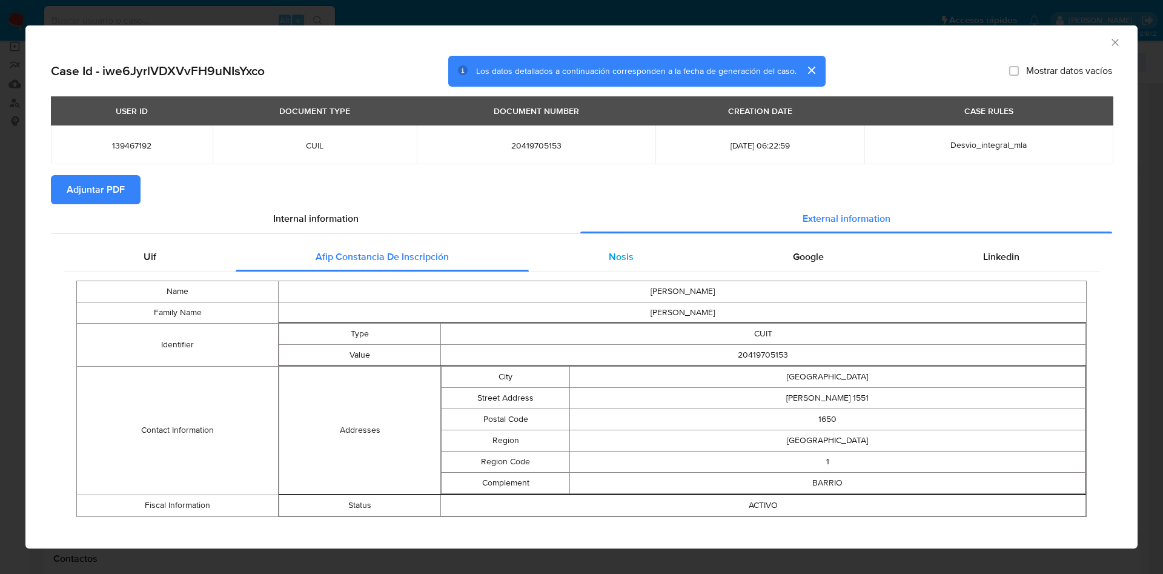
click at [600, 263] on div "Nosis" at bounding box center [621, 256] width 184 height 29
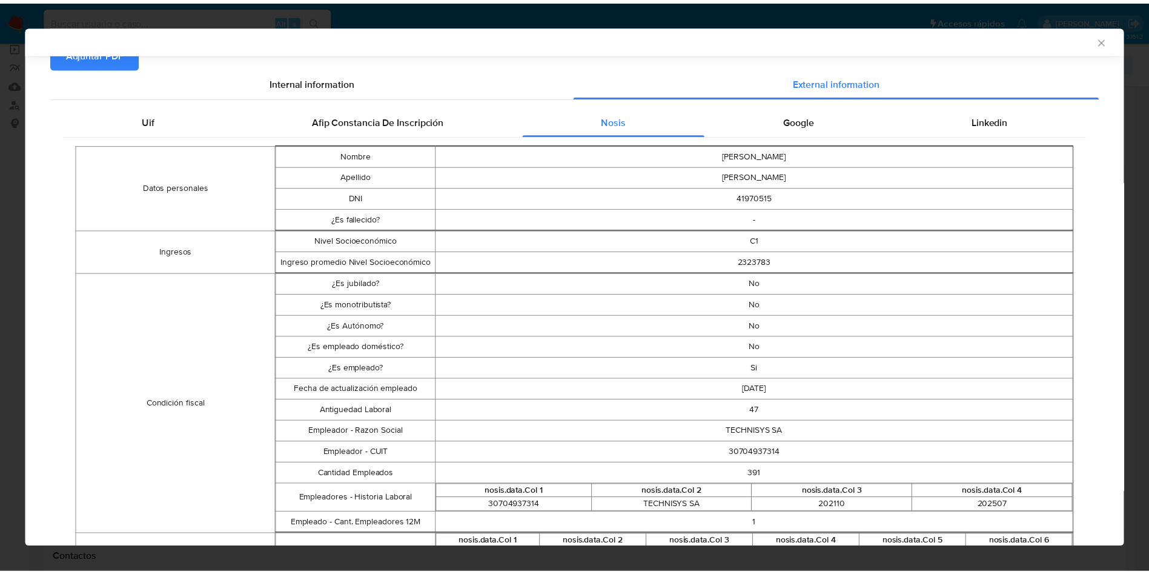
scroll to position [0, 0]
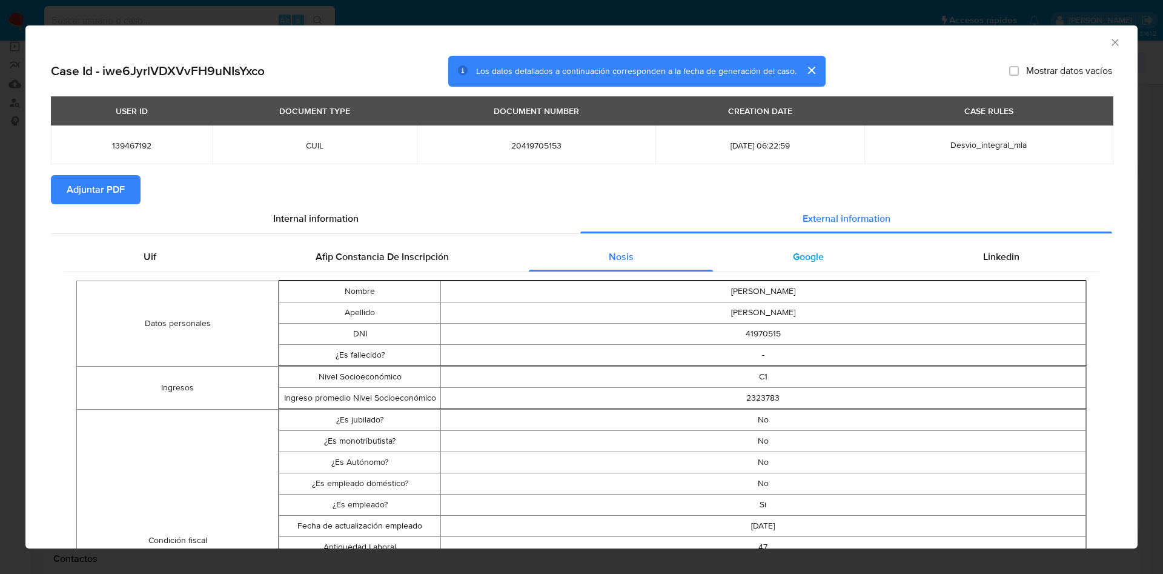
click at [805, 255] on span "Google" at bounding box center [808, 257] width 31 height 14
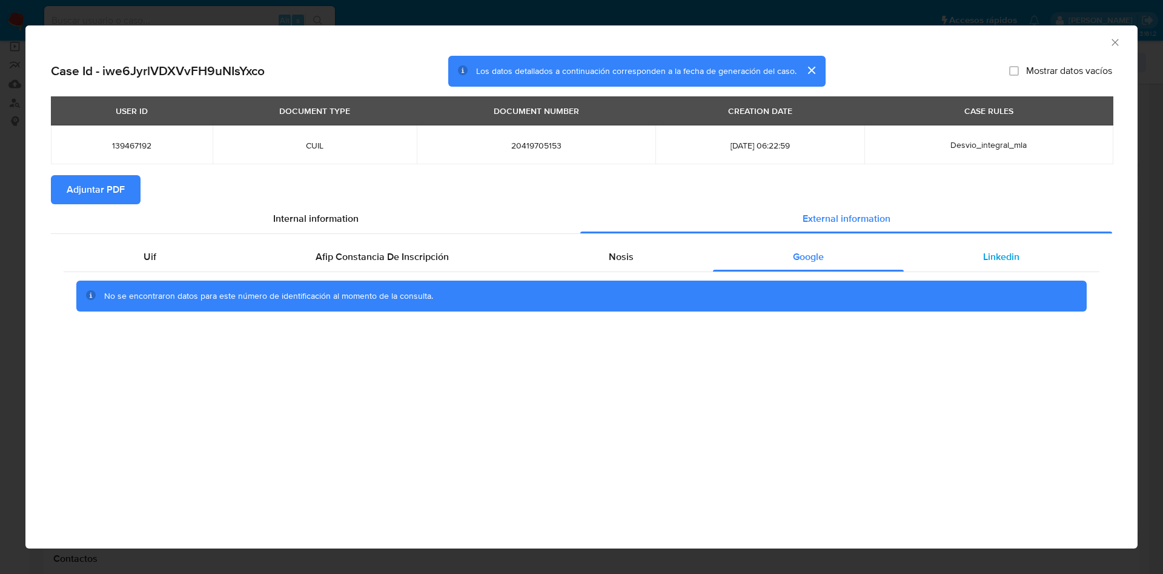
click at [1026, 256] on div "Linkedin" at bounding box center [1002, 256] width 196 height 29
click at [124, 184] on span "Adjuntar PDF" at bounding box center [96, 189] width 58 height 27
click at [1116, 41] on icon "Cerrar ventana" at bounding box center [1115, 42] width 12 height 12
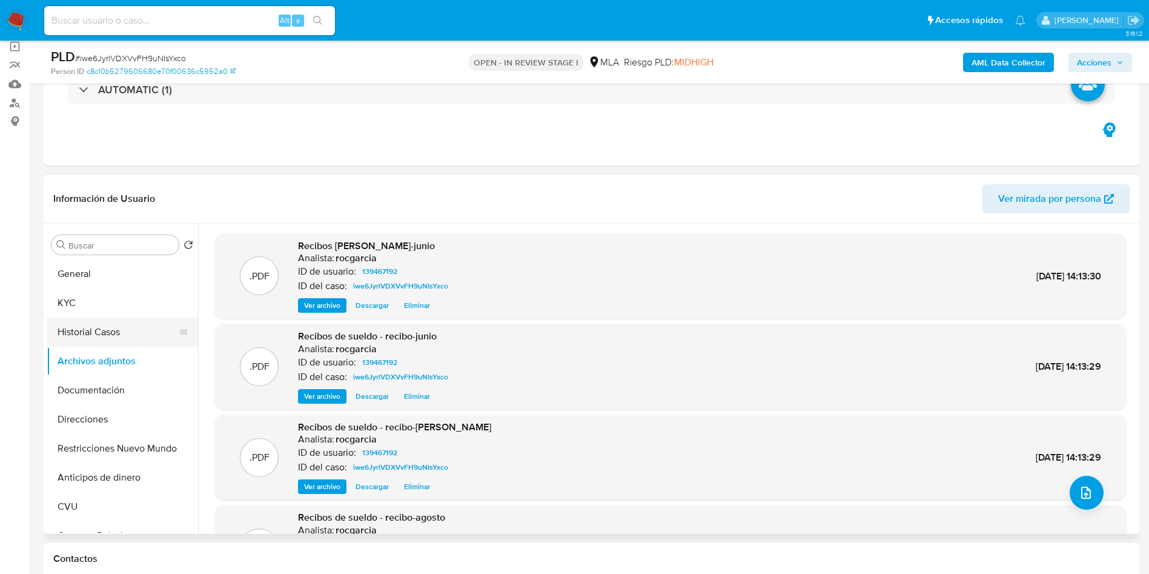
click at [91, 336] on button "Historial Casos" at bounding box center [118, 331] width 142 height 29
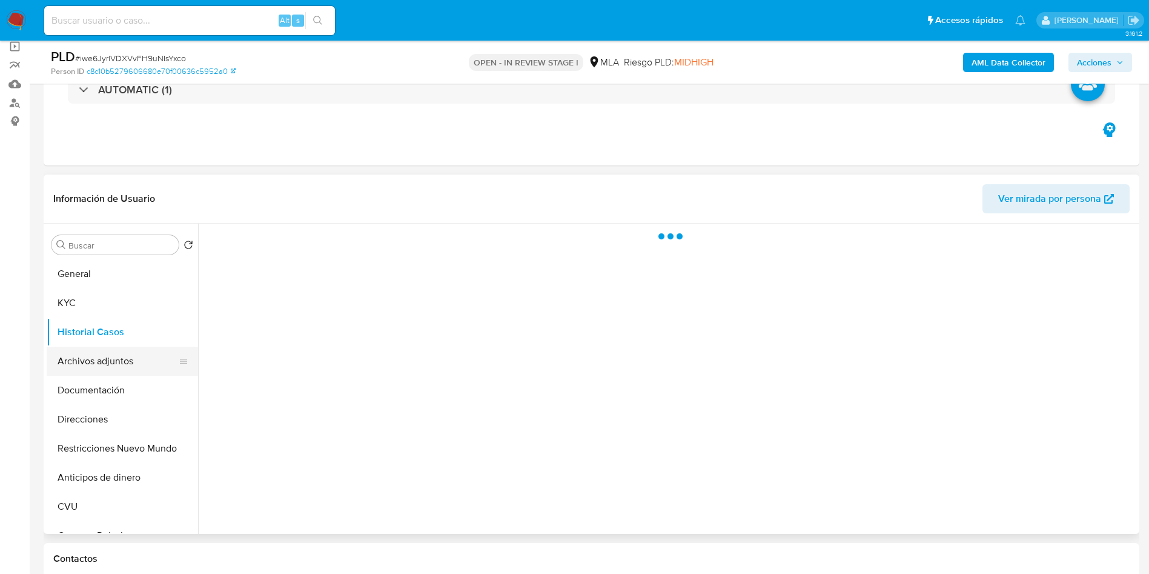
click at [97, 352] on button "Archivos adjuntos" at bounding box center [118, 360] width 142 height 29
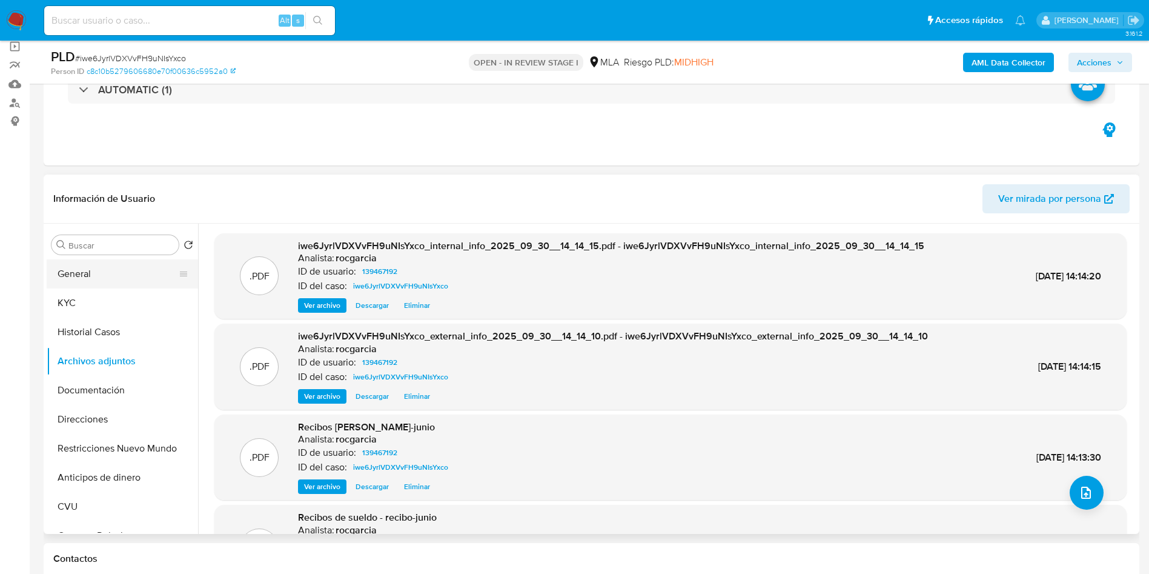
click at [121, 268] on button "General" at bounding box center [118, 273] width 142 height 29
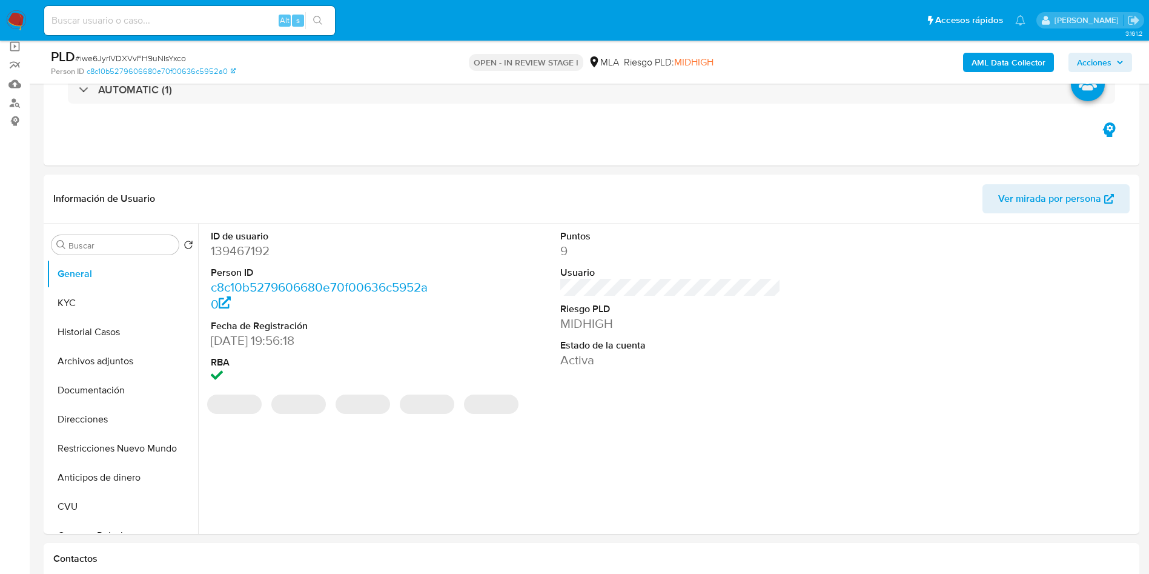
click at [265, 248] on dd "139467192" at bounding box center [321, 250] width 221 height 17
copy dd "139467192"
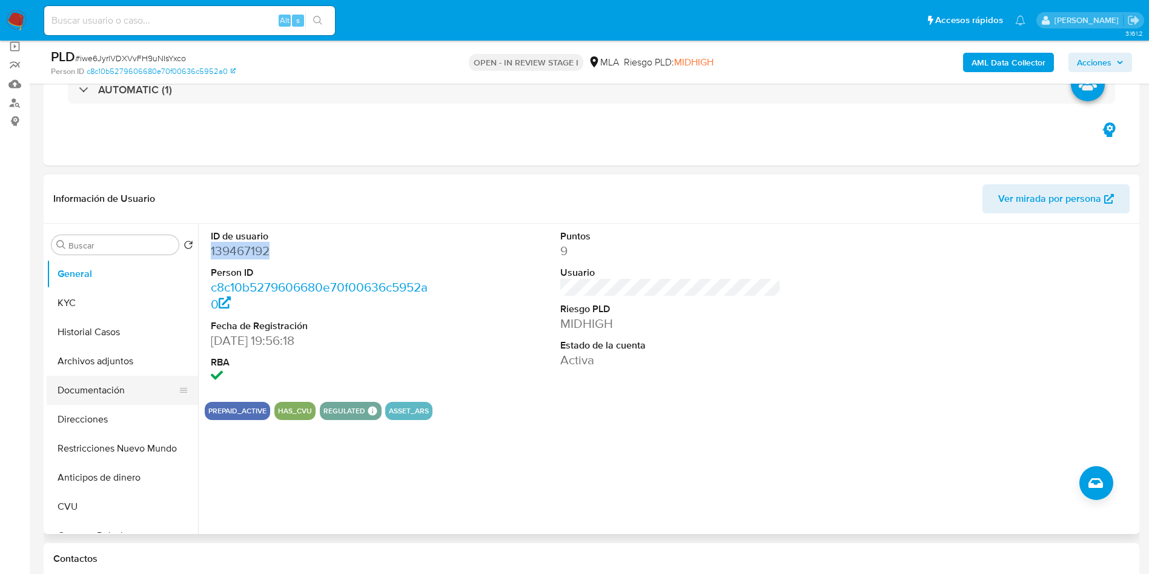
drag, startPoint x: 104, startPoint y: 382, endPoint x: 102, endPoint y: 376, distance: 6.2
click at [102, 378] on button "Documentación" at bounding box center [118, 390] width 142 height 29
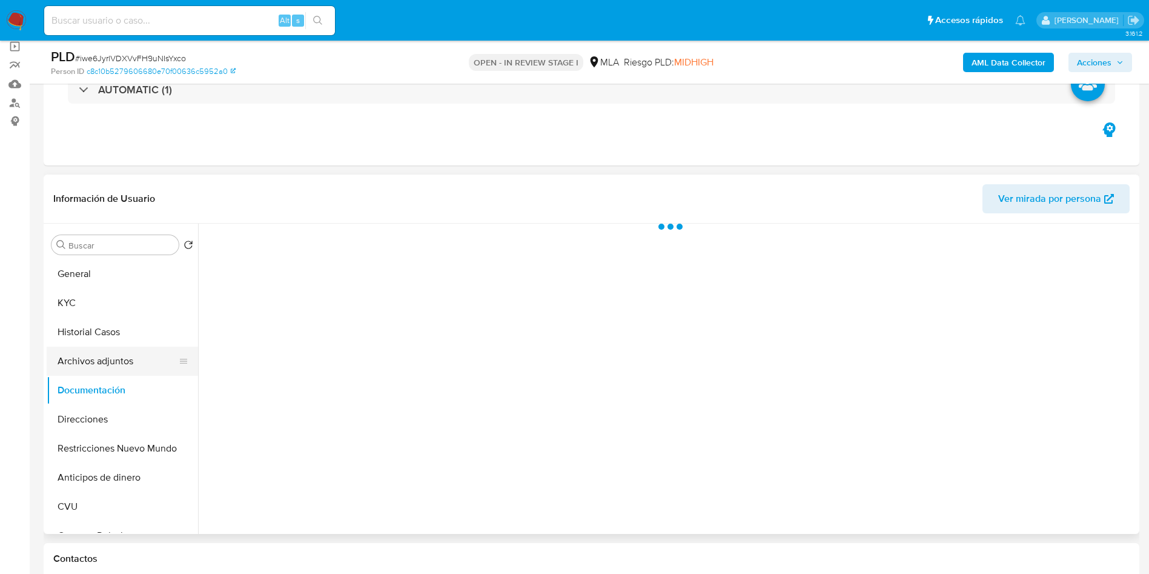
click at [100, 366] on button "Archivos adjuntos" at bounding box center [118, 360] width 142 height 29
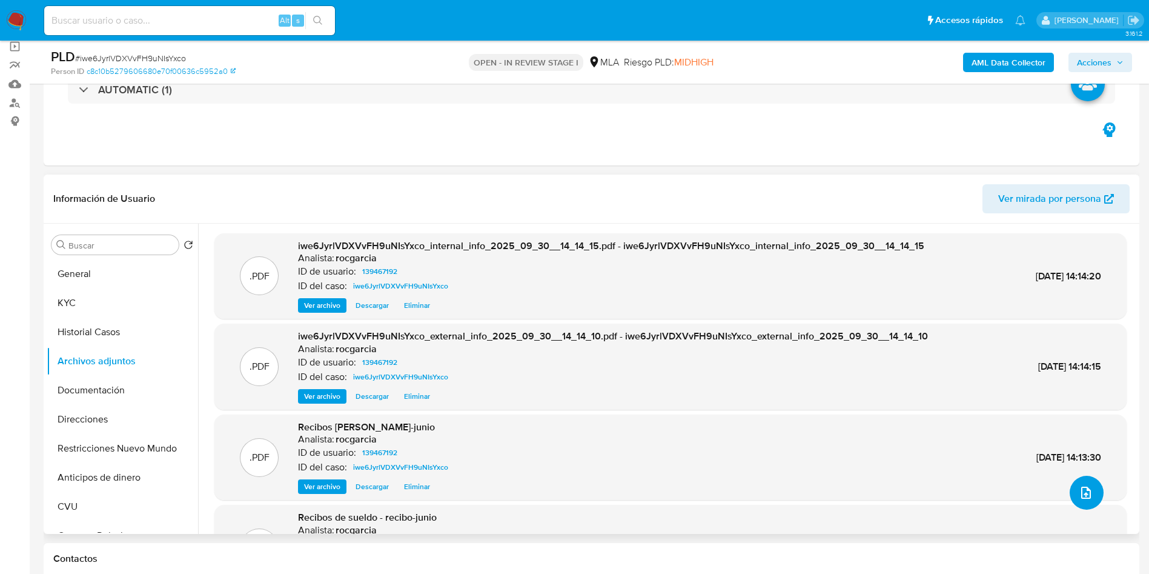
click at [1081, 496] on icon "upload-file" at bounding box center [1086, 492] width 15 height 15
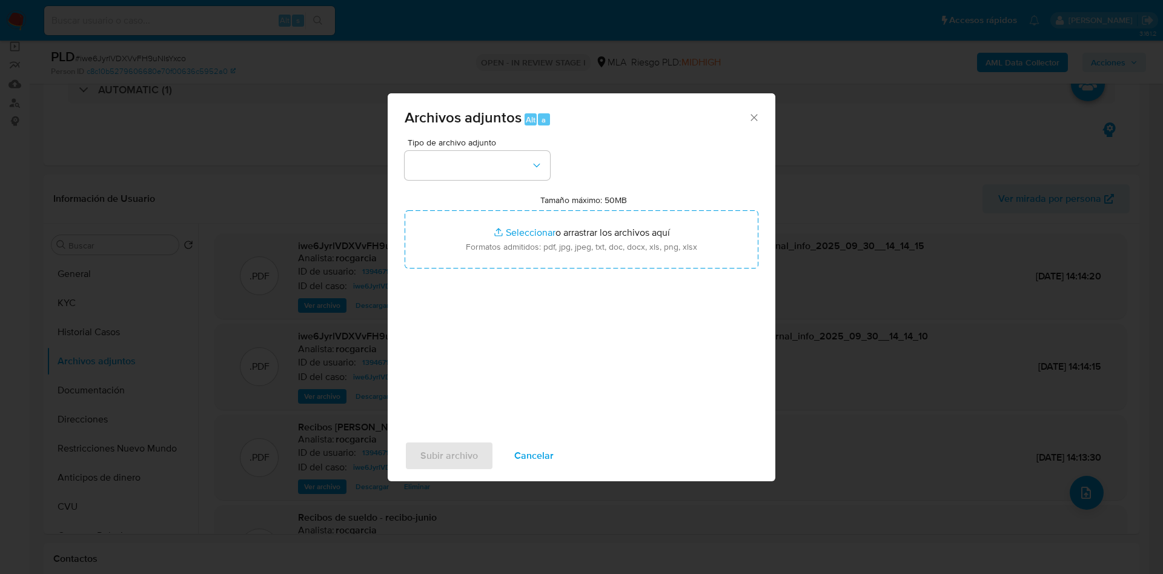
click at [448, 182] on div "Tipo de archivo adjunto Tamaño máximo: 50MB Seleccionar archivos Seleccionar o …" at bounding box center [582, 281] width 354 height 286
click at [446, 171] on button "button" at bounding box center [477, 165] width 145 height 29
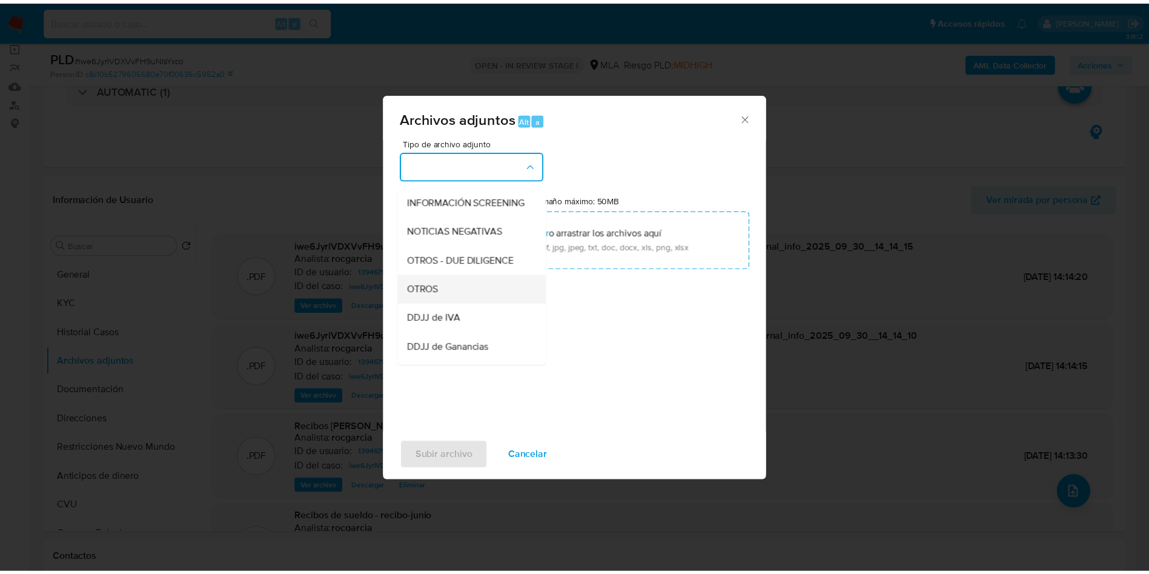
scroll to position [182, 0]
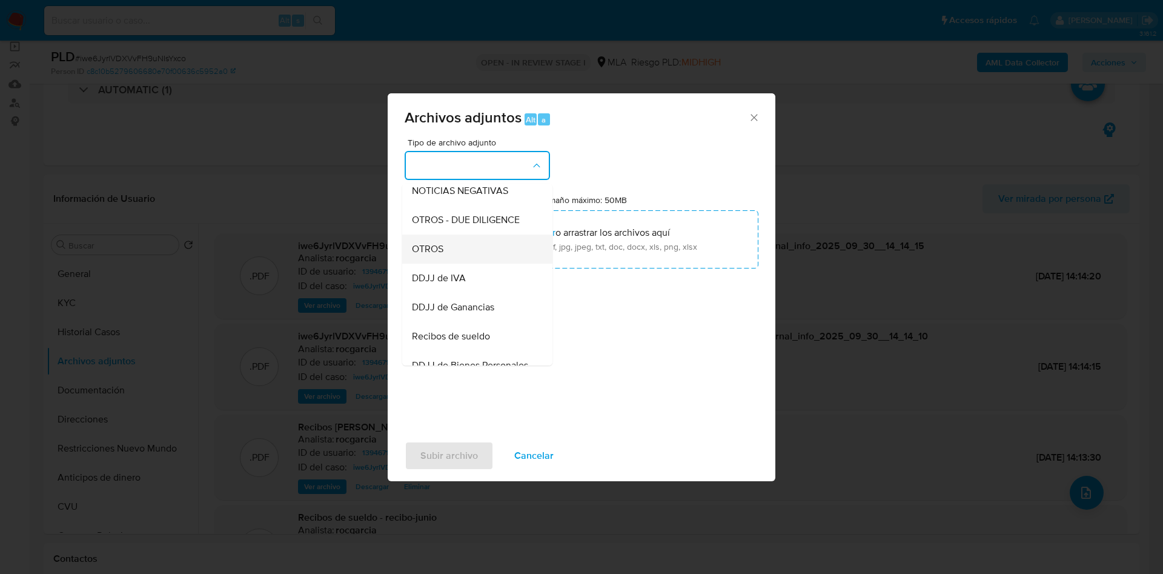
click at [456, 256] on div "OTROS" at bounding box center [474, 248] width 124 height 29
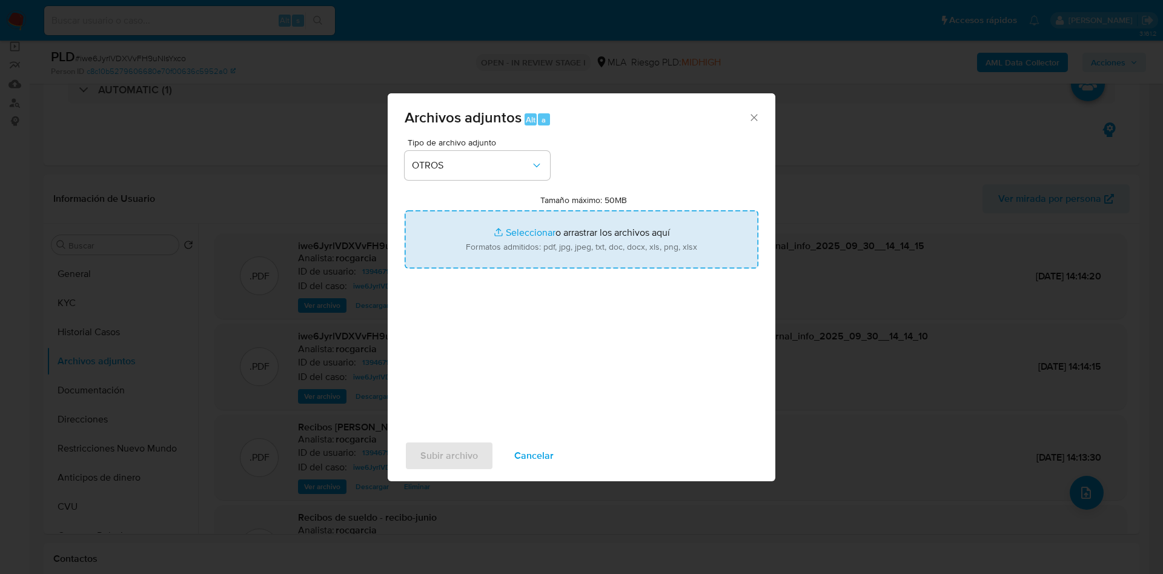
click at [511, 233] on input "Tamaño máximo: 50MB Seleccionar archivos" at bounding box center [582, 239] width 354 height 58
click at [500, 241] on input "Tamaño máximo: 50MB Seleccionar archivos" at bounding box center [582, 239] width 354 height 58
type input "C:\fakepath\Movimientos 139467192.xlsx"
click at [521, 239] on input "Tamaño máximo: 50MB Seleccionar archivos" at bounding box center [582, 239] width 354 height 58
type input "C:\fakepath\Caselog iwe6JyrlVDXVvFH9uNIsYxco - 139467192.docx"
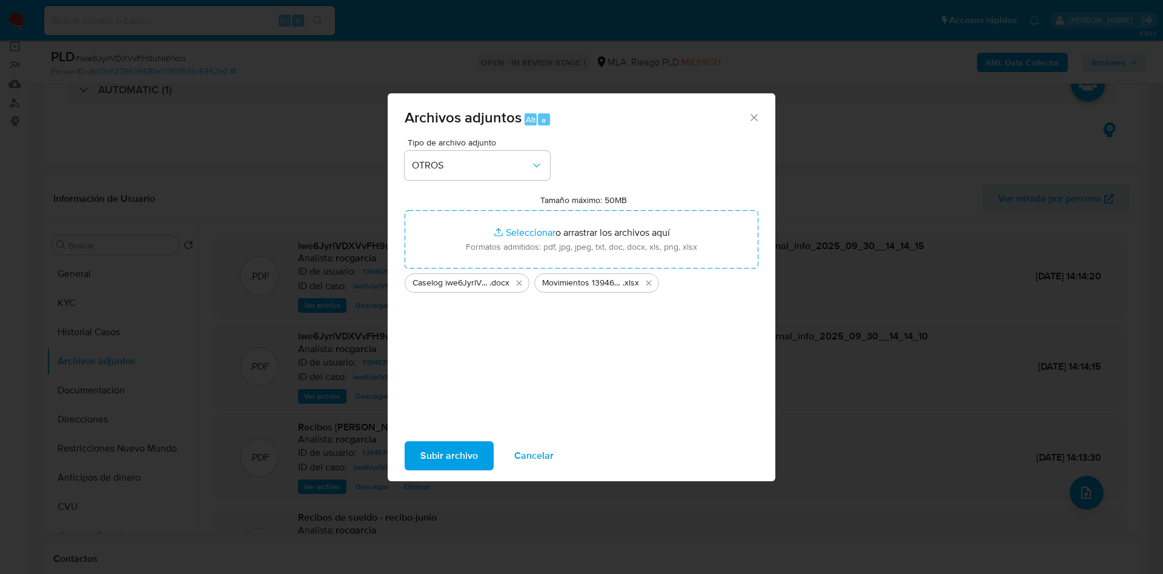
click at [453, 463] on span "Subir archivo" at bounding box center [449, 455] width 58 height 27
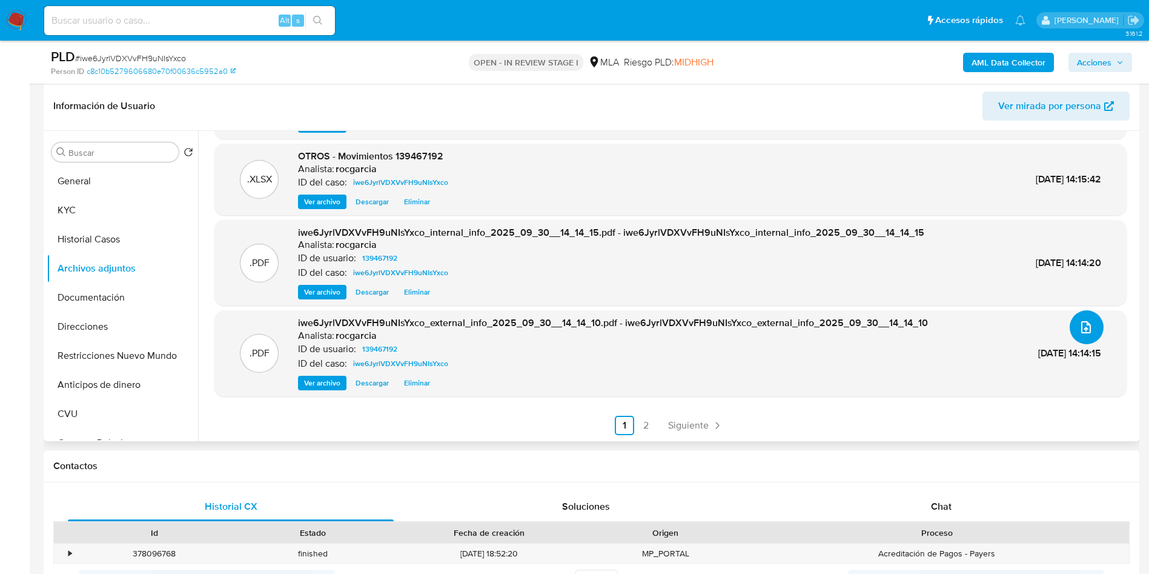
scroll to position [273, 0]
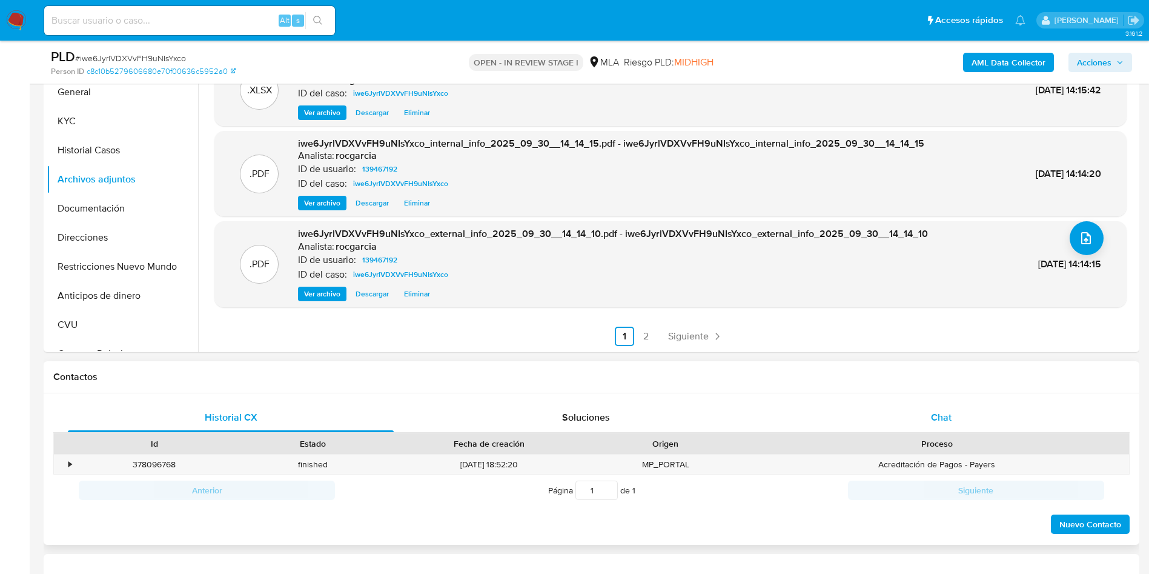
click at [925, 422] on div "Chat" at bounding box center [941, 417] width 326 height 29
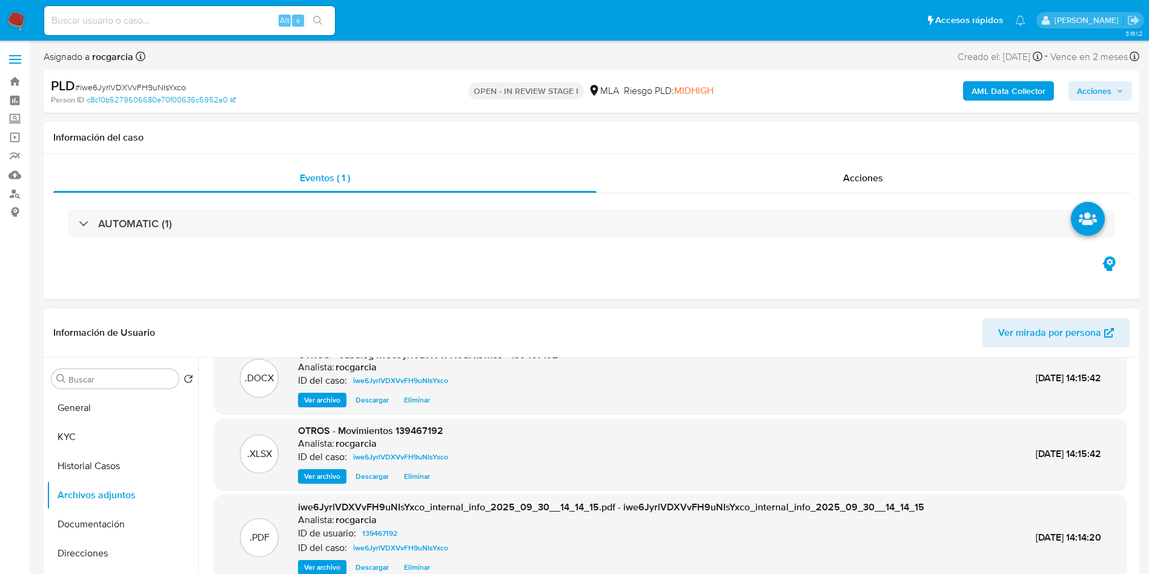
scroll to position [0, 0]
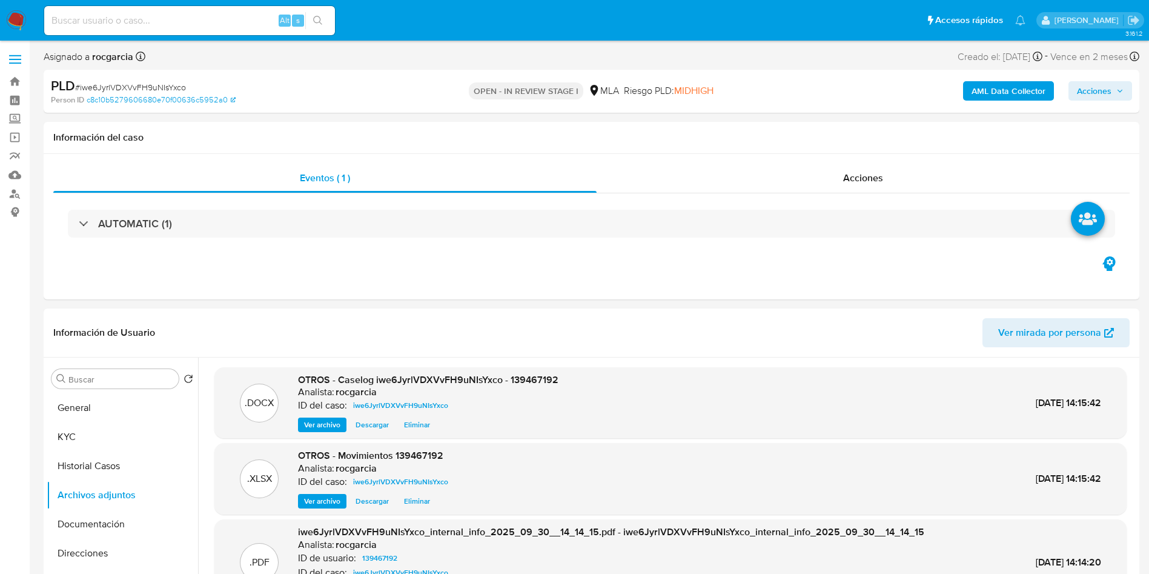
click at [1093, 87] on span "Acciones" at bounding box center [1094, 90] width 35 height 19
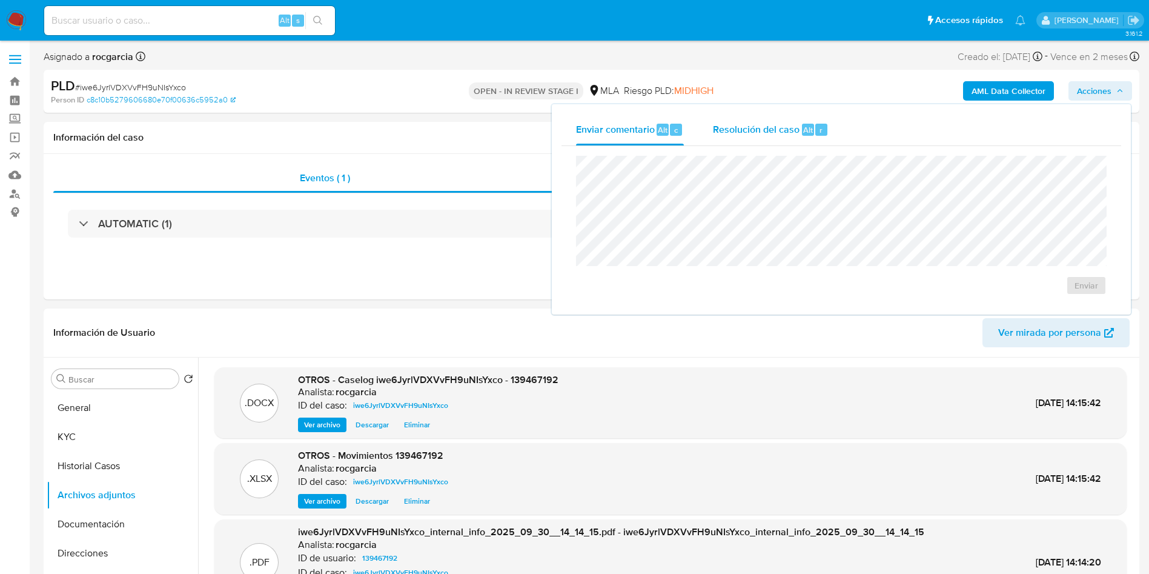
click at [796, 123] on span "Resolución del caso" at bounding box center [756, 129] width 87 height 14
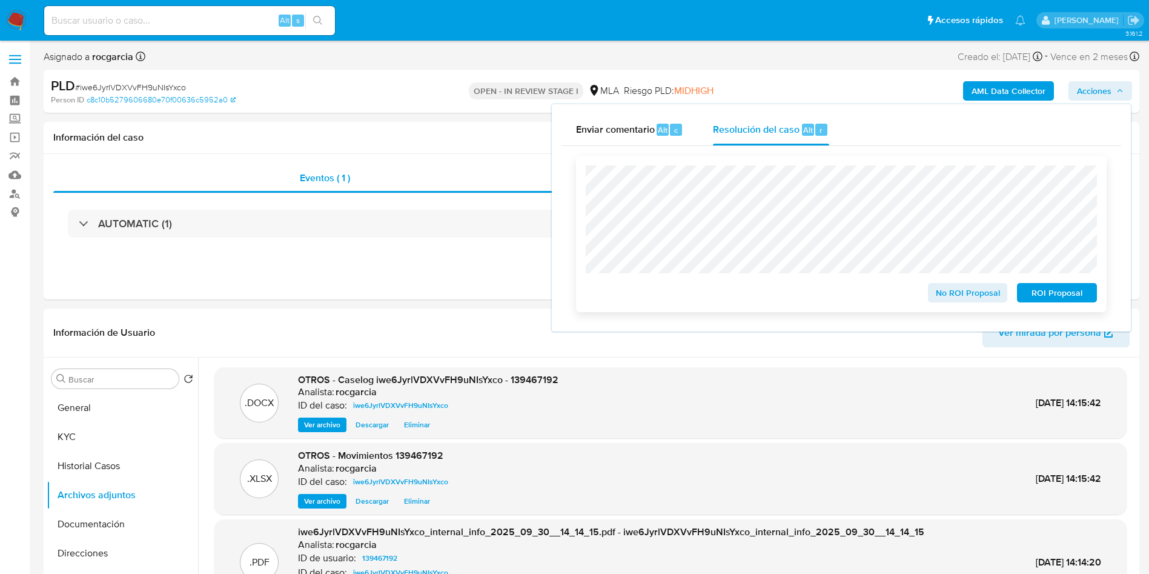
click at [946, 299] on span "No ROI Proposal" at bounding box center [968, 292] width 63 height 17
